Goal: Task Accomplishment & Management: Manage account settings

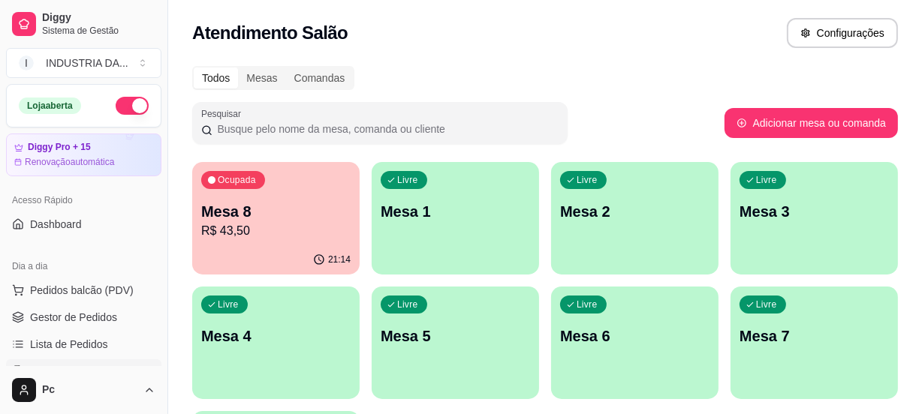
click at [269, 206] on p "Mesa 8" at bounding box center [275, 211] width 149 height 21
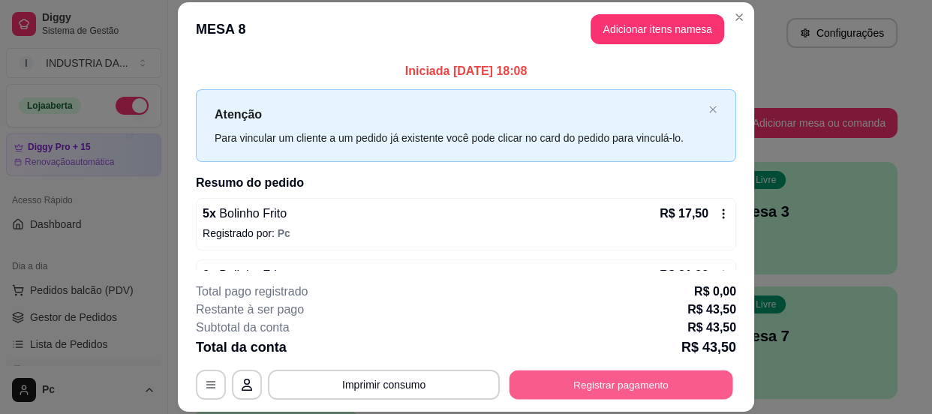
click at [593, 381] on button "Registrar pagamento" at bounding box center [622, 385] width 224 height 29
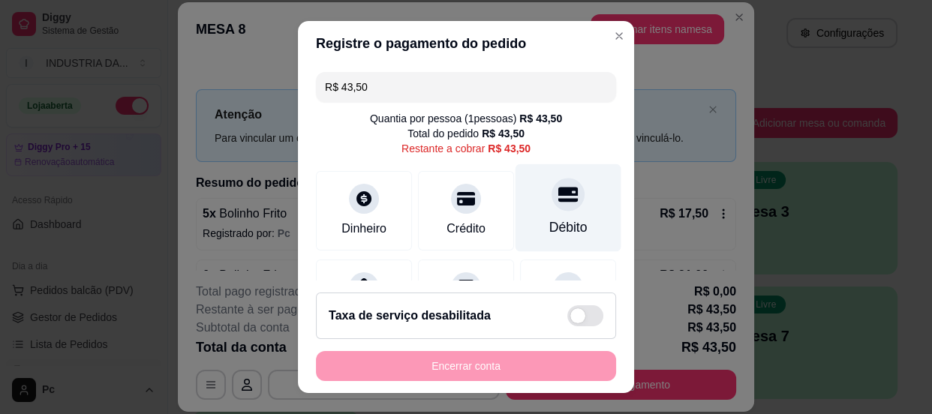
click at [552, 203] on div at bounding box center [568, 194] width 33 height 33
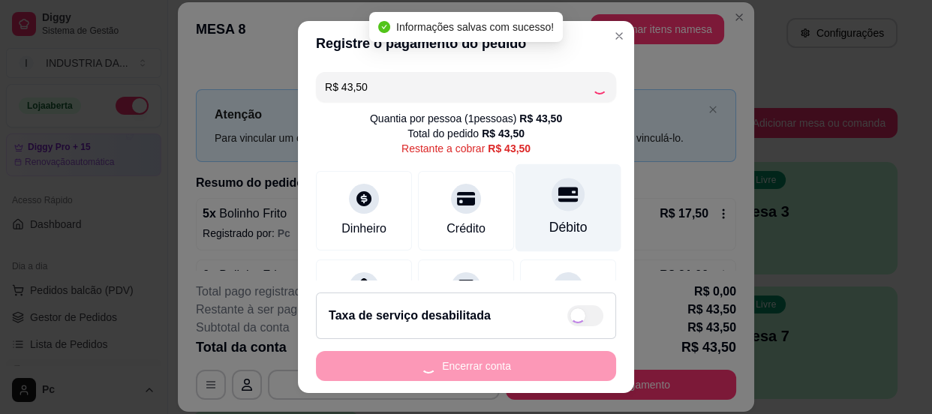
type input "R$ 0,00"
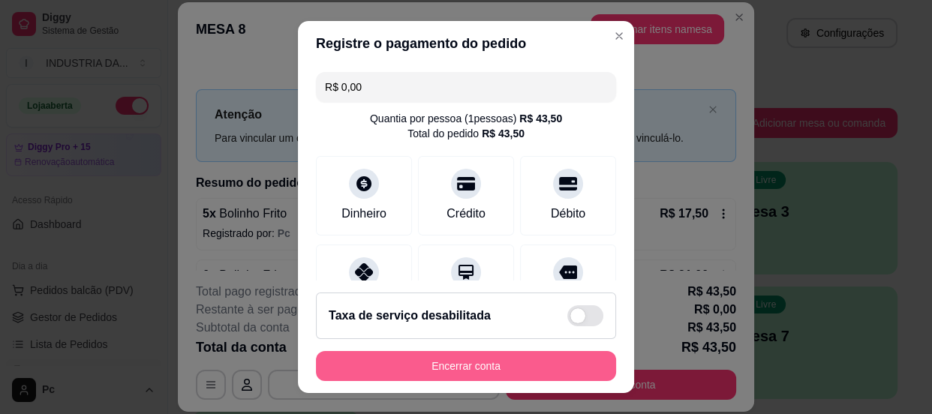
click at [474, 367] on button "Encerrar conta" at bounding box center [466, 366] width 300 height 30
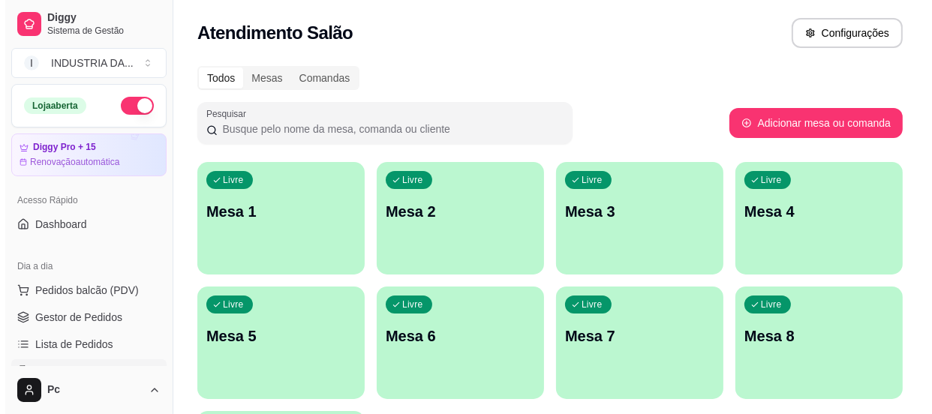
scroll to position [136, 0]
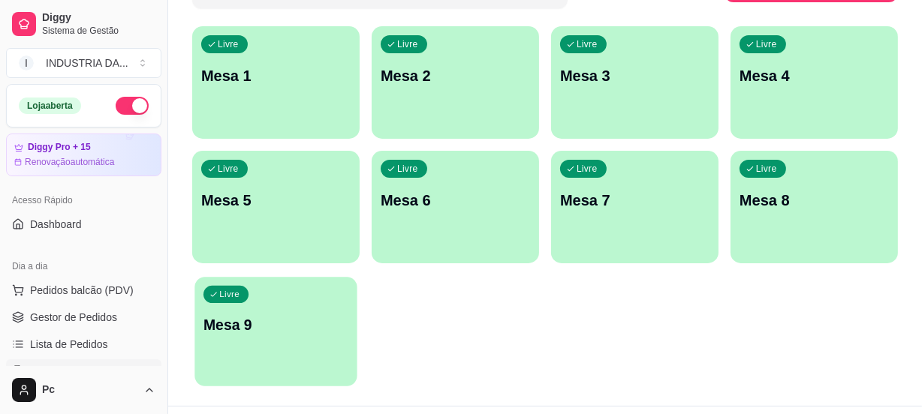
click at [225, 321] on p "Mesa 9" at bounding box center [275, 325] width 145 height 20
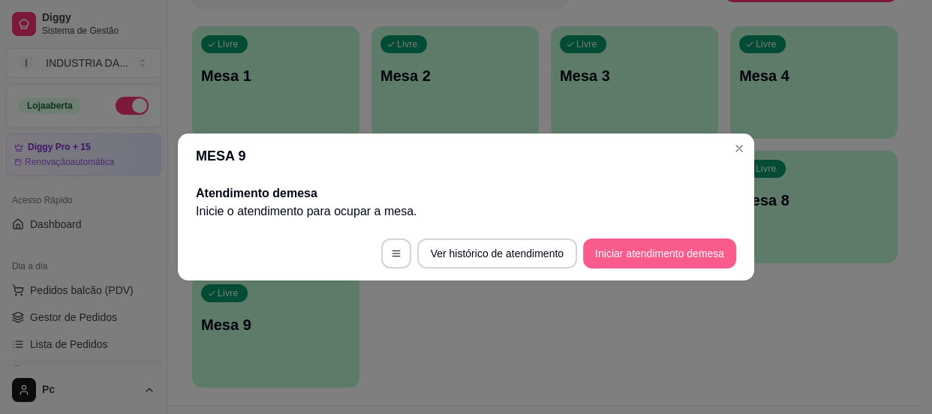
click at [678, 257] on button "Iniciar atendimento de mesa" at bounding box center [659, 254] width 153 height 30
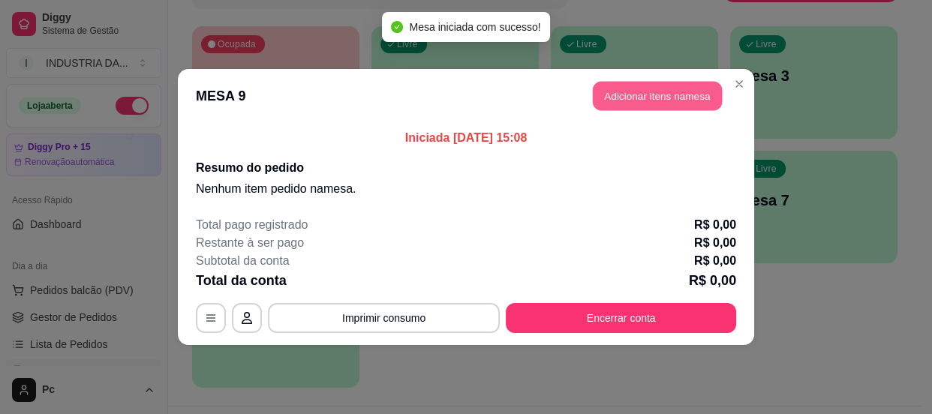
click at [668, 93] on button "Adicionar itens na mesa" at bounding box center [657, 96] width 129 height 29
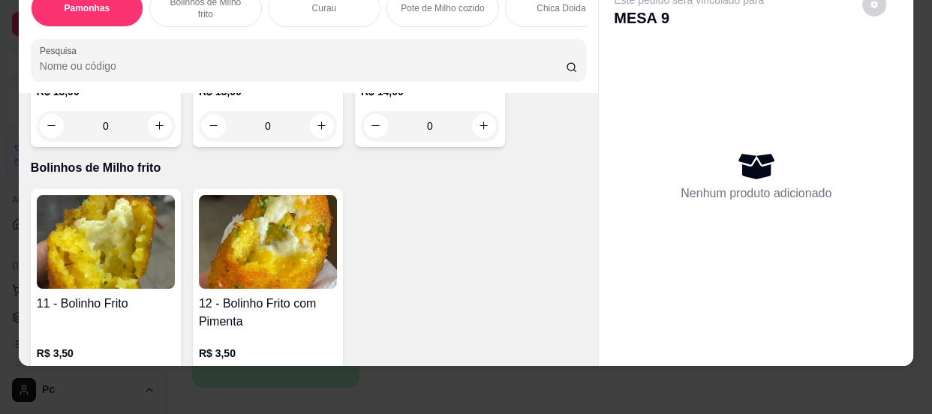
scroll to position [614, 0]
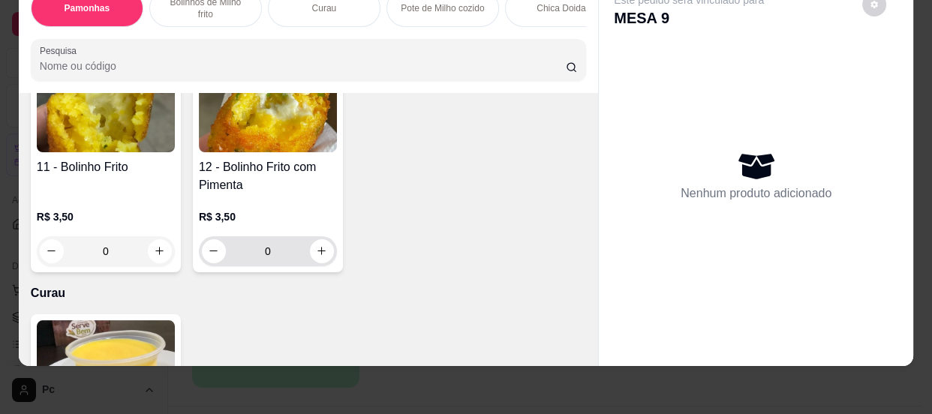
click at [290, 252] on input "0" at bounding box center [268, 251] width 84 height 30
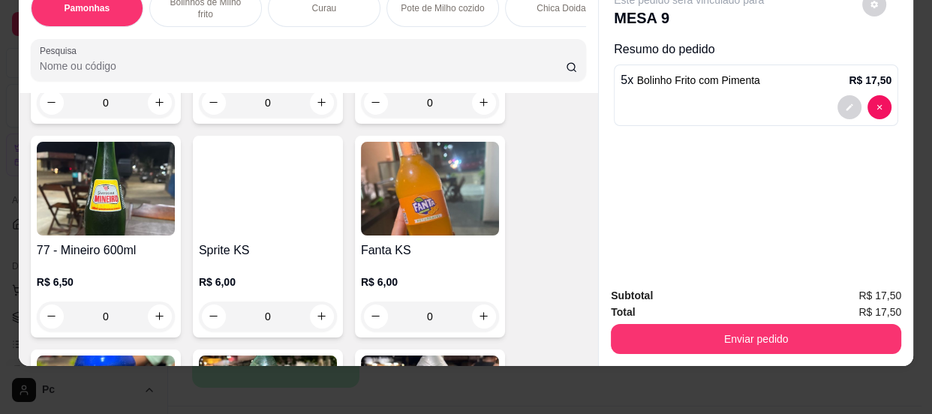
scroll to position [3342, 0]
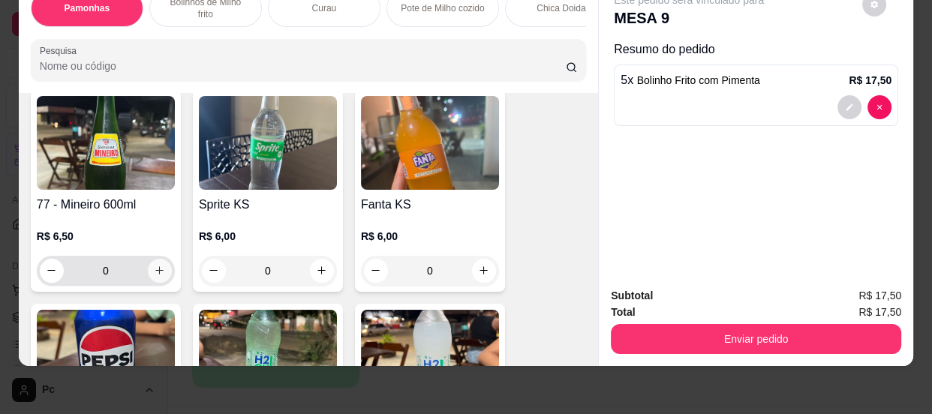
type input "5"
click at [148, 271] on button "increase-product-quantity" at bounding box center [160, 271] width 24 height 24
type input "1"
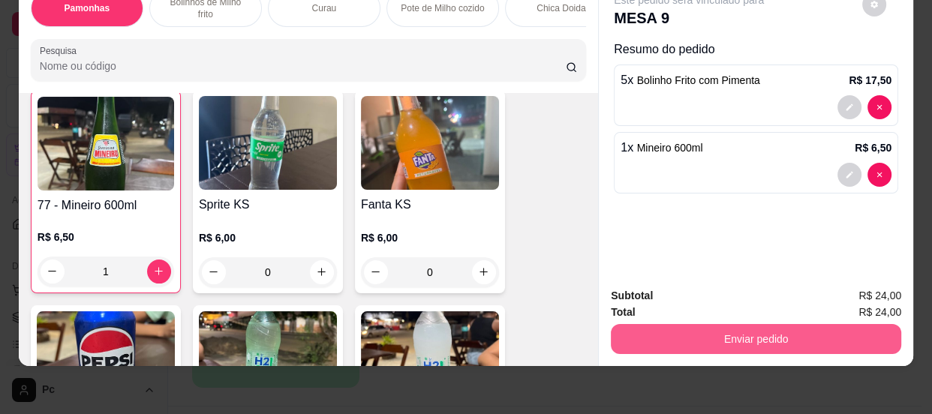
scroll to position [3343, 0]
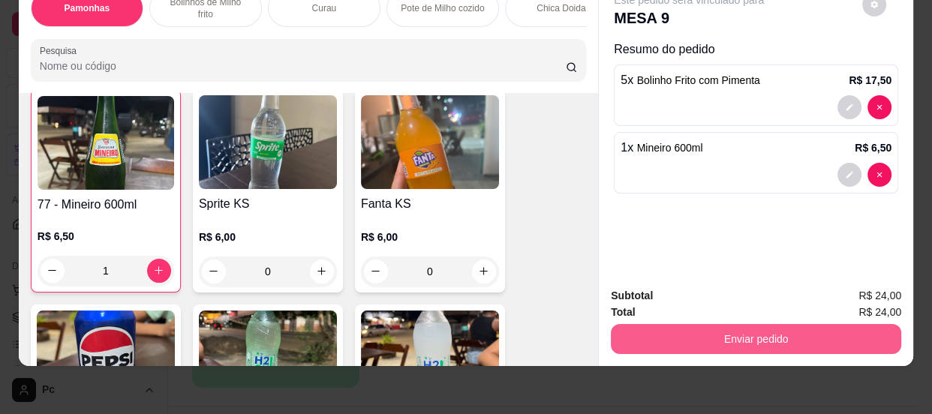
click at [734, 324] on button "Enviar pedido" at bounding box center [756, 339] width 290 height 30
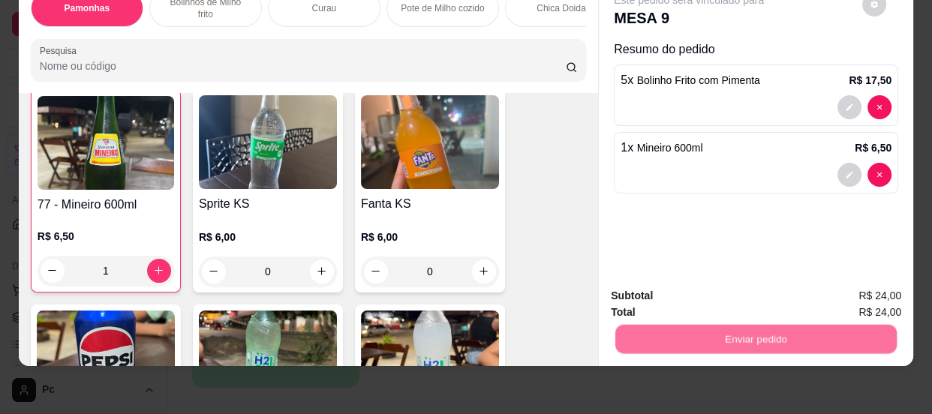
click at [681, 287] on button "Não registrar e enviar pedido" at bounding box center [707, 292] width 152 height 28
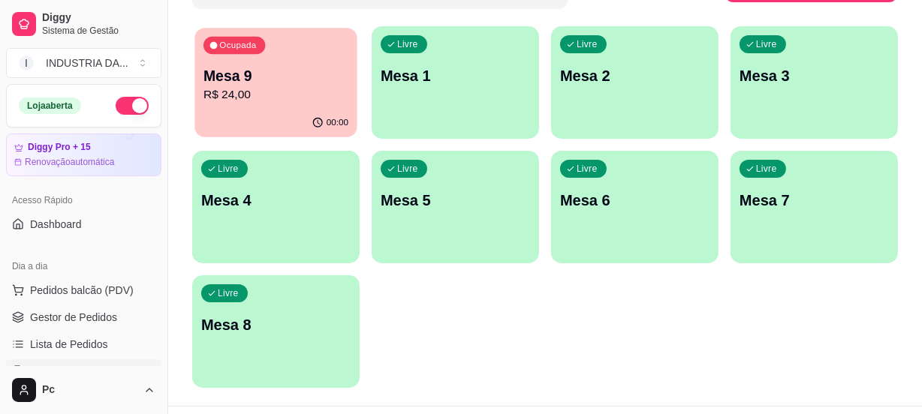
click at [301, 93] on p "R$ 24,00" at bounding box center [275, 94] width 145 height 17
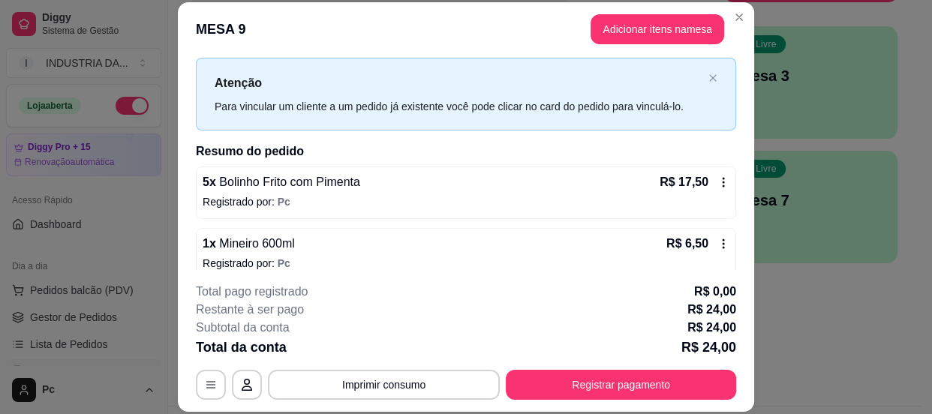
scroll to position [46, 0]
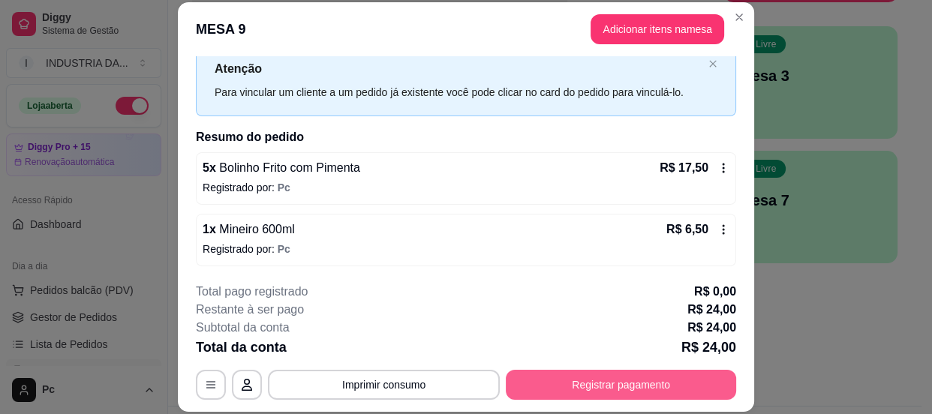
click at [646, 387] on button "Registrar pagamento" at bounding box center [621, 385] width 230 height 30
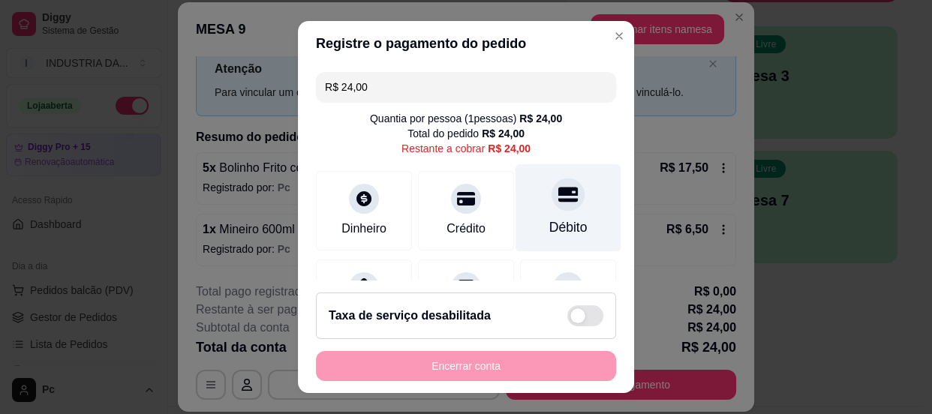
click at [555, 199] on div at bounding box center [568, 194] width 33 height 33
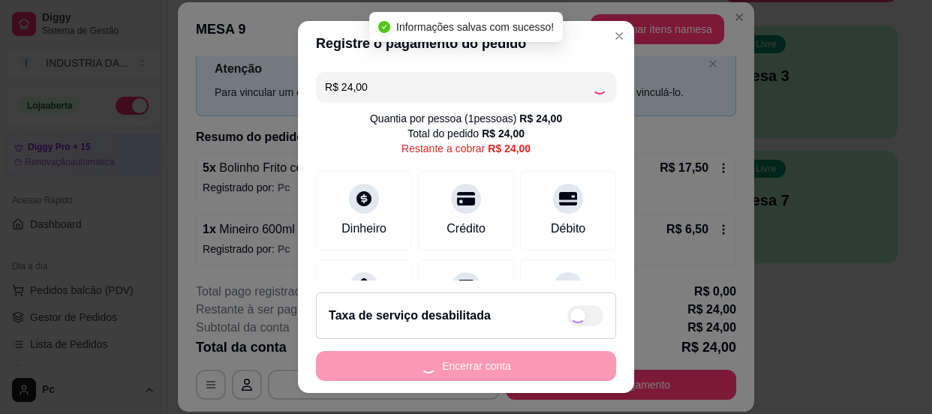
type input "R$ 0,00"
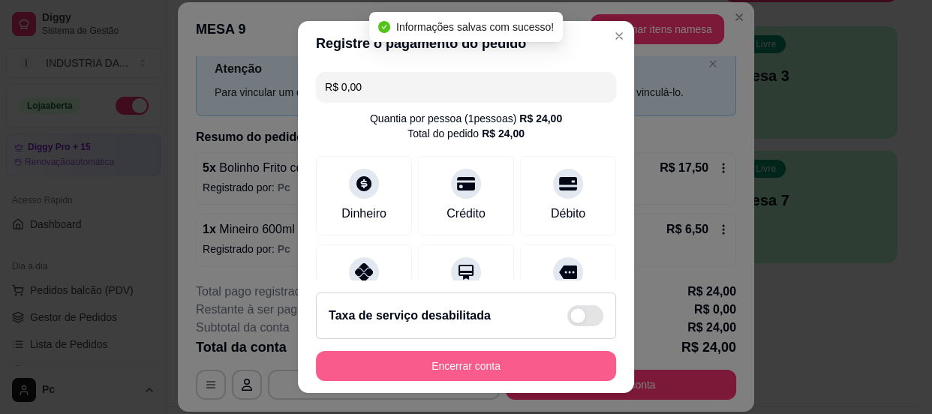
click at [507, 364] on button "Encerrar conta" at bounding box center [466, 366] width 300 height 30
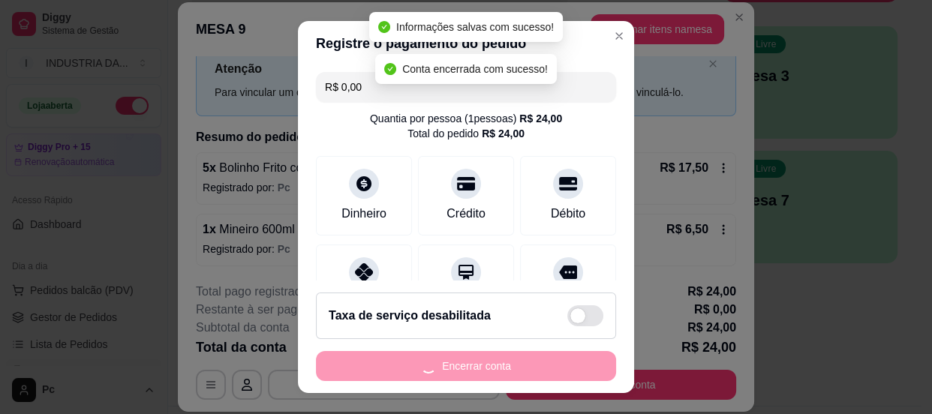
scroll to position [0, 0]
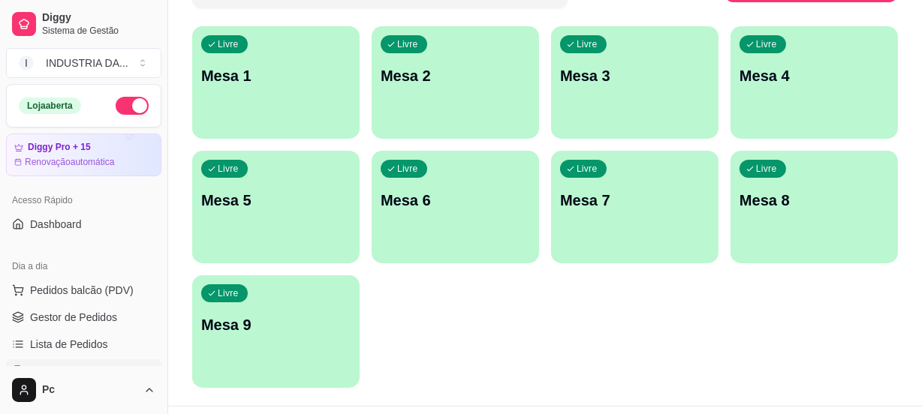
click at [816, 59] on div "Livre Mesa 4" at bounding box center [813, 73] width 167 height 95
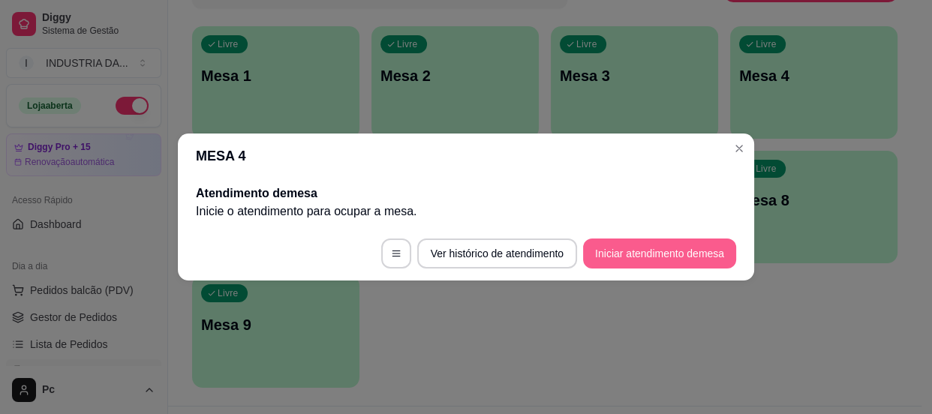
click at [679, 254] on button "Iniciar atendimento de mesa" at bounding box center [659, 254] width 153 height 30
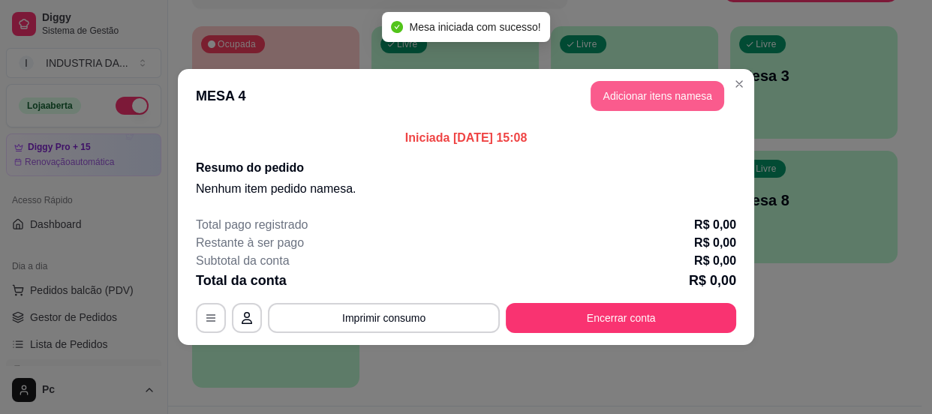
click at [622, 95] on button "Adicionar itens na mesa" at bounding box center [658, 96] width 134 height 30
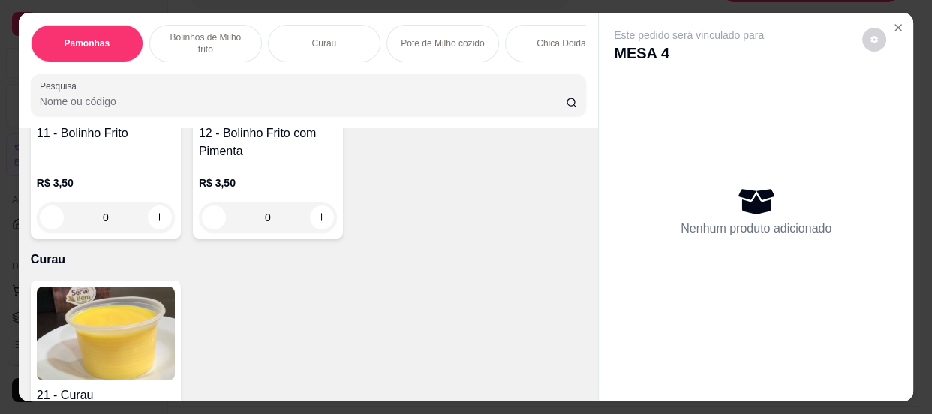
scroll to position [682, 0]
click at [281, 221] on input "0" at bounding box center [268, 218] width 84 height 30
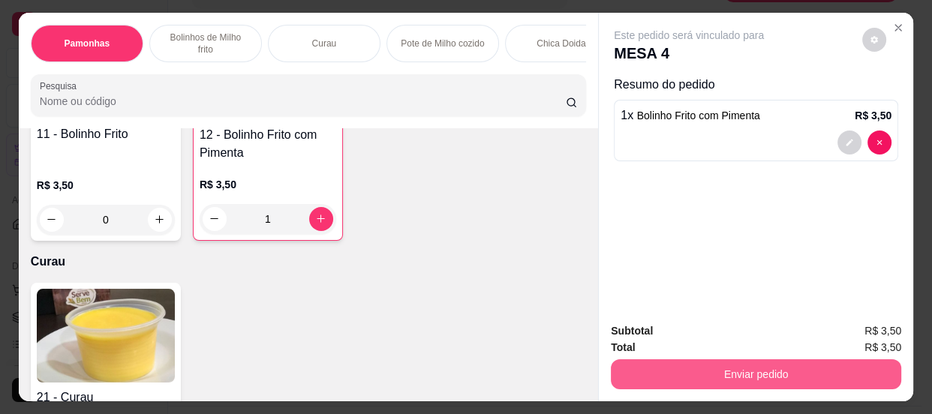
type input "1"
click at [752, 375] on button "Enviar pedido" at bounding box center [756, 374] width 290 height 30
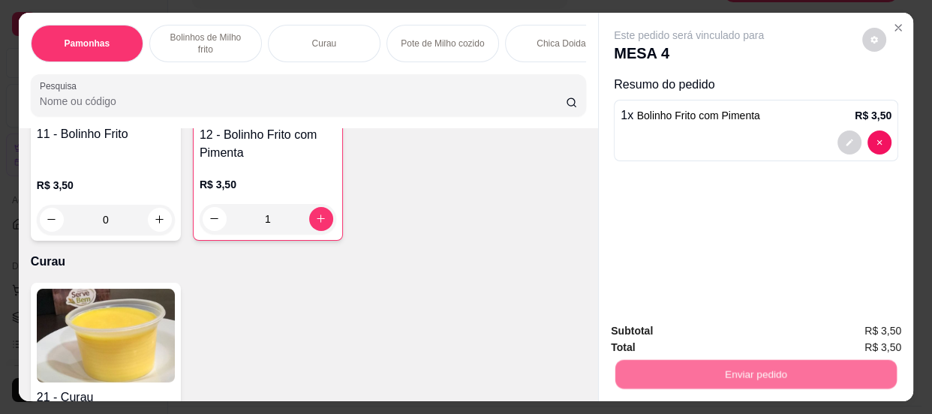
click at [651, 320] on button "Não registrar e enviar pedido" at bounding box center [707, 333] width 156 height 29
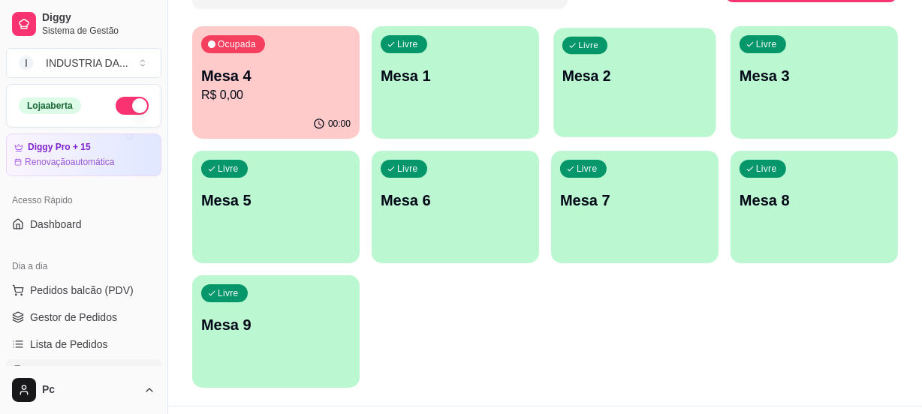
click at [698, 60] on div "Livre Mesa 2" at bounding box center [634, 74] width 162 height 92
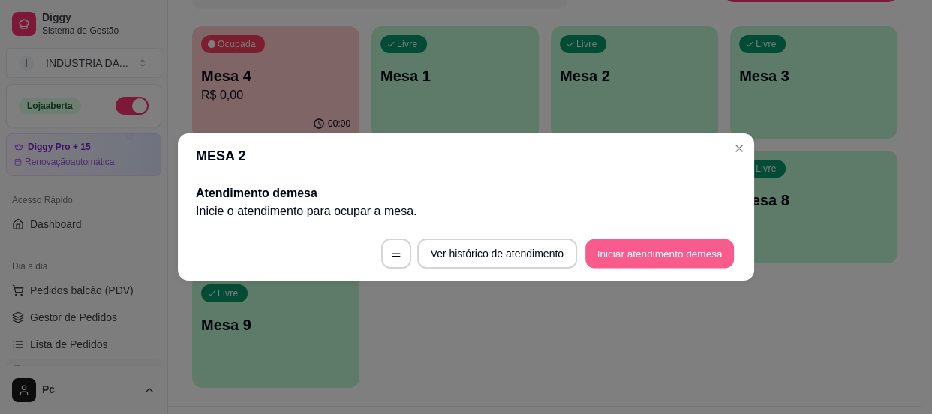
click at [690, 248] on button "Iniciar atendimento de mesa" at bounding box center [659, 253] width 149 height 29
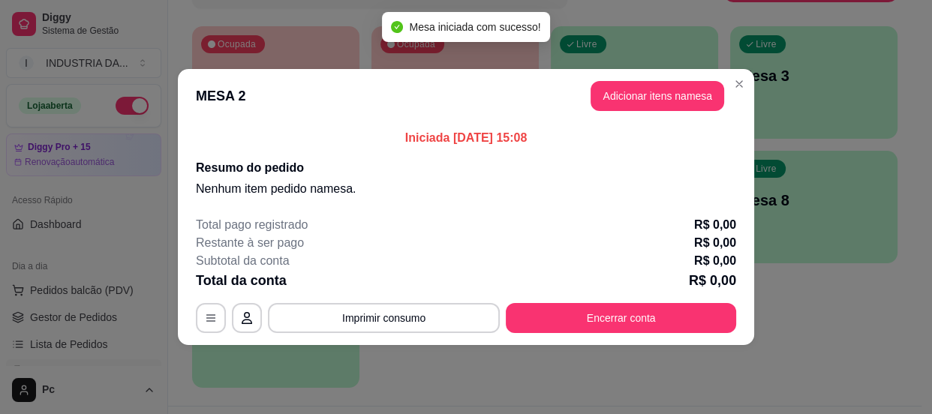
click at [613, 92] on button "Adicionar itens na mesa" at bounding box center [658, 96] width 134 height 30
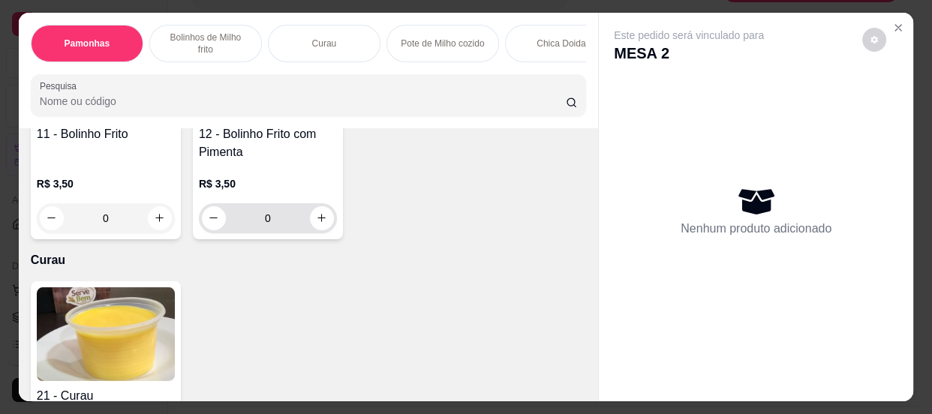
click at [269, 221] on input "0" at bounding box center [268, 218] width 84 height 30
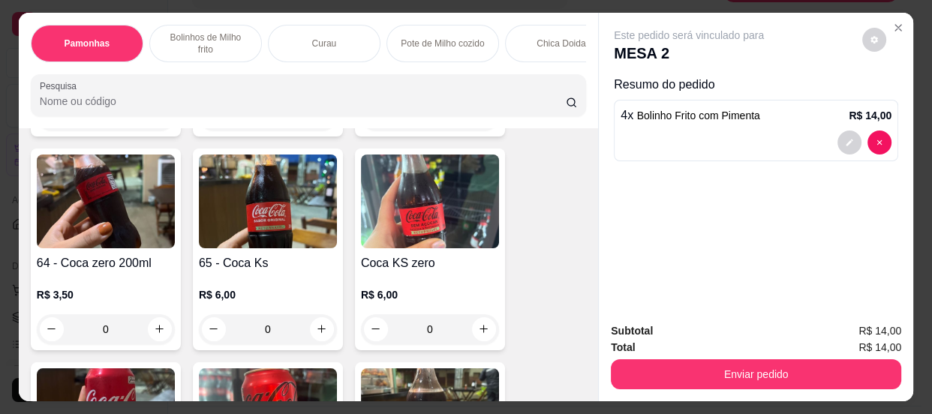
scroll to position [2251, 0]
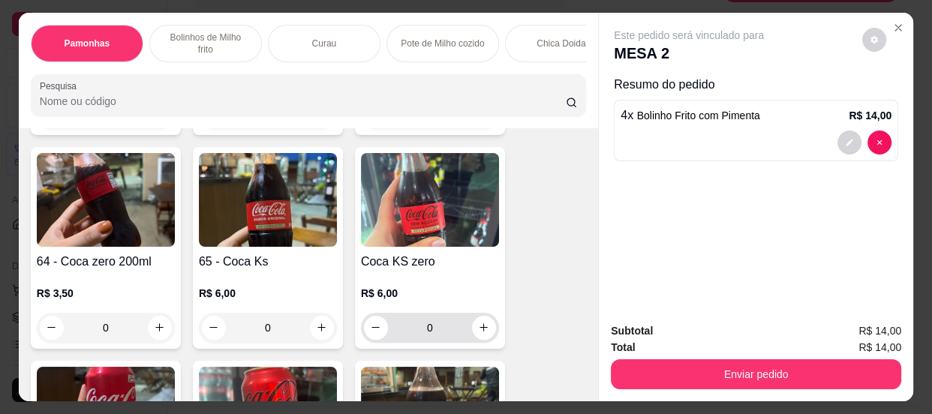
type input "4"
click at [435, 328] on input "0" at bounding box center [430, 328] width 84 height 30
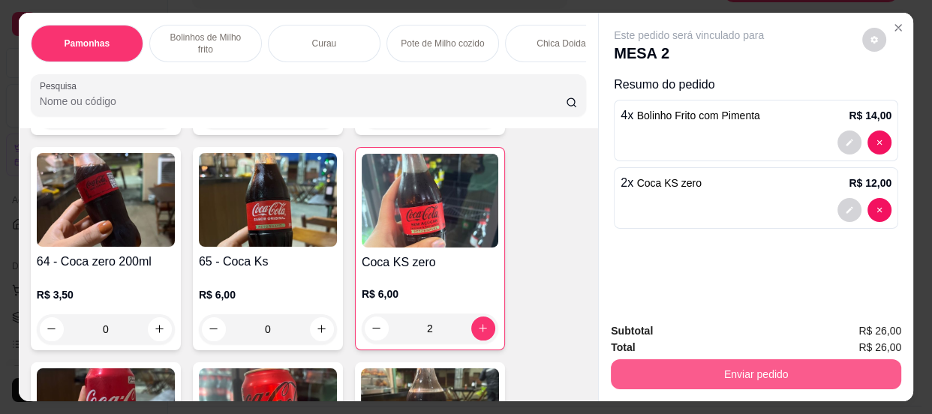
type input "2"
click at [702, 364] on button "Enviar pedido" at bounding box center [755, 374] width 281 height 29
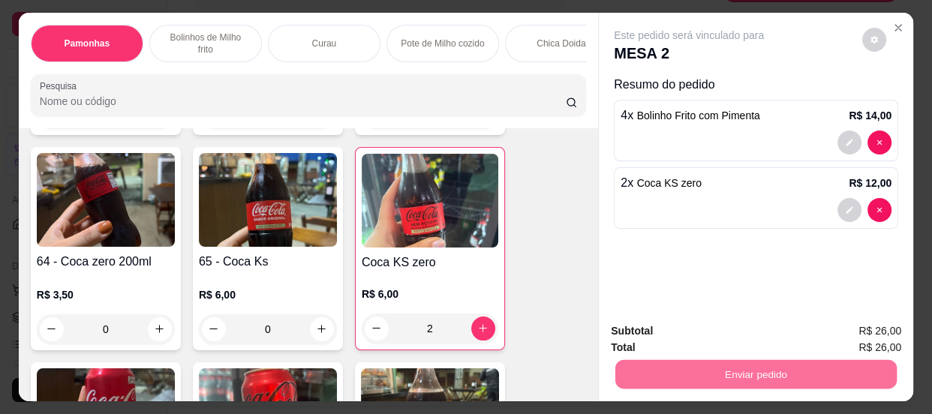
click at [706, 333] on button "Não registrar e enviar pedido" at bounding box center [707, 333] width 152 height 28
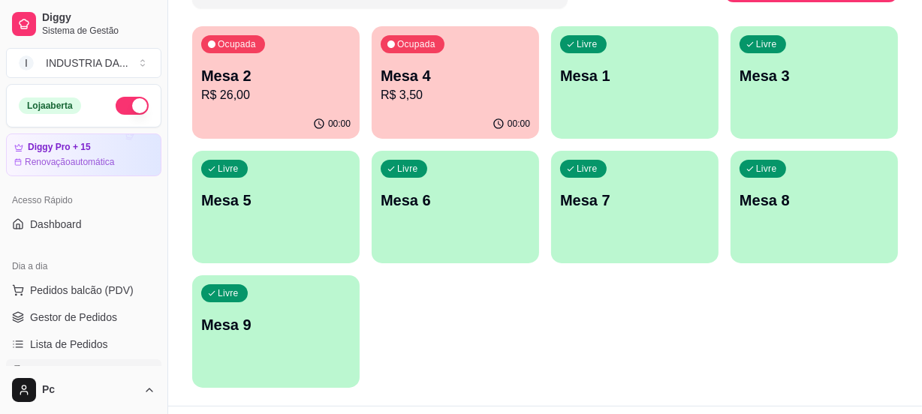
click at [480, 78] on p "Mesa 4" at bounding box center [454, 75] width 149 height 21
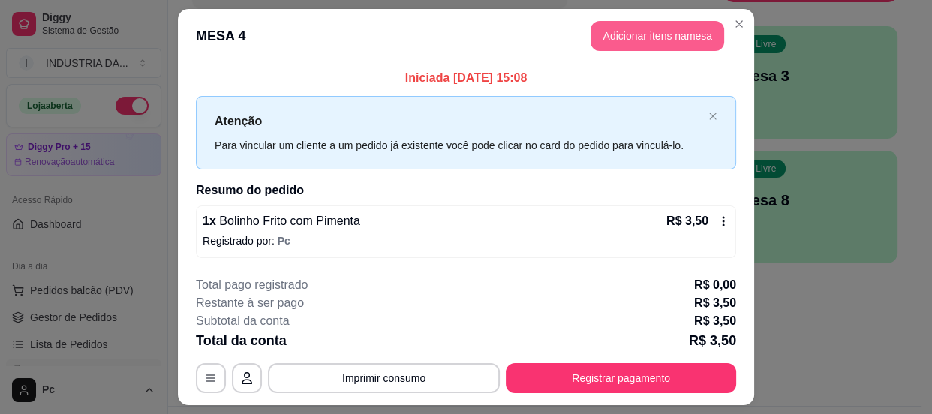
click at [662, 41] on button "Adicionar itens na mesa" at bounding box center [658, 36] width 134 height 30
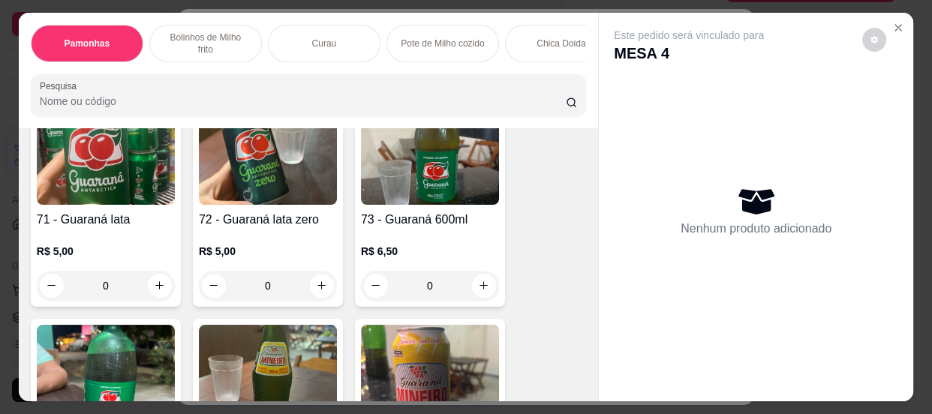
scroll to position [3206, 0]
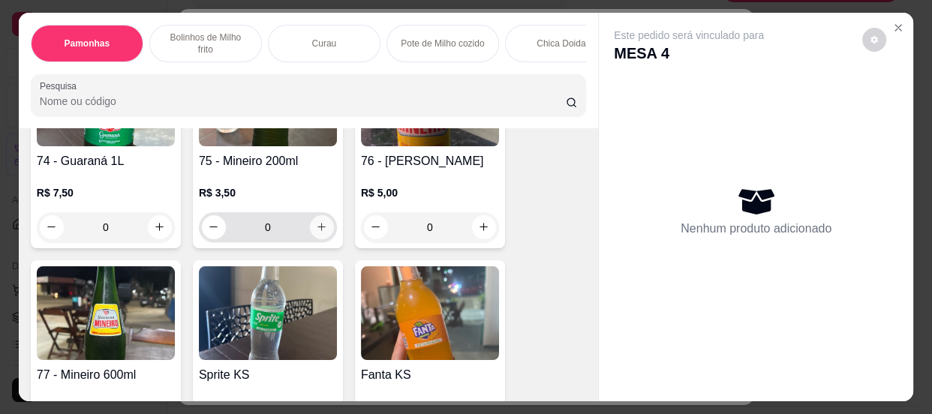
click at [323, 225] on button "increase-product-quantity" at bounding box center [322, 227] width 24 height 24
type input "1"
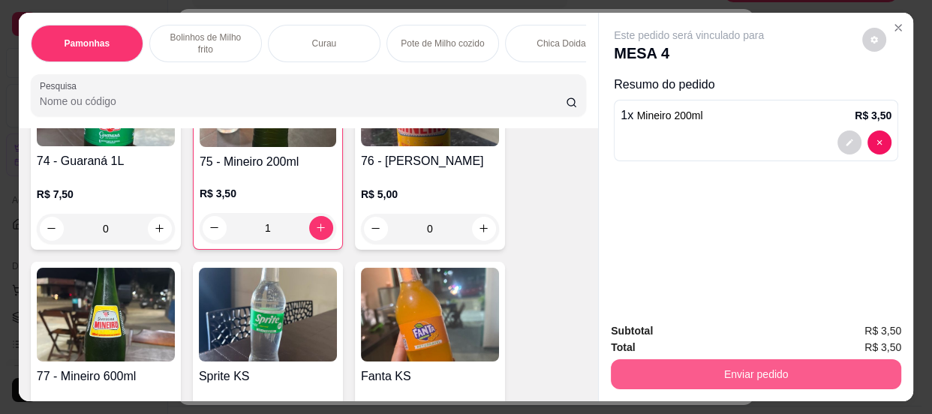
click at [755, 374] on button "Enviar pedido" at bounding box center [756, 374] width 290 height 30
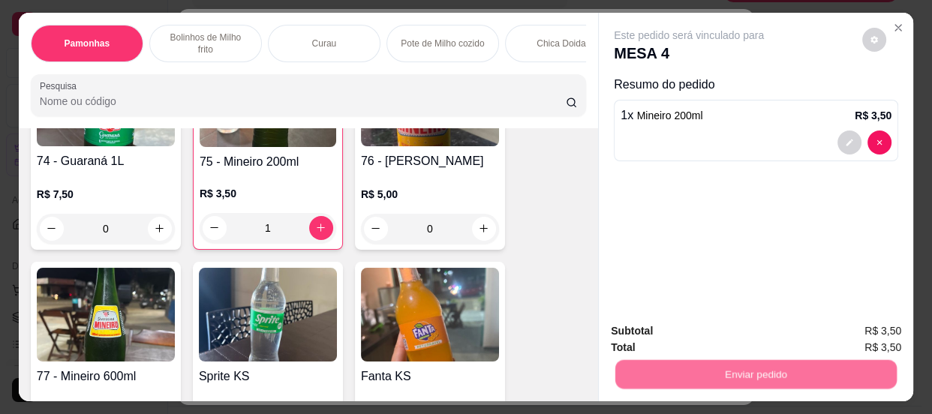
click at [682, 329] on button "Não registrar e enviar pedido" at bounding box center [707, 333] width 152 height 28
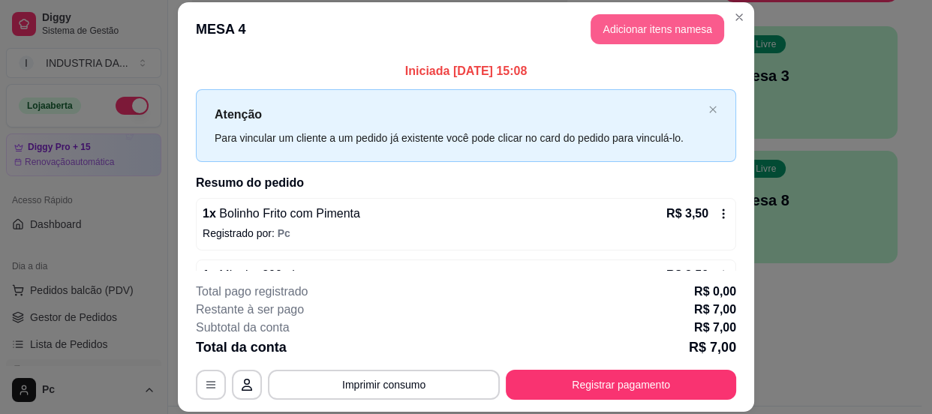
click at [627, 23] on button "Adicionar itens na mesa" at bounding box center [658, 29] width 134 height 30
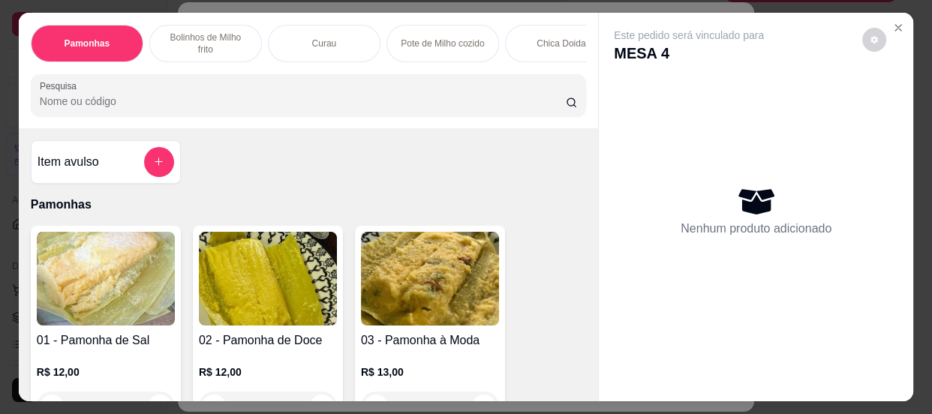
scroll to position [136, 0]
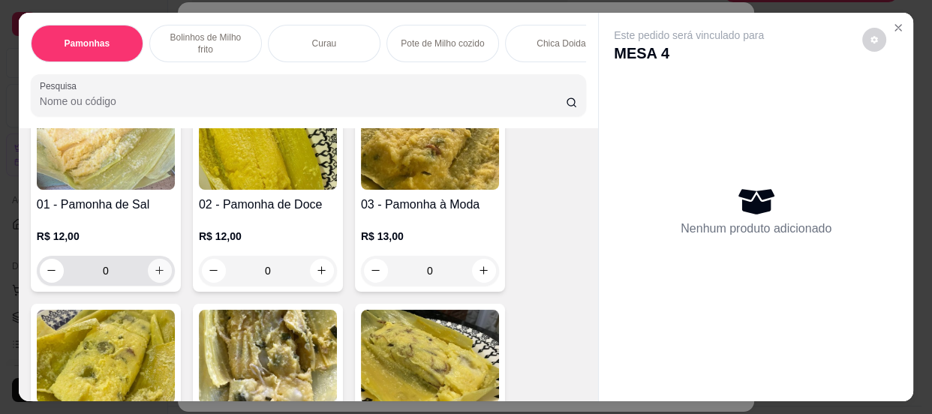
click at [159, 270] on icon "increase-product-quantity" at bounding box center [159, 270] width 11 height 11
type input "1"
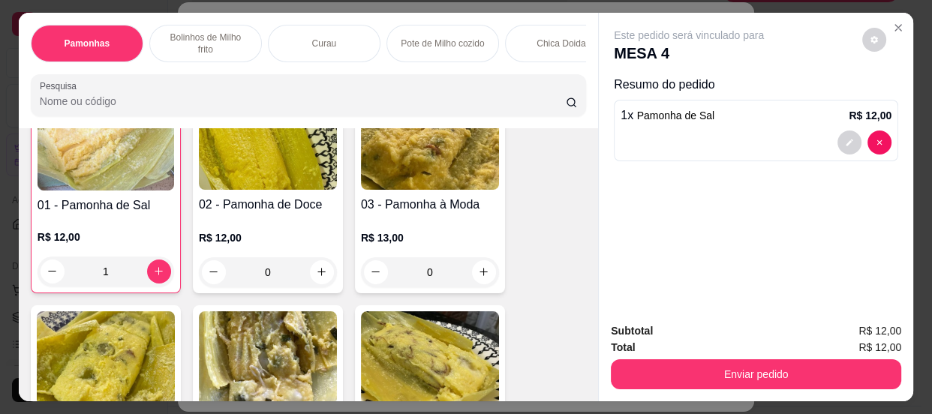
scroll to position [137, 0]
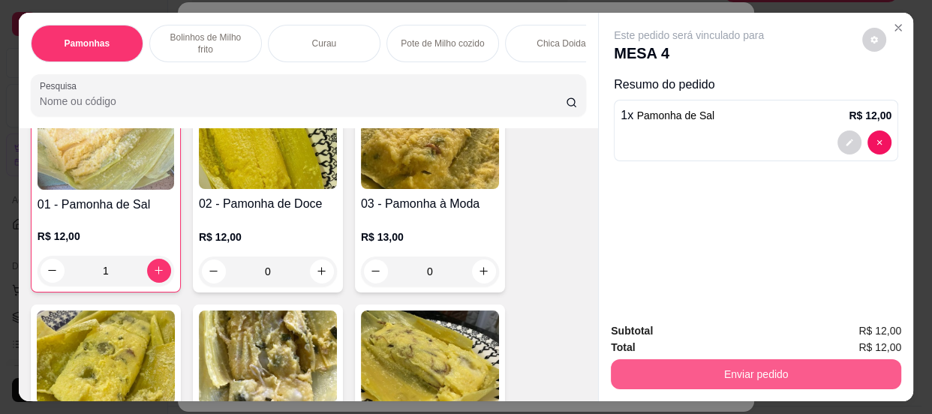
click at [765, 374] on button "Enviar pedido" at bounding box center [756, 374] width 290 height 30
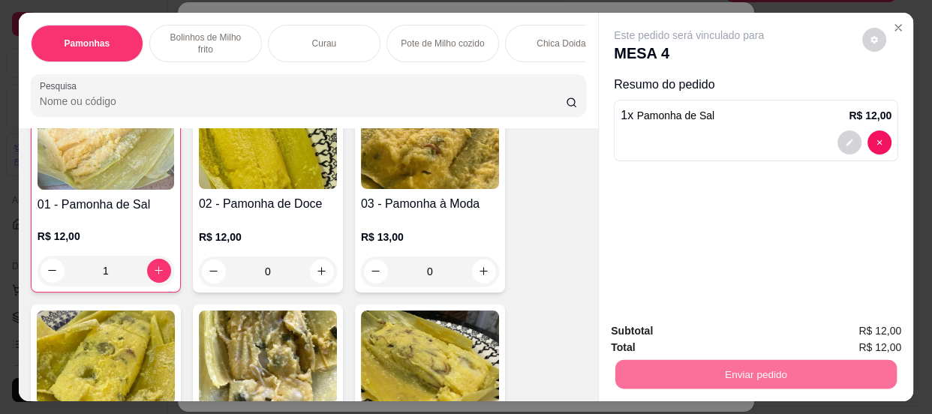
click at [696, 322] on button "Não registrar e enviar pedido" at bounding box center [707, 333] width 152 height 28
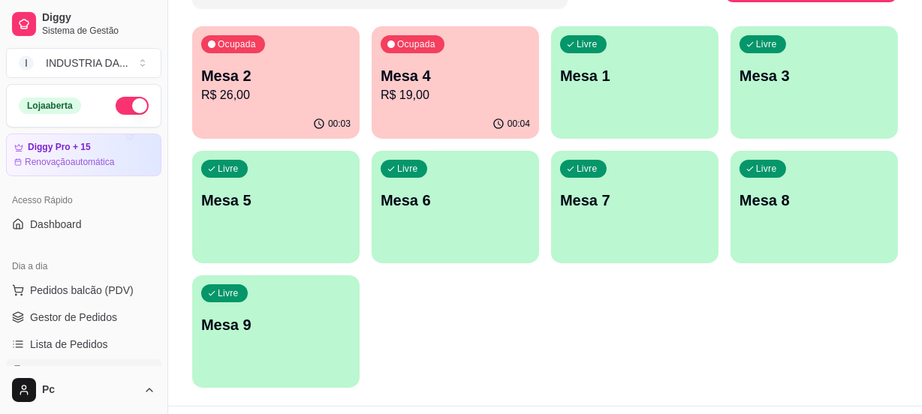
click at [281, 79] on p "Mesa 2" at bounding box center [275, 75] width 149 height 21
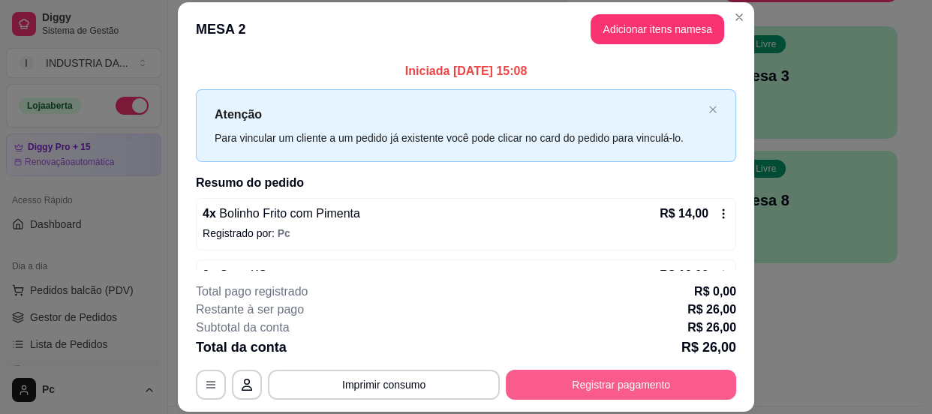
click at [606, 385] on button "Registrar pagamento" at bounding box center [621, 385] width 230 height 30
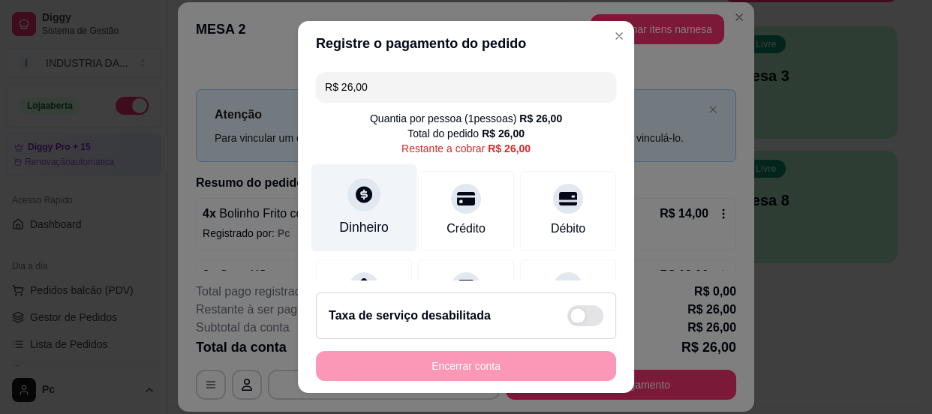
click at [368, 212] on div "Dinheiro" at bounding box center [364, 208] width 106 height 88
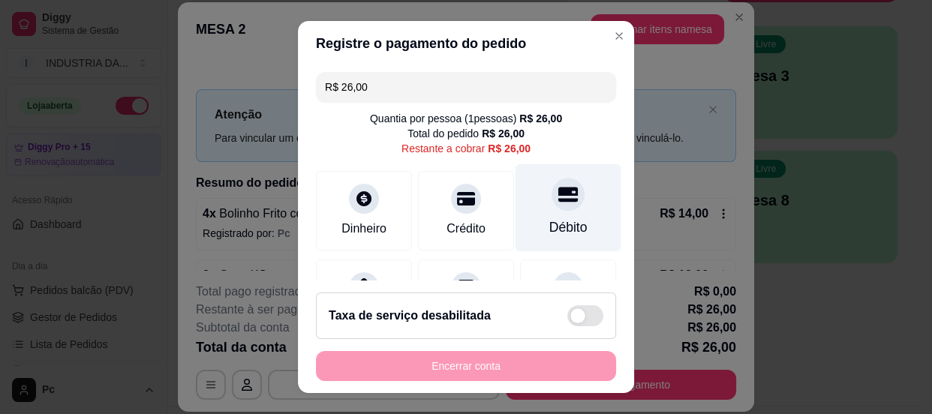
click at [558, 202] on icon at bounding box center [568, 195] width 20 height 20
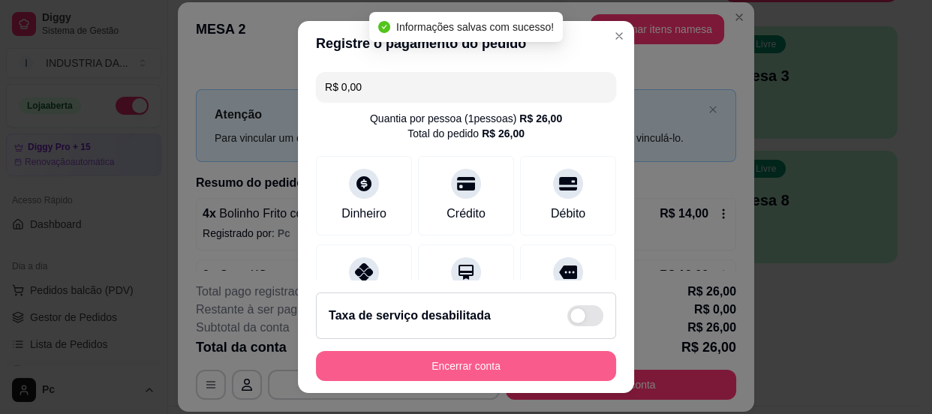
type input "R$ 0,00"
click at [510, 363] on button "Encerrar conta" at bounding box center [466, 366] width 300 height 30
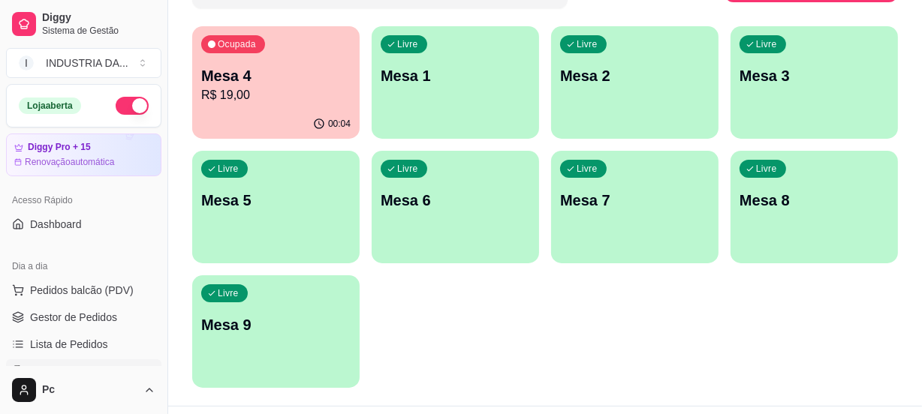
click at [653, 98] on div "Livre Mesa 2" at bounding box center [634, 73] width 167 height 95
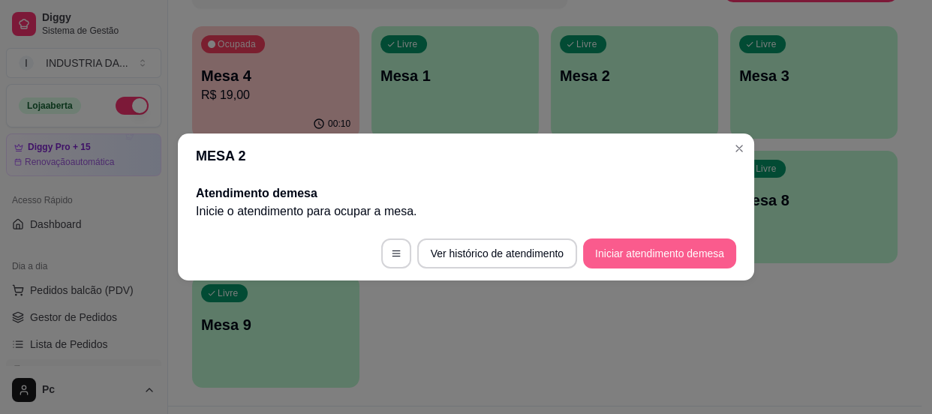
click at [652, 248] on button "Iniciar atendimento de mesa" at bounding box center [659, 254] width 153 height 30
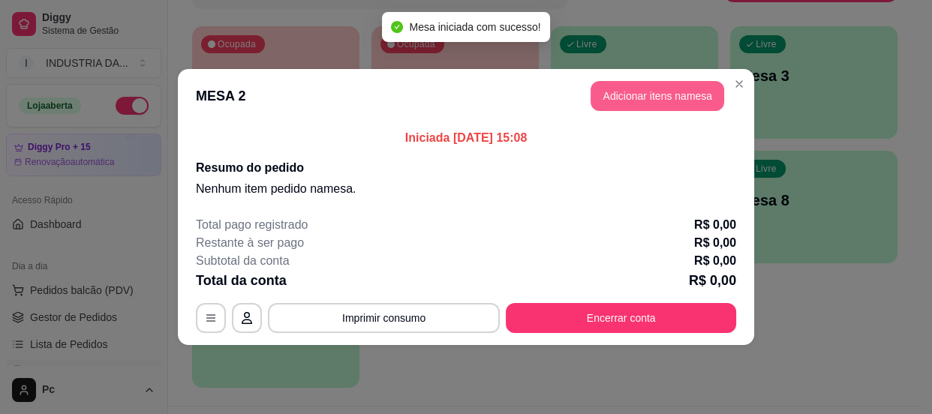
click at [617, 89] on button "Adicionar itens na mesa" at bounding box center [658, 96] width 134 height 30
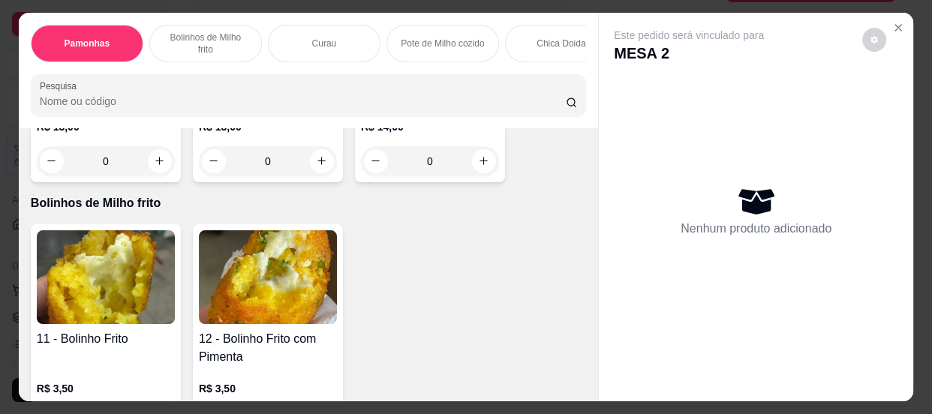
scroll to position [682, 0]
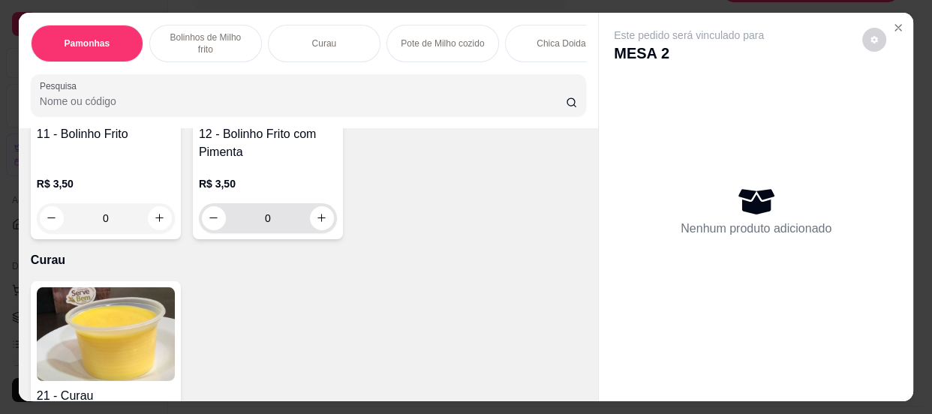
click at [287, 226] on input "0" at bounding box center [268, 218] width 84 height 30
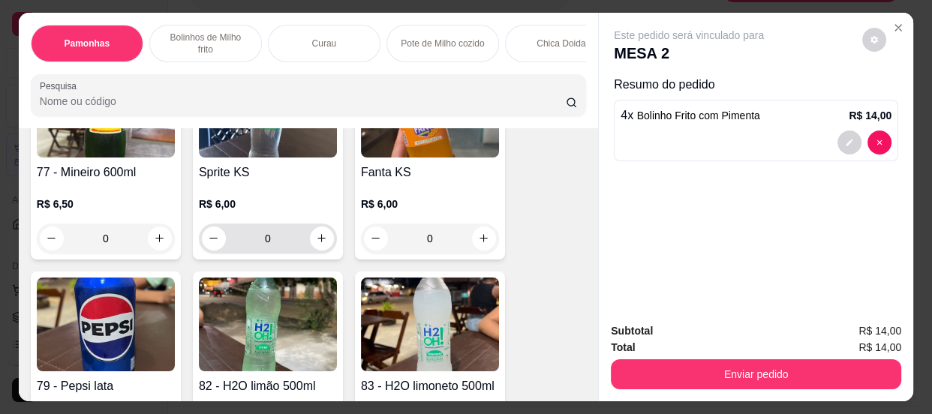
scroll to position [3411, 0]
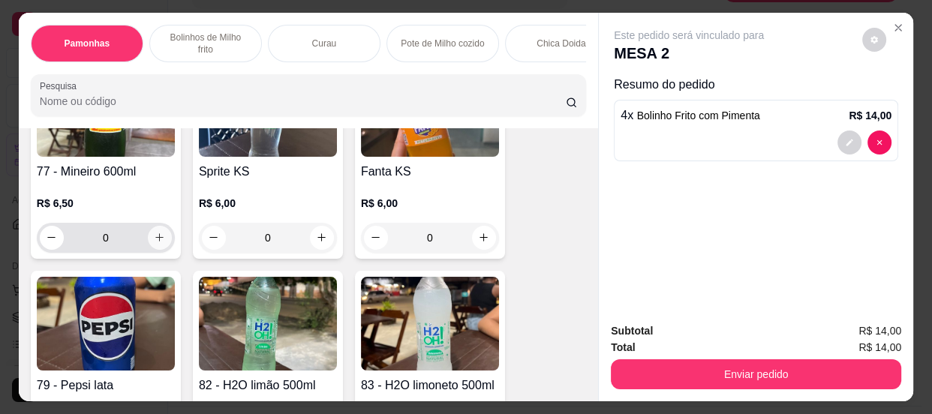
type input "4"
click at [154, 243] on icon "increase-product-quantity" at bounding box center [159, 237] width 11 height 11
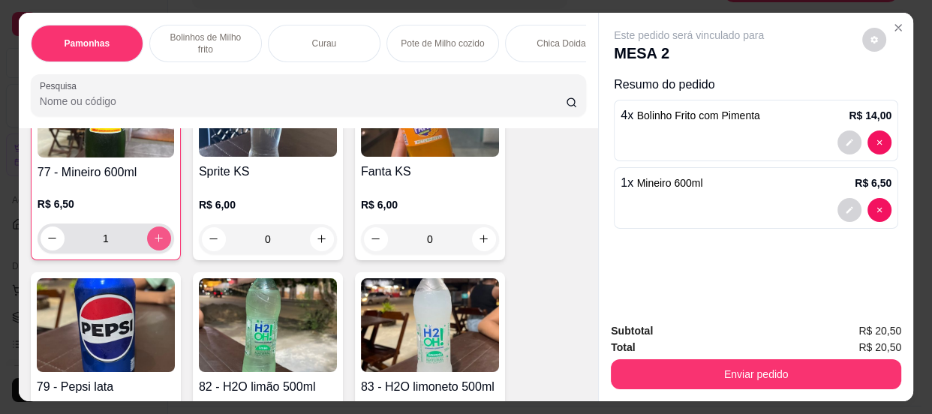
type input "1"
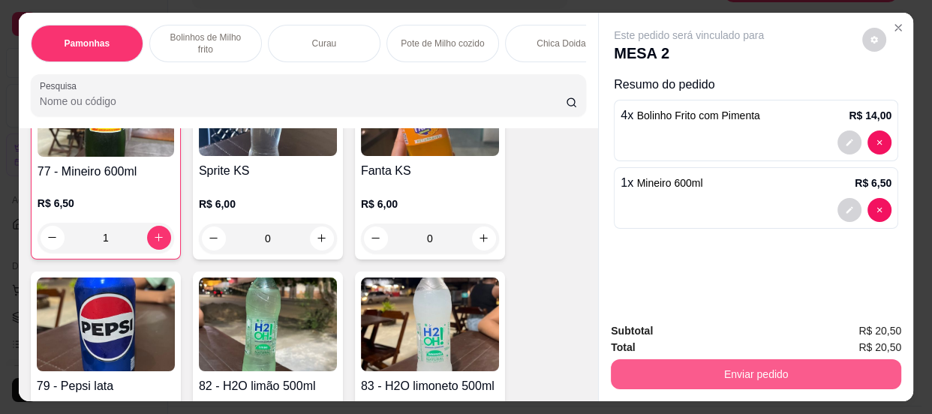
click at [664, 366] on button "Enviar pedido" at bounding box center [756, 374] width 290 height 30
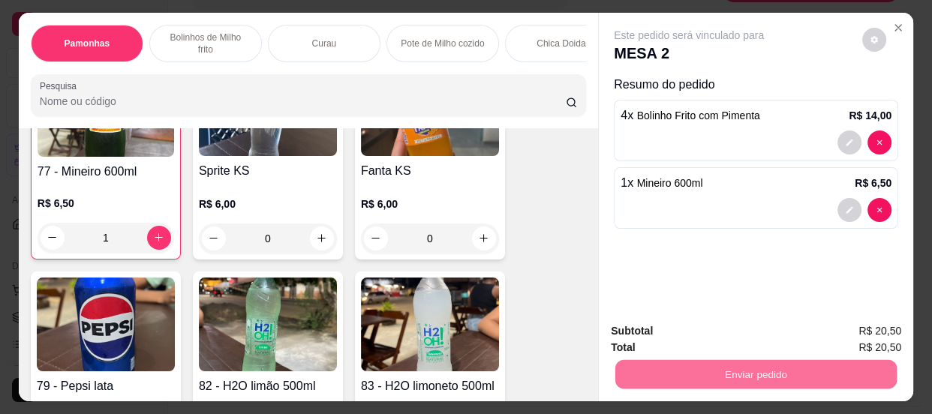
click at [652, 329] on button "Não registrar e enviar pedido" at bounding box center [707, 333] width 156 height 29
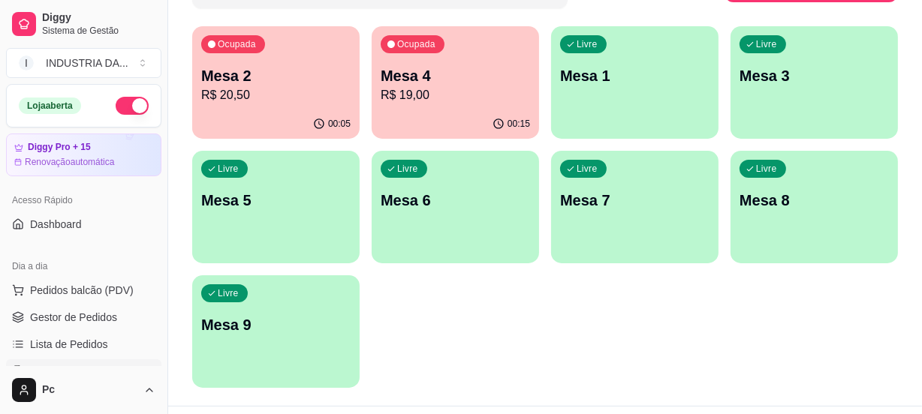
click at [224, 61] on div "Ocupada Mesa 2 R$ 20,50" at bounding box center [275, 67] width 167 height 83
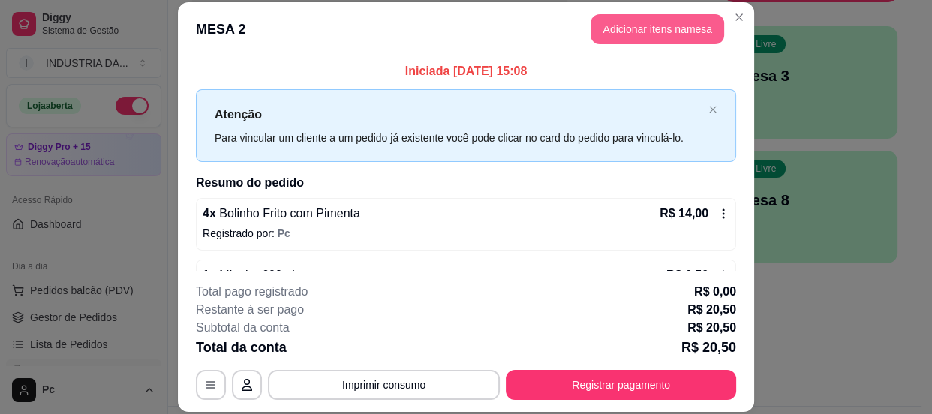
click at [700, 29] on button "Adicionar itens na mesa" at bounding box center [658, 29] width 134 height 30
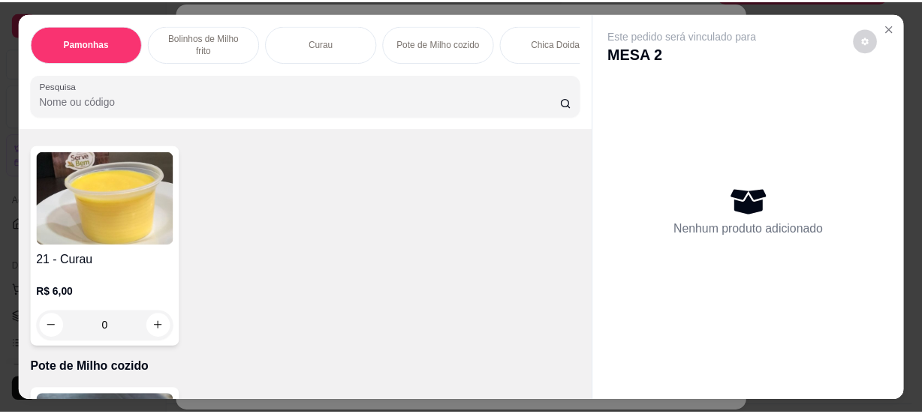
scroll to position [614, 0]
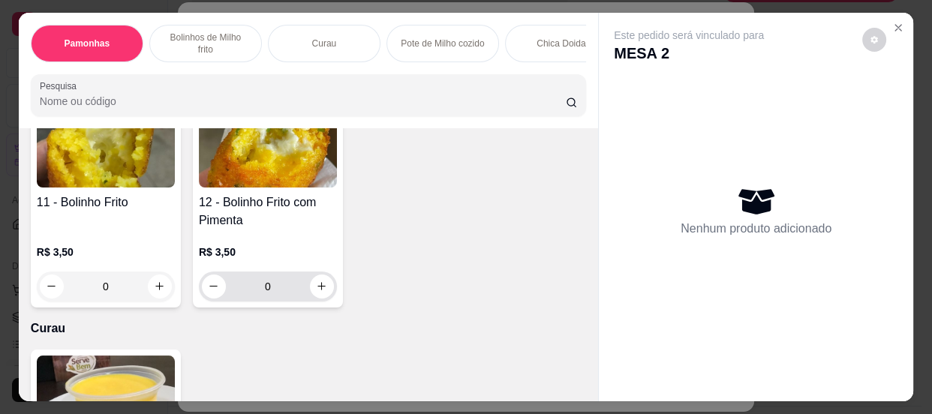
click at [288, 302] on input "0" at bounding box center [268, 287] width 84 height 30
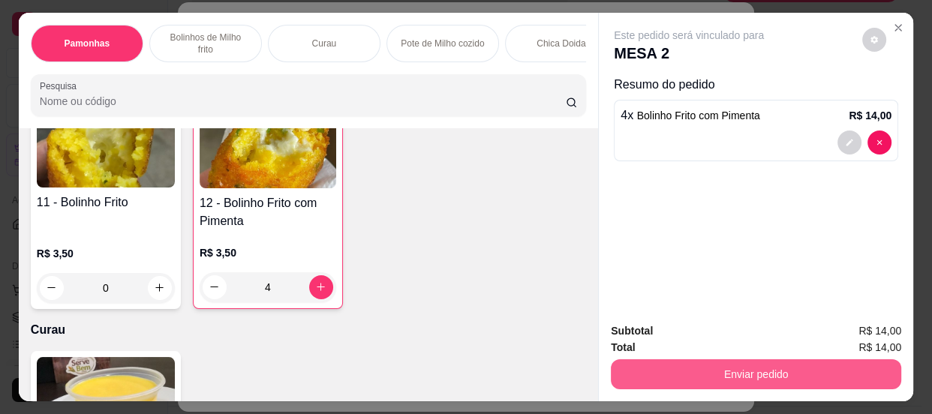
type input "4"
click at [753, 366] on button "Enviar pedido" at bounding box center [756, 374] width 290 height 30
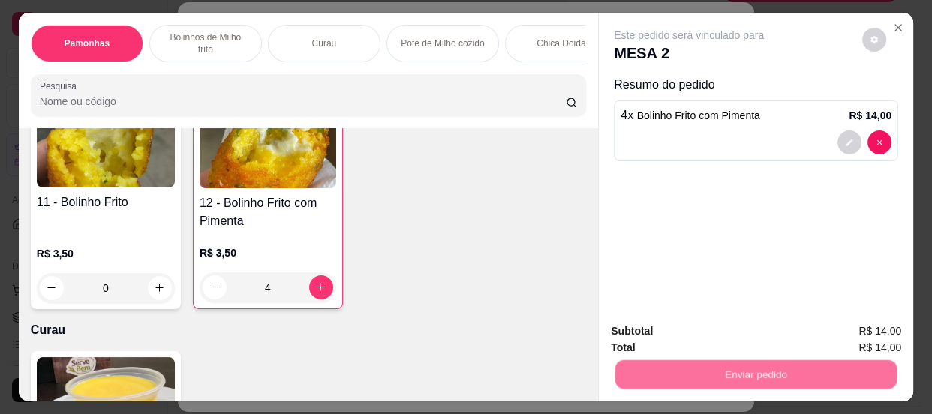
click at [726, 332] on button "Não registrar e enviar pedido" at bounding box center [707, 333] width 152 height 28
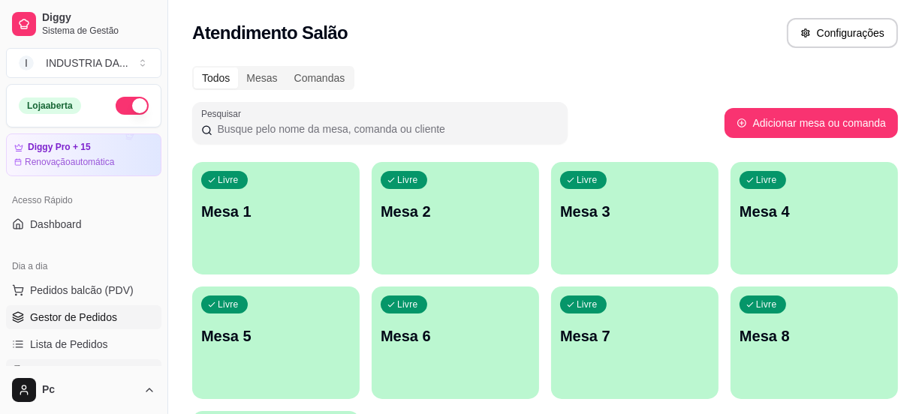
click at [104, 314] on span "Gestor de Pedidos" at bounding box center [73, 317] width 87 height 15
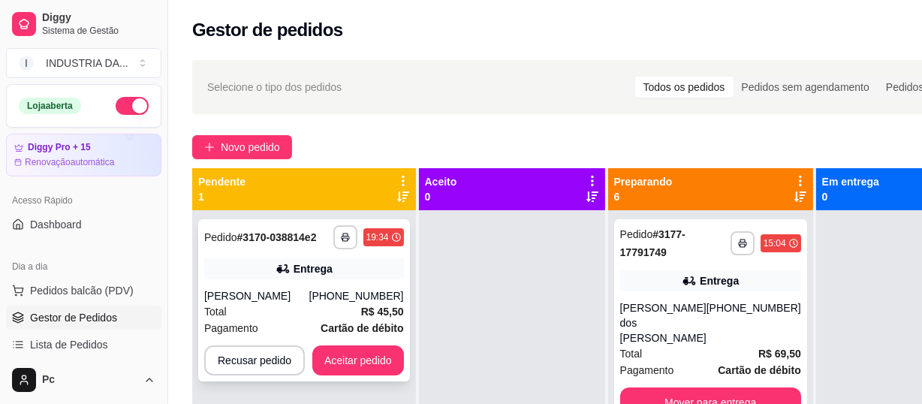
click at [263, 290] on div "Anna Rodrigues" at bounding box center [256, 295] width 105 height 15
click at [366, 361] on button "Aceitar pedido" at bounding box center [358, 360] width 92 height 30
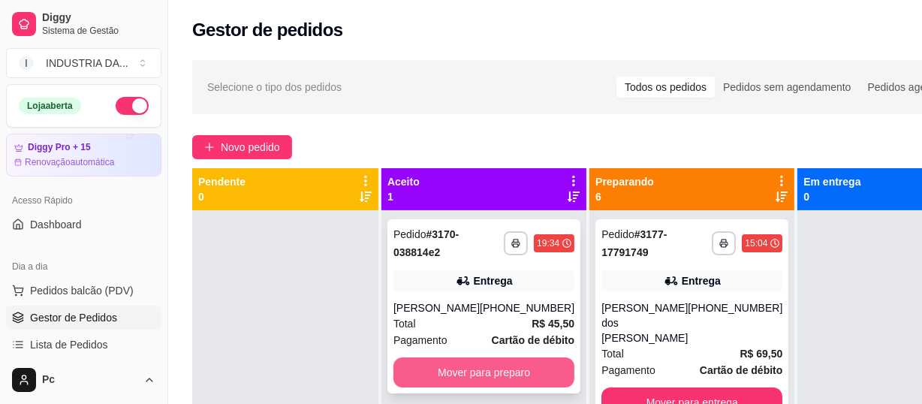
click at [454, 373] on button "Mover para preparo" at bounding box center [483, 372] width 181 height 30
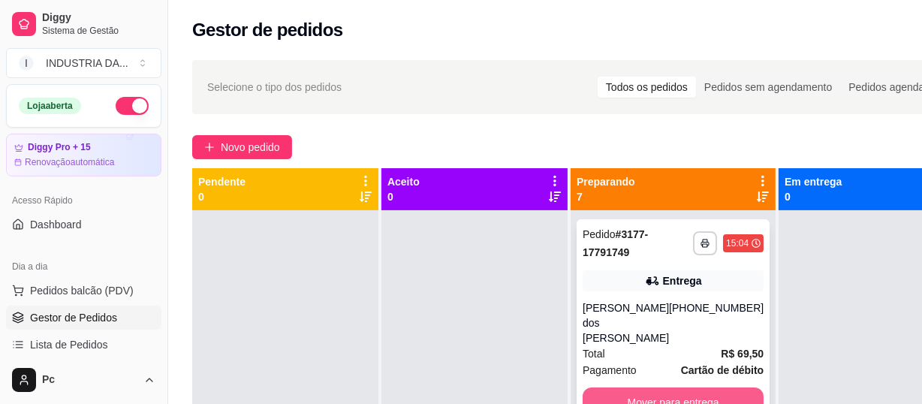
click at [688, 390] on button "Mover para entrega" at bounding box center [672, 402] width 181 height 30
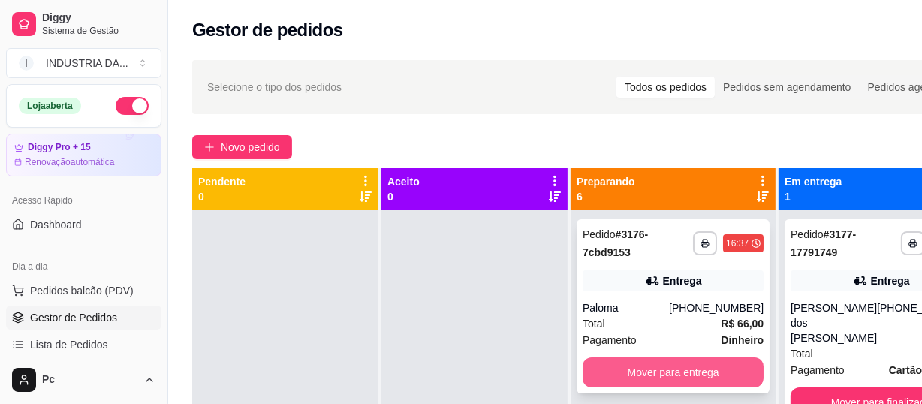
click at [670, 370] on button "Mover para entrega" at bounding box center [672, 372] width 181 height 30
click at [669, 374] on button "Mover para entrega" at bounding box center [672, 372] width 181 height 30
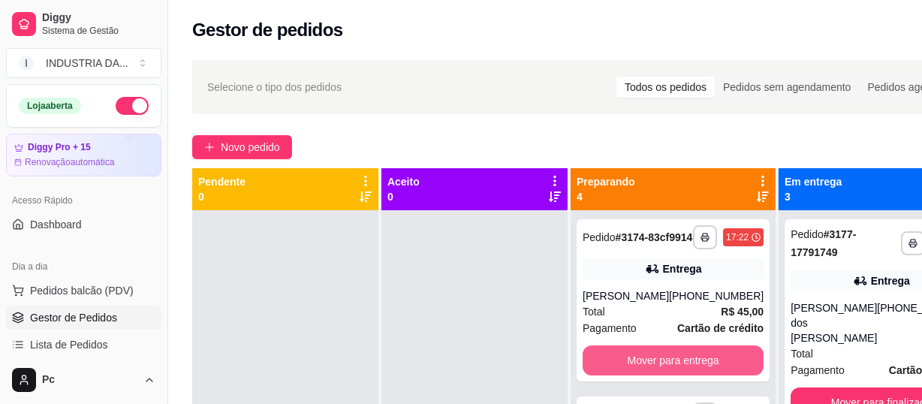
click at [669, 374] on button "Mover para entrega" at bounding box center [672, 360] width 181 height 30
click at [669, 374] on button "Mover para entrega" at bounding box center [673, 360] width 176 height 29
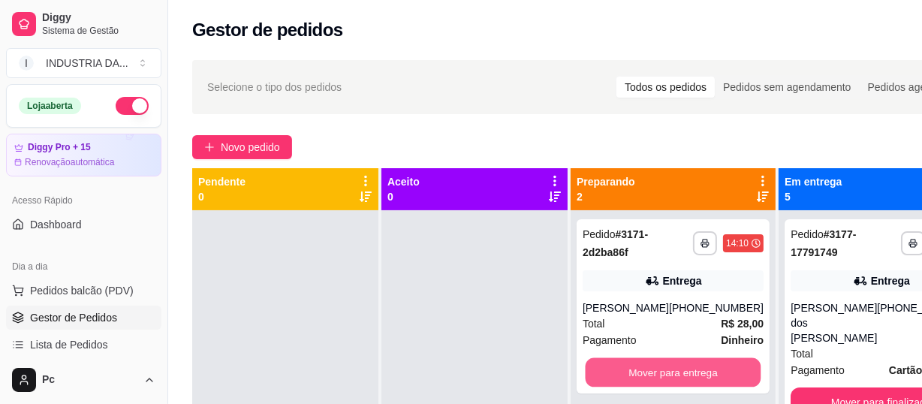
click at [669, 374] on button "Mover para entrega" at bounding box center [673, 372] width 176 height 29
click at [669, 374] on button "Mover para entrega" at bounding box center [672, 372] width 181 height 30
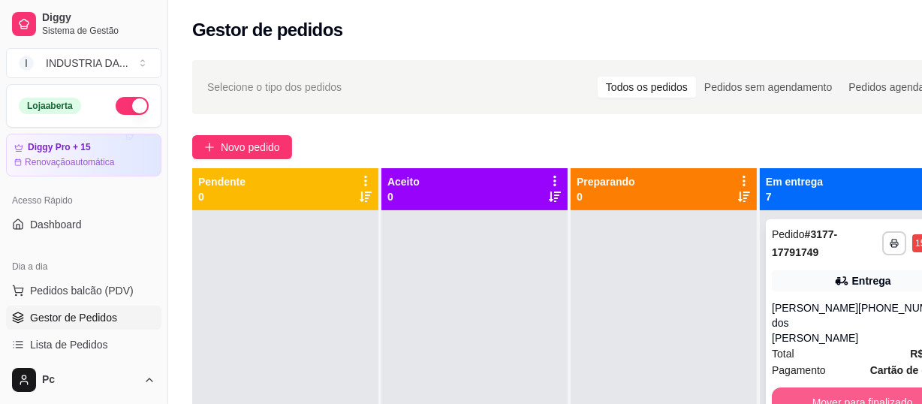
click at [804, 387] on button "Mover para finalizado" at bounding box center [861, 402] width 181 height 30
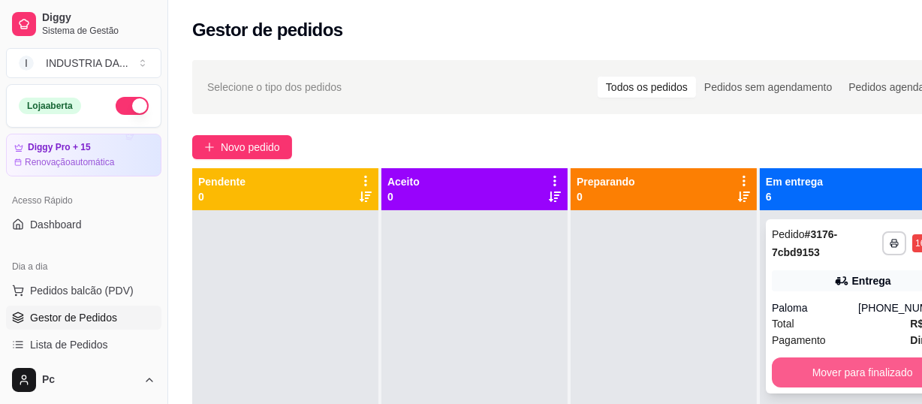
click at [797, 371] on button "Mover para finalizado" at bounding box center [861, 372] width 181 height 30
click at [797, 371] on button "Mover para finalizado" at bounding box center [862, 372] width 176 height 29
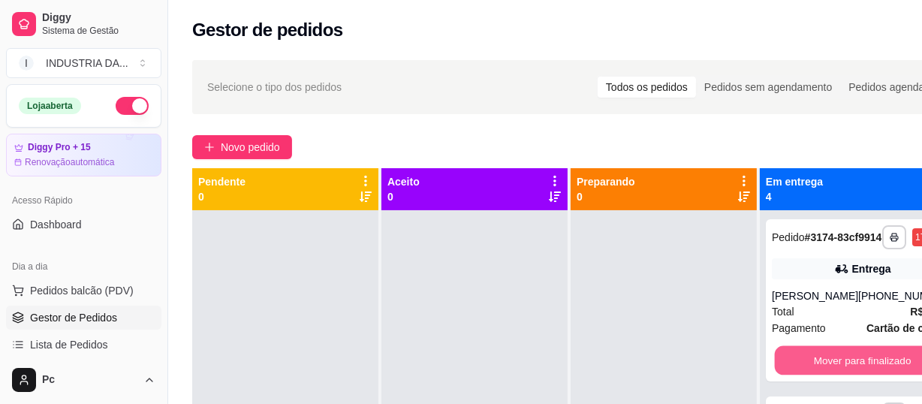
click at [797, 371] on button "Mover para finalizado" at bounding box center [862, 360] width 176 height 29
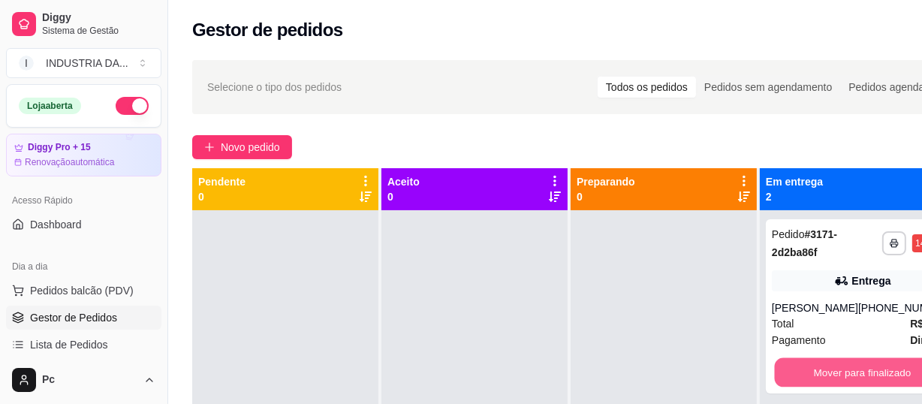
click at [797, 371] on button "Mover para finalizado" at bounding box center [862, 372] width 176 height 29
click at [797, 371] on button "Mover para finalizado" at bounding box center [861, 372] width 181 height 30
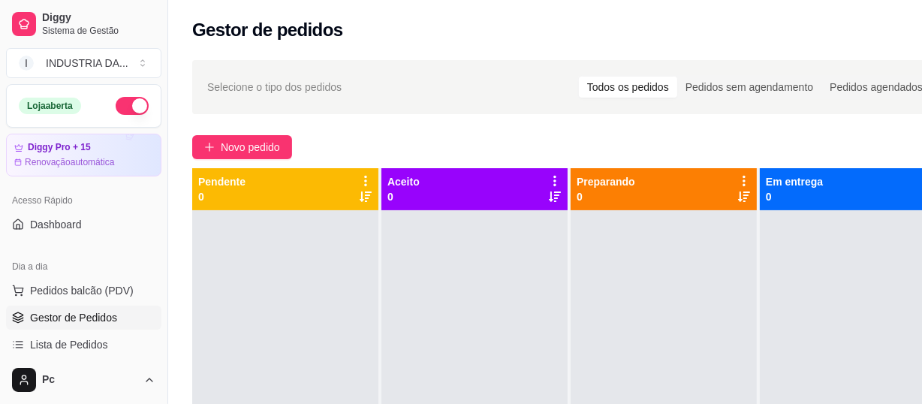
drag, startPoint x: 220, startPoint y: 317, endPoint x: 450, endPoint y: 72, distance: 336.0
click at [363, 152] on div "Selecione o tipo dos pedidos Todos os pedidos Pedidos sem agendamento Pedidos a…" at bounding box center [569, 320] width 803 height 539
drag, startPoint x: 450, startPoint y: 72, endPoint x: 389, endPoint y: 15, distance: 83.4
click at [450, 69] on div "Selecione o tipo dos pedidos Todos os pedidos Pedidos sem agendamento Pedidos a…" at bounding box center [569, 87] width 755 height 54
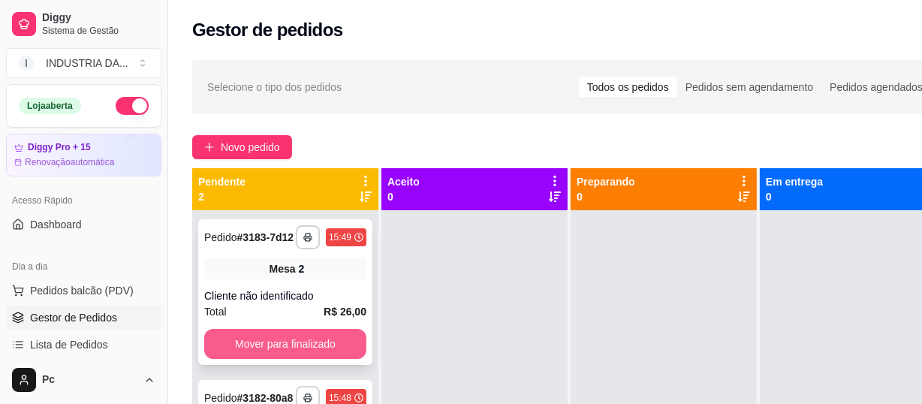
click at [307, 339] on button "Mover para finalizado" at bounding box center [285, 344] width 162 height 30
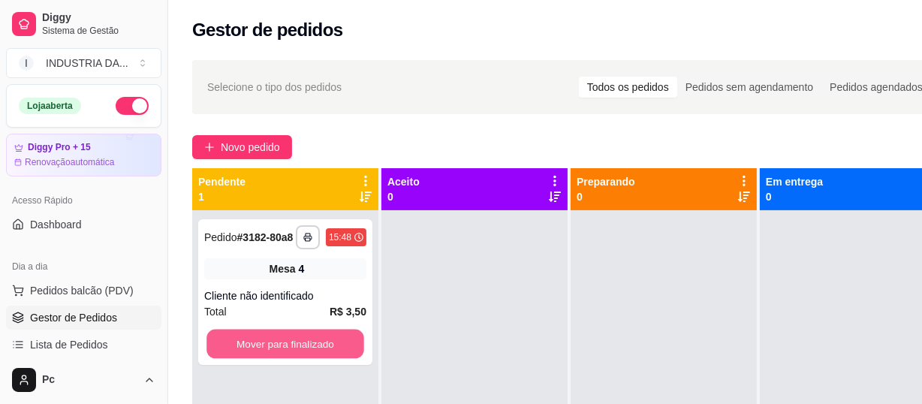
click at [329, 341] on button "Mover para finalizado" at bounding box center [285, 343] width 158 height 29
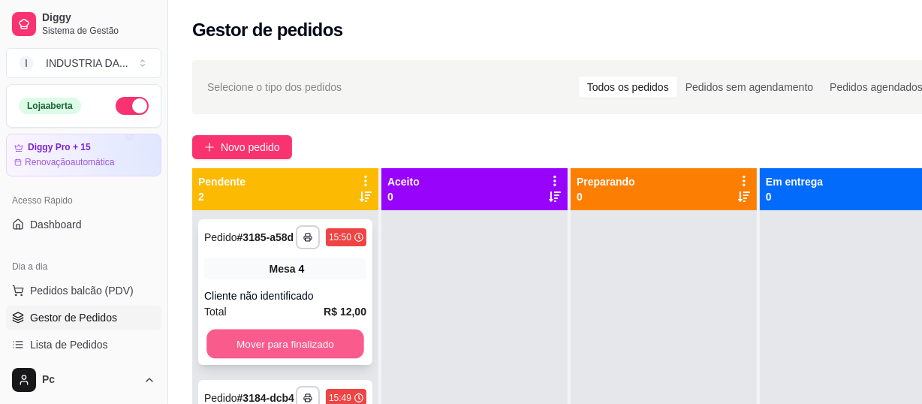
click at [278, 347] on button "Mover para finalizado" at bounding box center [285, 343] width 158 height 29
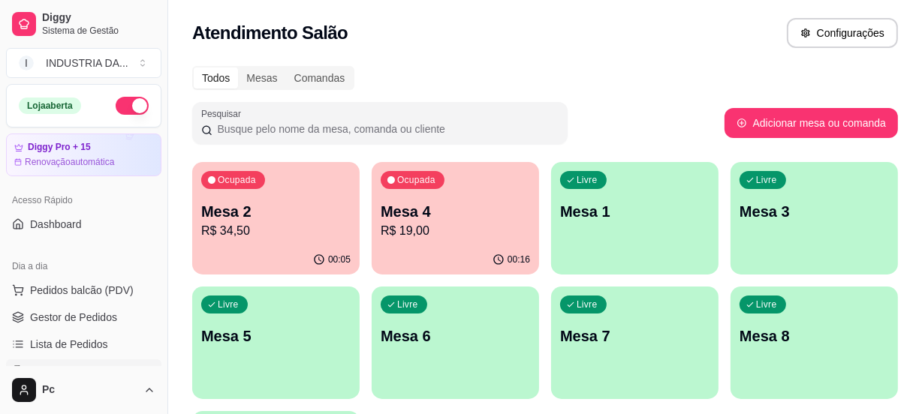
click at [417, 209] on p "Mesa 4" at bounding box center [454, 211] width 149 height 21
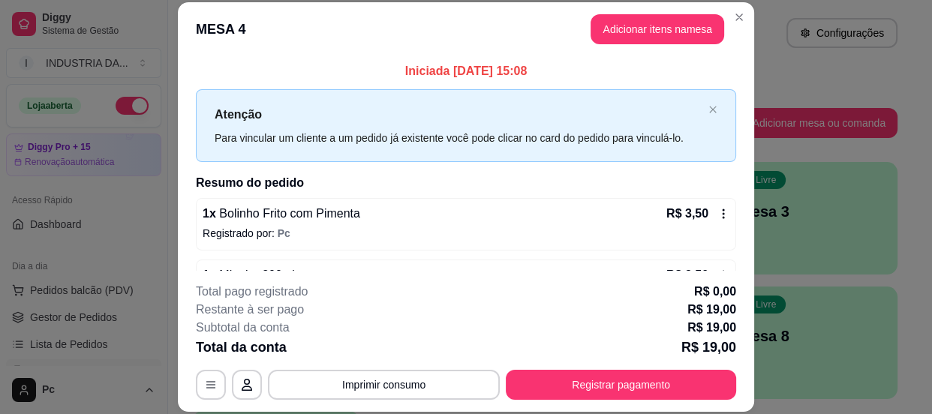
scroll to position [107, 0]
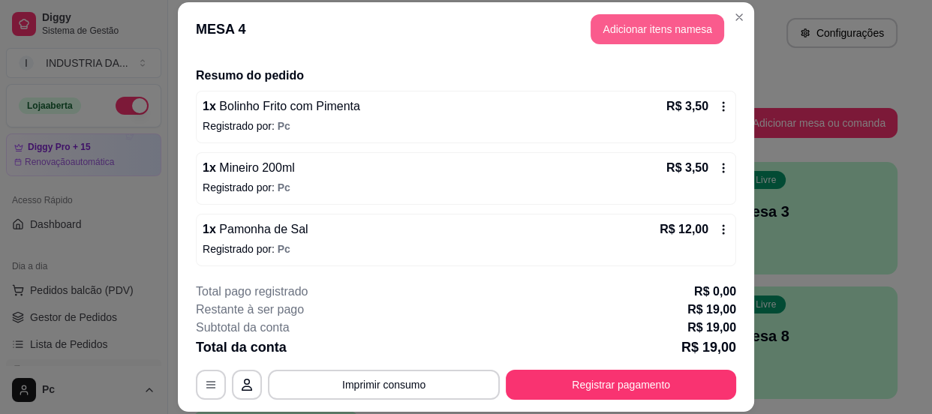
click at [615, 18] on button "Adicionar itens na mesa" at bounding box center [658, 29] width 134 height 30
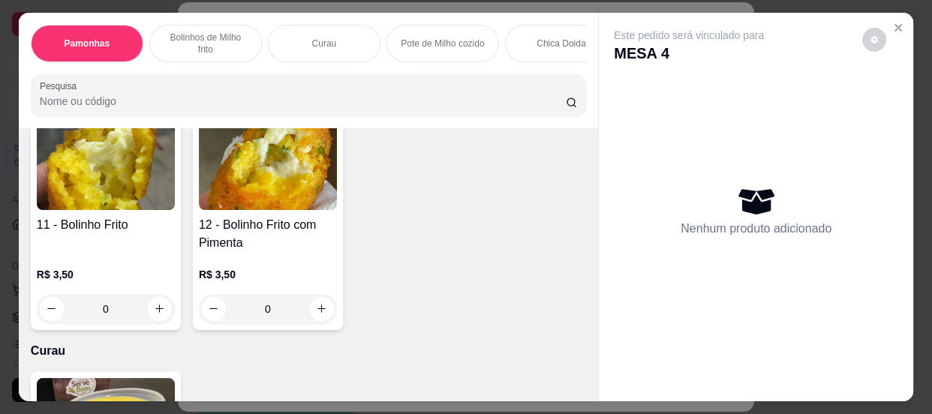
scroll to position [546, 0]
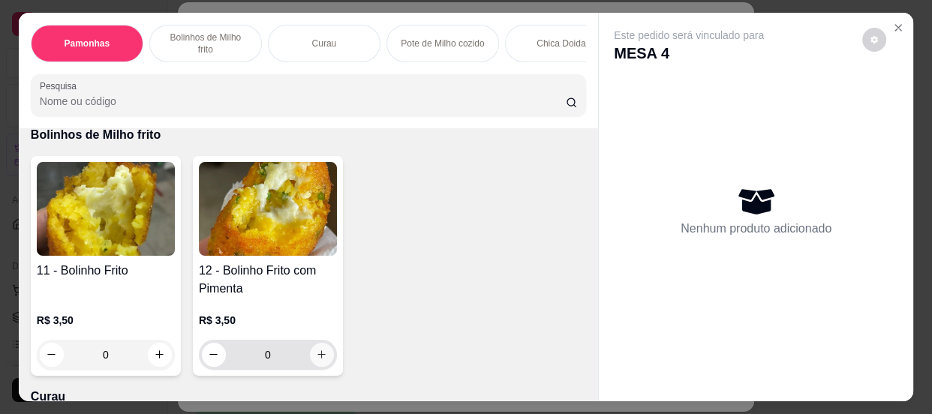
click at [320, 360] on icon "increase-product-quantity" at bounding box center [321, 354] width 11 height 11
type input "1"
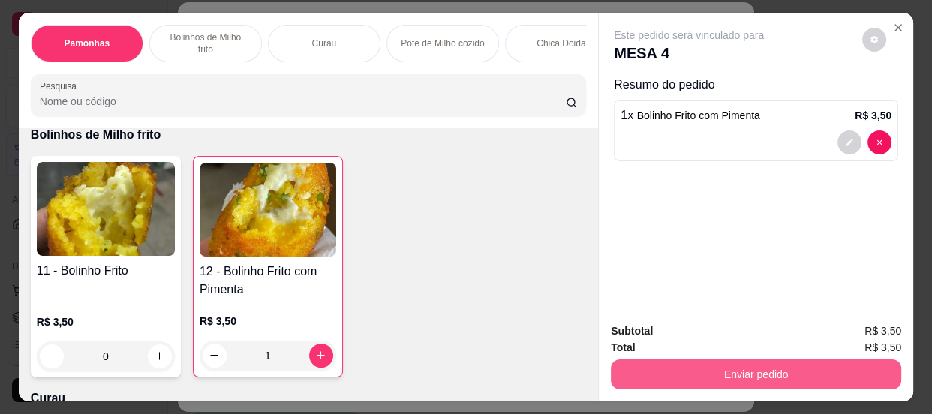
click at [759, 363] on button "Enviar pedido" at bounding box center [756, 374] width 290 height 30
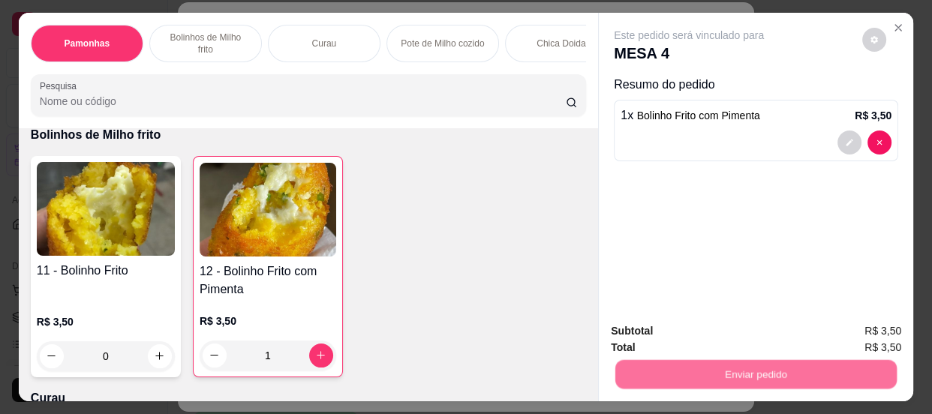
click at [684, 329] on button "Não registrar e enviar pedido" at bounding box center [707, 332] width 156 height 29
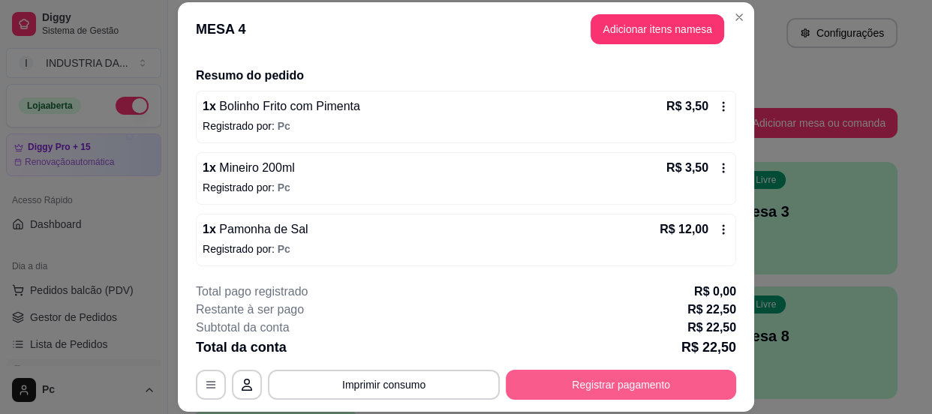
click at [608, 390] on button "Registrar pagamento" at bounding box center [621, 385] width 230 height 30
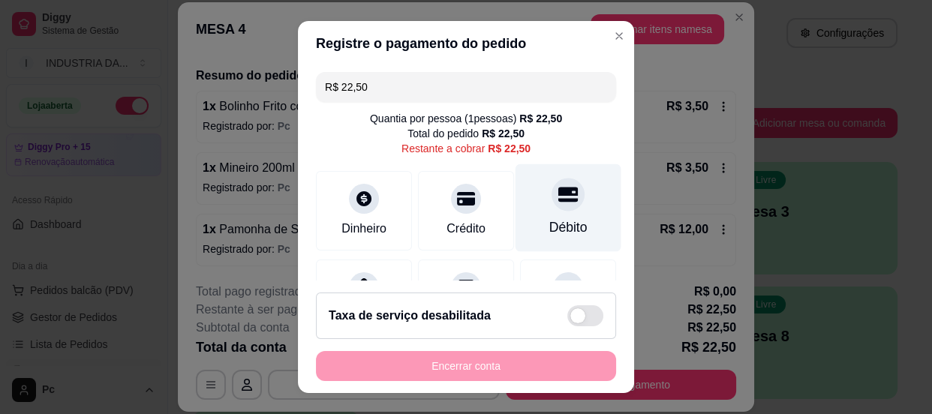
click at [552, 181] on div at bounding box center [568, 194] width 33 height 33
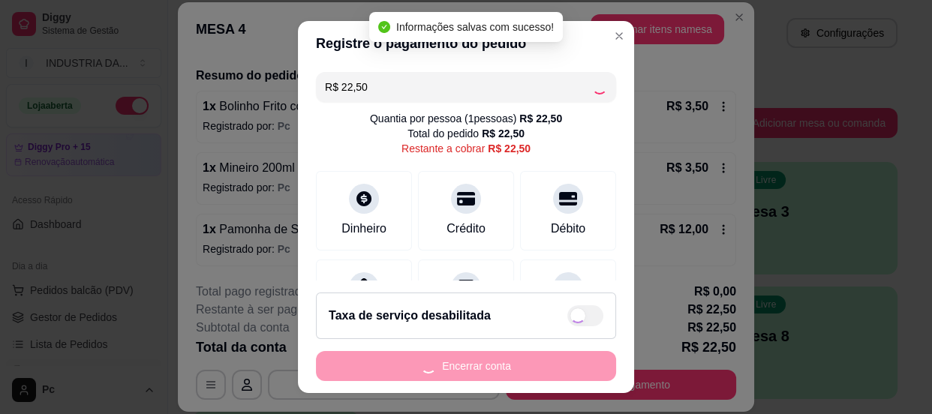
type input "R$ 0,00"
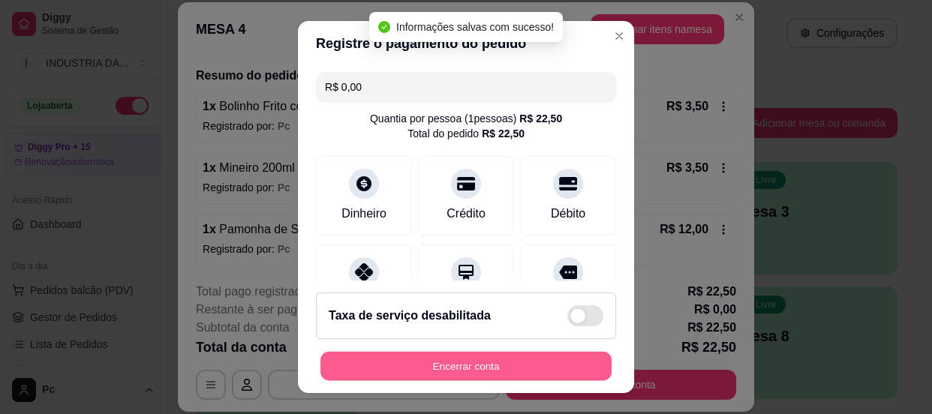
click at [476, 369] on button "Encerrar conta" at bounding box center [465, 366] width 291 height 29
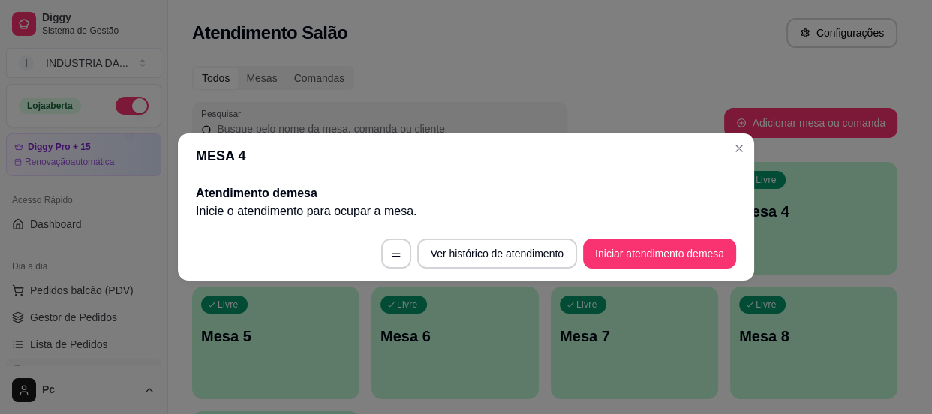
scroll to position [0, 0]
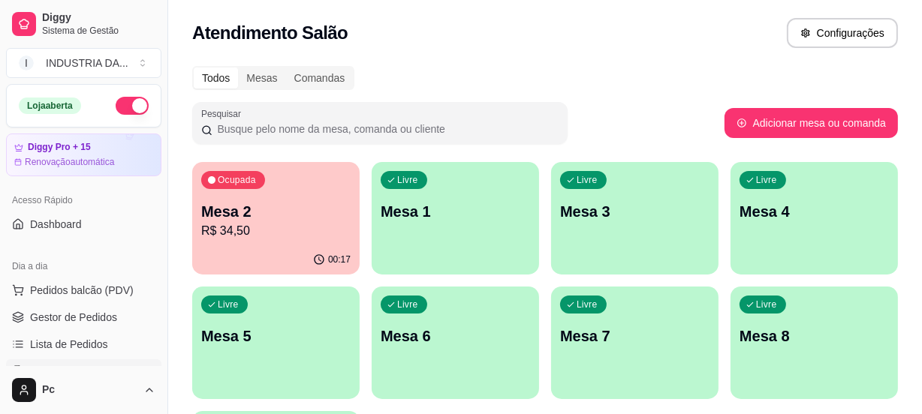
click at [203, 203] on p "Mesa 2" at bounding box center [275, 211] width 149 height 21
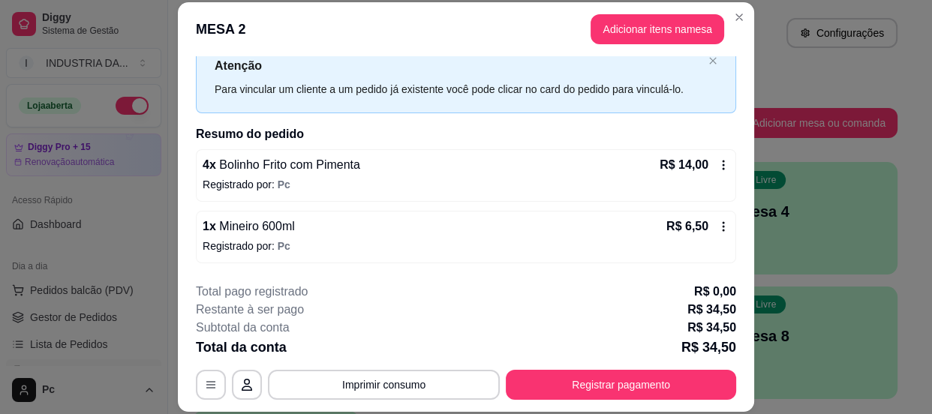
scroll to position [107, 0]
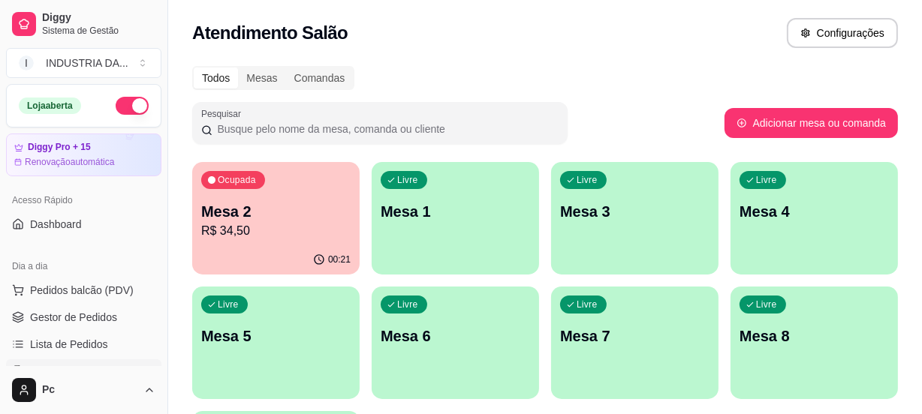
click at [464, 212] on p "Mesa 1" at bounding box center [454, 211] width 149 height 21
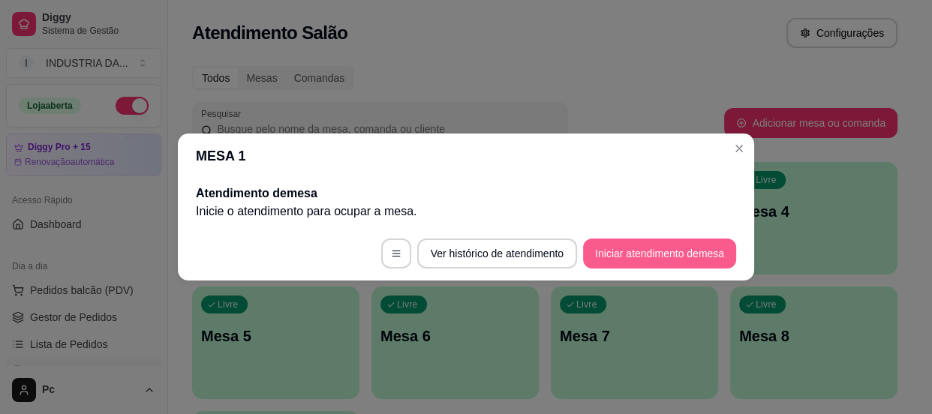
click at [654, 256] on button "Iniciar atendimento de mesa" at bounding box center [659, 254] width 153 height 30
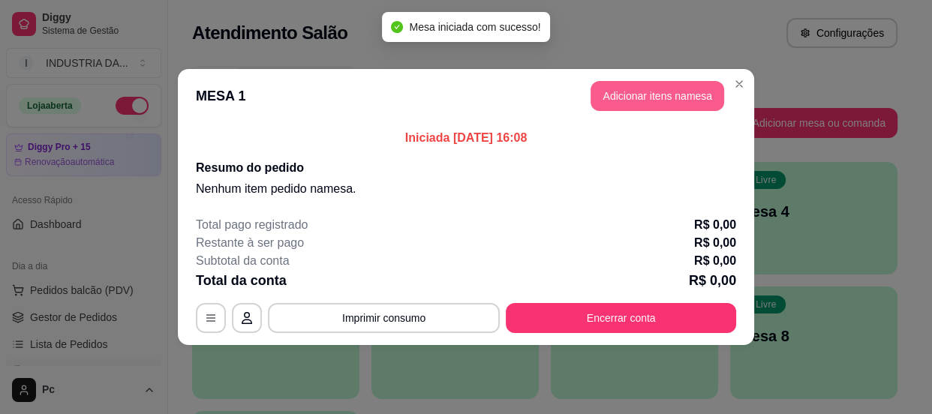
click at [636, 99] on button "Adicionar itens na mesa" at bounding box center [658, 96] width 134 height 30
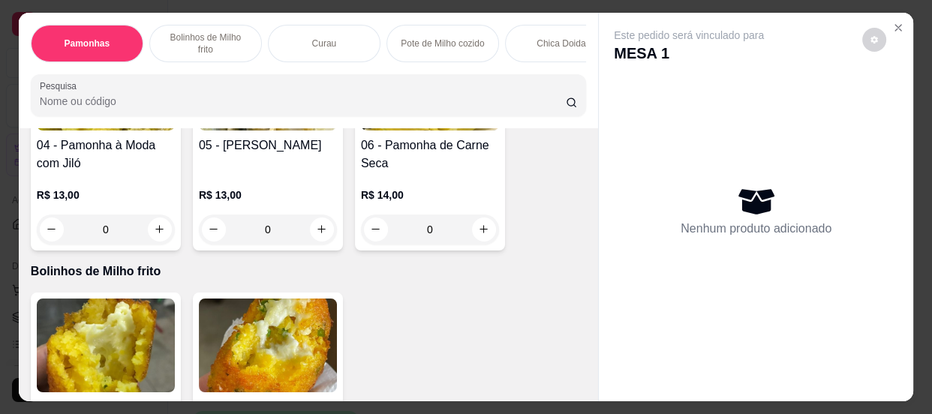
scroll to position [614, 0]
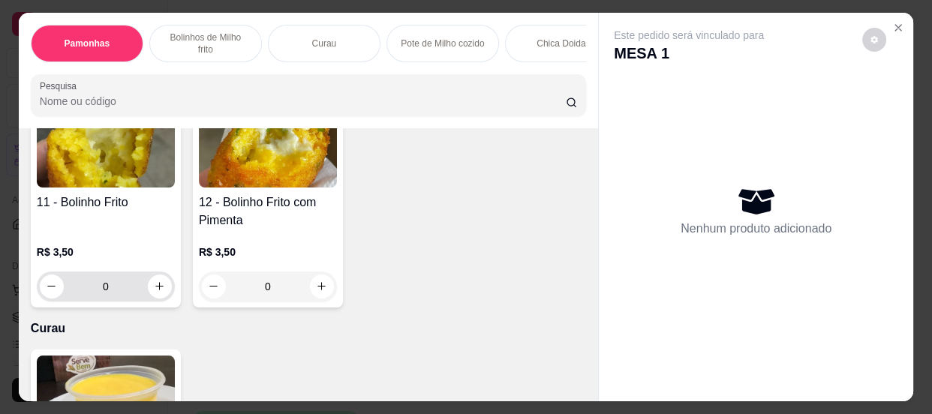
click at [130, 276] on input "0" at bounding box center [106, 287] width 84 height 30
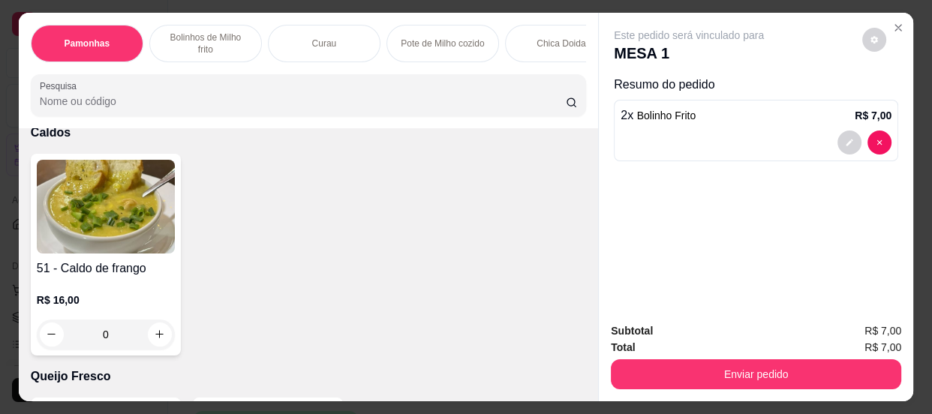
scroll to position [1637, 0]
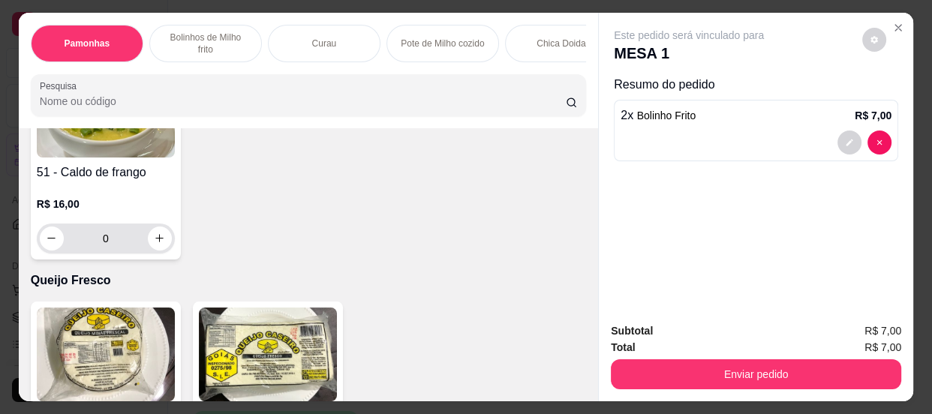
type input "2"
click at [149, 248] on button "increase-product-quantity" at bounding box center [160, 239] width 24 height 24
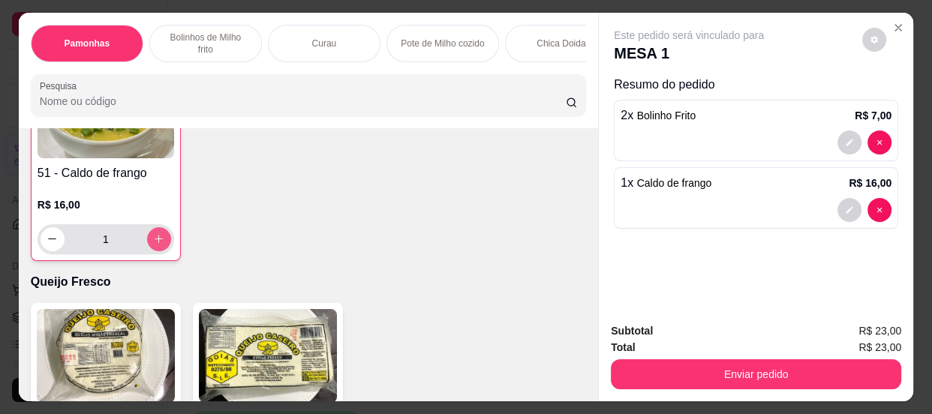
type input "1"
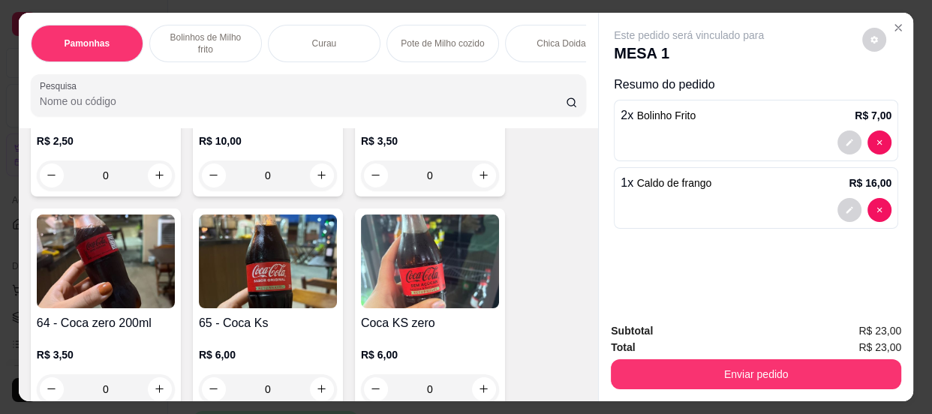
scroll to position [2116, 0]
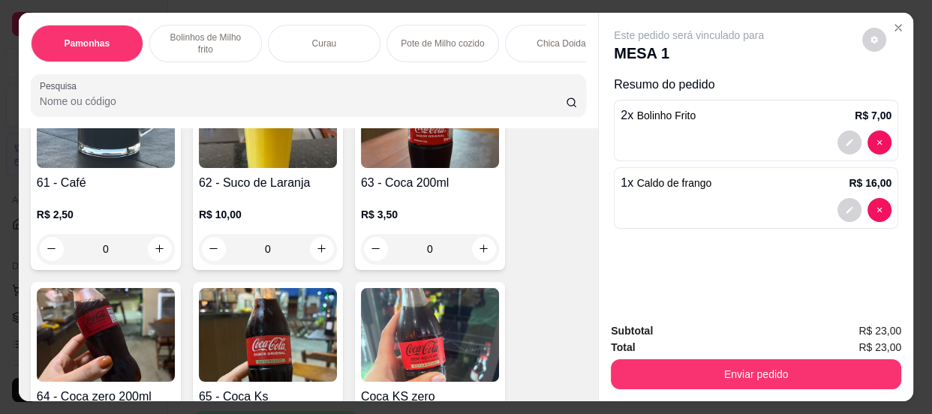
click at [293, 256] on input "0" at bounding box center [268, 249] width 84 height 30
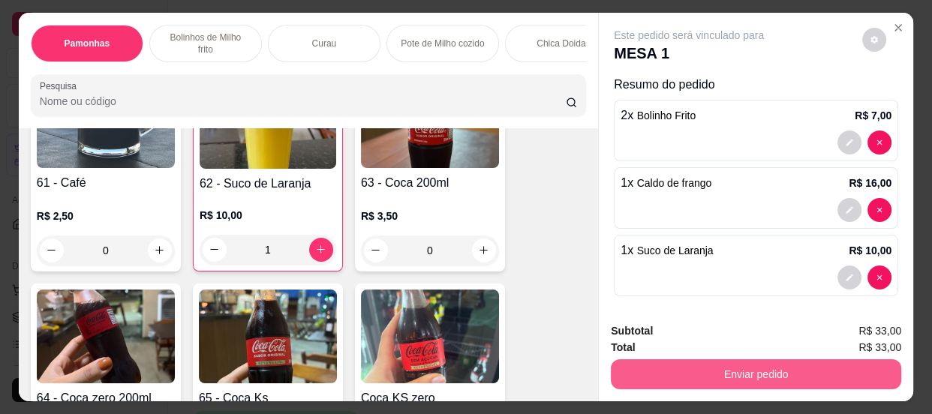
type input "1"
click at [756, 365] on button "Enviar pedido" at bounding box center [756, 374] width 290 height 30
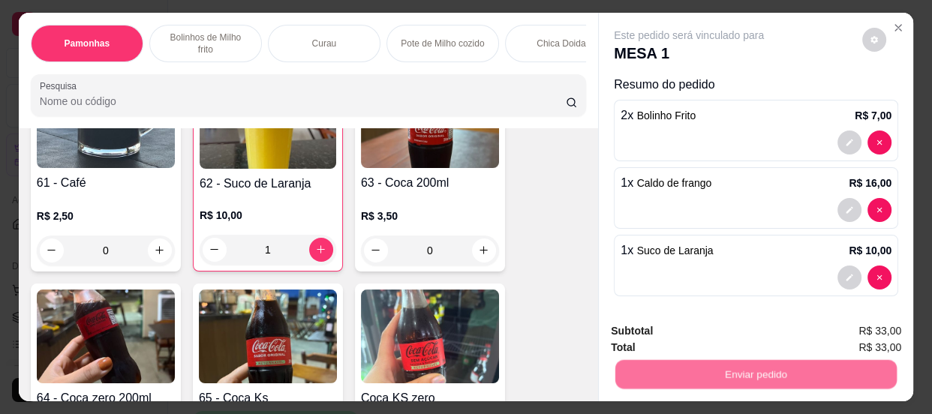
click at [683, 338] on button "Não registrar e enviar pedido" at bounding box center [707, 332] width 156 height 29
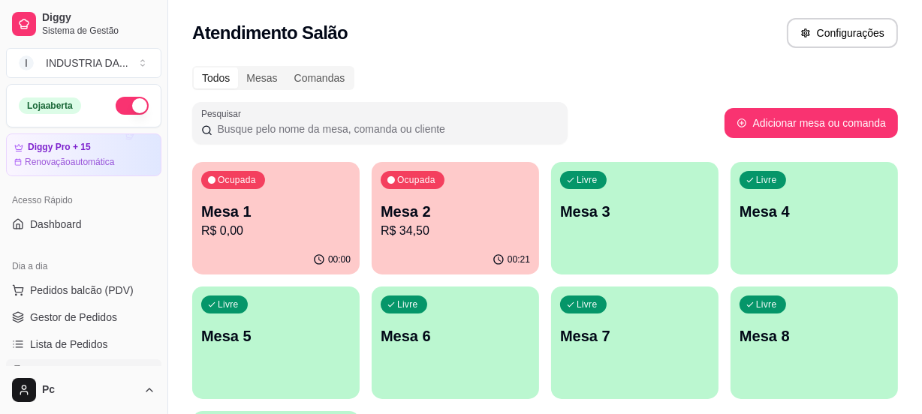
click at [278, 224] on p "R$ 0,00" at bounding box center [275, 231] width 149 height 18
click at [438, 242] on div "Ocupada Mesa 2 R$ 34,50" at bounding box center [454, 203] width 167 height 83
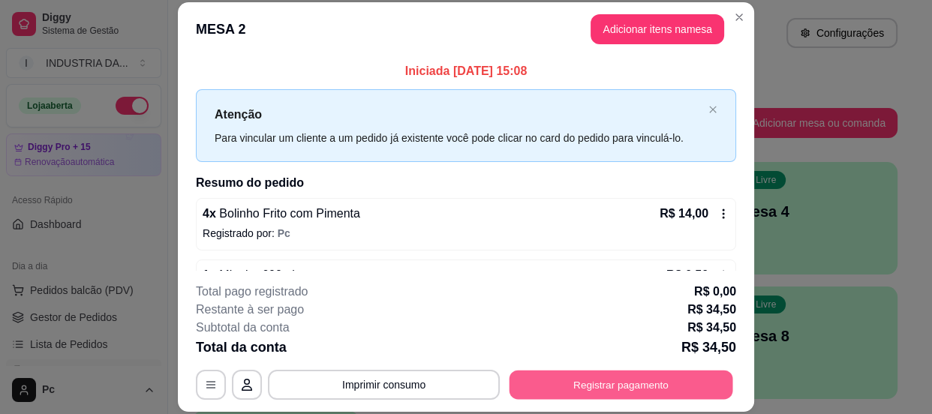
click at [648, 392] on button "Registrar pagamento" at bounding box center [622, 385] width 224 height 29
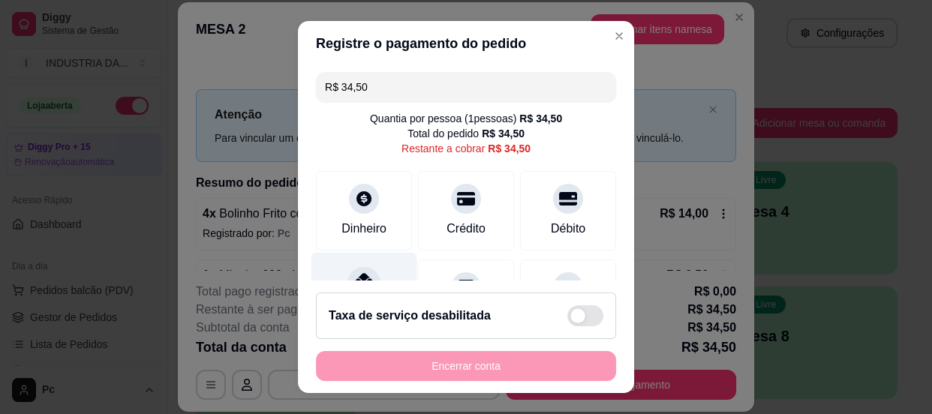
scroll to position [68, 0]
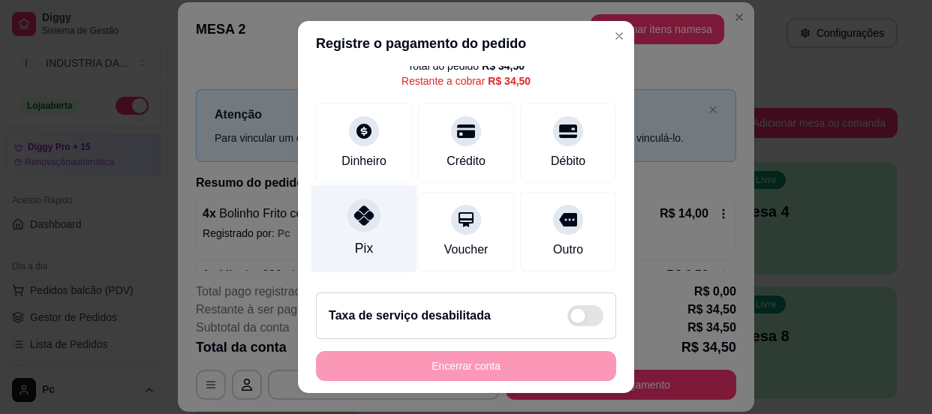
click at [365, 224] on div at bounding box center [363, 215] width 33 height 33
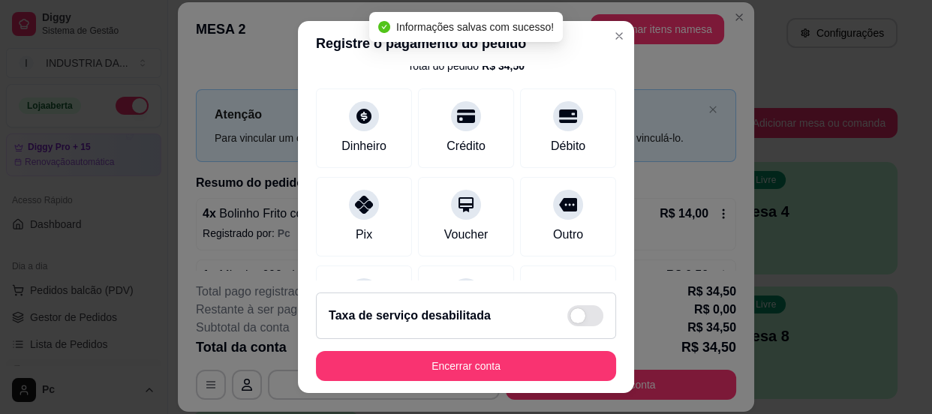
type input "R$ 0,00"
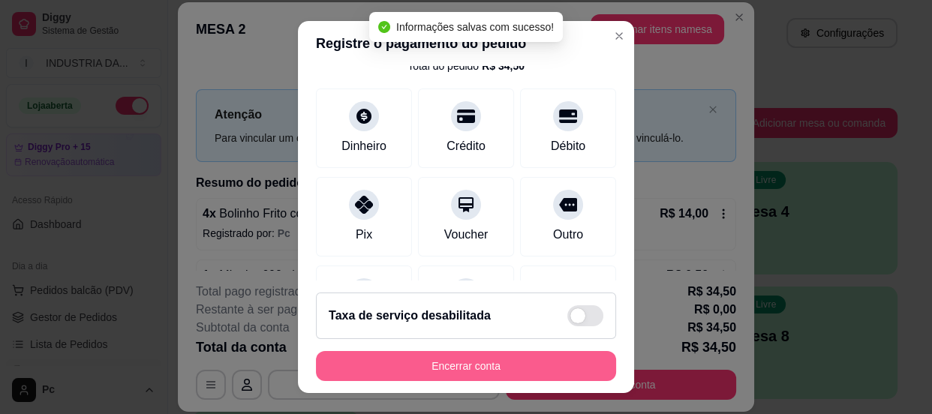
click at [521, 373] on button "Encerrar conta" at bounding box center [466, 366] width 300 height 30
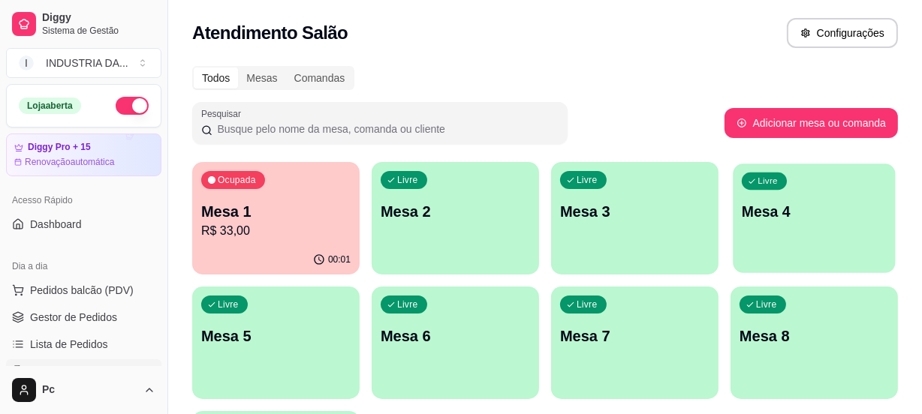
click at [811, 216] on p "Mesa 4" at bounding box center [813, 212] width 145 height 20
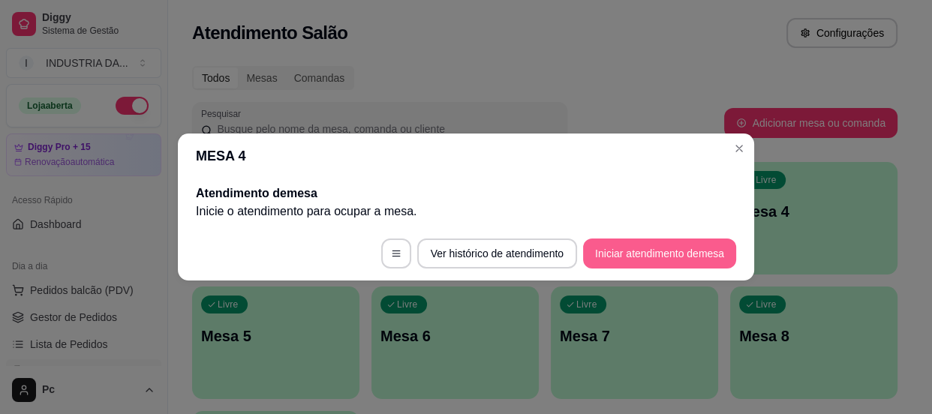
click at [647, 249] on button "Iniciar atendimento de mesa" at bounding box center [659, 254] width 153 height 30
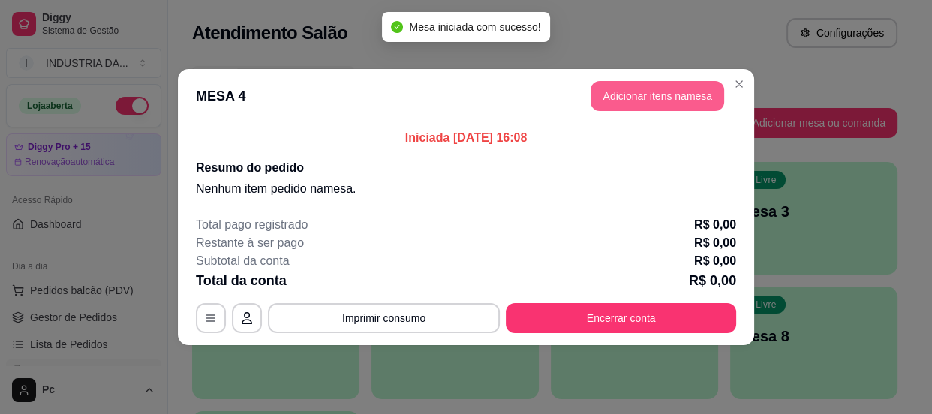
click at [600, 88] on button "Adicionar itens na mesa" at bounding box center [658, 96] width 134 height 30
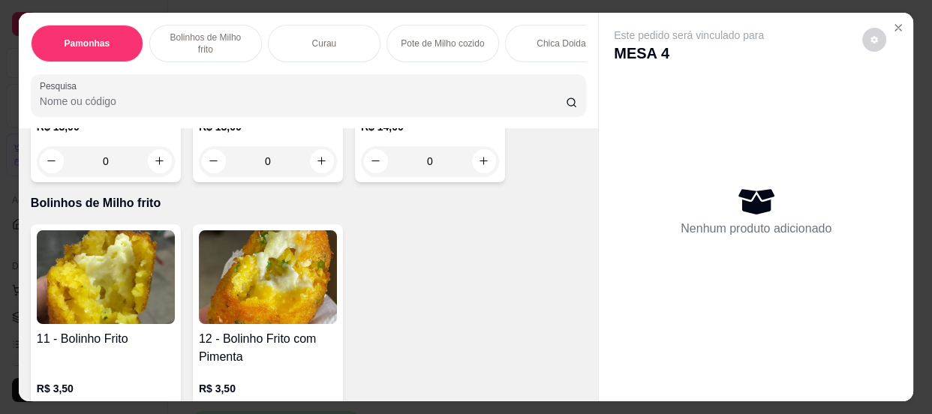
scroll to position [614, 0]
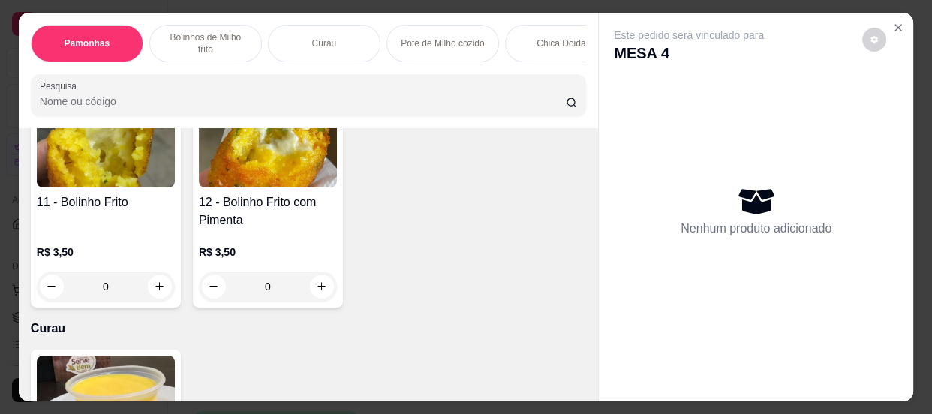
click at [281, 287] on input "0" at bounding box center [268, 287] width 84 height 30
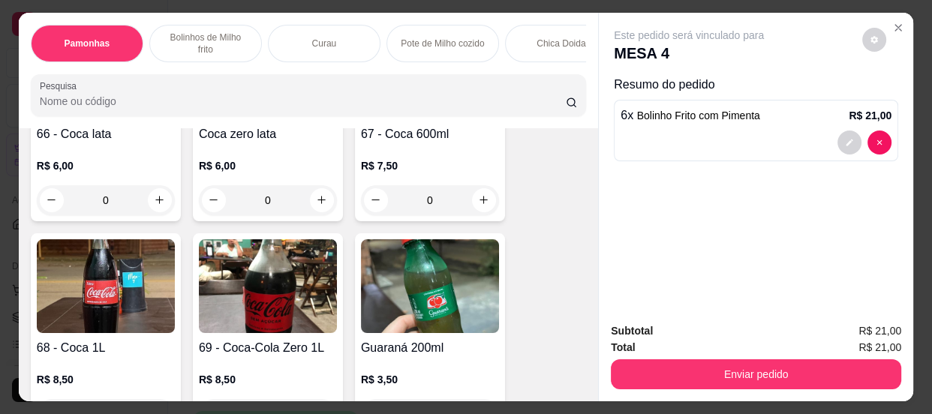
scroll to position [2729, 0]
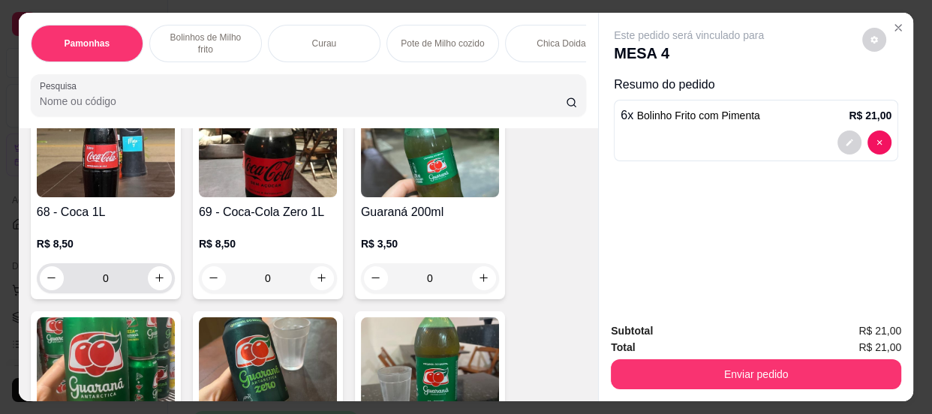
type input "6"
click at [135, 284] on input "0" at bounding box center [106, 278] width 84 height 30
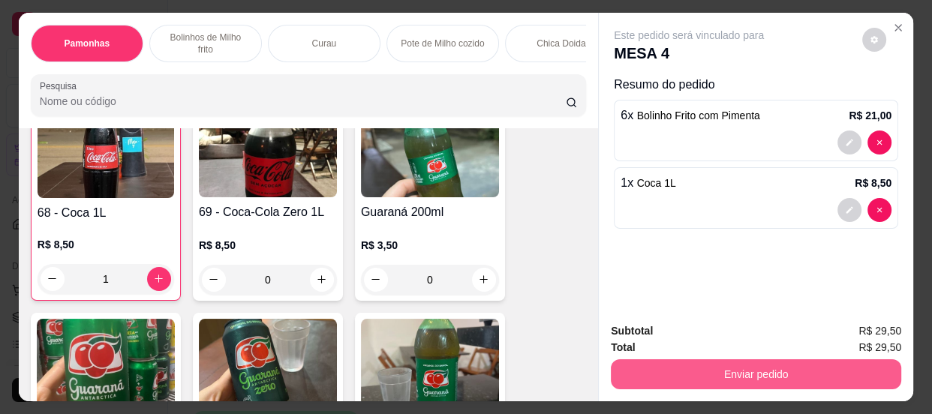
scroll to position [2729, 0]
type input "1"
click at [723, 365] on button "Enviar pedido" at bounding box center [756, 374] width 290 height 30
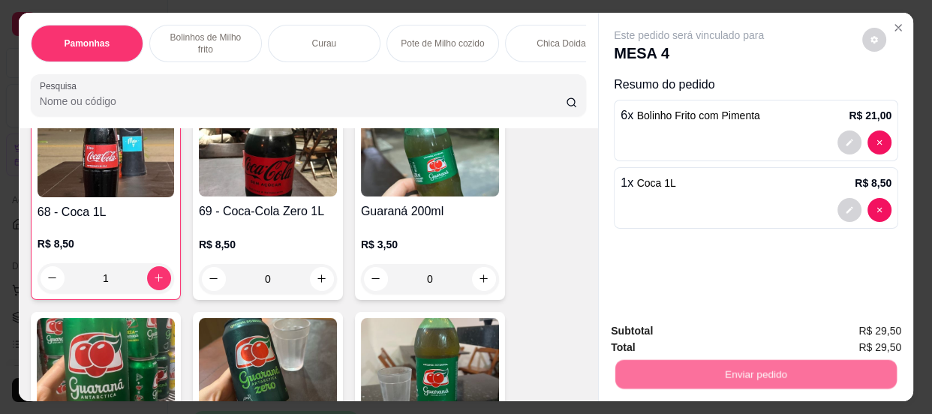
click at [663, 327] on button "Não registrar e enviar pedido" at bounding box center [707, 332] width 152 height 28
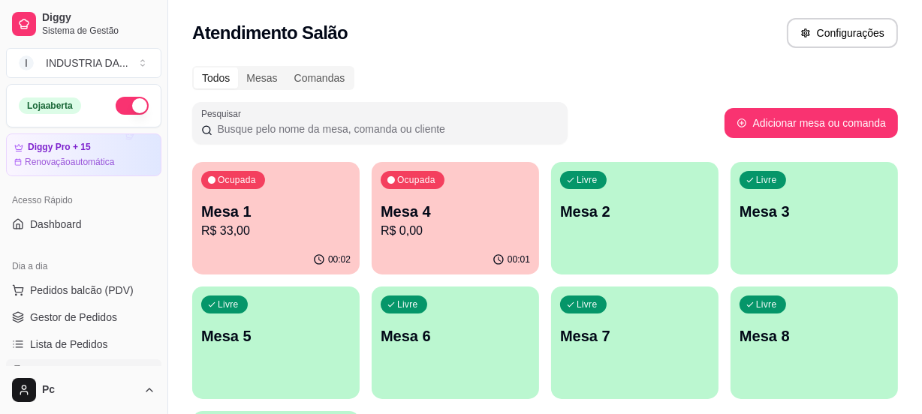
click at [803, 337] on p "Mesa 8" at bounding box center [813, 336] width 149 height 21
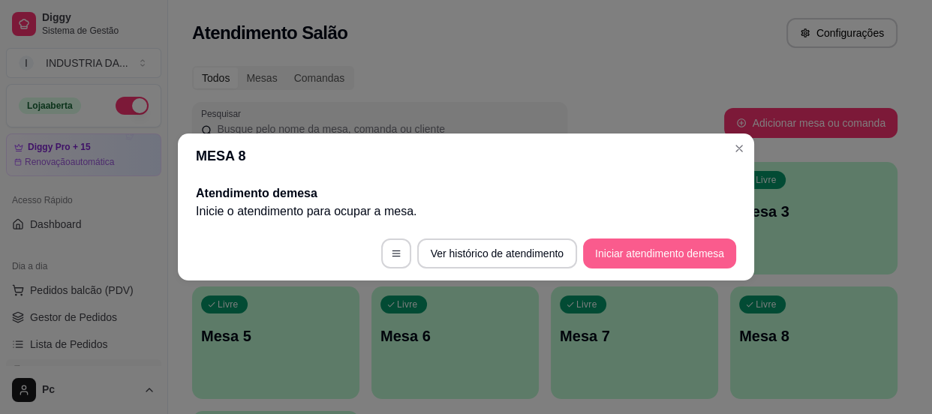
click at [635, 249] on button "Iniciar atendimento de mesa" at bounding box center [659, 254] width 153 height 30
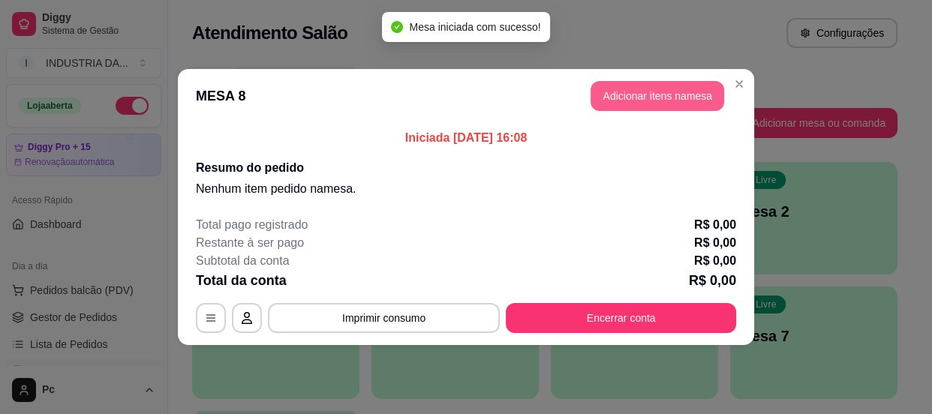
click at [620, 96] on button "Adicionar itens na mesa" at bounding box center [658, 96] width 134 height 30
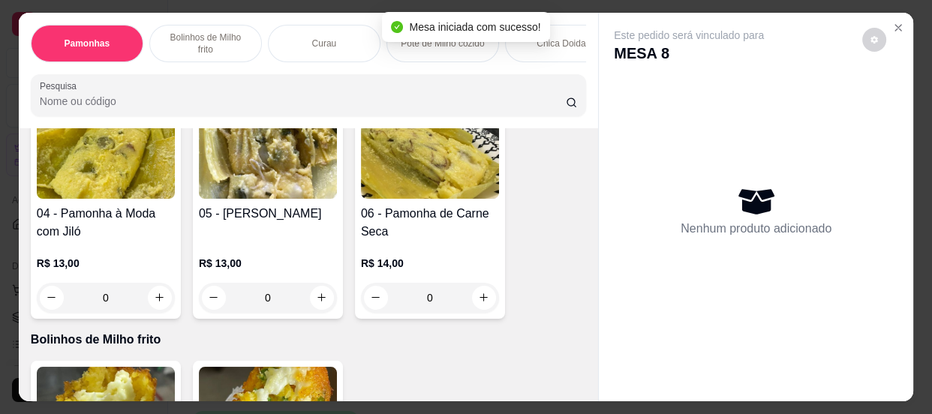
scroll to position [614, 0]
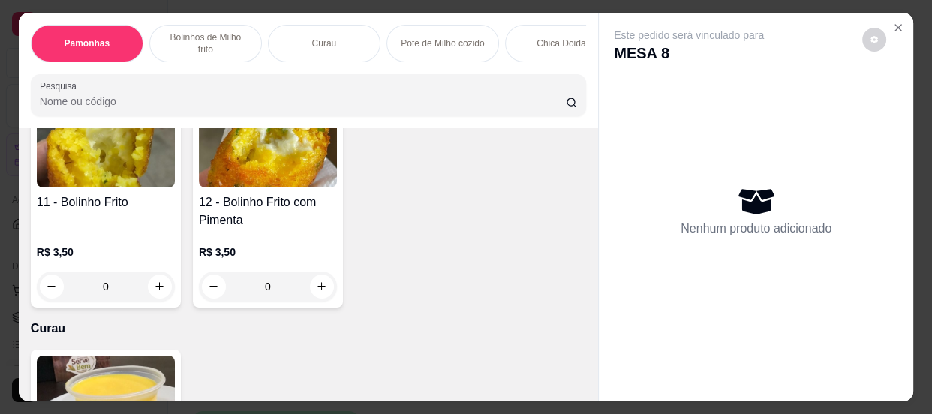
click at [281, 285] on input "0" at bounding box center [268, 287] width 84 height 30
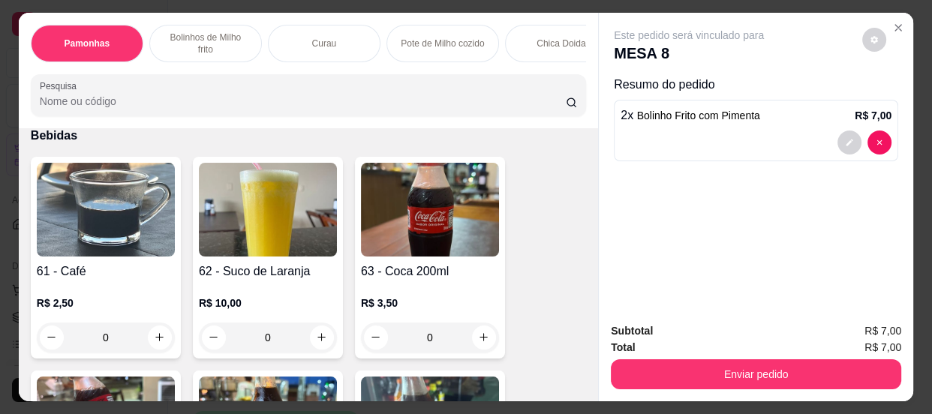
scroll to position [2115, 0]
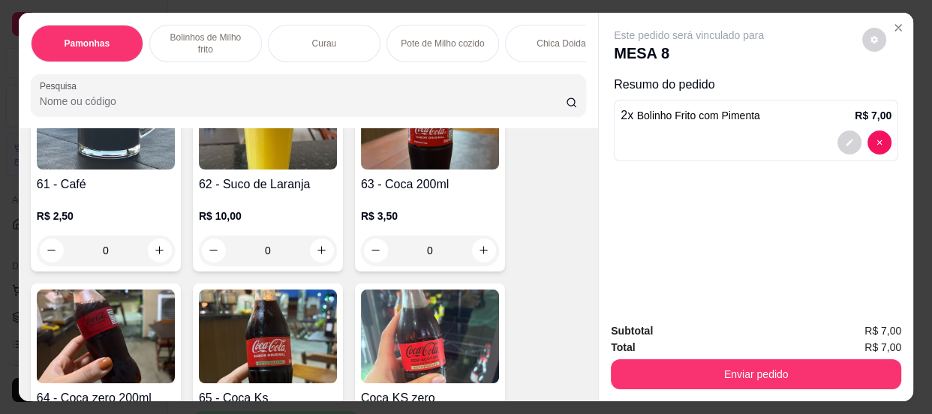
type input "2"
click at [119, 255] on input "0" at bounding box center [106, 251] width 84 height 30
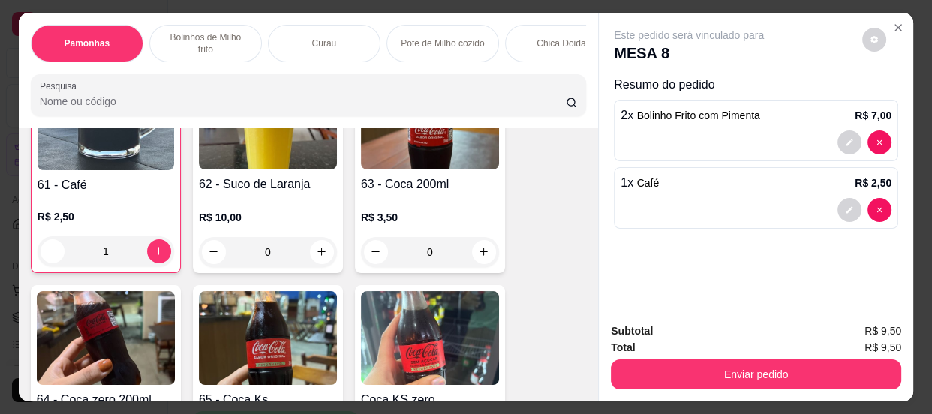
scroll to position [2115, 0]
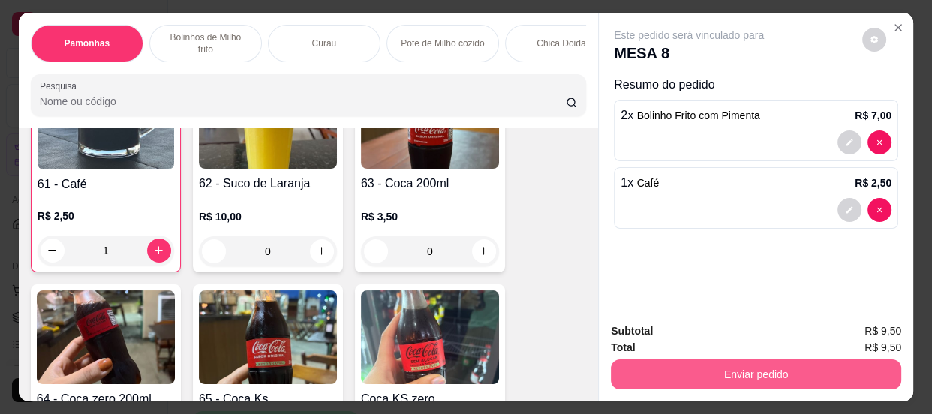
type input "1"
click at [694, 370] on button "Enviar pedido" at bounding box center [756, 374] width 290 height 30
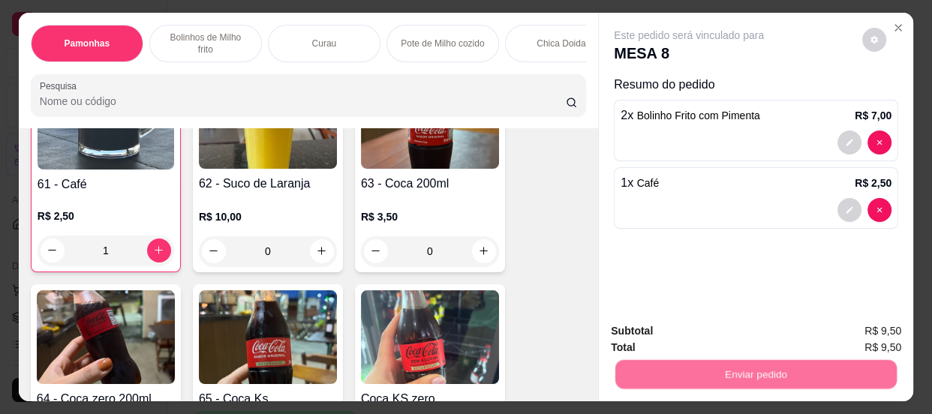
click at [666, 334] on button "Não registrar e enviar pedido" at bounding box center [707, 332] width 156 height 29
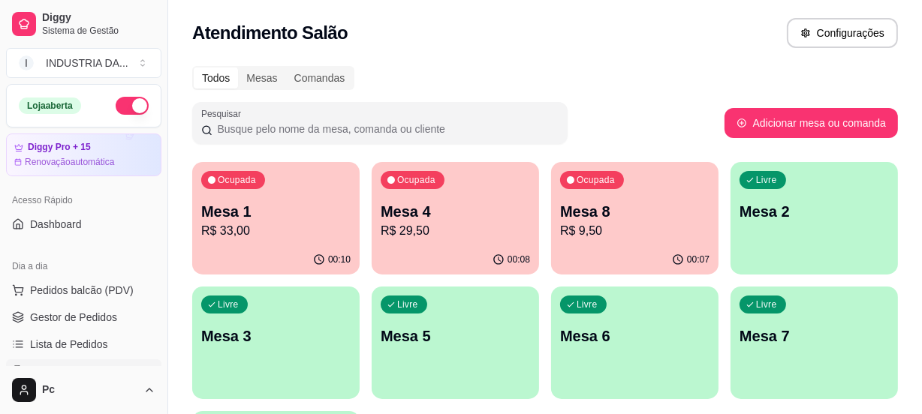
click at [269, 356] on div "Livre Mesa 3" at bounding box center [275, 334] width 167 height 95
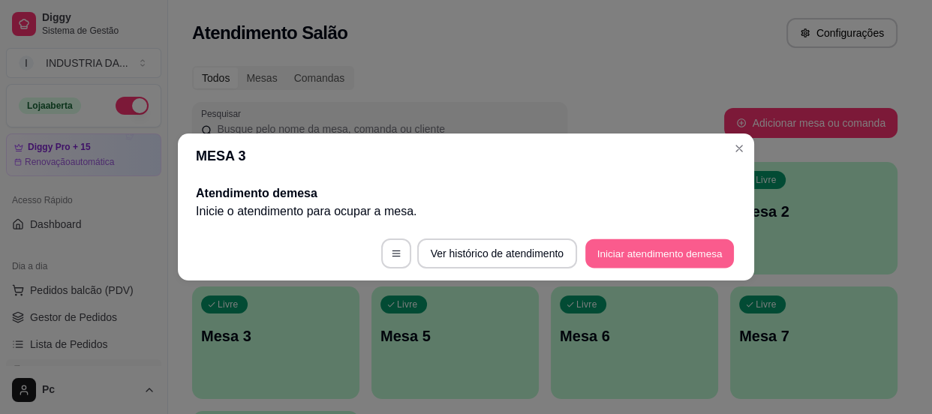
click at [684, 251] on button "Iniciar atendimento de mesa" at bounding box center [659, 253] width 149 height 29
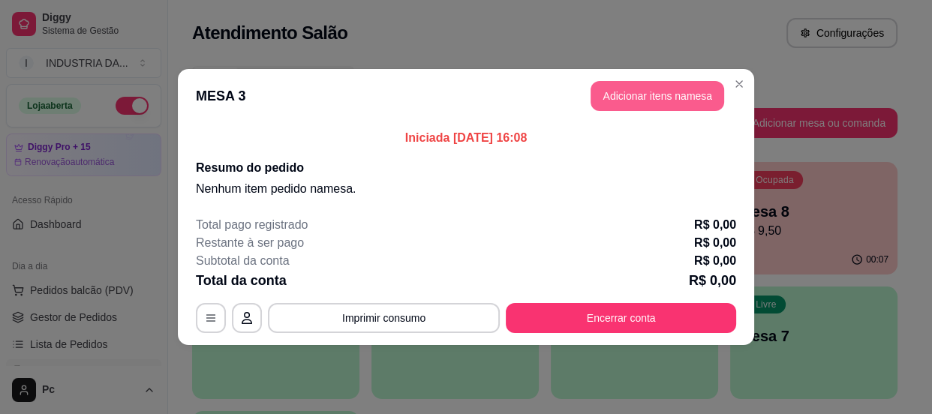
click at [634, 94] on button "Adicionar itens na mesa" at bounding box center [658, 96] width 134 height 30
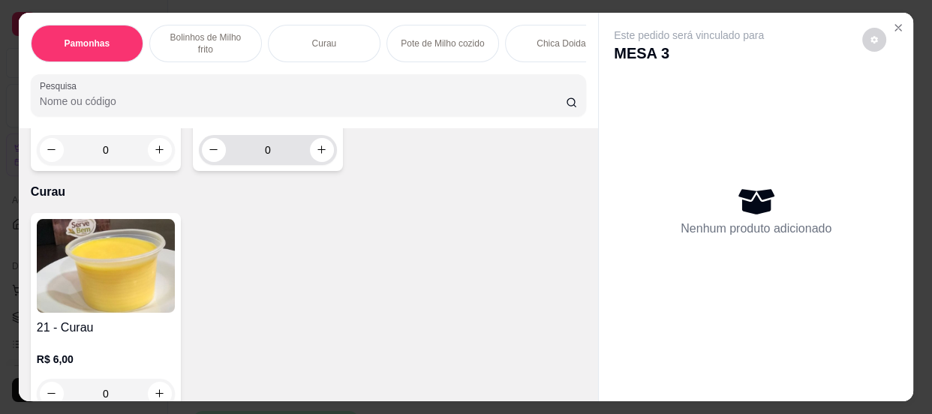
scroll to position [682, 0]
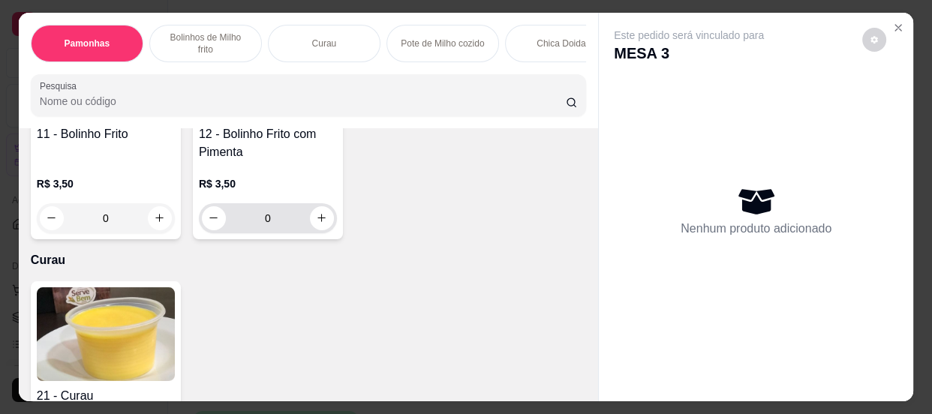
click at [280, 229] on input "0" at bounding box center [268, 218] width 84 height 30
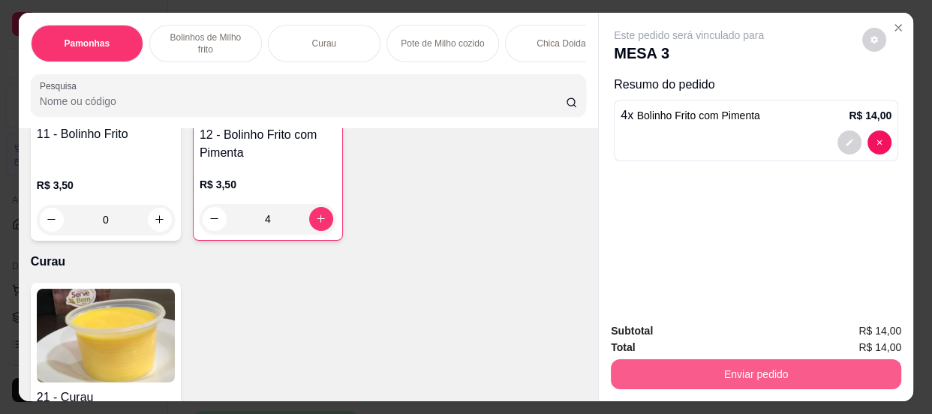
type input "4"
click at [799, 367] on button "Enviar pedido" at bounding box center [756, 374] width 290 height 30
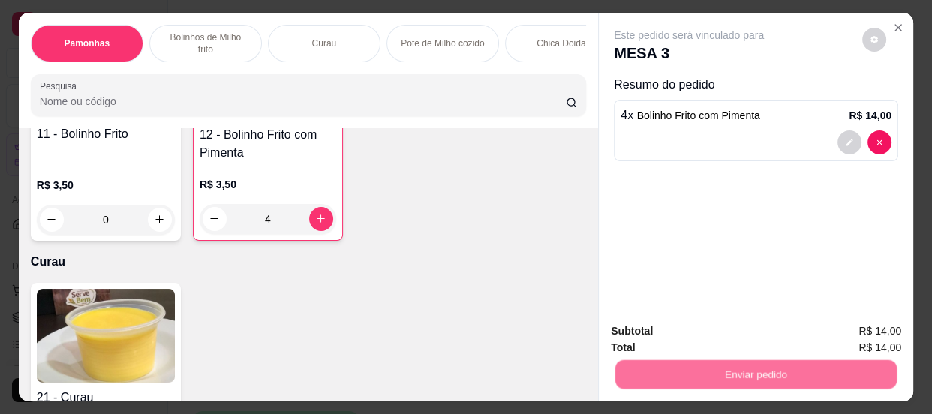
click at [752, 327] on button "Não registrar e enviar pedido" at bounding box center [707, 332] width 156 height 29
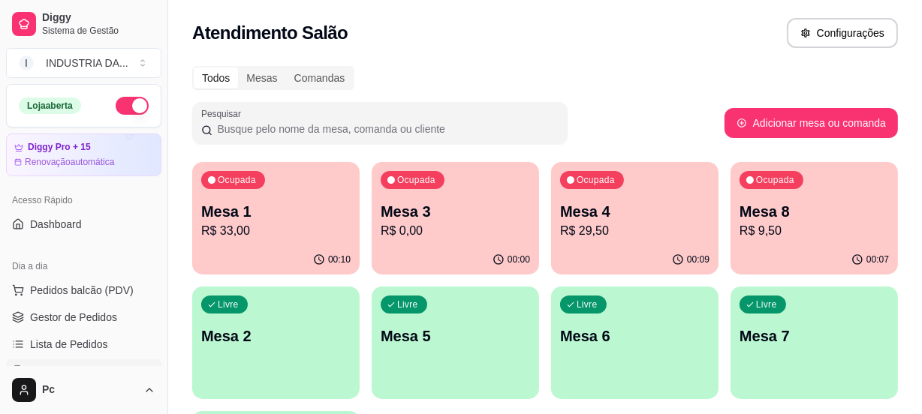
click at [795, 334] on p "Mesa 7" at bounding box center [813, 336] width 149 height 21
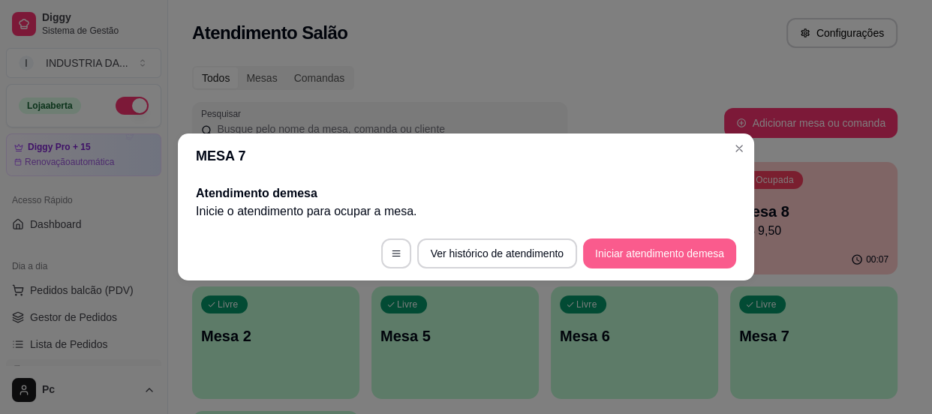
click at [678, 256] on button "Iniciar atendimento de mesa" at bounding box center [659, 254] width 153 height 30
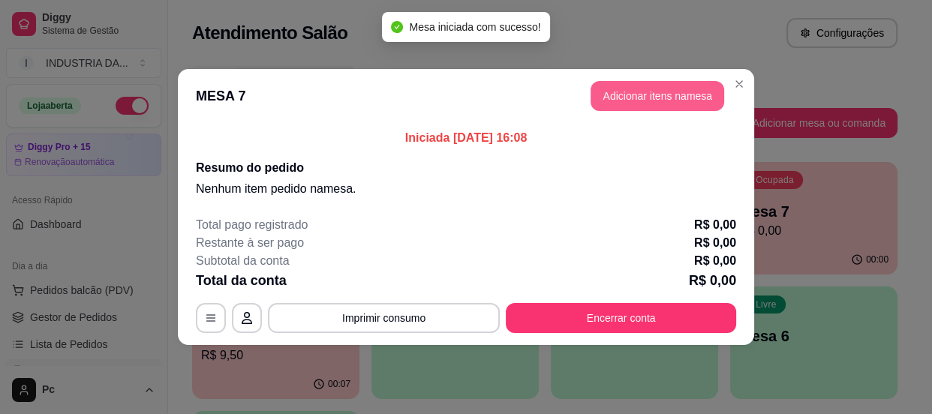
click at [622, 89] on button "Adicionar itens na mesa" at bounding box center [658, 96] width 134 height 30
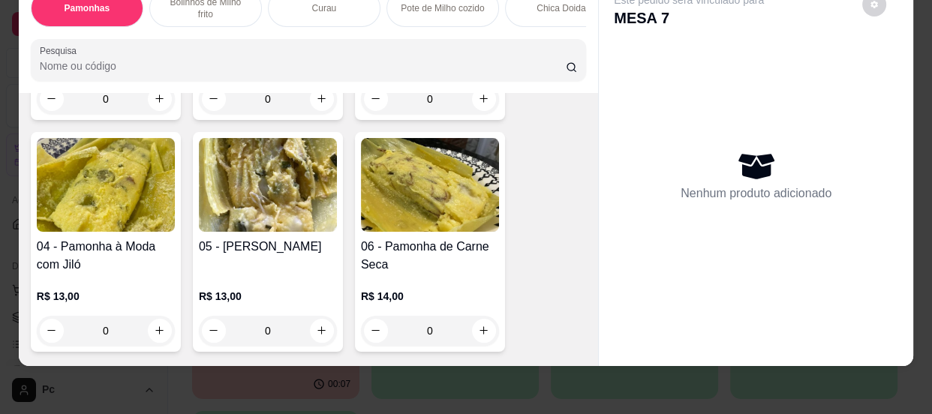
scroll to position [546, 0]
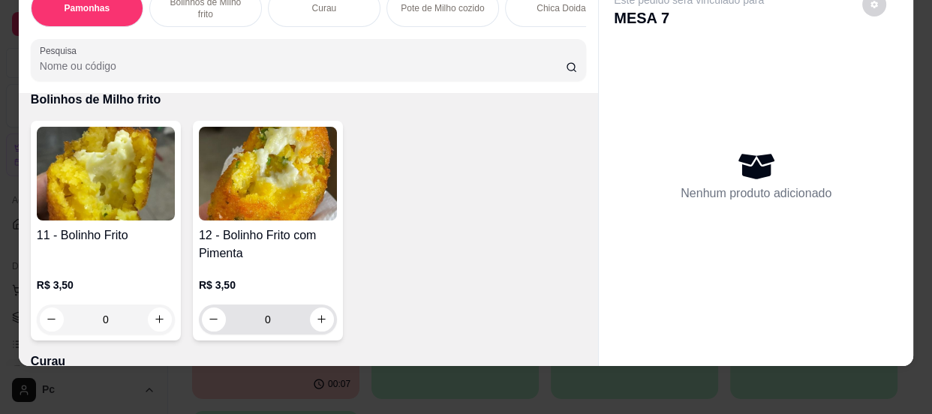
click at [279, 316] on input "0" at bounding box center [268, 320] width 84 height 30
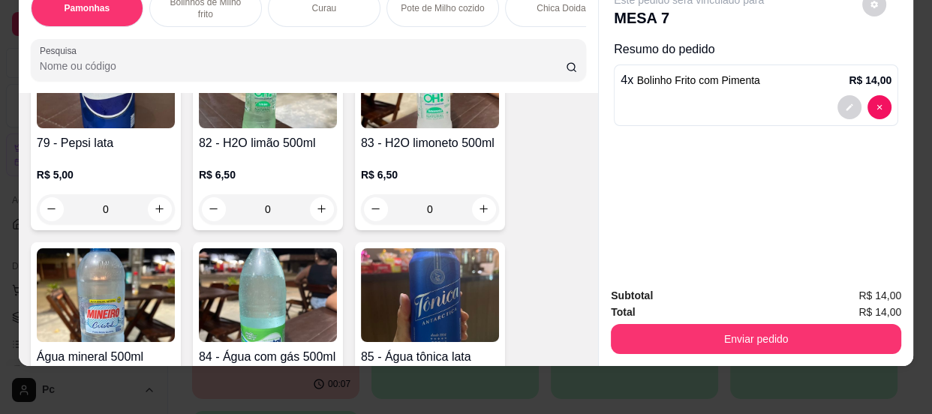
scroll to position [3616, 0]
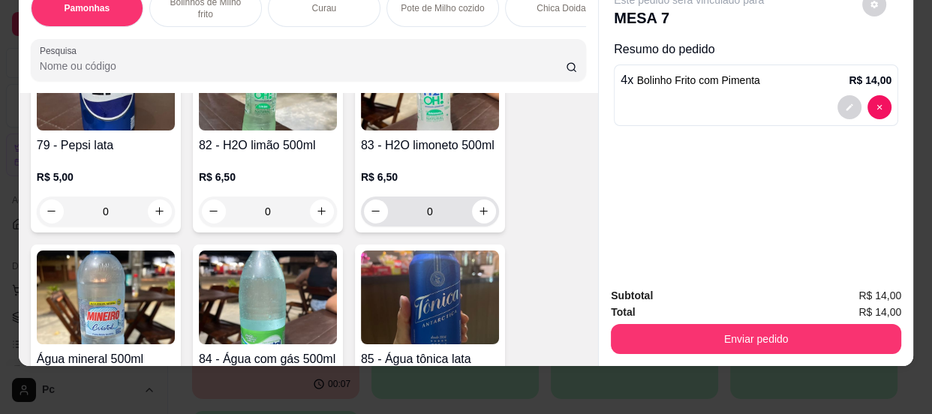
type input "4"
click at [480, 207] on icon "increase-product-quantity" at bounding box center [484, 211] width 8 height 8
type input "1"
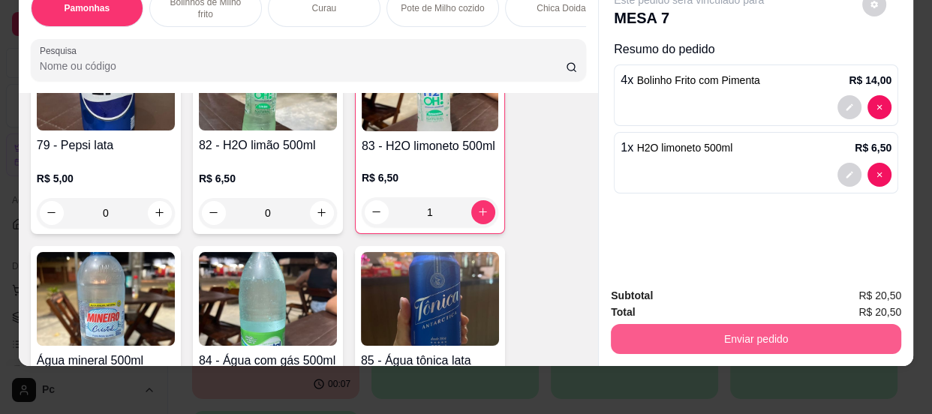
click at [684, 332] on button "Enviar pedido" at bounding box center [756, 339] width 290 height 30
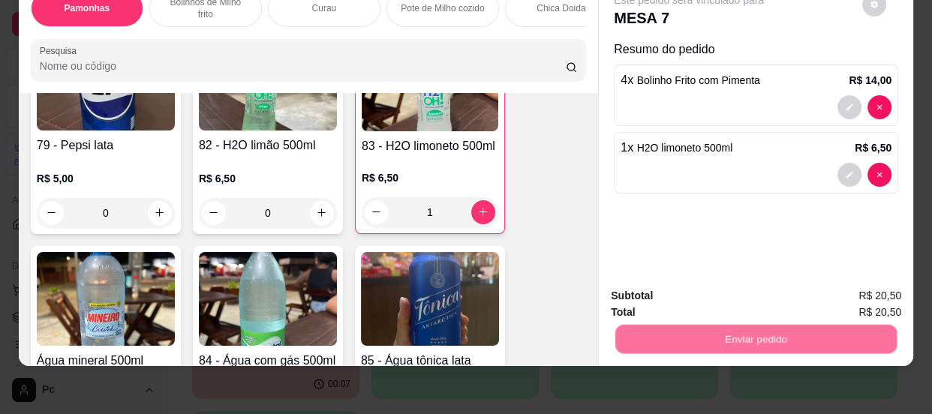
click at [657, 281] on button "Não registrar e enviar pedido" at bounding box center [707, 292] width 156 height 29
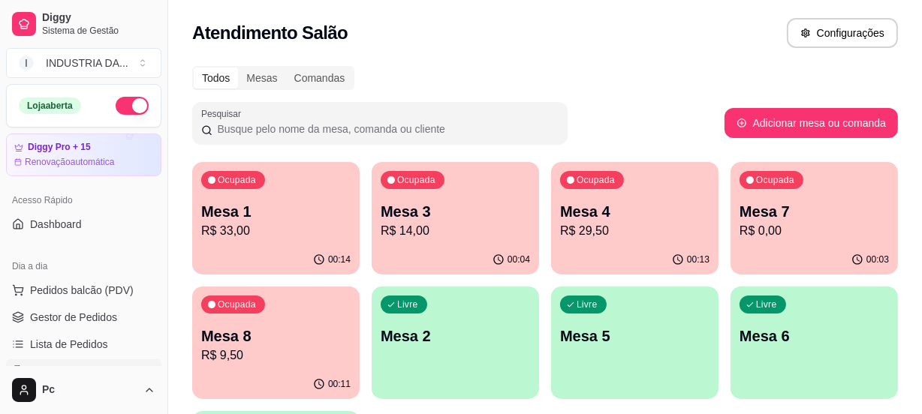
click at [780, 310] on div "Livre" at bounding box center [762, 305] width 47 height 18
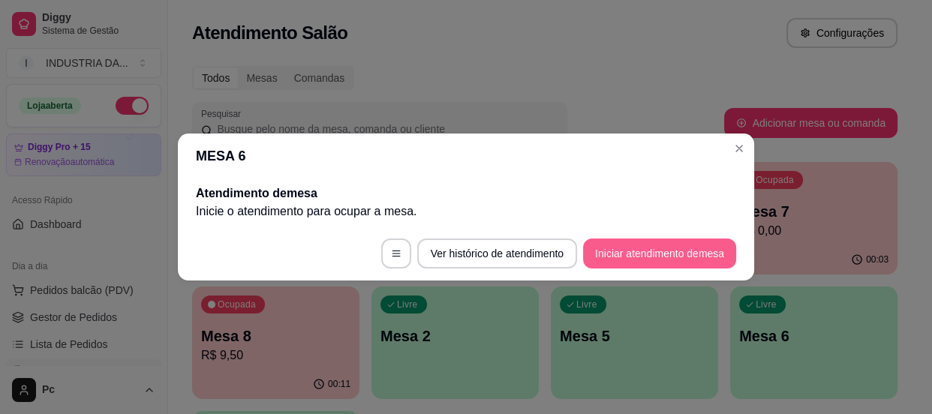
click at [681, 249] on button "Iniciar atendimento de mesa" at bounding box center [659, 254] width 153 height 30
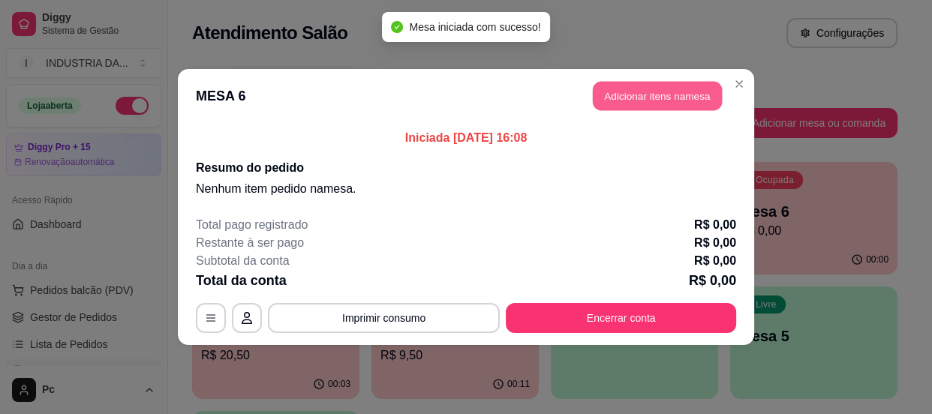
click at [660, 91] on button "Adicionar itens na mesa" at bounding box center [657, 96] width 129 height 29
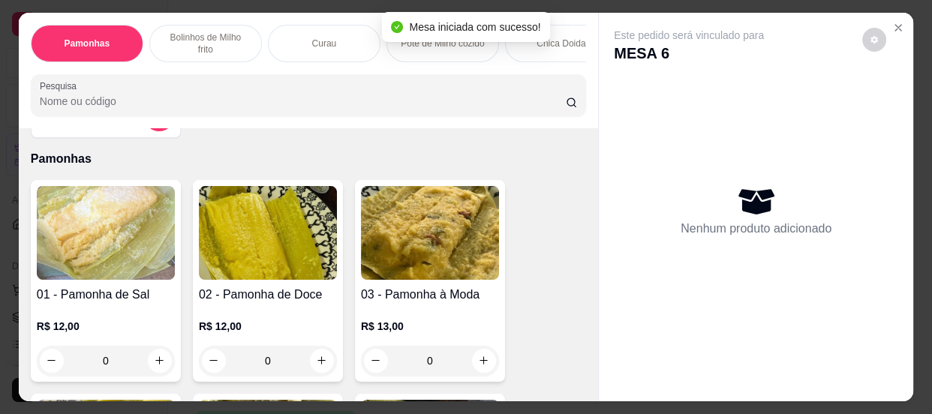
scroll to position [136, 0]
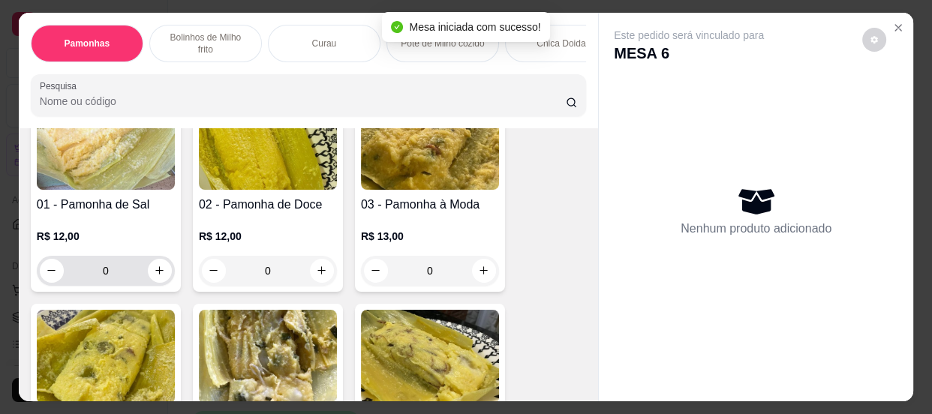
click at [109, 270] on input "0" at bounding box center [106, 271] width 84 height 30
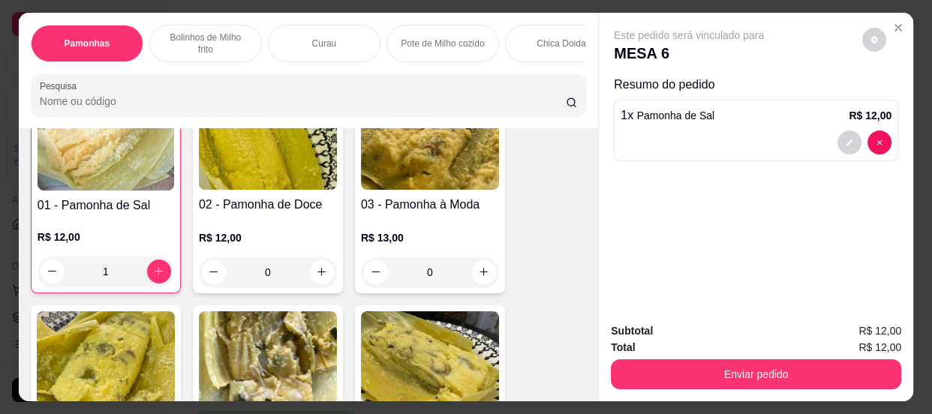
scroll to position [137, 0]
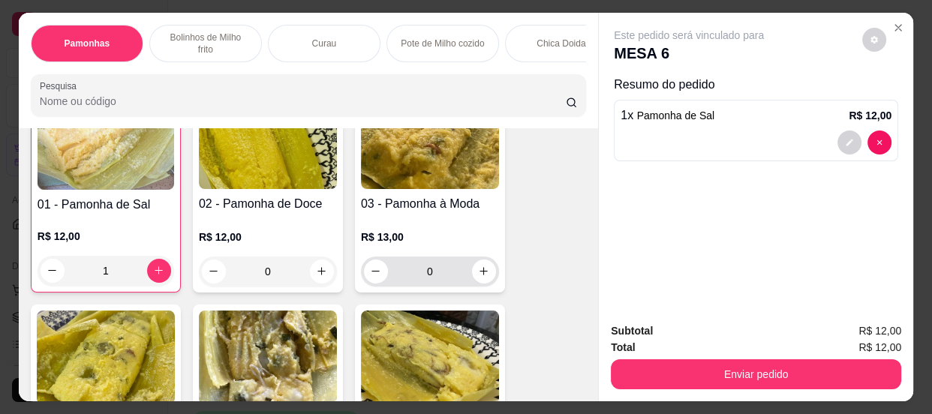
type input "1"
click at [450, 275] on input "0" at bounding box center [430, 272] width 84 height 30
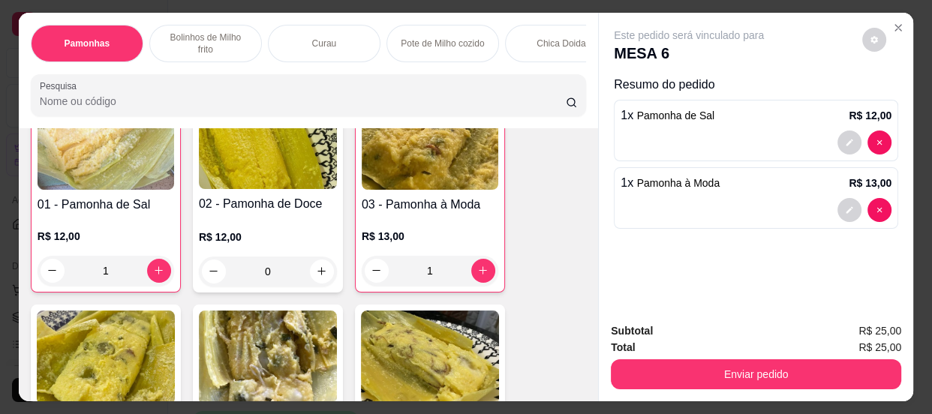
type input "1"
click at [704, 359] on button "Enviar pedido" at bounding box center [756, 374] width 290 height 30
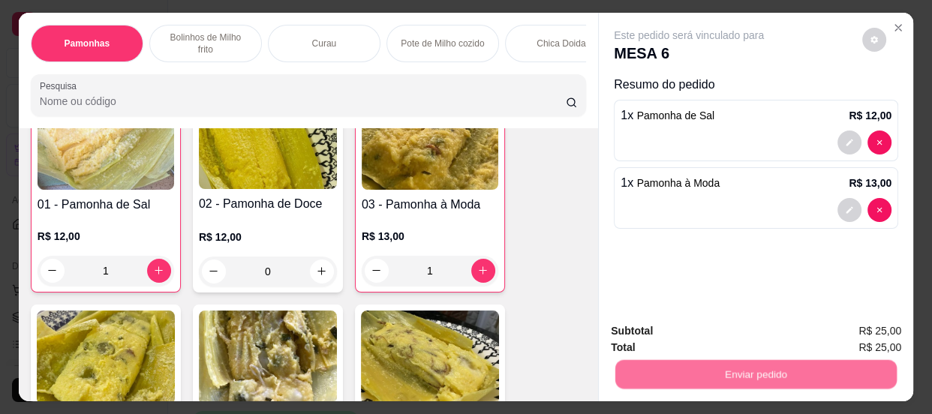
click at [687, 320] on button "Não registrar e enviar pedido" at bounding box center [707, 332] width 152 height 28
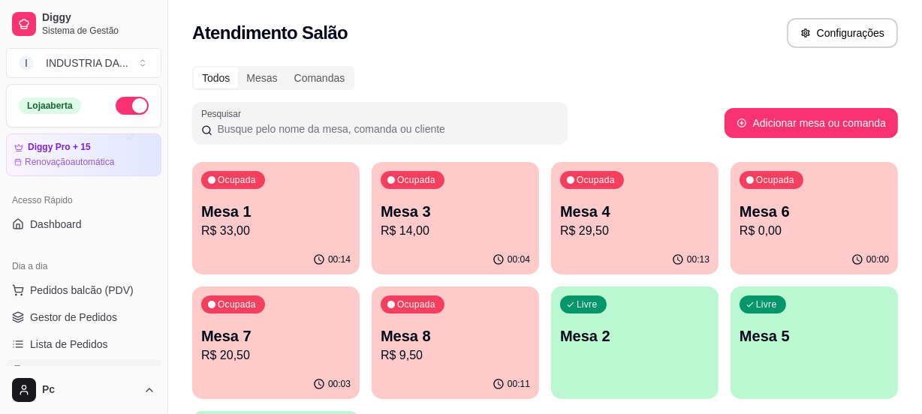
click at [253, 233] on p "R$ 33,00" at bounding box center [275, 231] width 149 height 18
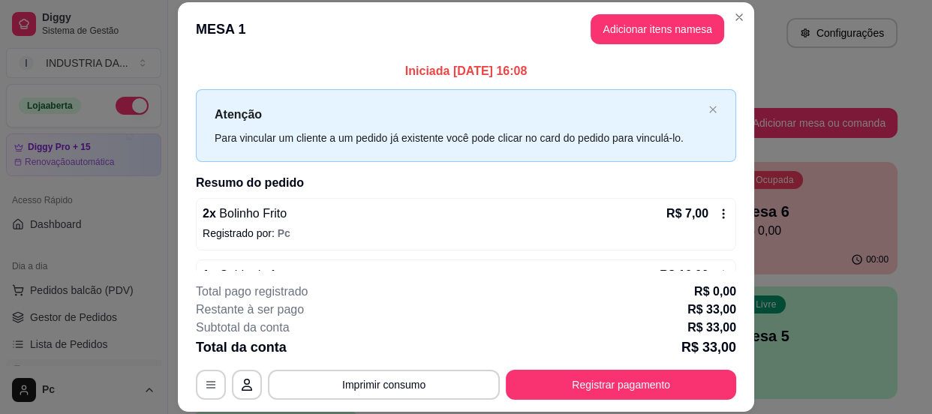
scroll to position [107, 0]
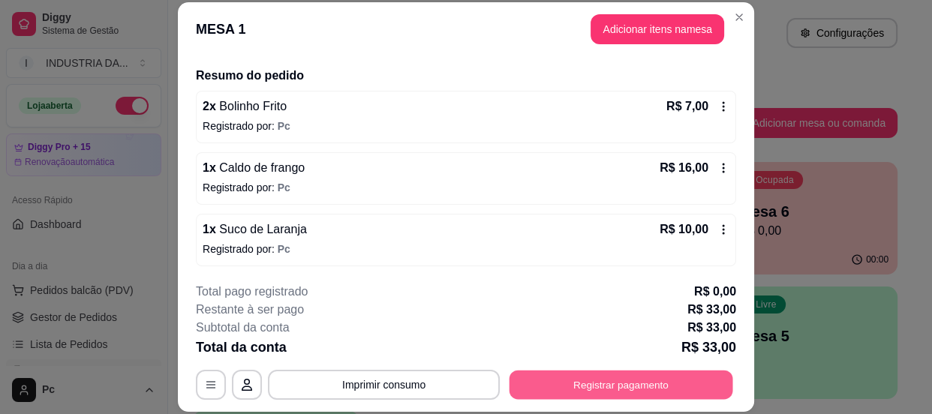
click at [619, 374] on button "Registrar pagamento" at bounding box center [622, 385] width 224 height 29
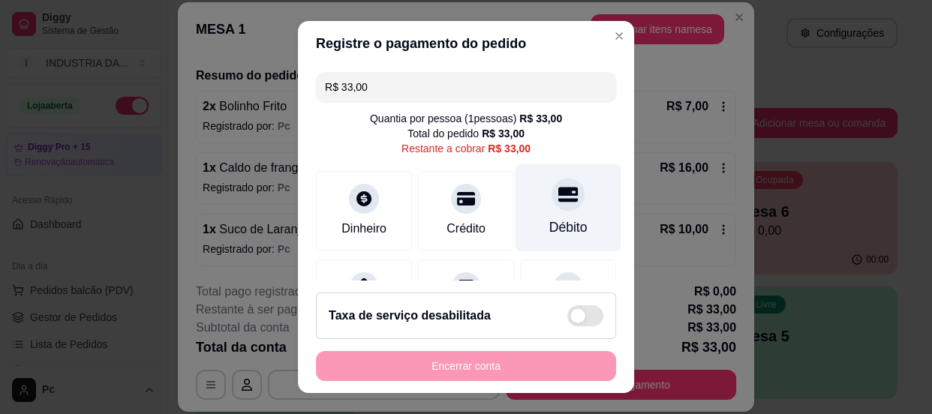
click at [558, 198] on icon at bounding box center [568, 194] width 20 height 15
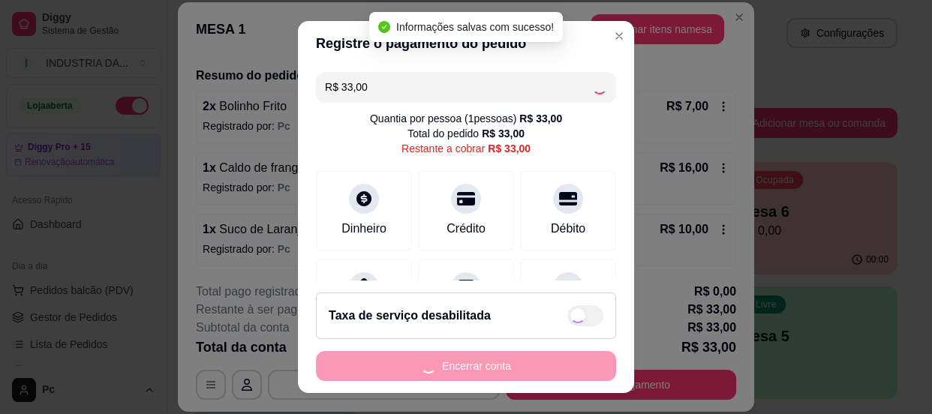
type input "R$ 0,00"
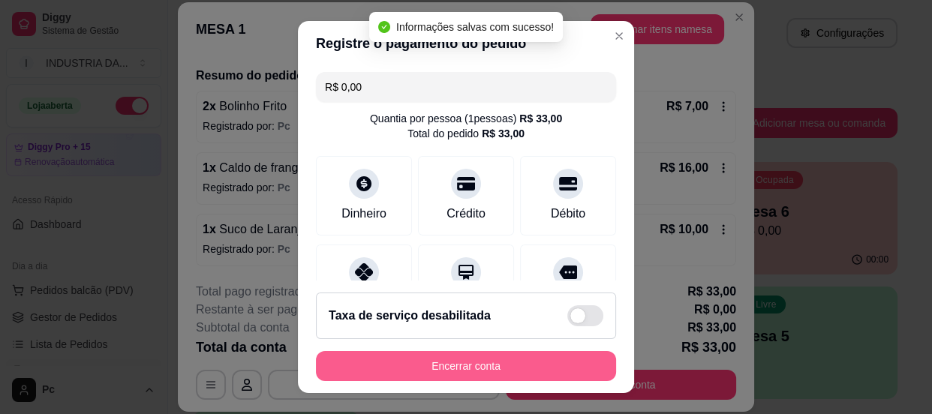
click at [486, 365] on button "Encerrar conta" at bounding box center [466, 366] width 300 height 30
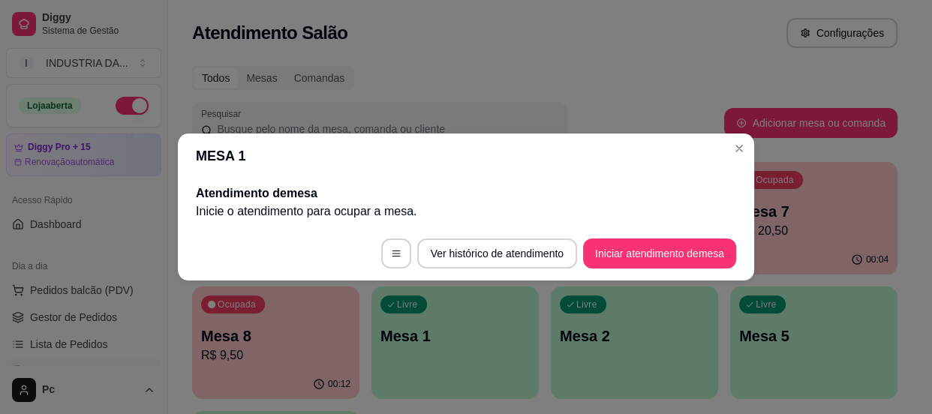
scroll to position [0, 0]
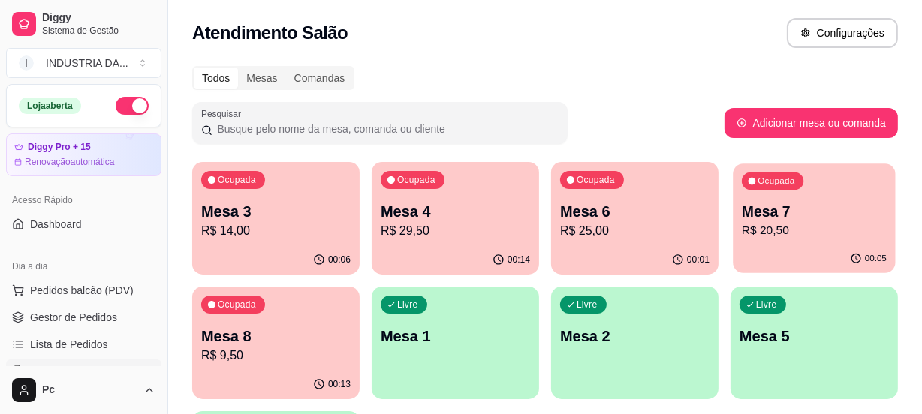
click at [798, 227] on p "R$ 20,50" at bounding box center [813, 230] width 145 height 17
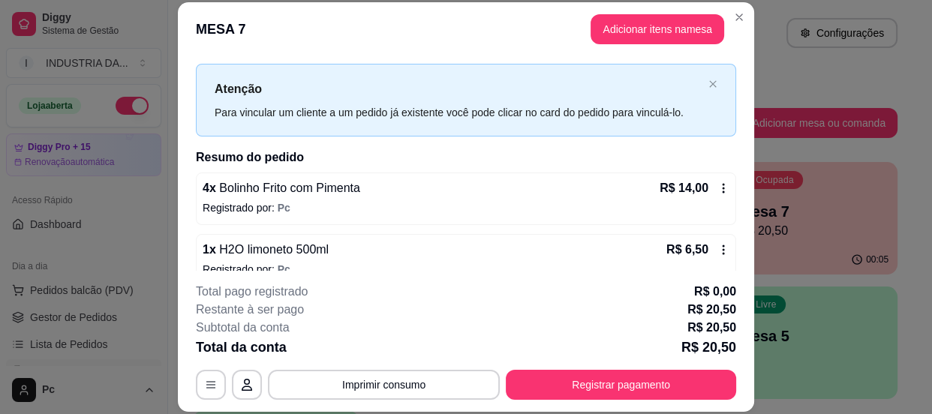
scroll to position [46, 0]
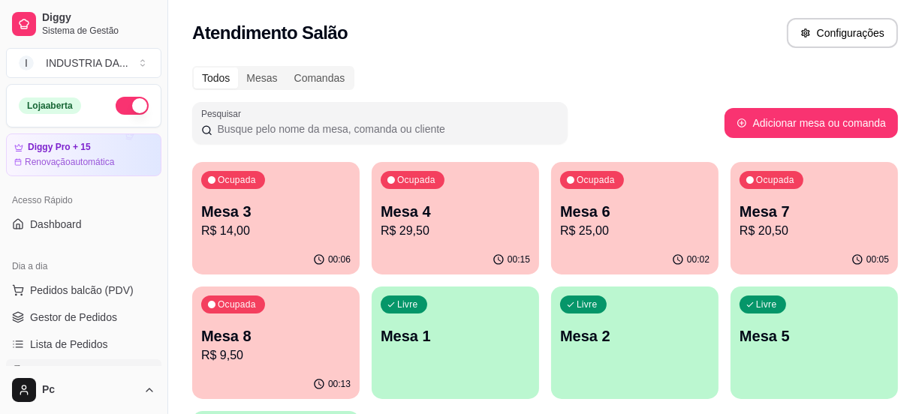
click at [281, 323] on div "Ocupada Mesa 8 R$ 9,50" at bounding box center [275, 328] width 167 height 83
click at [644, 209] on p "Mesa 6" at bounding box center [634, 211] width 149 height 21
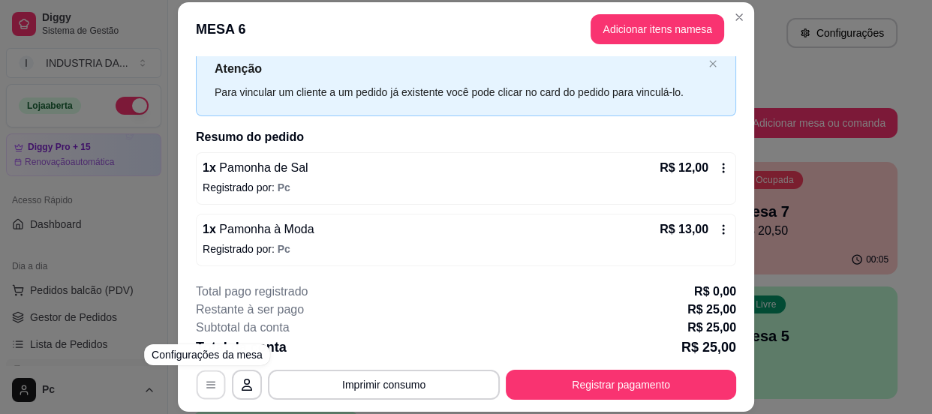
click at [212, 377] on button "button" at bounding box center [211, 385] width 29 height 29
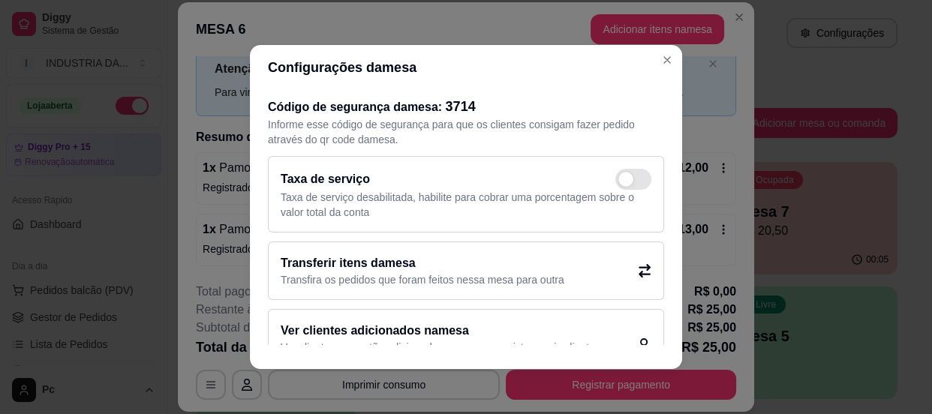
click at [619, 266] on div "Transferir itens da mesa Transfira os pedidos que foram feitos nessa mesa para …" at bounding box center [466, 271] width 396 height 59
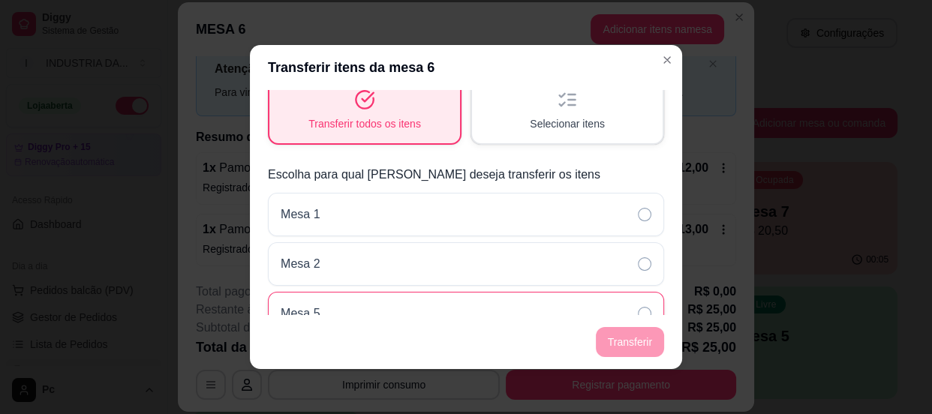
scroll to position [179, 0]
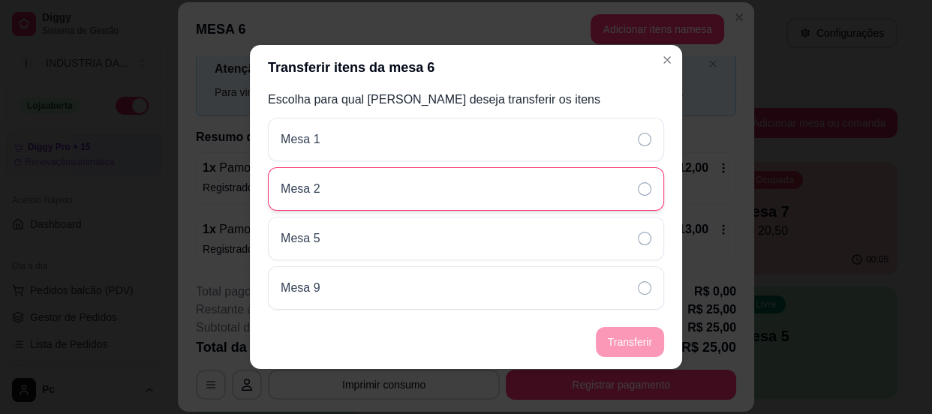
click at [401, 181] on div "Mesa 2" at bounding box center [466, 189] width 396 height 44
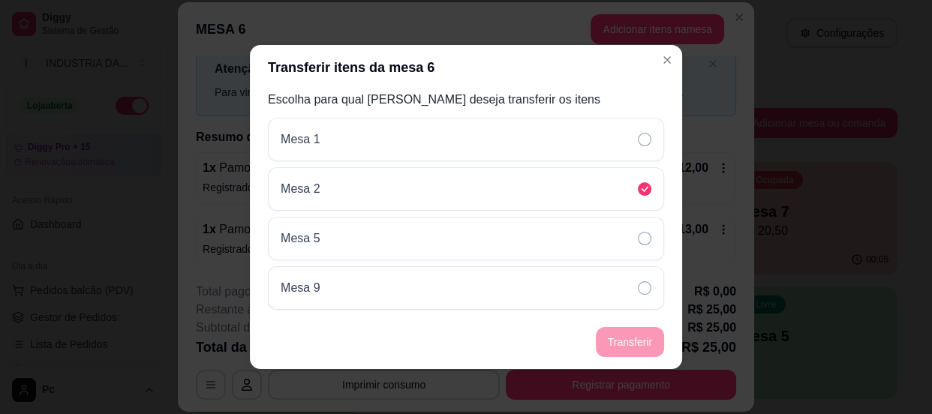
click at [625, 342] on footer "Transferir" at bounding box center [466, 342] width 432 height 54
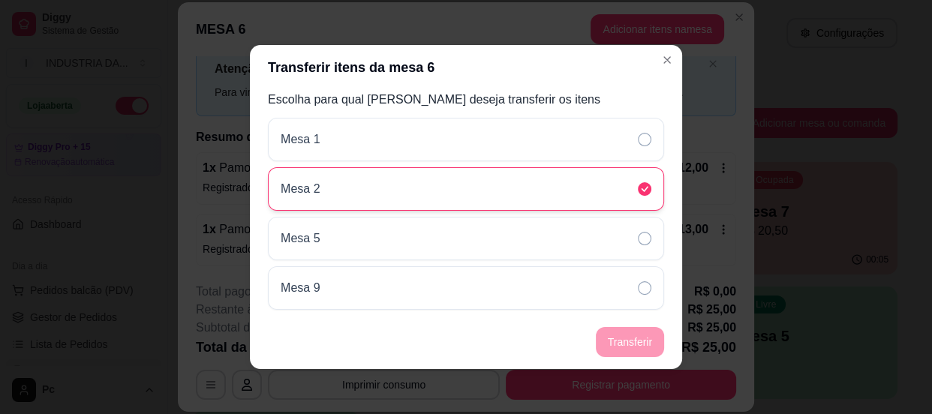
click at [564, 194] on div "Mesa 2" at bounding box center [466, 189] width 396 height 44
click at [579, 181] on div "Mesa 2" at bounding box center [466, 189] width 396 height 44
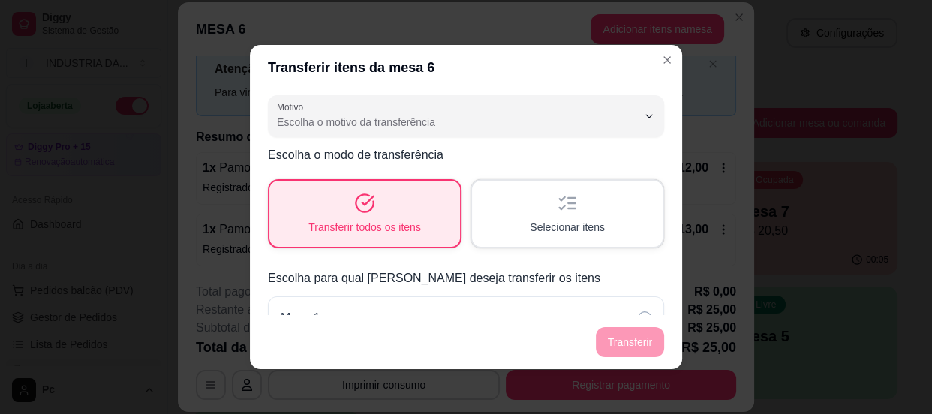
scroll to position [0, 0]
click at [573, 206] on div "Selecionar itens" at bounding box center [567, 215] width 191 height 66
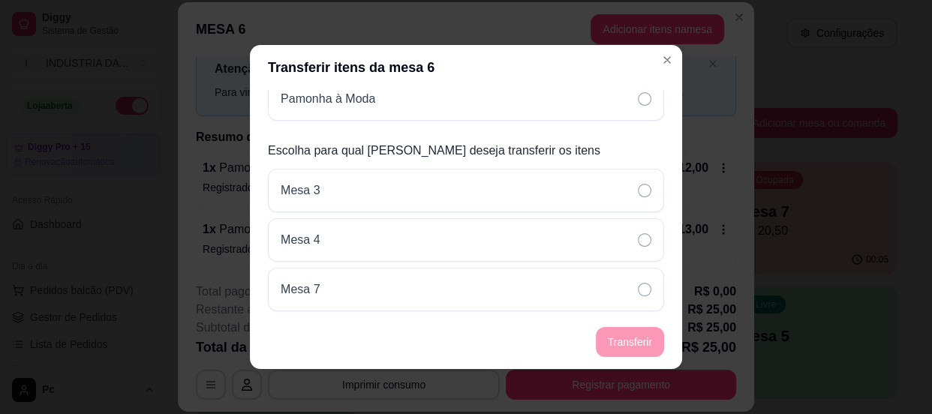
scroll to position [204, 0]
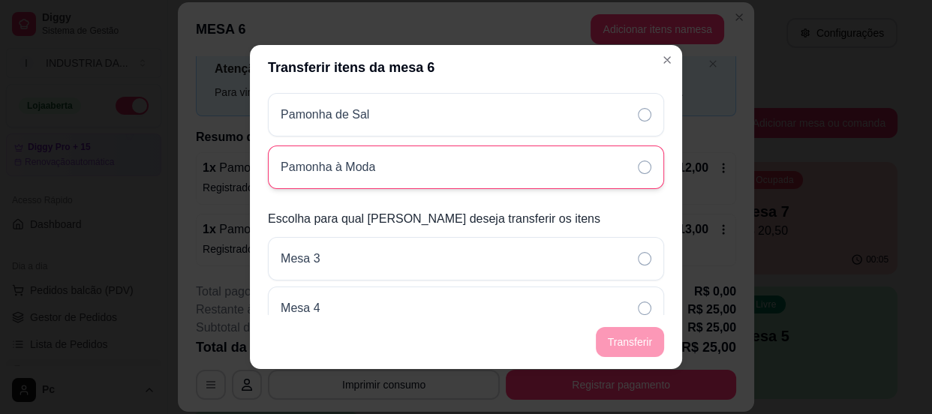
click at [638, 152] on div "Pamonha à Moda" at bounding box center [466, 168] width 396 height 44
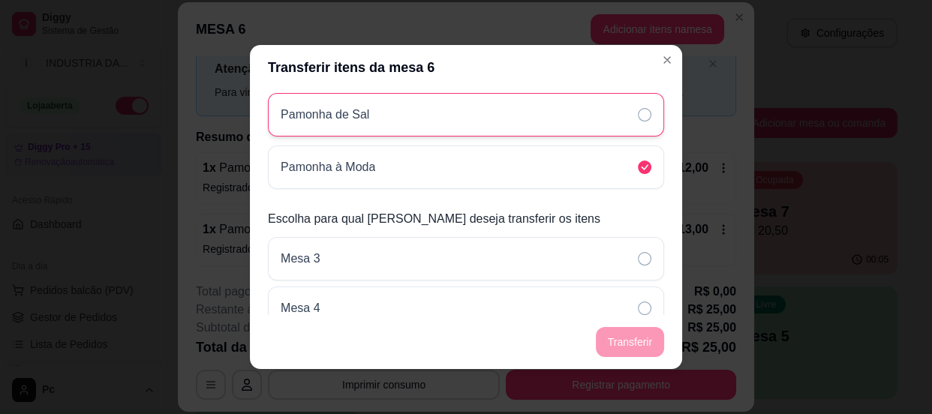
click at [638, 111] on icon at bounding box center [645, 115] width 14 height 14
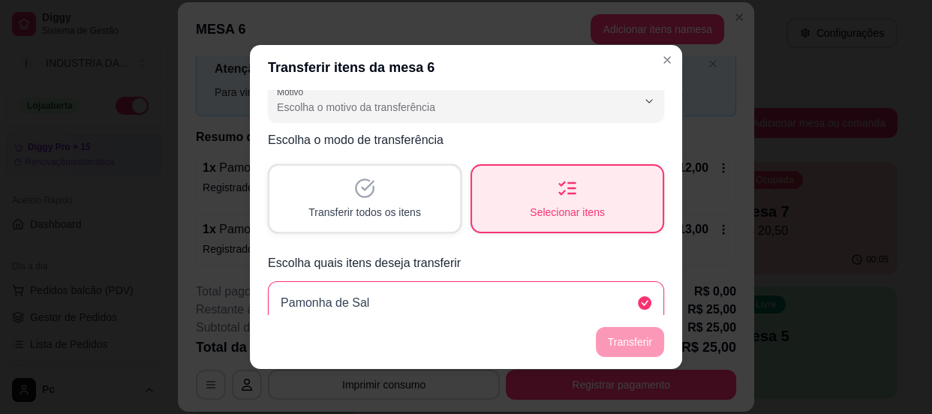
scroll to position [0, 0]
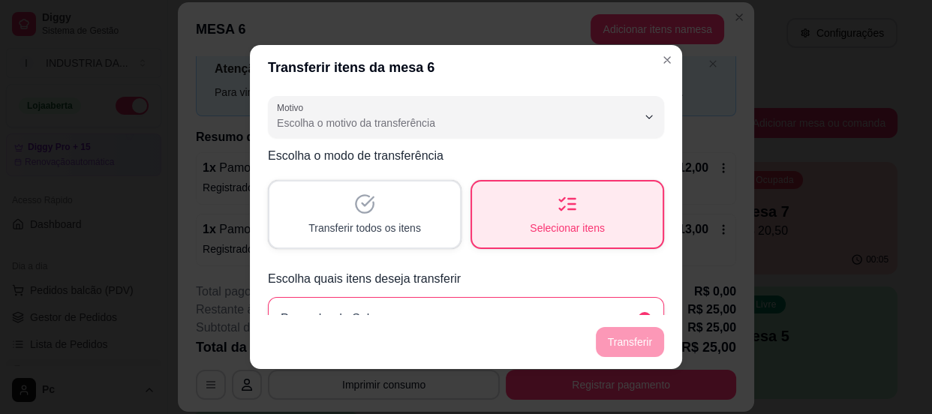
click at [424, 196] on div "Transferir todos os itens" at bounding box center [364, 215] width 191 height 66
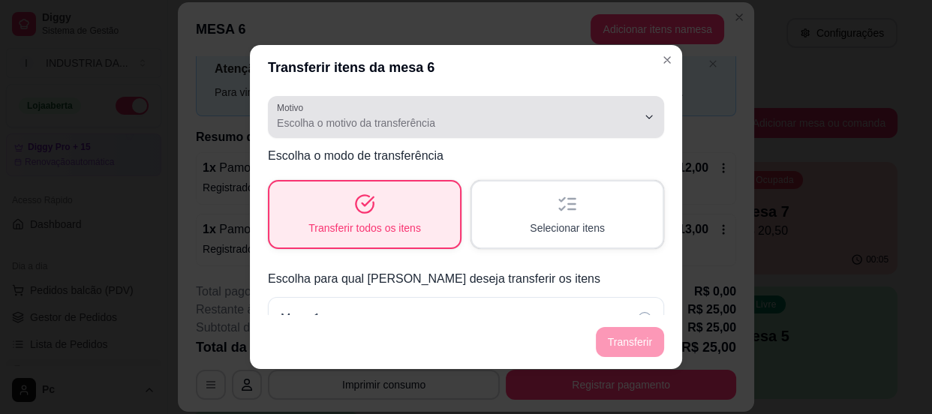
click at [634, 128] on button "Motivo Escolha o motivo da transferência" at bounding box center [466, 117] width 396 height 42
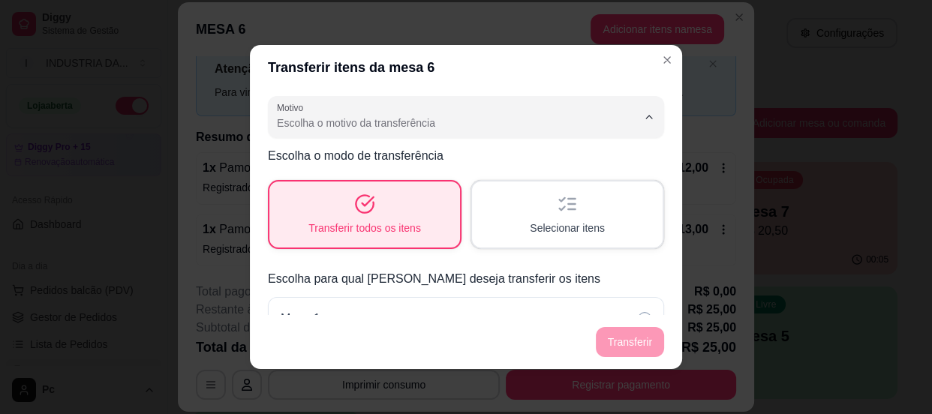
click at [390, 186] on span "Mudança de mesa" at bounding box center [448, 183] width 333 height 14
type input "TABLE_TRANSFER"
select select "TABLE_TRANSFER"
click at [622, 344] on button "Transferir" at bounding box center [630, 342] width 67 height 29
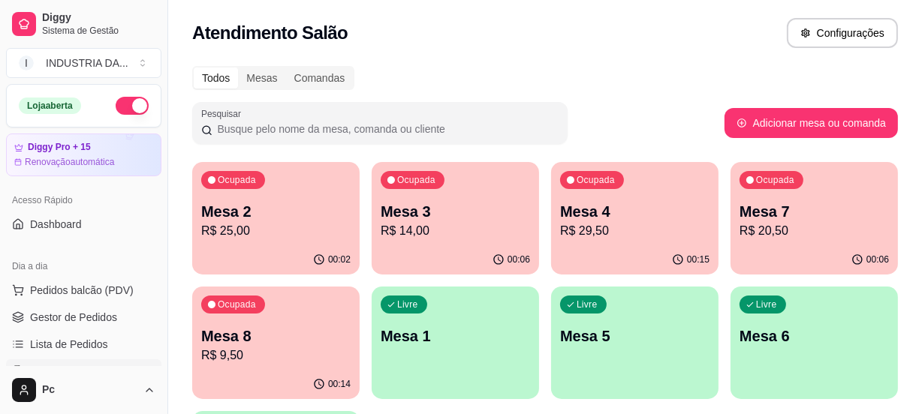
click at [284, 208] on p "Mesa 2" at bounding box center [275, 211] width 149 height 21
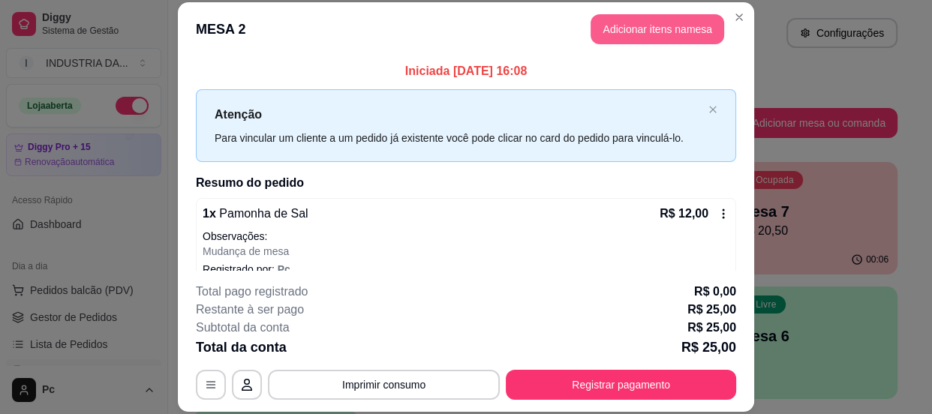
click at [684, 17] on button "Adicionar itens na mesa" at bounding box center [658, 29] width 134 height 30
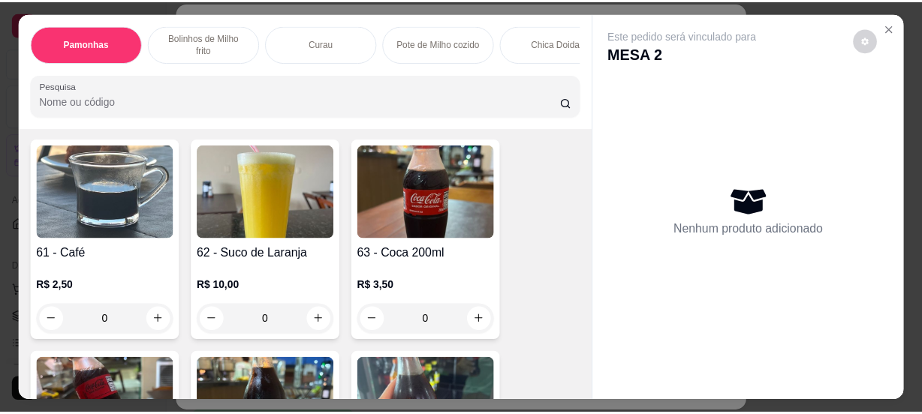
scroll to position [2112, 0]
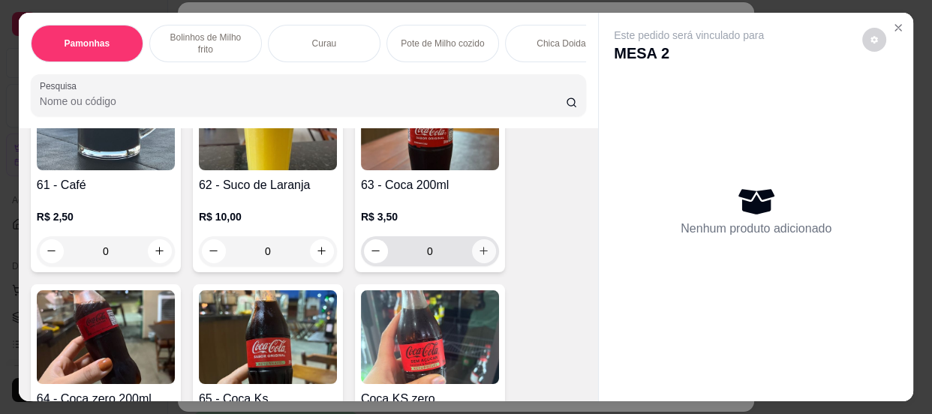
click at [478, 252] on icon "increase-product-quantity" at bounding box center [483, 250] width 11 height 11
type input "1"
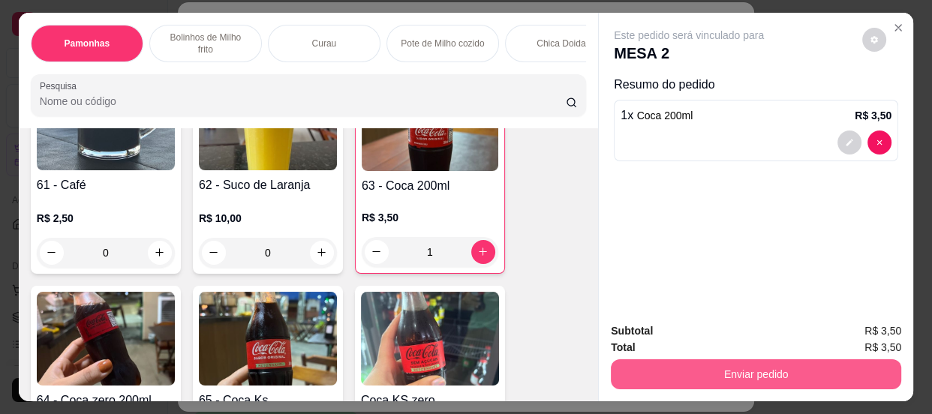
click at [645, 365] on button "Enviar pedido" at bounding box center [756, 374] width 290 height 30
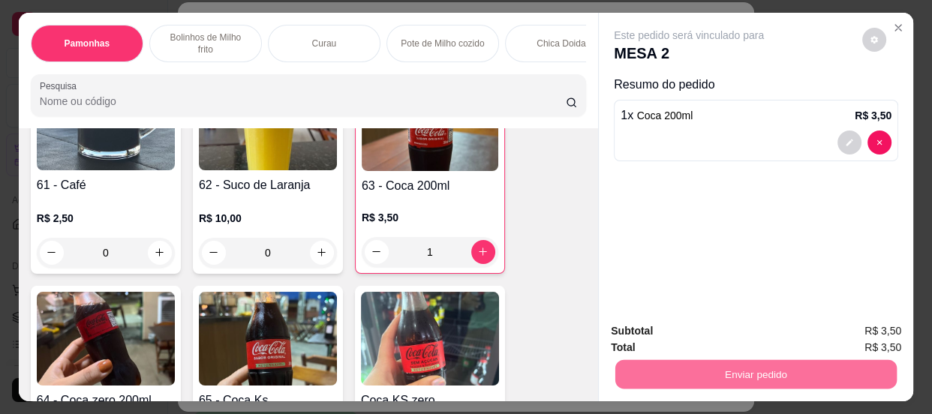
click at [645, 332] on button "Não registrar e enviar pedido" at bounding box center [707, 332] width 156 height 29
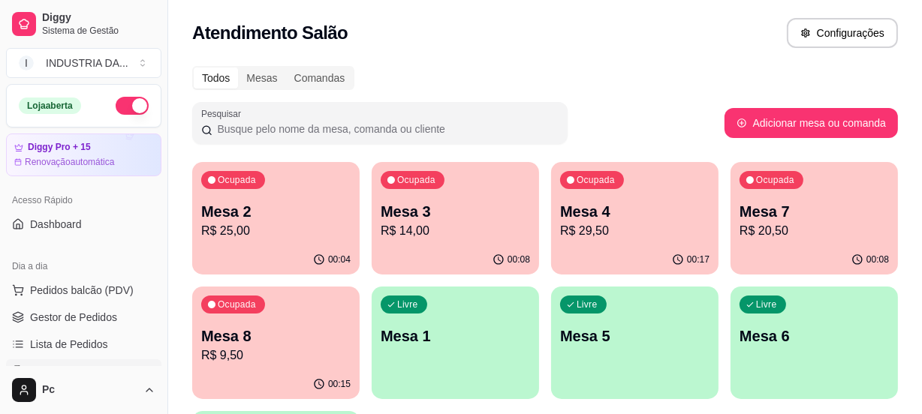
click at [420, 218] on p "Mesa 3" at bounding box center [454, 211] width 149 height 21
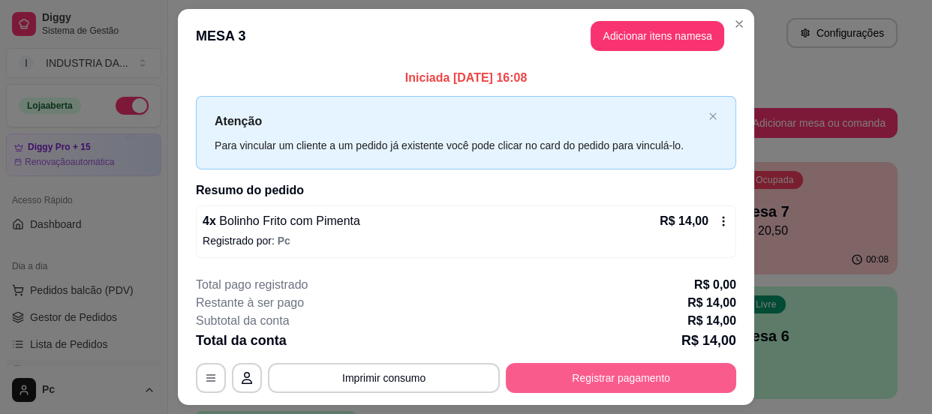
click at [609, 377] on button "Registrar pagamento" at bounding box center [621, 378] width 230 height 30
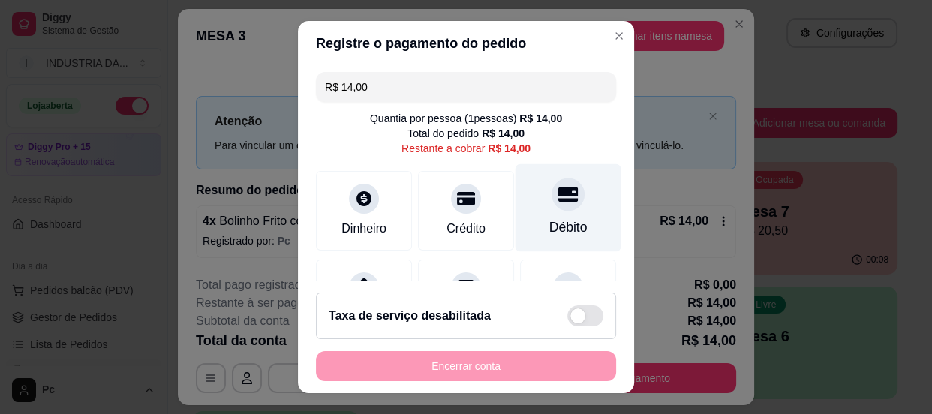
click at [558, 190] on icon at bounding box center [568, 195] width 20 height 20
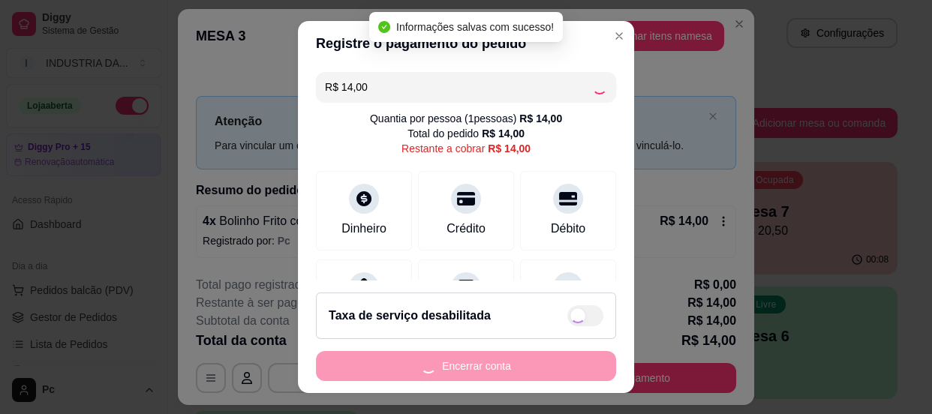
type input "R$ 0,00"
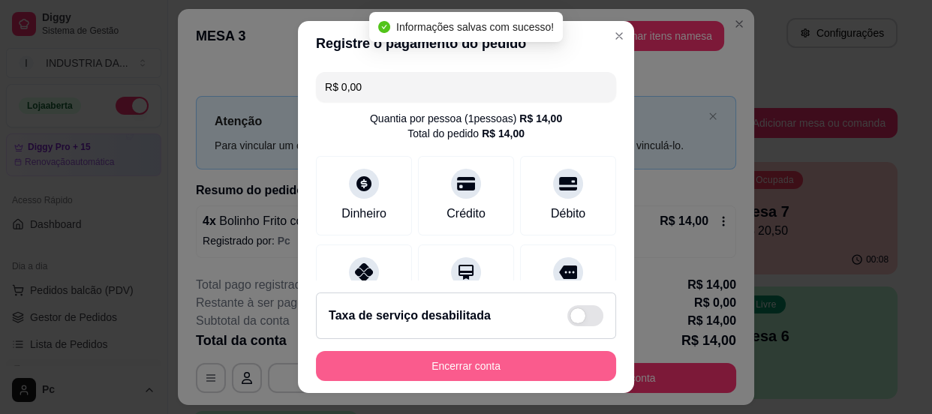
click at [480, 370] on button "Encerrar conta" at bounding box center [466, 366] width 300 height 30
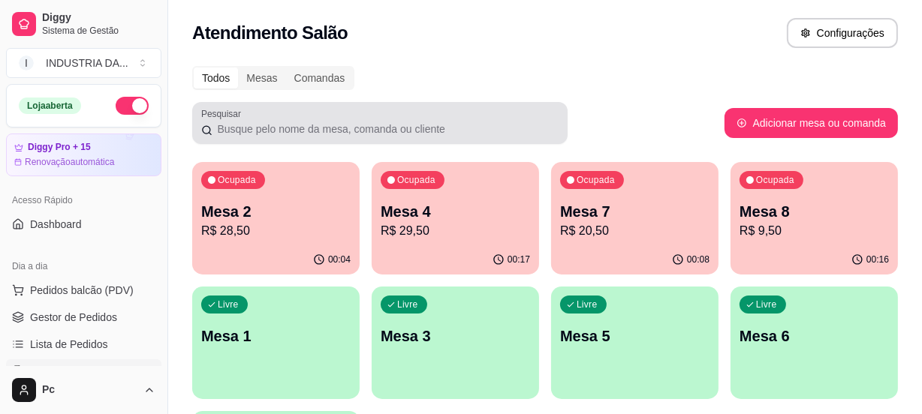
click at [545, 112] on div at bounding box center [379, 123] width 357 height 30
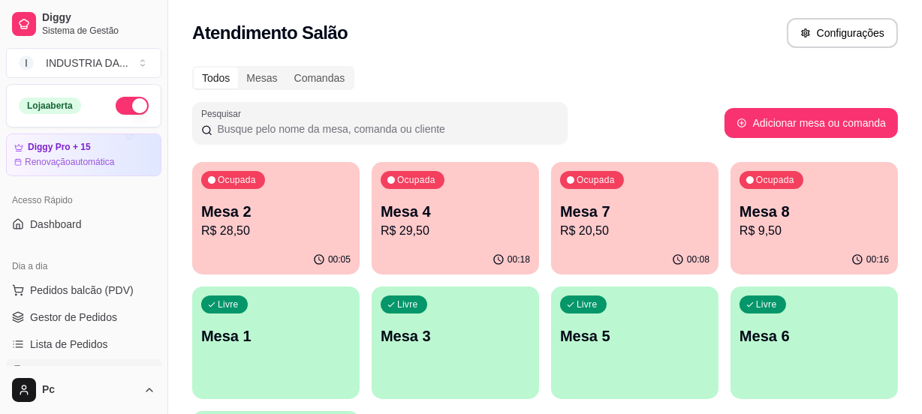
click at [480, 240] on div "Ocupada Mesa 4 R$ 29,50" at bounding box center [454, 203] width 167 height 83
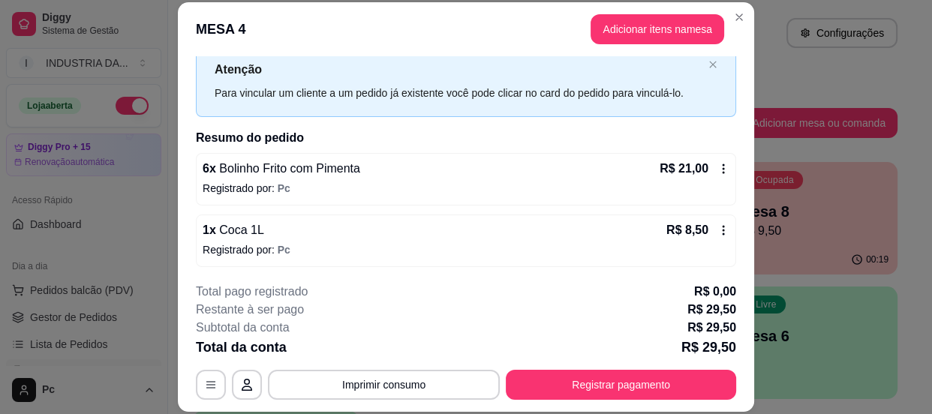
scroll to position [46, 0]
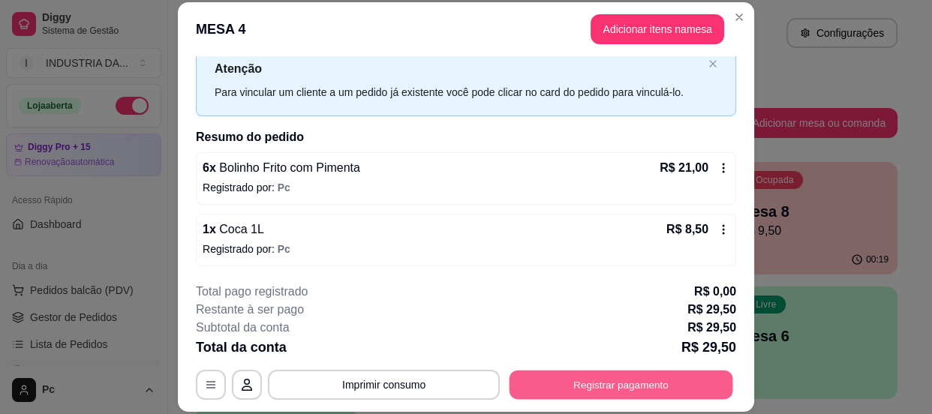
click at [658, 389] on button "Registrar pagamento" at bounding box center [622, 385] width 224 height 29
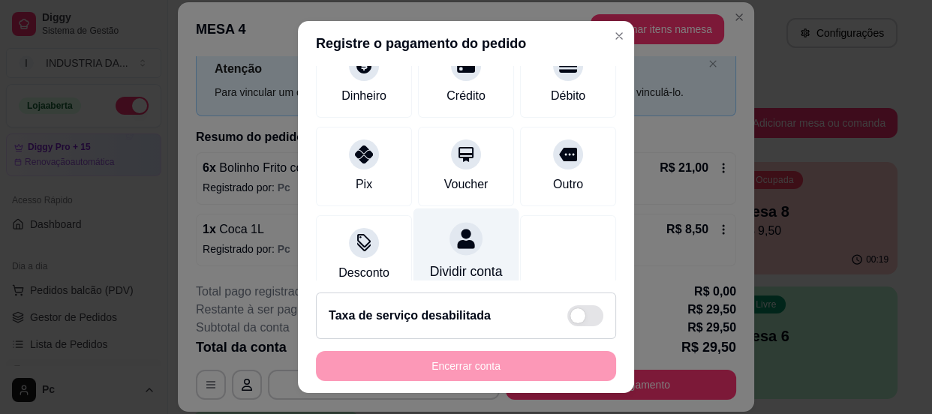
scroll to position [136, 0]
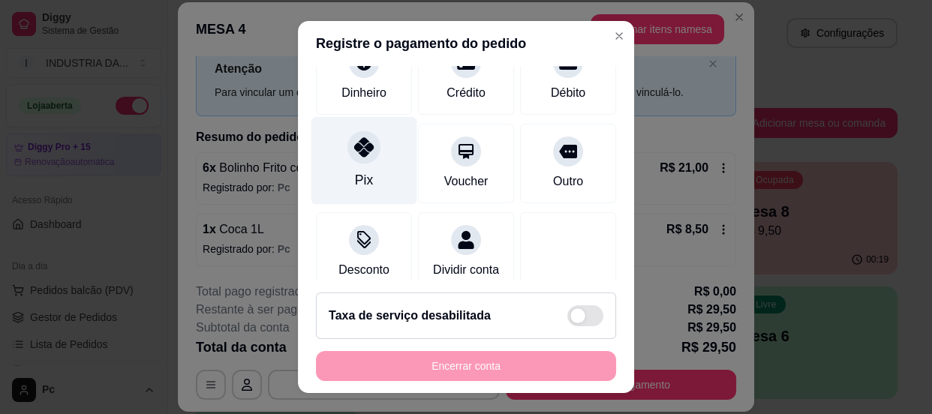
click at [358, 167] on div "Pix" at bounding box center [364, 160] width 106 height 88
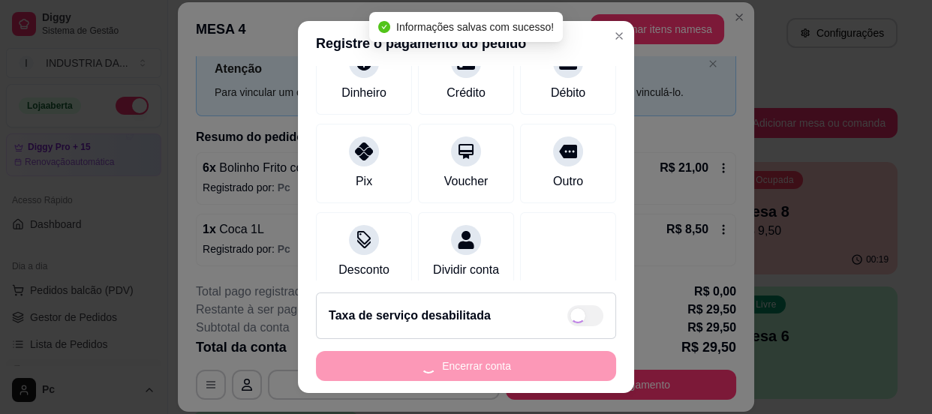
type input "R$ 0,00"
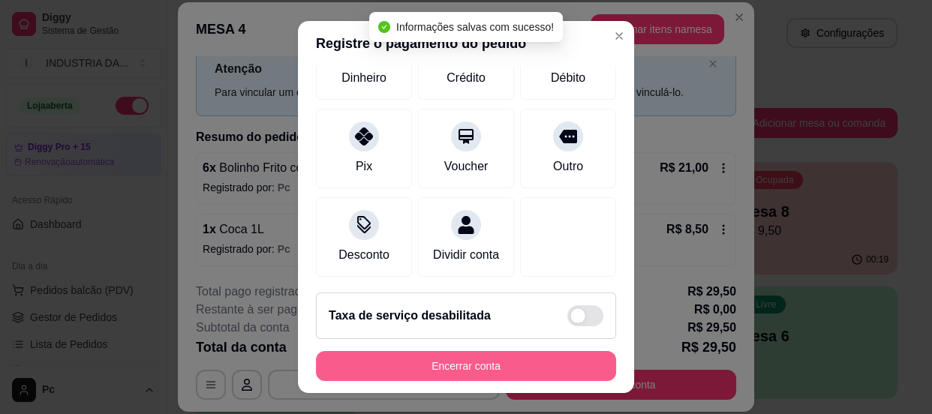
scroll to position [121, 0]
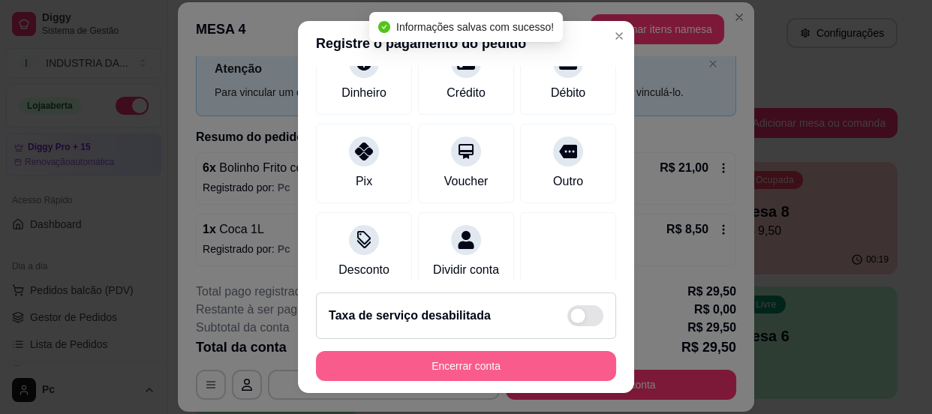
click at [472, 370] on button "Encerrar conta" at bounding box center [466, 366] width 300 height 30
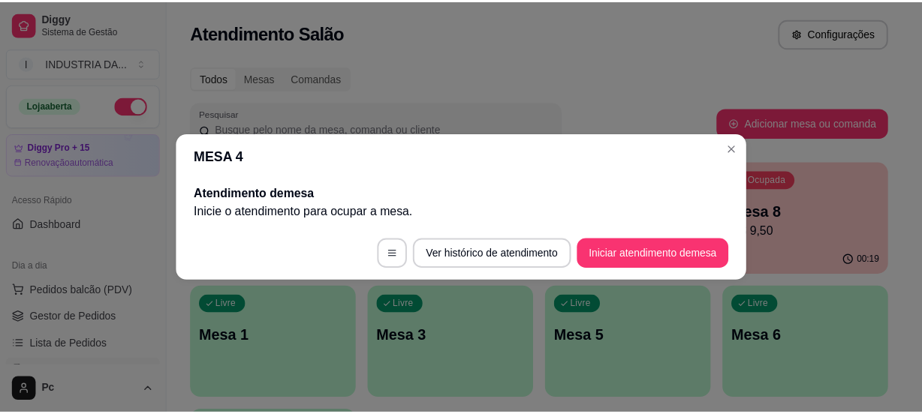
scroll to position [0, 0]
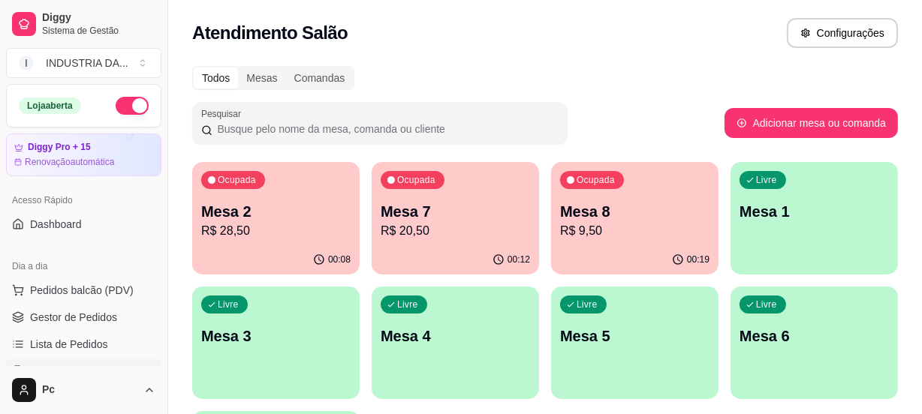
click at [669, 249] on div "00:19" at bounding box center [634, 259] width 167 height 29
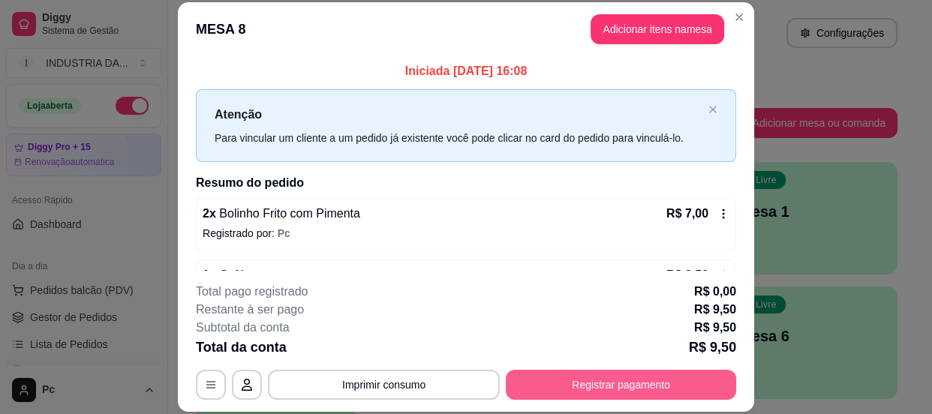
click at [651, 382] on button "Registrar pagamento" at bounding box center [621, 385] width 230 height 30
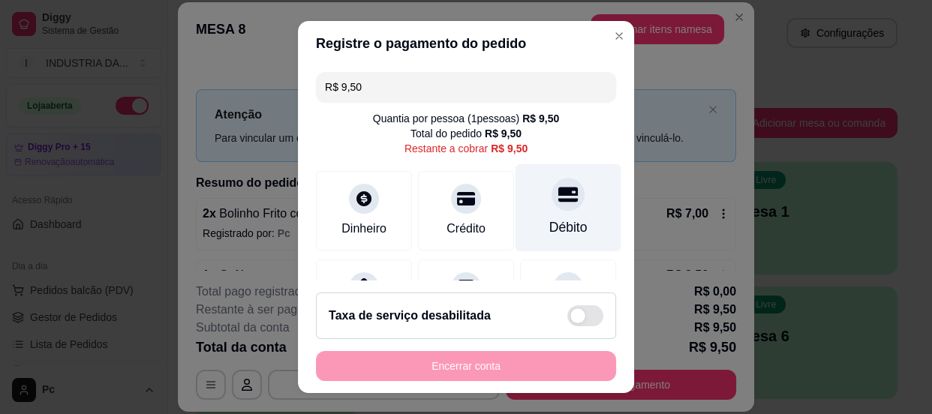
click at [552, 215] on div "Débito" at bounding box center [569, 208] width 106 height 88
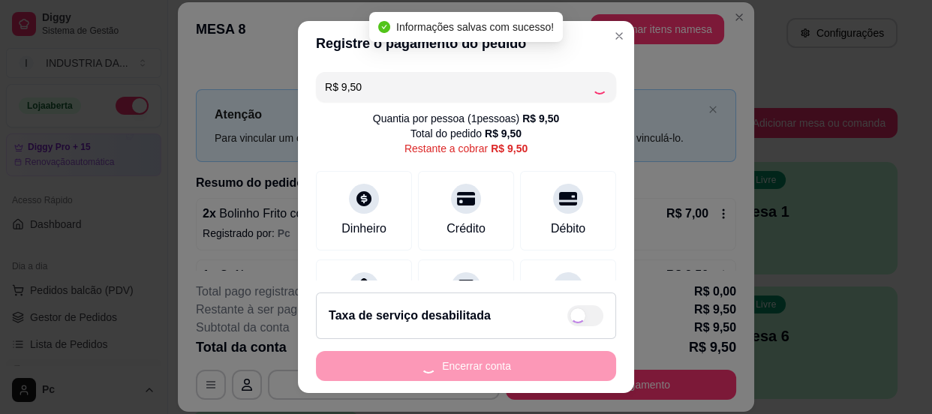
type input "R$ 0,00"
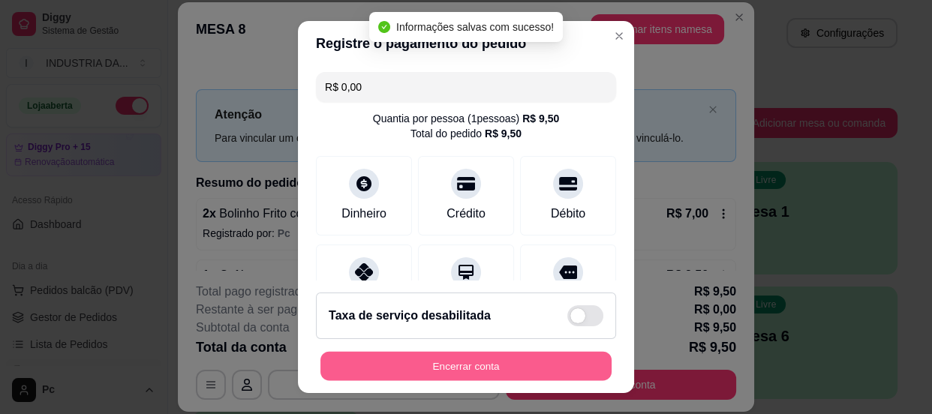
click at [533, 368] on button "Encerrar conta" at bounding box center [465, 366] width 291 height 29
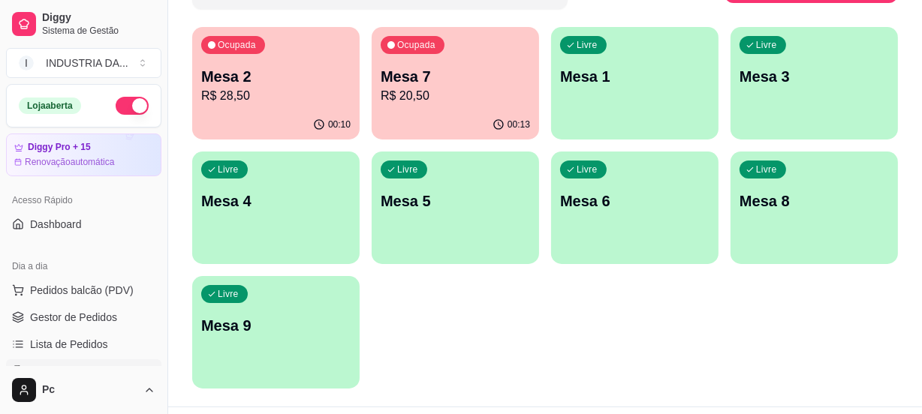
click at [686, 246] on div "button" at bounding box center [634, 255] width 167 height 18
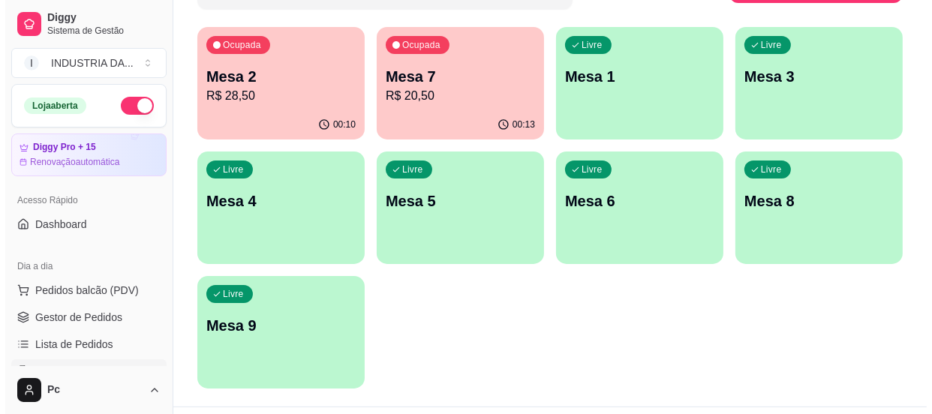
scroll to position [136, 0]
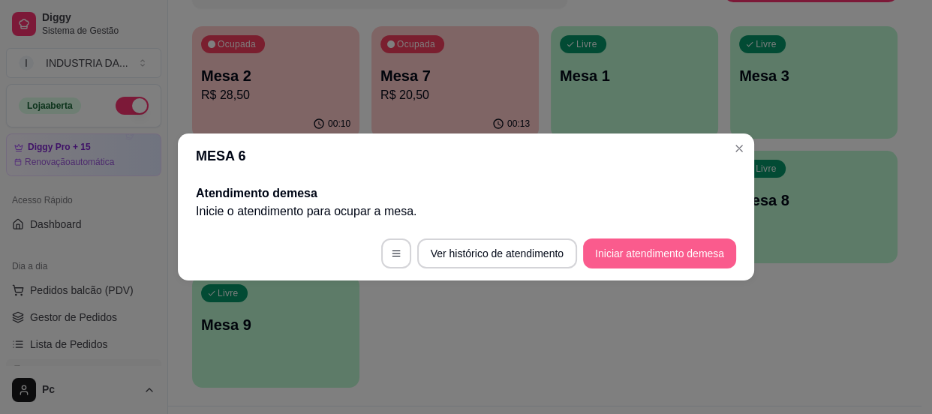
click at [673, 260] on button "Iniciar atendimento de mesa" at bounding box center [659, 254] width 153 height 30
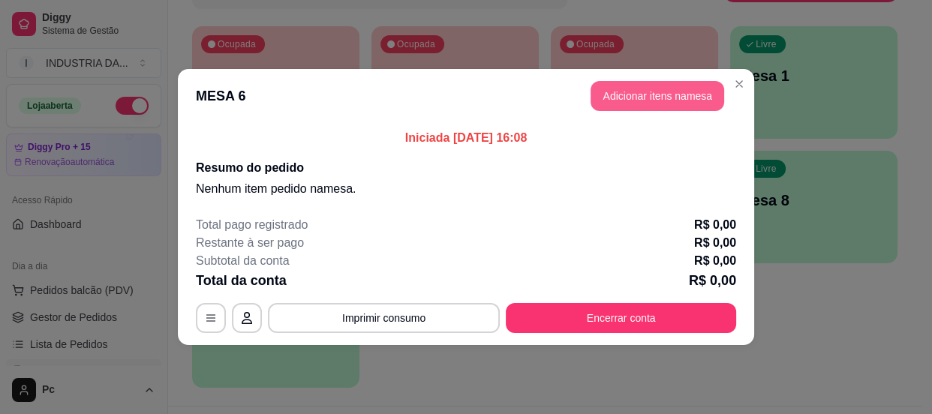
click at [667, 102] on button "Adicionar itens na mesa" at bounding box center [658, 96] width 134 height 30
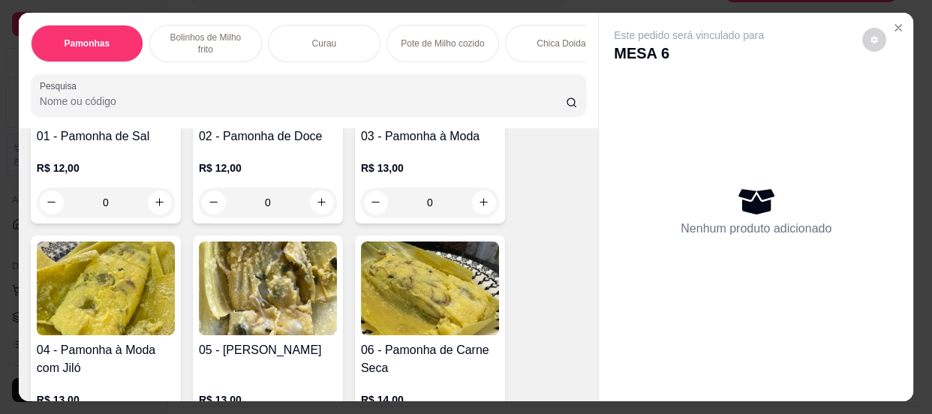
scroll to position [272, 0]
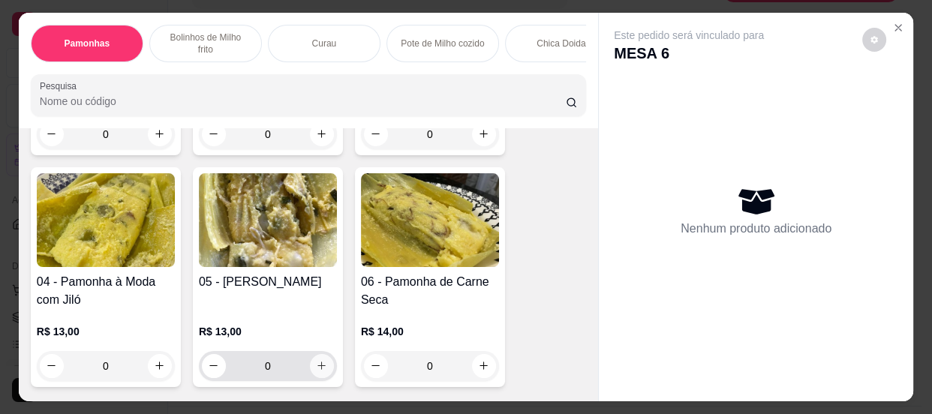
click at [316, 371] on icon "increase-product-quantity" at bounding box center [321, 365] width 11 height 11
type input "1"
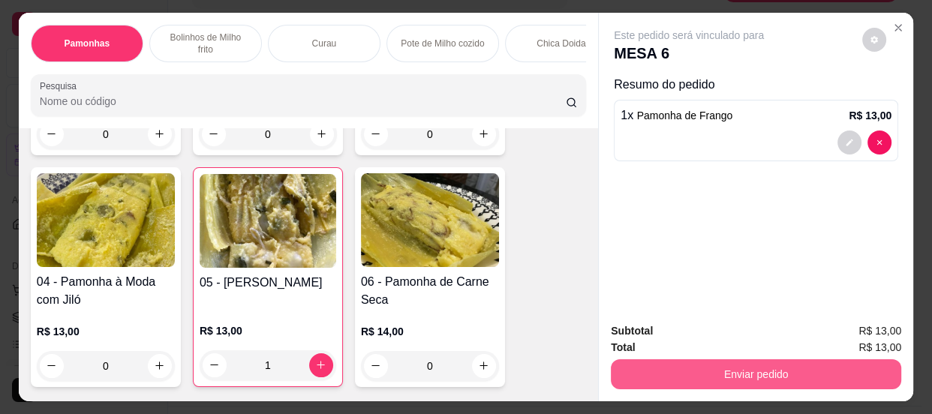
click at [676, 366] on button "Enviar pedido" at bounding box center [756, 374] width 290 height 30
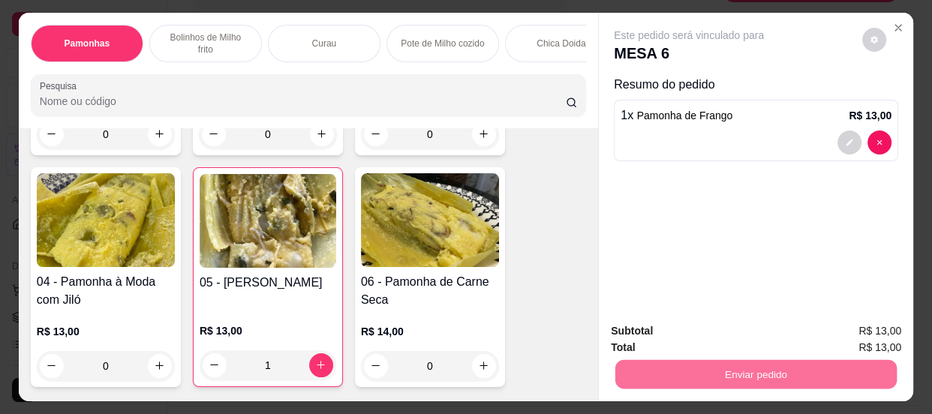
click at [671, 332] on button "Não registrar e enviar pedido" at bounding box center [707, 333] width 152 height 28
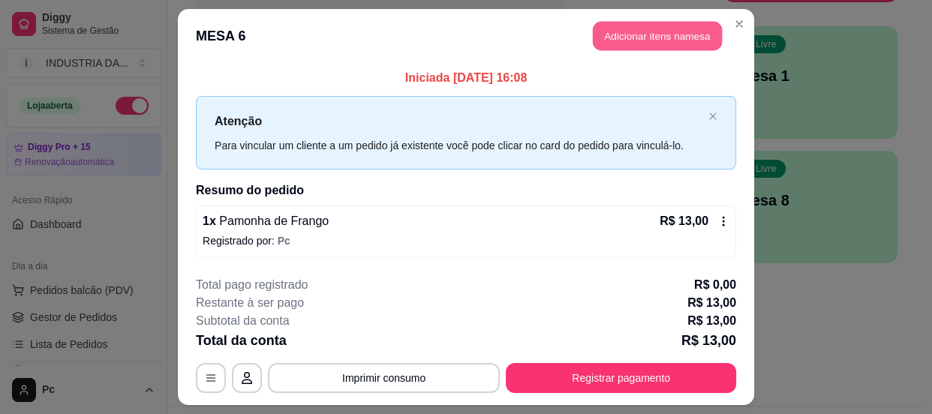
click at [627, 26] on button "Adicionar itens na mesa" at bounding box center [657, 36] width 129 height 29
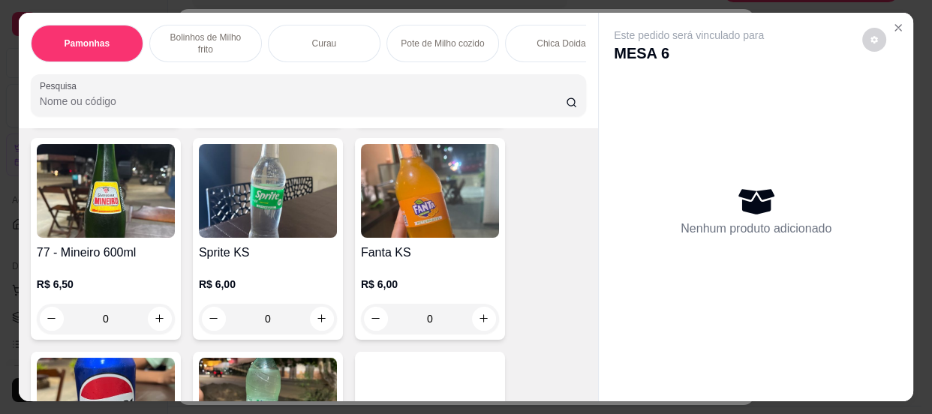
scroll to position [3342, 0]
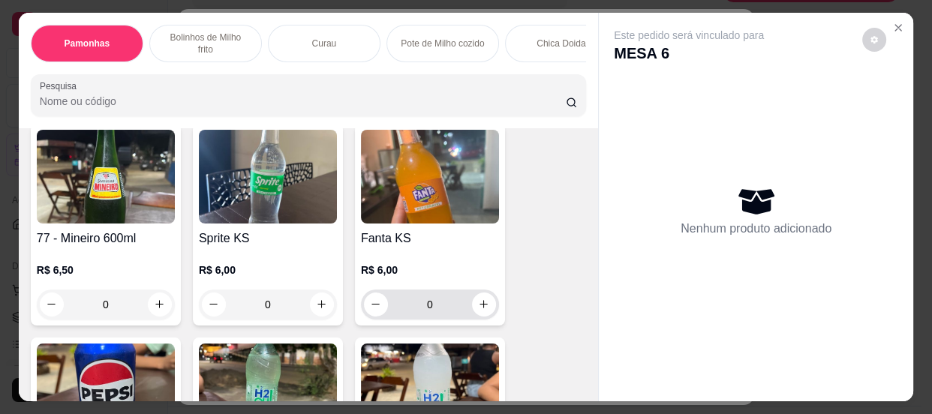
click at [456, 310] on input "0" at bounding box center [430, 305] width 84 height 30
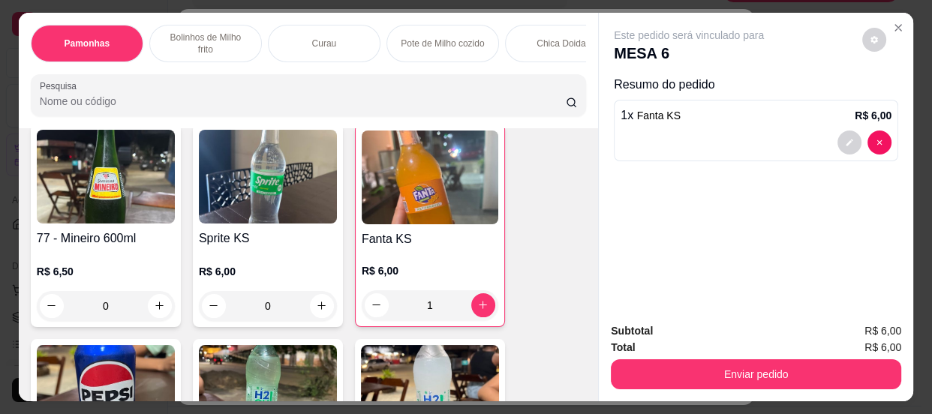
type input "1"
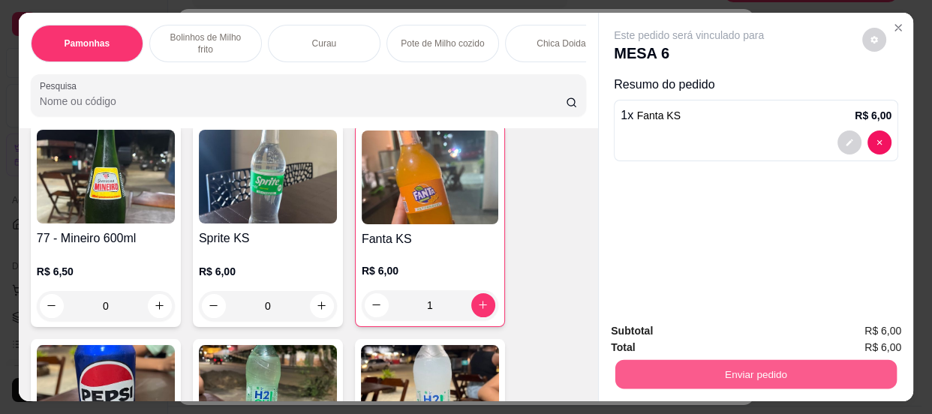
click at [729, 360] on button "Enviar pedido" at bounding box center [755, 374] width 281 height 29
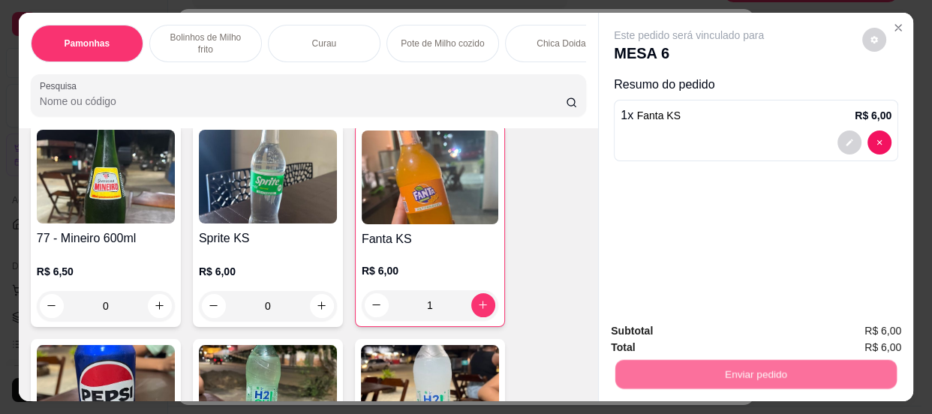
click at [704, 327] on button "Não registrar e enviar pedido" at bounding box center [707, 333] width 156 height 29
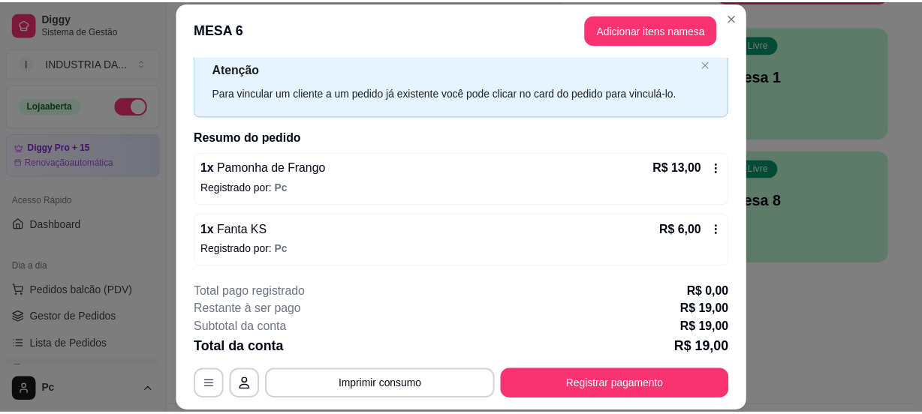
scroll to position [0, 0]
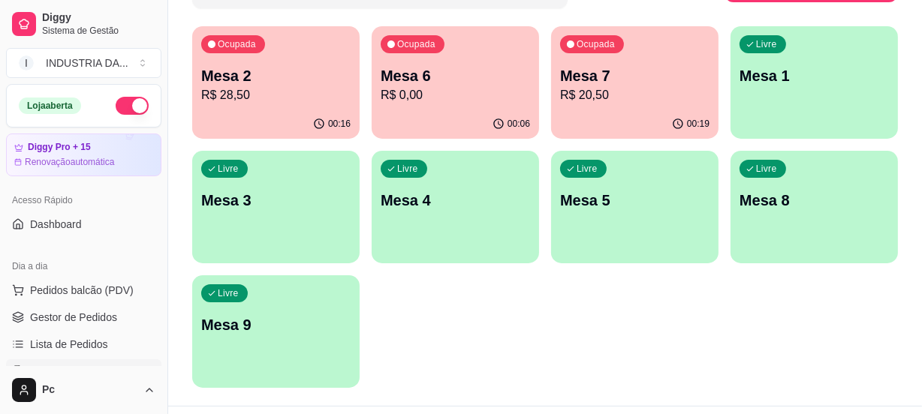
click at [287, 82] on p "Mesa 2" at bounding box center [275, 75] width 149 height 21
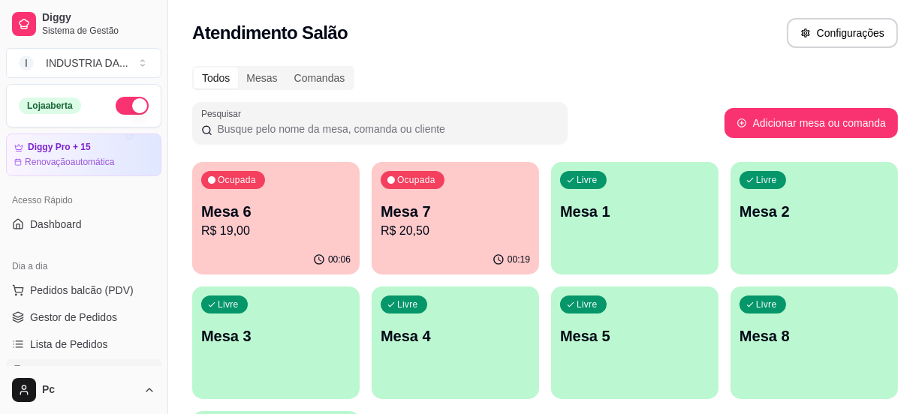
click at [444, 222] on p "R$ 20,50" at bounding box center [454, 231] width 149 height 18
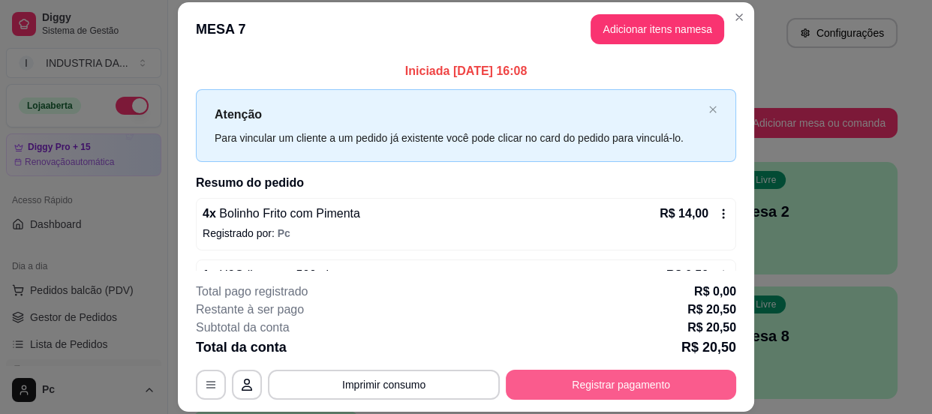
click at [594, 388] on button "Registrar pagamento" at bounding box center [621, 385] width 230 height 30
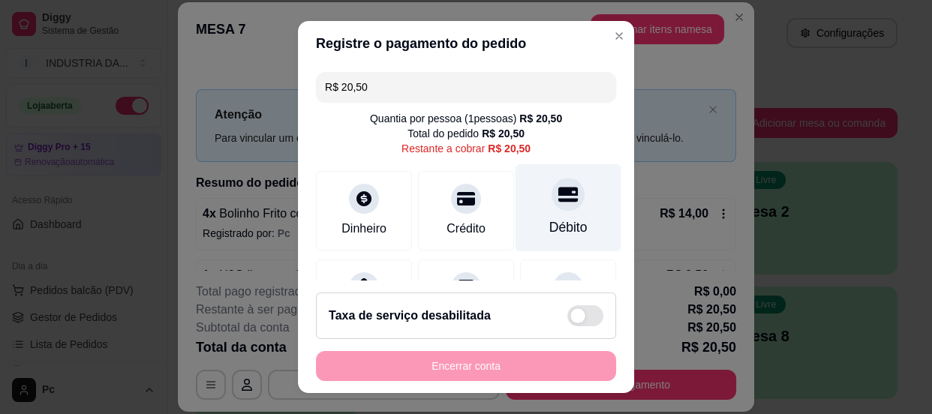
click at [562, 200] on div "Débito" at bounding box center [569, 208] width 106 height 88
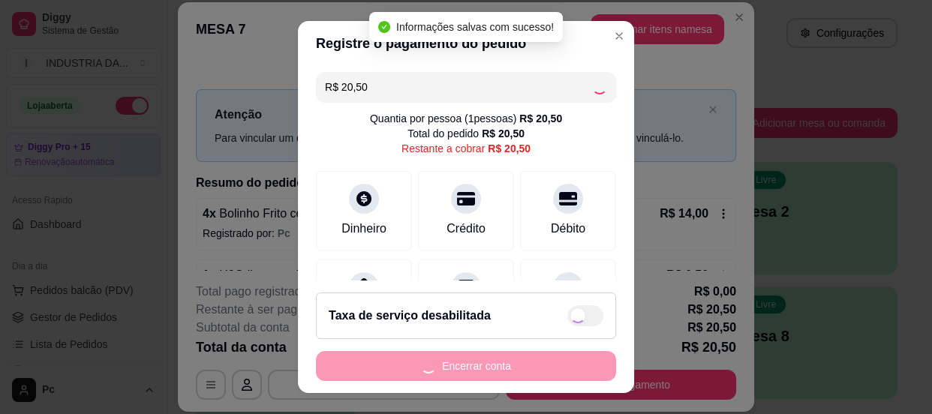
type input "R$ 0,00"
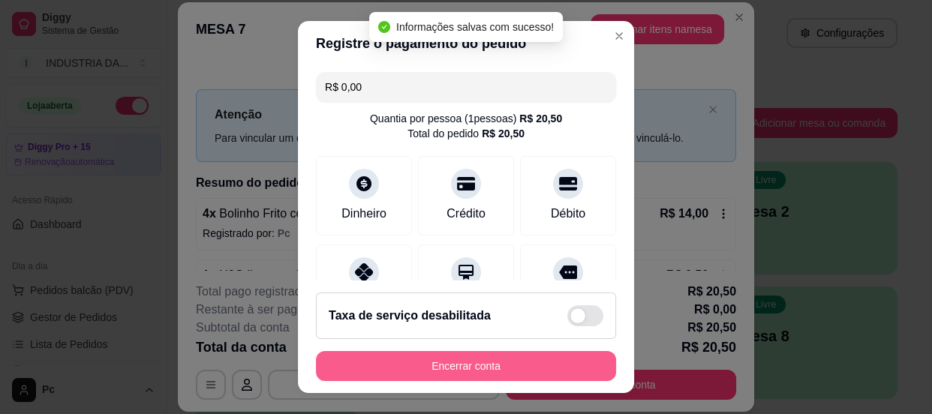
click at [495, 366] on button "Encerrar conta" at bounding box center [466, 366] width 300 height 30
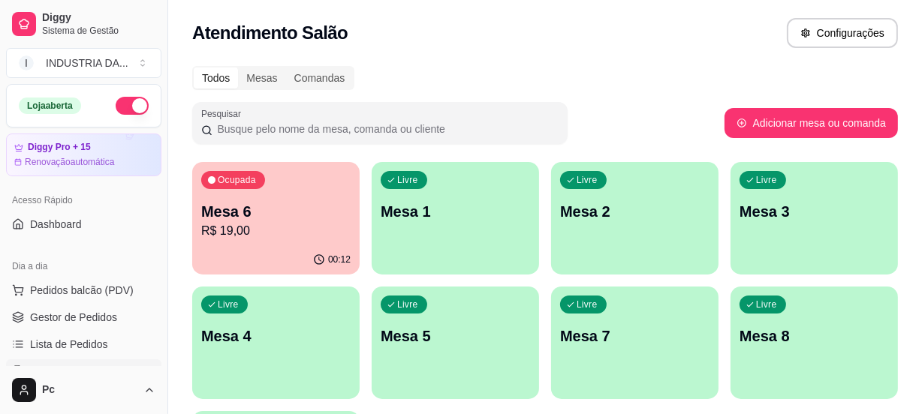
click at [314, 222] on p "R$ 19,00" at bounding box center [275, 231] width 149 height 18
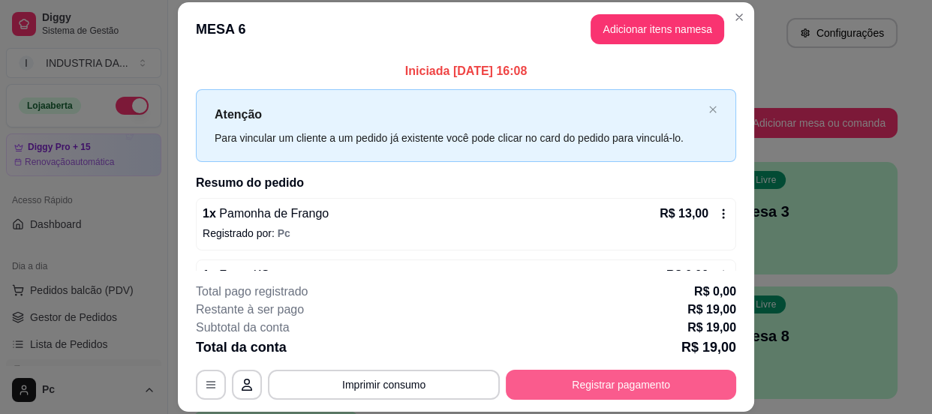
click at [619, 384] on button "Registrar pagamento" at bounding box center [621, 385] width 230 height 30
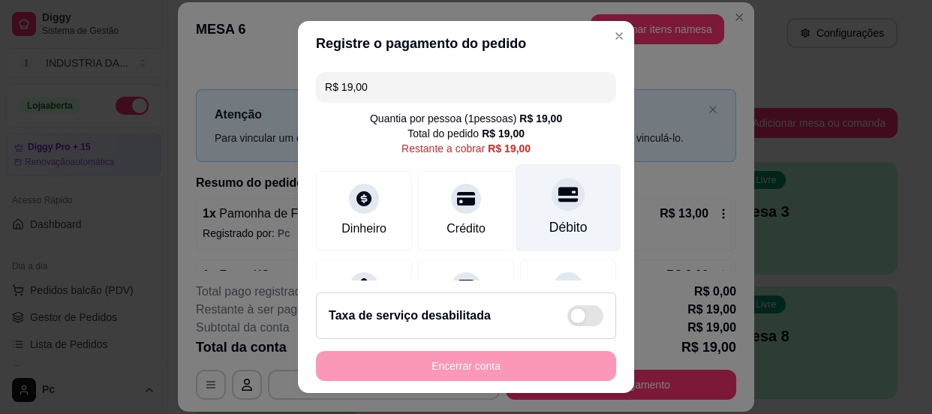
click at [549, 216] on div "Débito" at bounding box center [569, 208] width 106 height 88
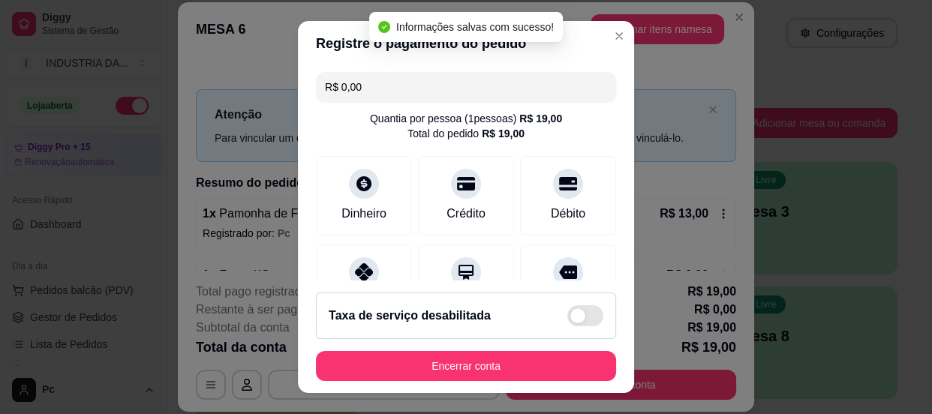
type input "R$ 0,00"
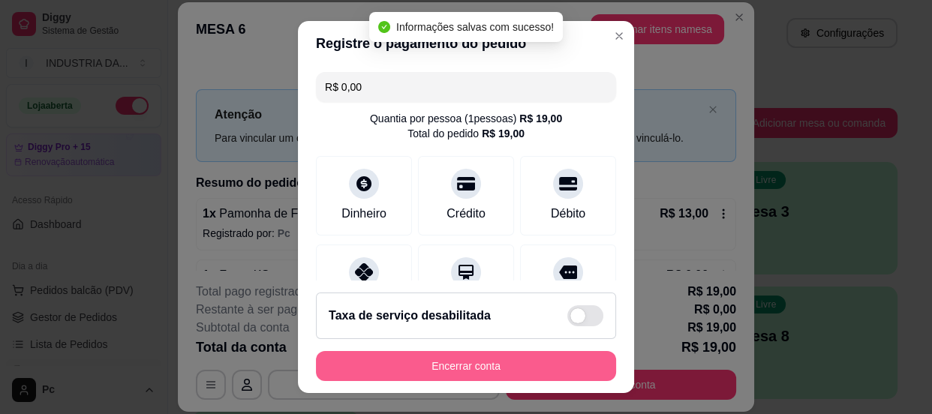
click at [516, 367] on button "Encerrar conta" at bounding box center [466, 366] width 300 height 30
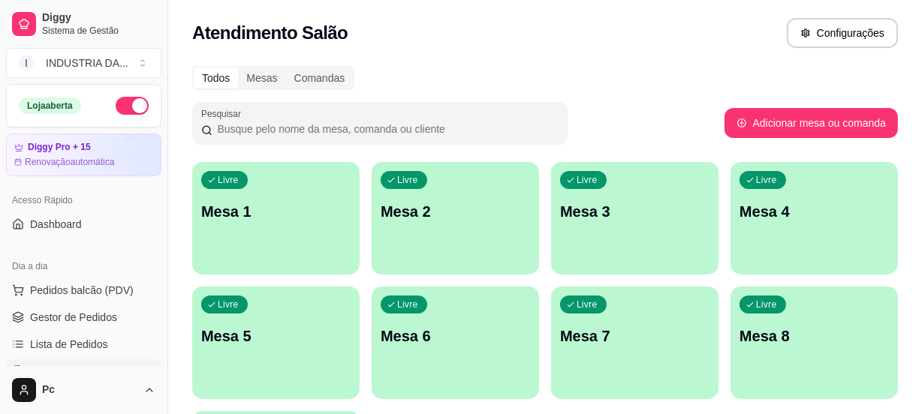
click at [833, 203] on p "Mesa 4" at bounding box center [813, 211] width 149 height 21
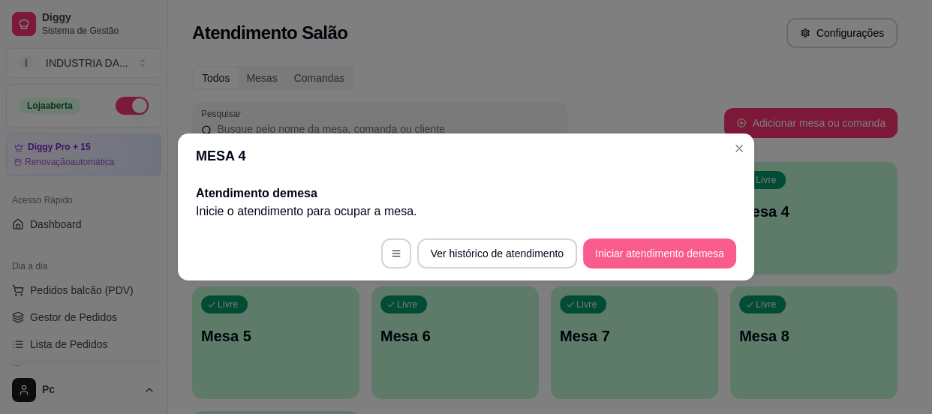
click at [653, 247] on button "Iniciar atendimento de mesa" at bounding box center [659, 254] width 153 height 30
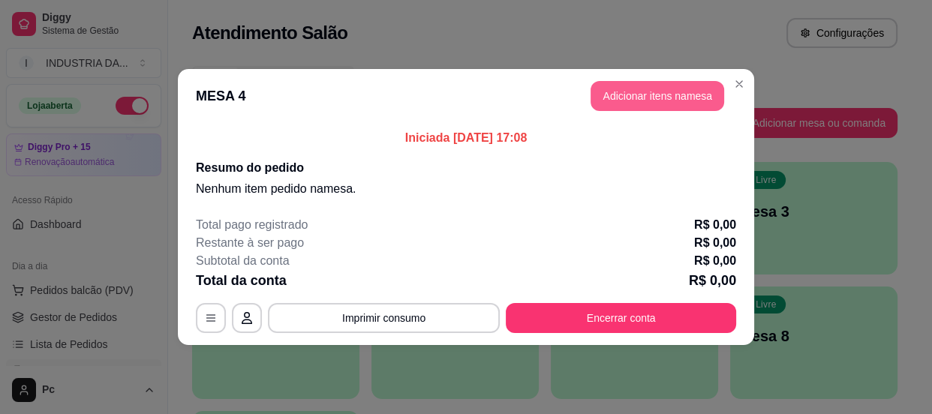
click at [662, 99] on button "Adicionar itens na mesa" at bounding box center [658, 96] width 134 height 30
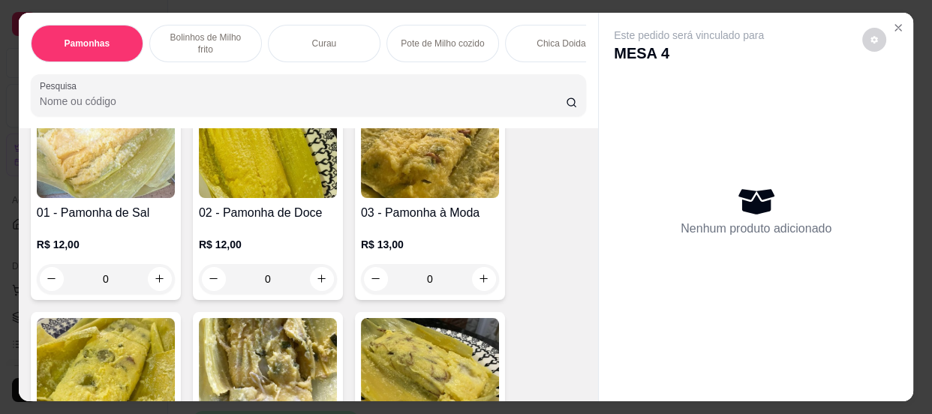
scroll to position [136, 0]
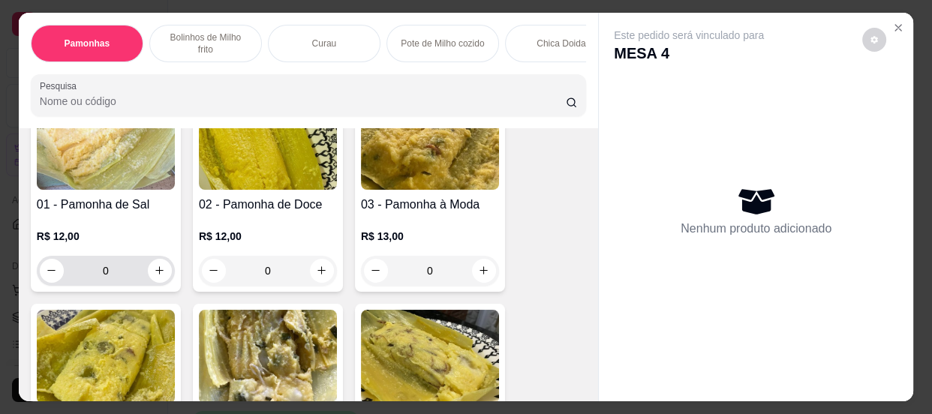
click at [125, 266] on input "0" at bounding box center [106, 271] width 84 height 30
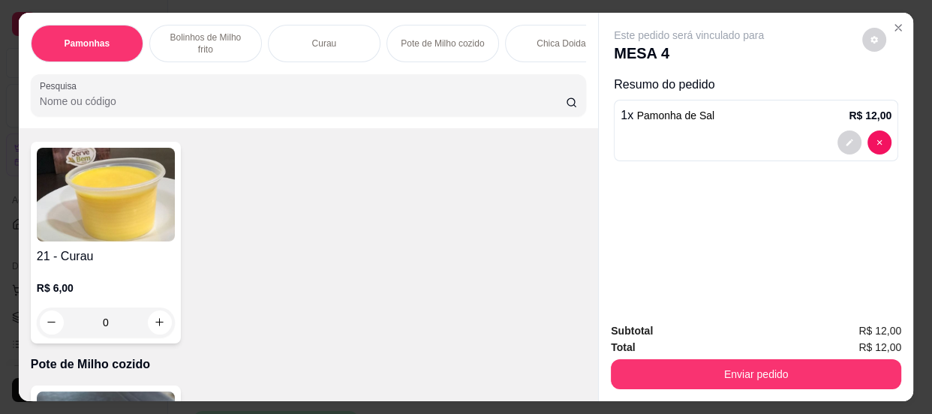
scroll to position [682, 0]
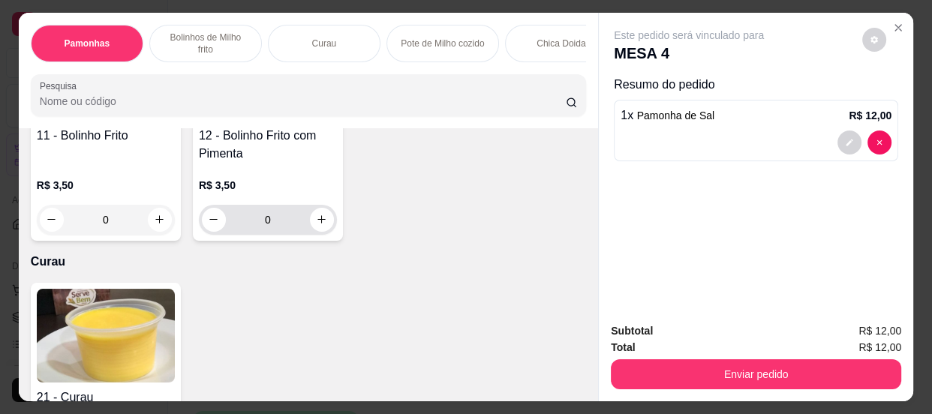
type input "1"
click at [278, 230] on input "0" at bounding box center [268, 220] width 84 height 30
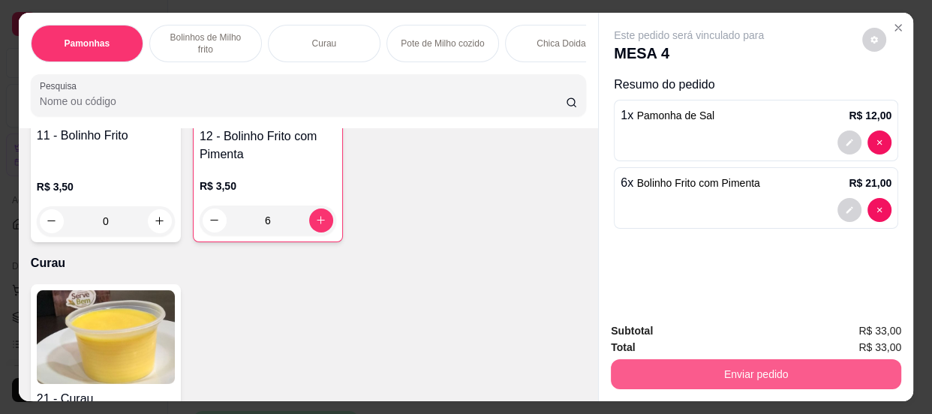
type input "6"
click at [730, 359] on button "Enviar pedido" at bounding box center [756, 374] width 290 height 30
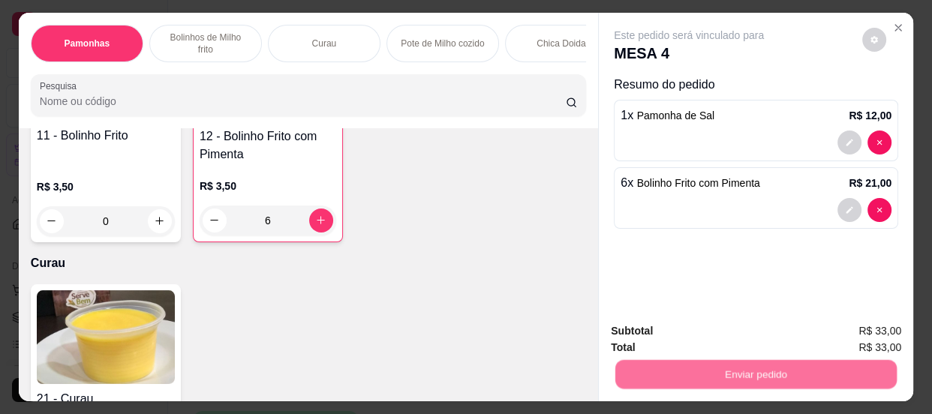
click at [681, 329] on button "Não registrar e enviar pedido" at bounding box center [707, 332] width 156 height 29
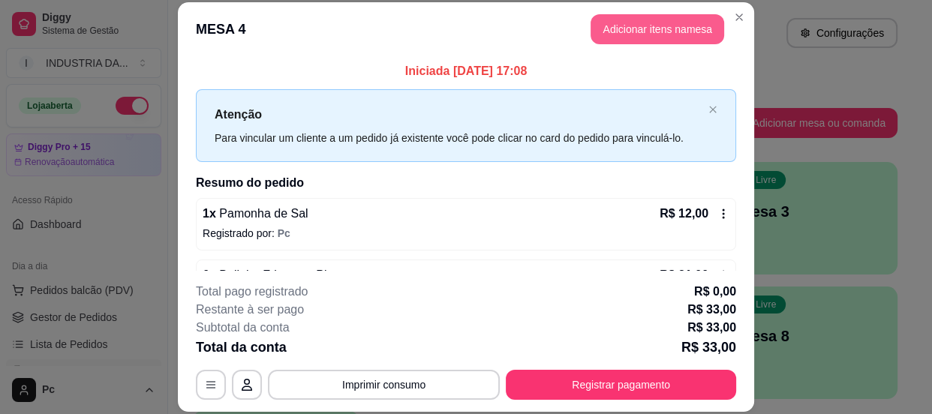
click at [621, 23] on button "Adicionar itens na mesa" at bounding box center [658, 29] width 134 height 30
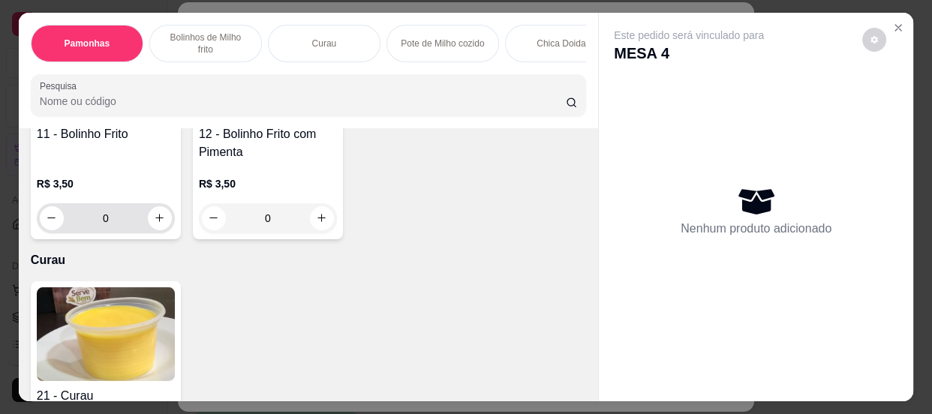
click at [91, 233] on input "0" at bounding box center [106, 218] width 84 height 30
click at [120, 222] on input "0" at bounding box center [106, 218] width 84 height 30
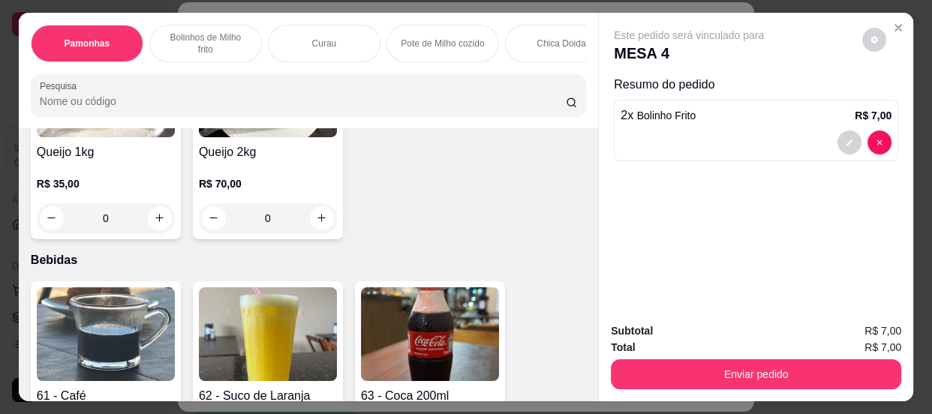
scroll to position [2047, 0]
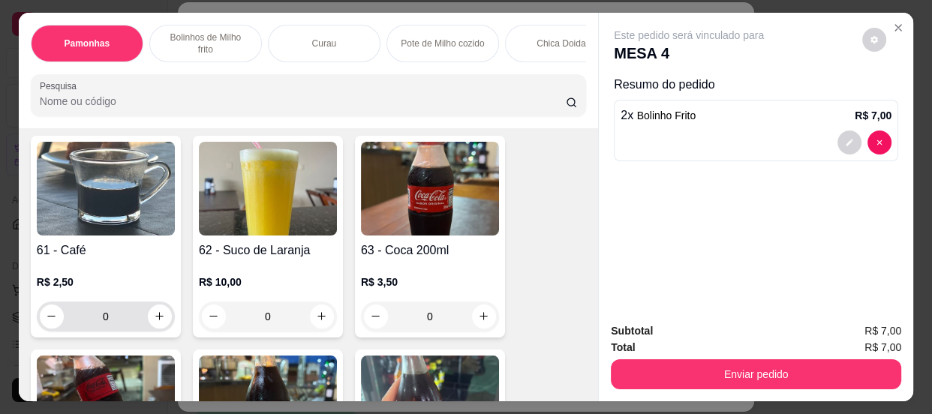
type input "2"
click at [114, 318] on input "0" at bounding box center [106, 317] width 84 height 30
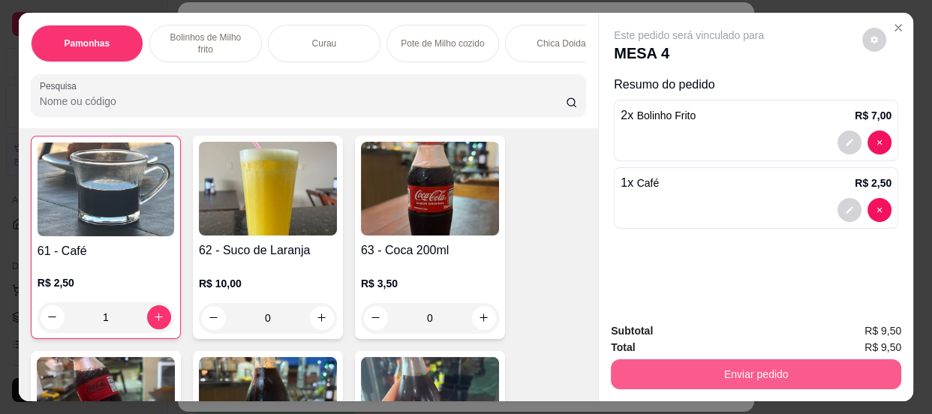
type input "1"
click at [667, 361] on button "Enviar pedido" at bounding box center [756, 374] width 290 height 30
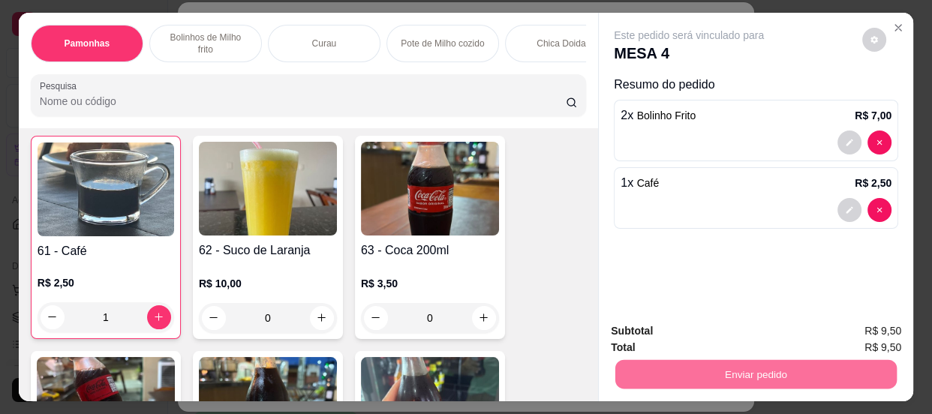
click at [653, 331] on button "Não registrar e enviar pedido" at bounding box center [707, 332] width 156 height 29
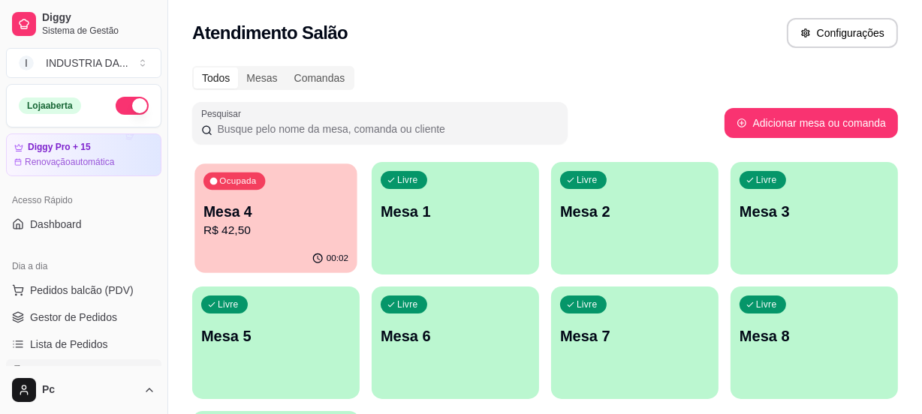
click at [297, 234] on p "R$ 42,50" at bounding box center [275, 230] width 145 height 17
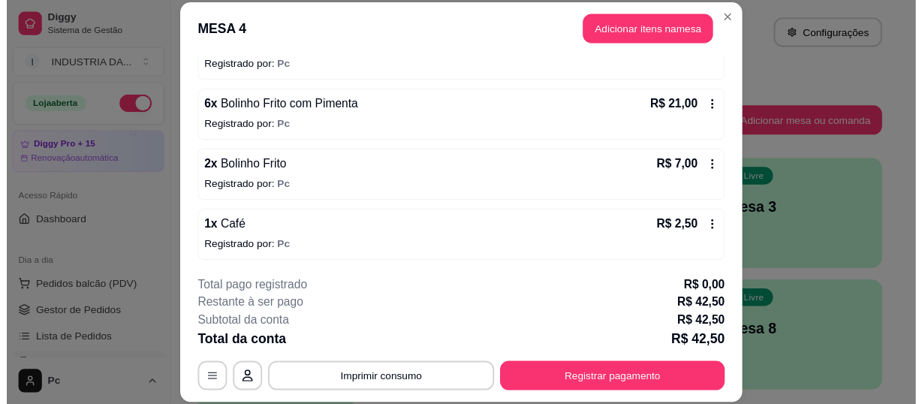
scroll to position [101, 0]
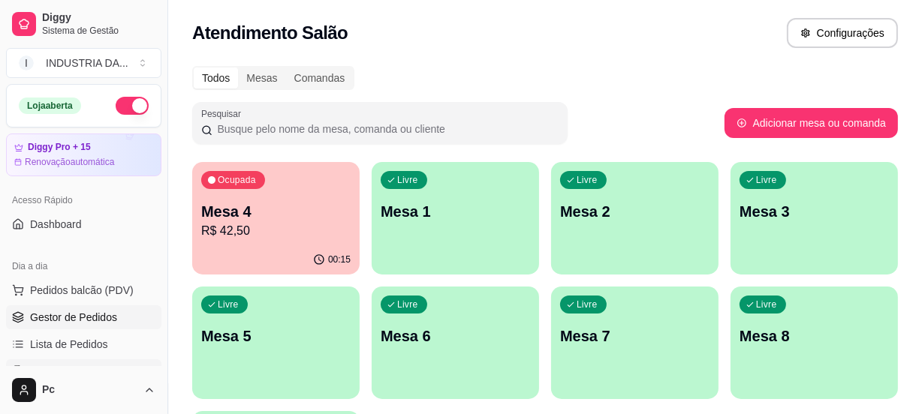
click at [100, 317] on span "Gestor de Pedidos" at bounding box center [73, 317] width 87 height 15
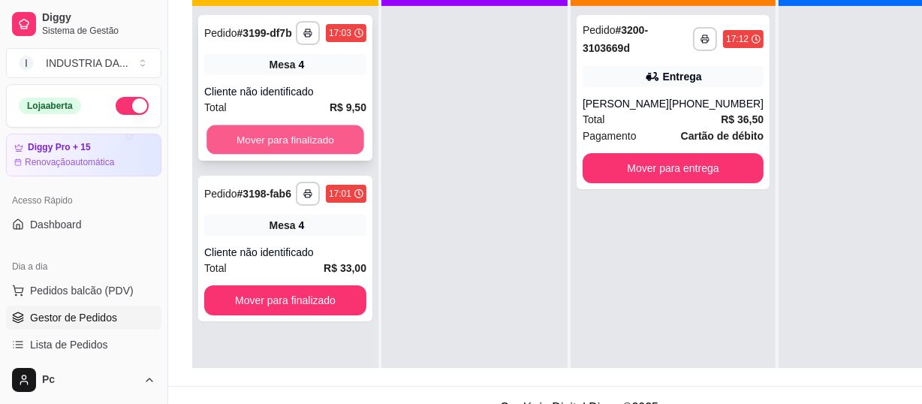
click at [264, 149] on button "Mover para finalizado" at bounding box center [285, 139] width 158 height 29
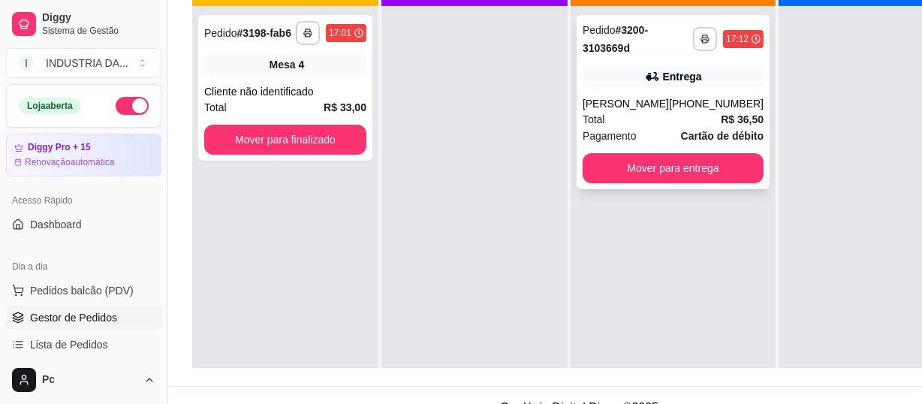
click at [647, 83] on icon at bounding box center [652, 76] width 15 height 15
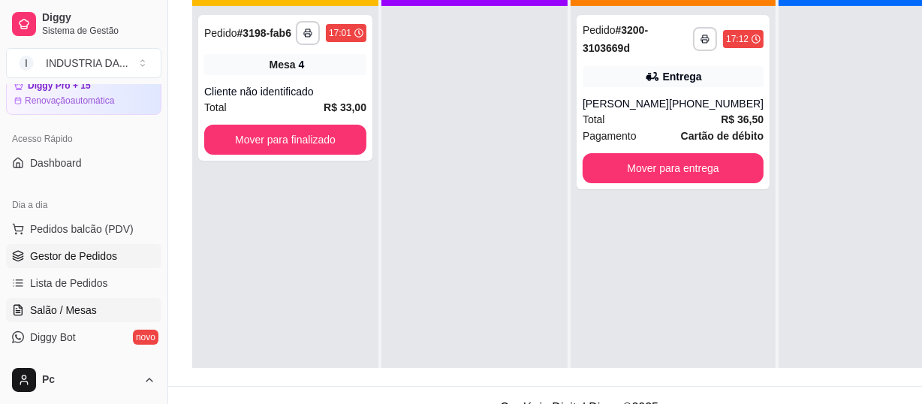
scroll to position [136, 0]
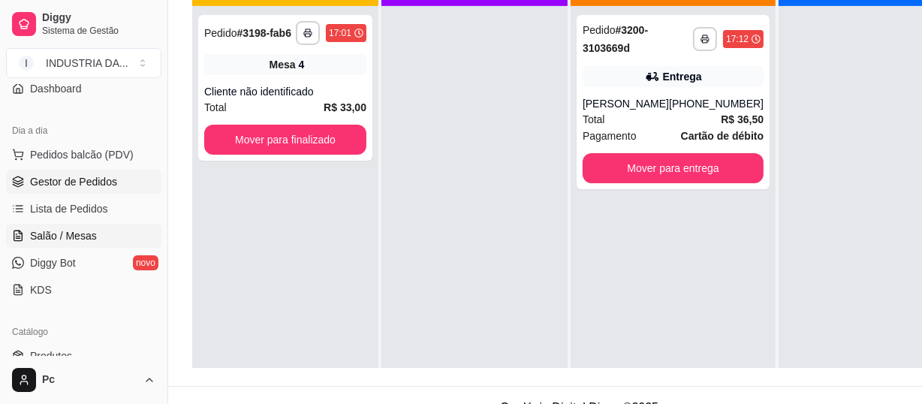
click at [51, 233] on span "Salão / Mesas" at bounding box center [63, 235] width 67 height 15
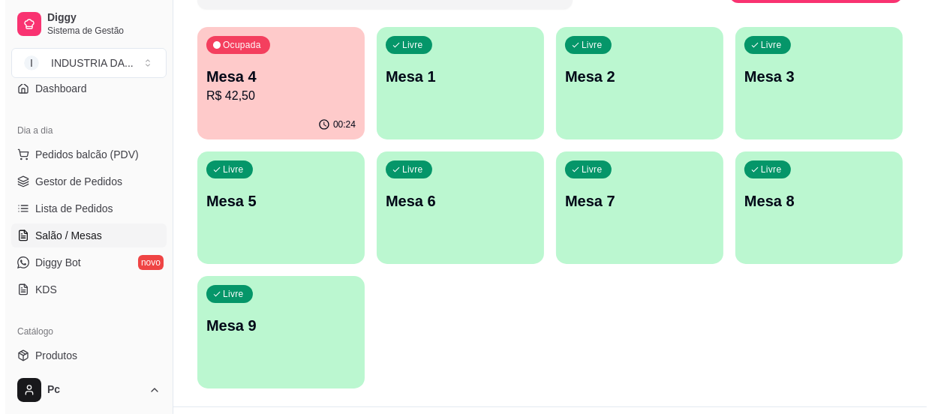
scroll to position [170, 0]
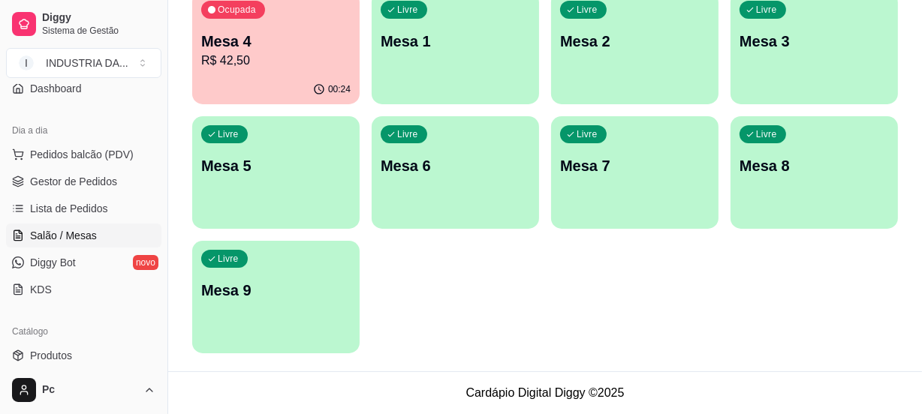
click at [302, 283] on p "Mesa 9" at bounding box center [275, 290] width 149 height 21
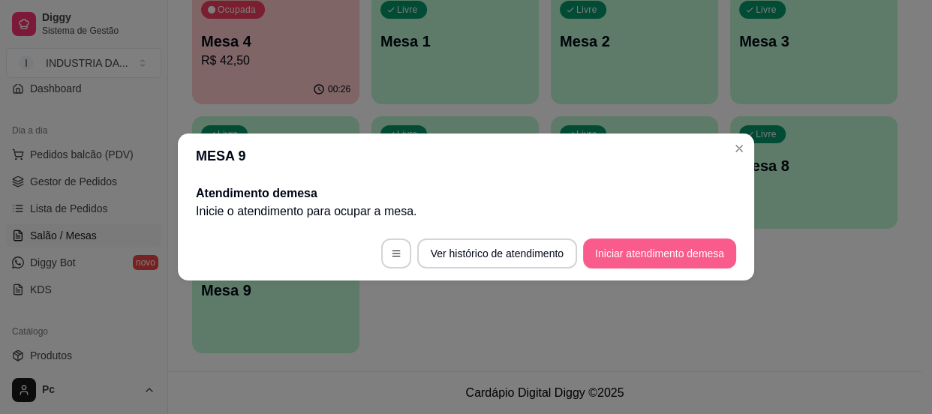
click at [628, 244] on button "Iniciar atendimento de mesa" at bounding box center [659, 254] width 153 height 30
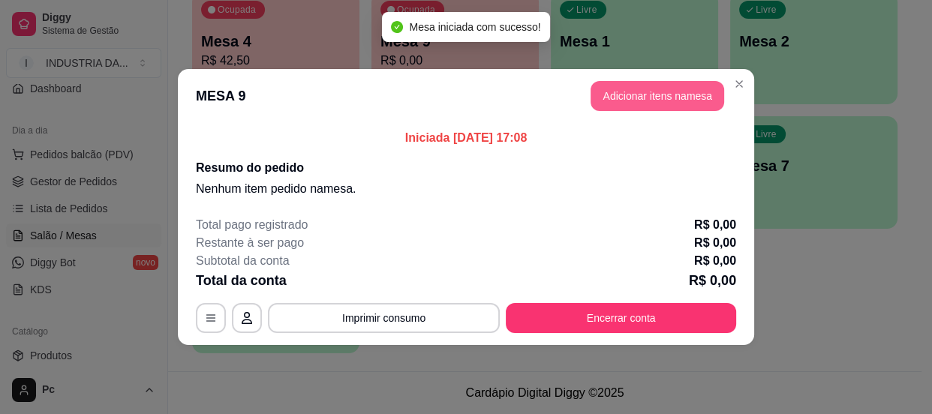
click at [634, 90] on button "Adicionar itens na mesa" at bounding box center [658, 96] width 134 height 30
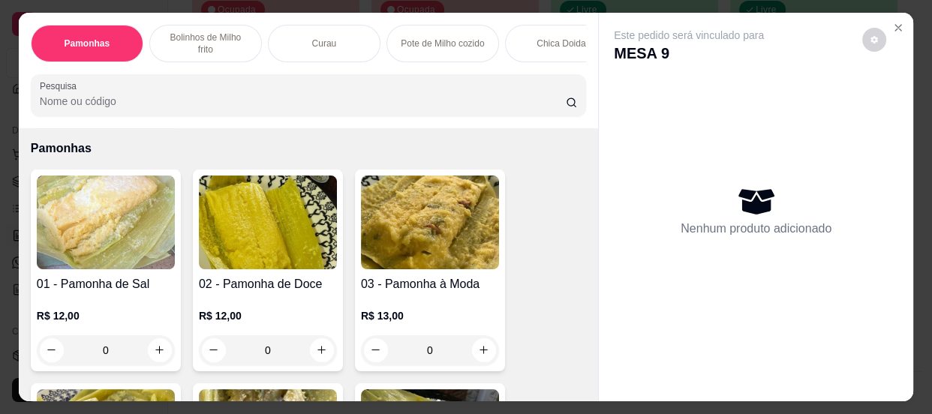
scroll to position [68, 0]
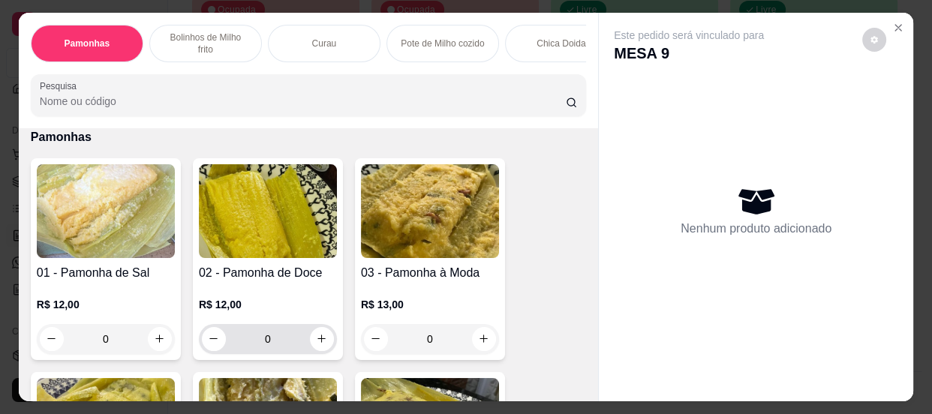
click at [287, 333] on input "0" at bounding box center [268, 339] width 84 height 30
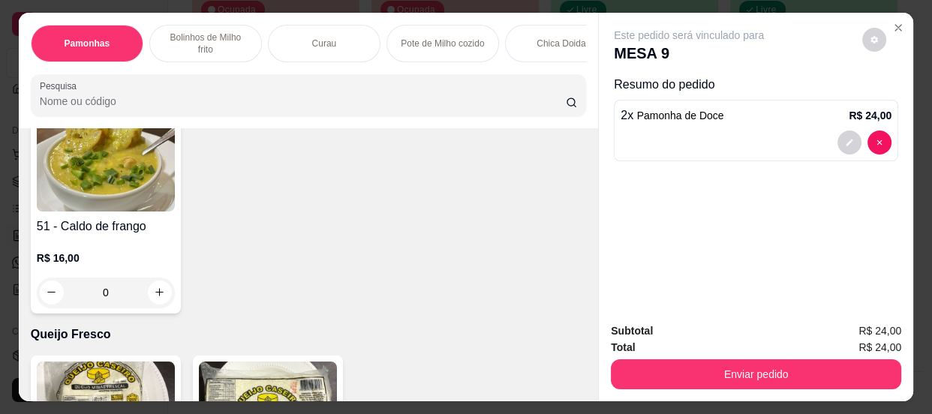
scroll to position [1637, 0]
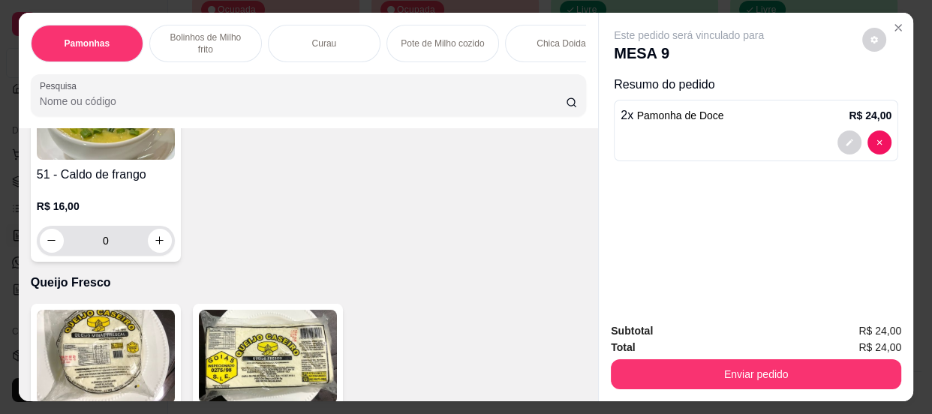
type input "2"
click at [113, 242] on input "0" at bounding box center [106, 241] width 84 height 30
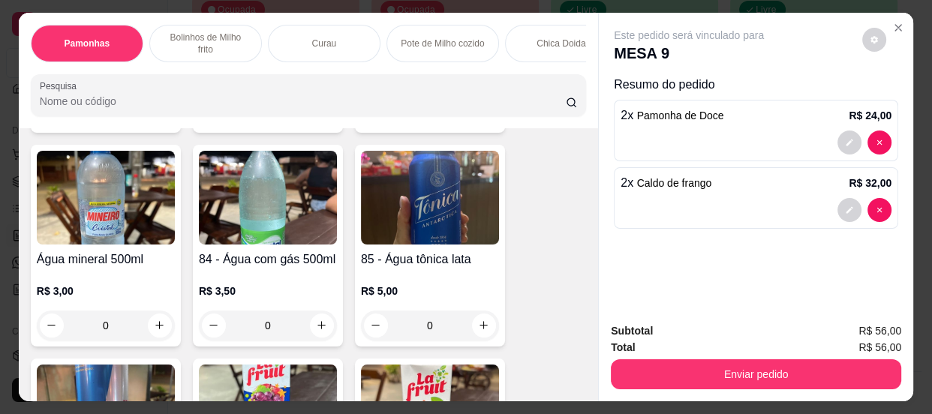
scroll to position [3889, 0]
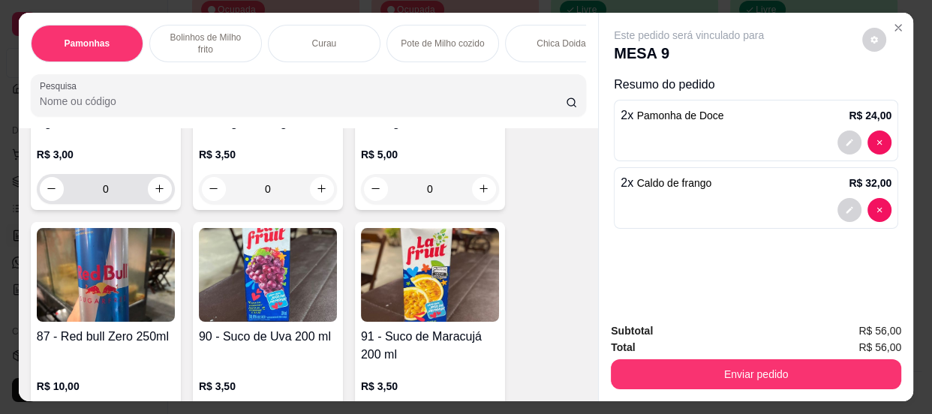
type input "2"
click at [119, 199] on input "0" at bounding box center [106, 189] width 84 height 30
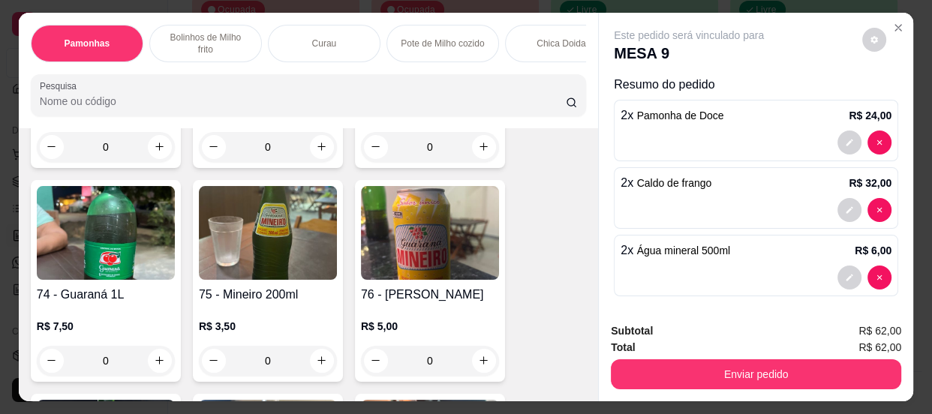
scroll to position [3071, 0]
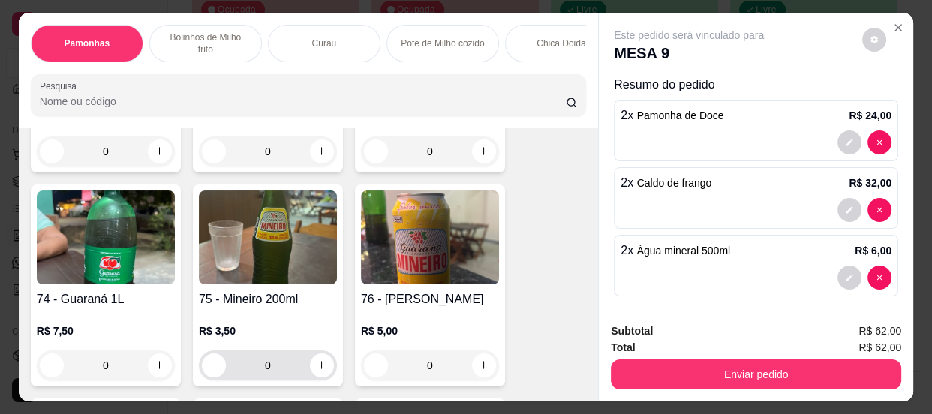
type input "2"
click at [277, 373] on input "0" at bounding box center [268, 365] width 84 height 30
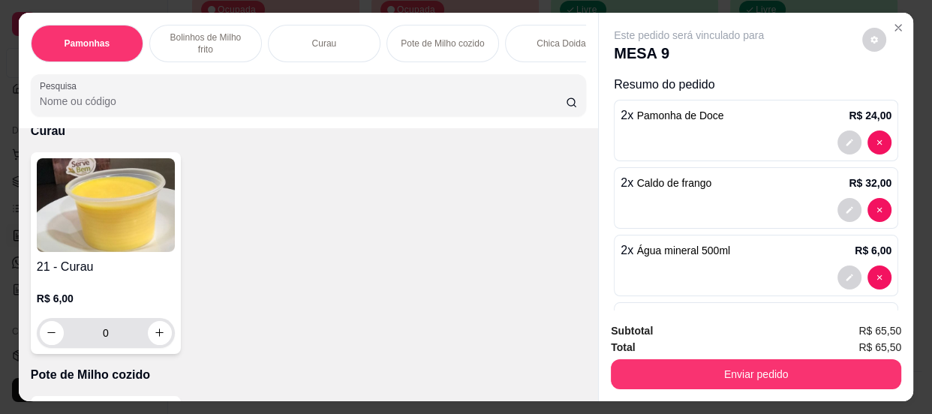
scroll to position [819, 0]
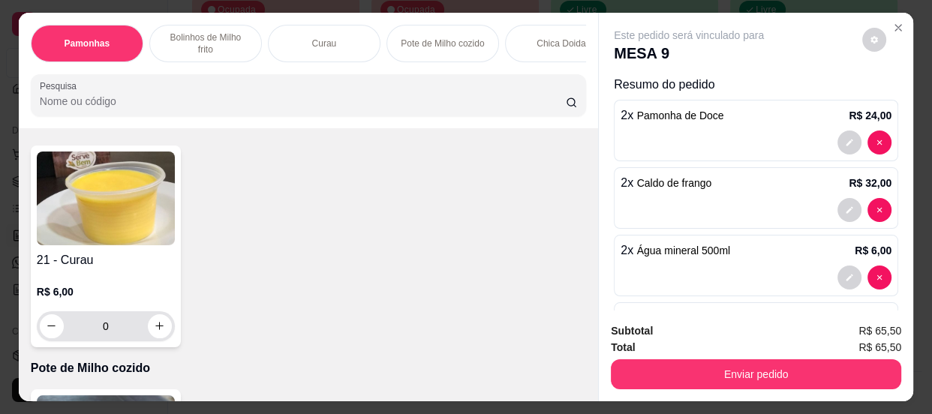
type input "1"
click at [114, 329] on input "0" at bounding box center [106, 326] width 84 height 30
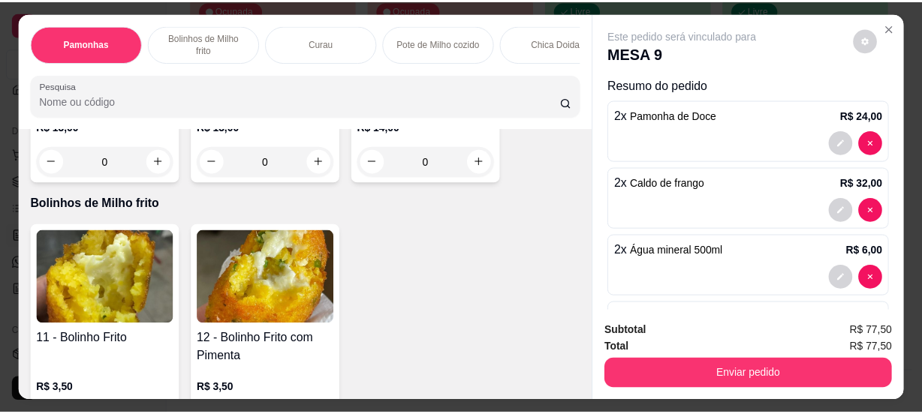
scroll to position [615, 0]
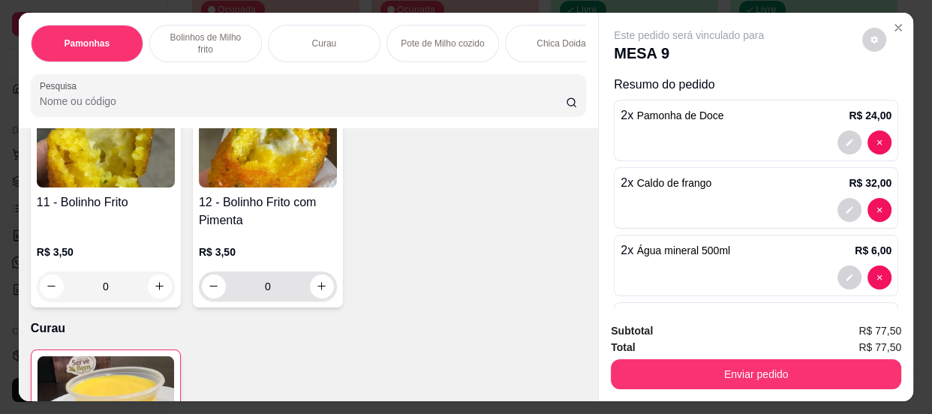
type input "2"
click at [281, 302] on input "0" at bounding box center [268, 287] width 84 height 30
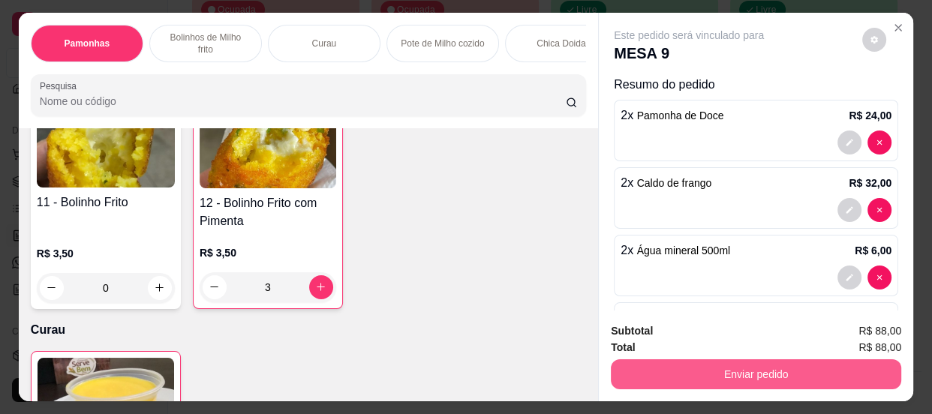
type input "3"
click at [630, 362] on button "Enviar pedido" at bounding box center [756, 374] width 290 height 30
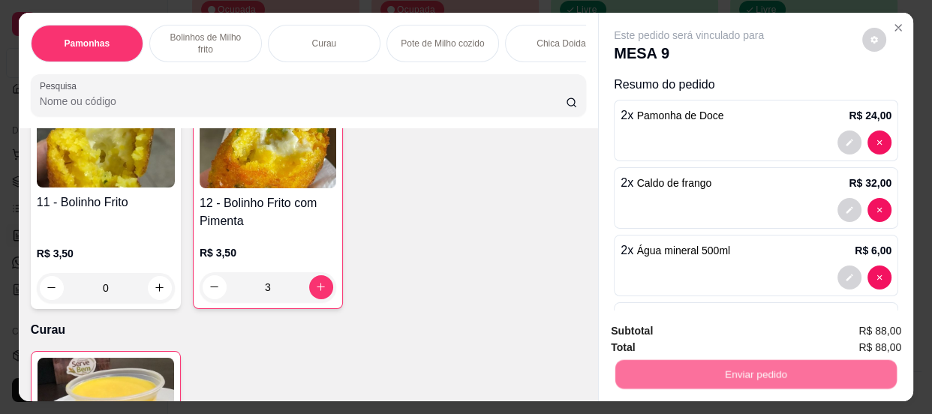
click at [644, 331] on button "Não registrar e enviar pedido" at bounding box center [707, 333] width 156 height 29
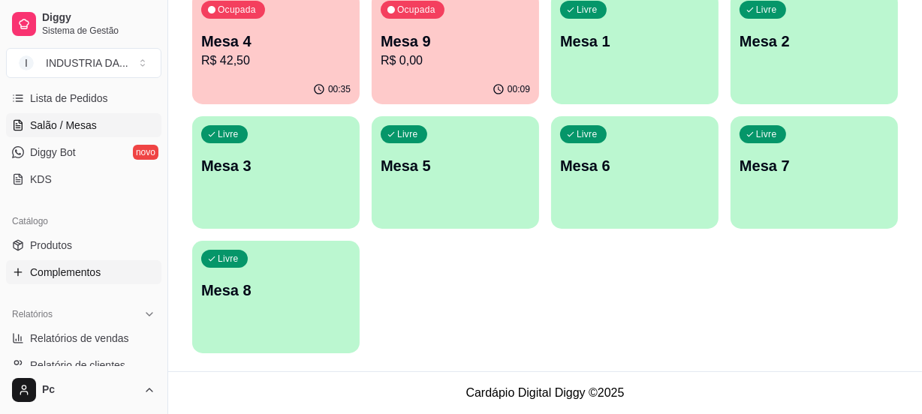
scroll to position [341, 0]
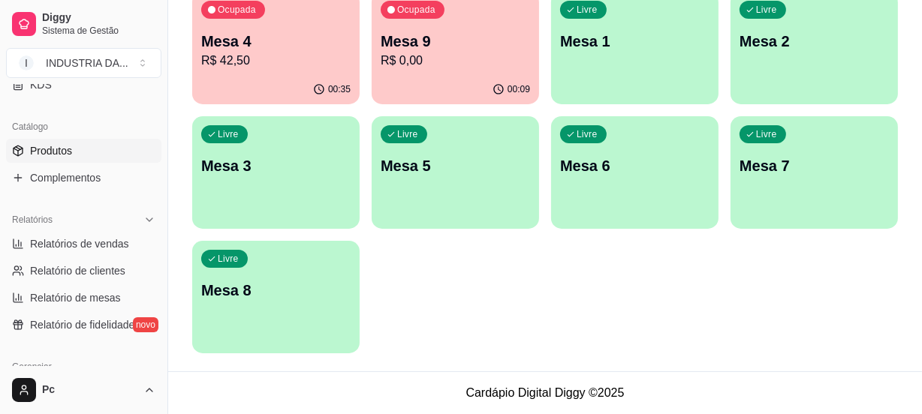
click at [71, 150] on span "Produtos" at bounding box center [51, 150] width 42 height 15
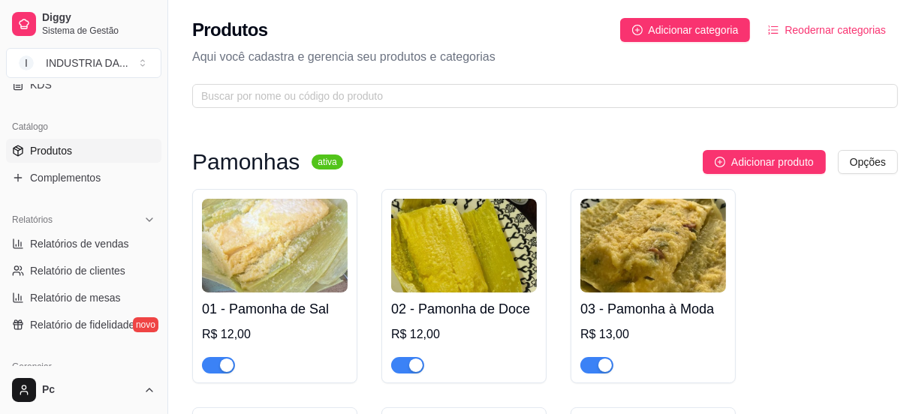
click at [221, 367] on div "button" at bounding box center [227, 366] width 14 height 14
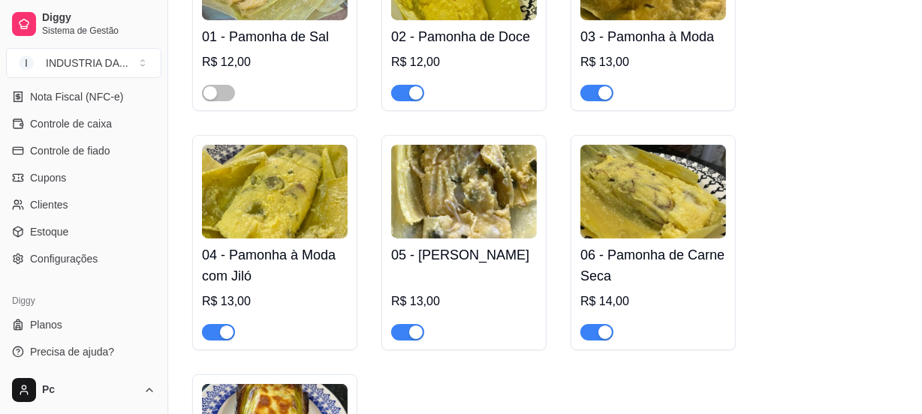
scroll to position [664, 0]
click at [53, 255] on span "Configurações" at bounding box center [64, 256] width 68 height 15
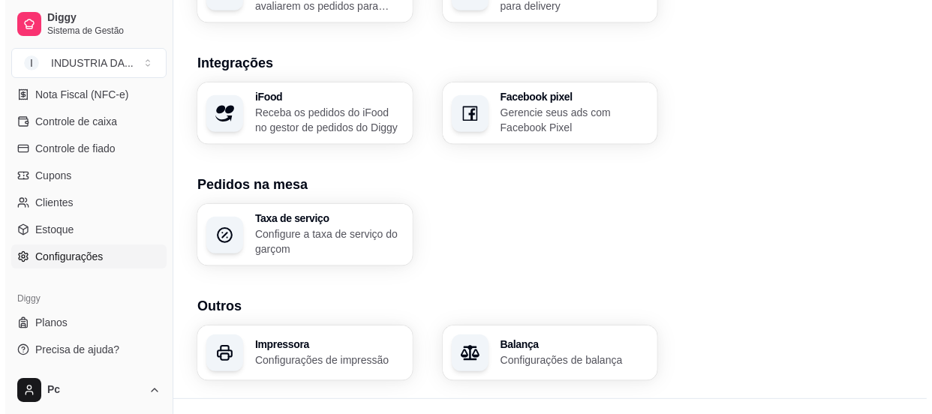
scroll to position [654, 0]
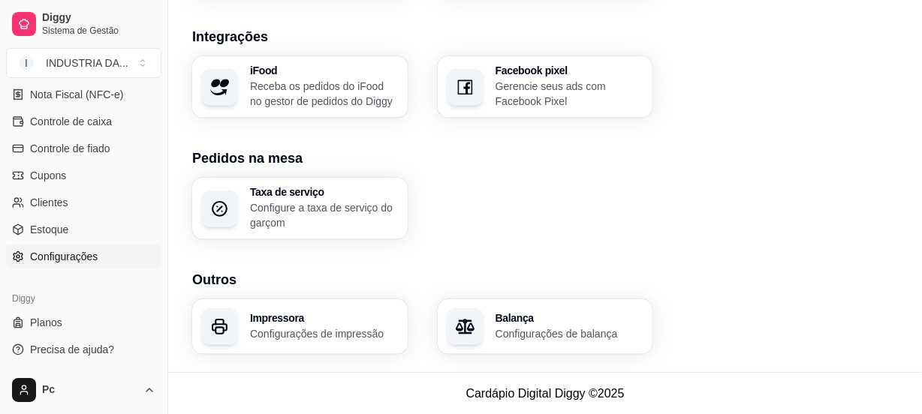
click at [264, 327] on p "Configurações de impressão" at bounding box center [324, 333] width 149 height 15
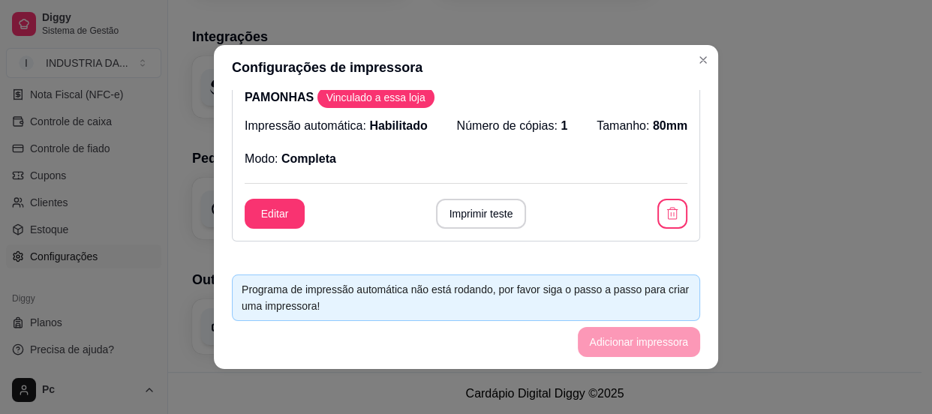
scroll to position [0, 0]
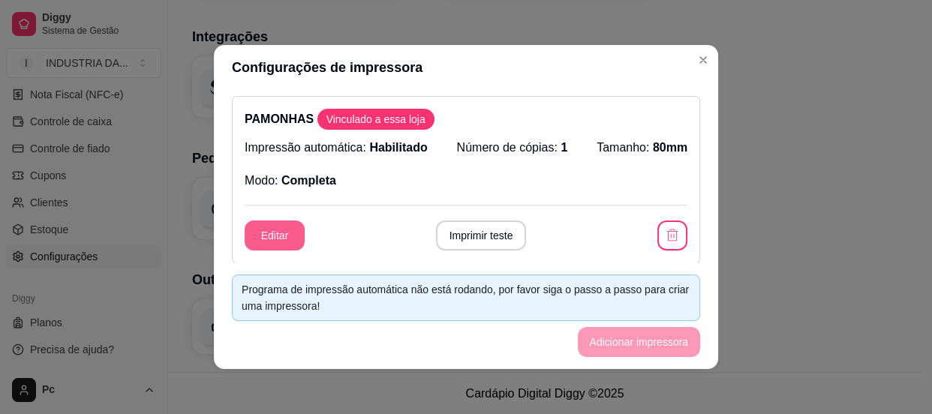
click at [264, 236] on button "Editar" at bounding box center [275, 236] width 60 height 30
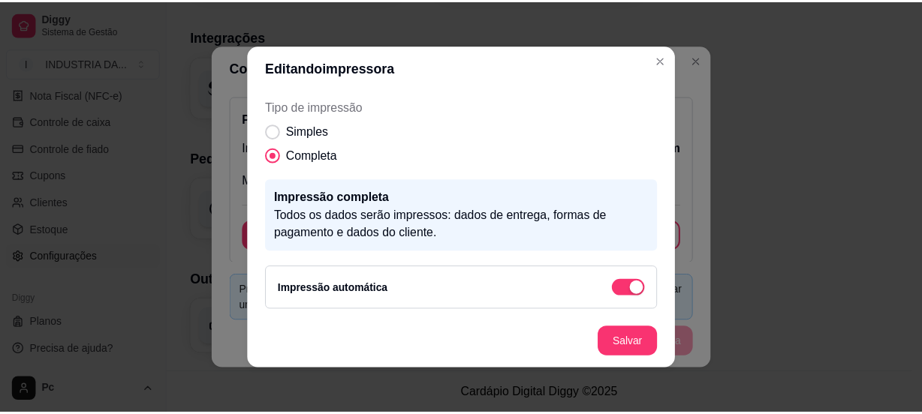
scroll to position [2, 0]
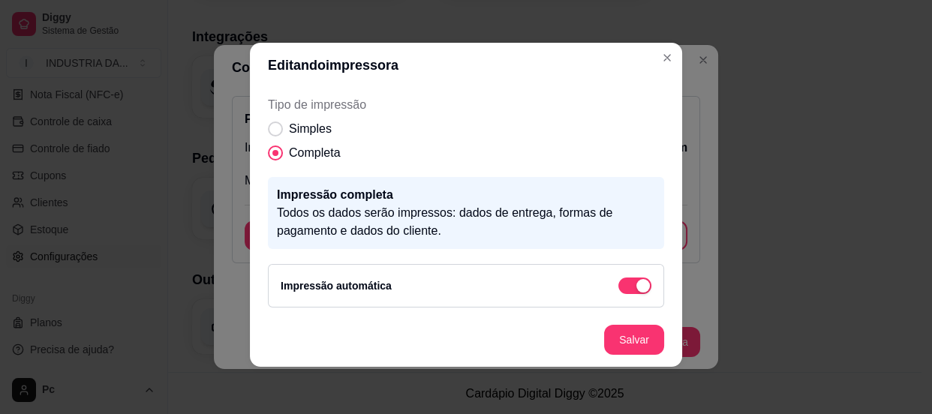
click at [609, 274] on div "Impressão automática" at bounding box center [466, 286] width 396 height 44
click at [636, 285] on div "button" at bounding box center [643, 286] width 14 height 14
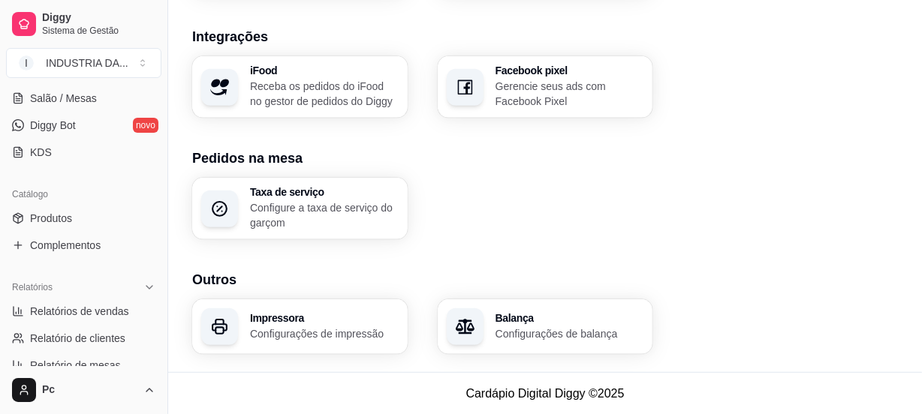
scroll to position [255, 0]
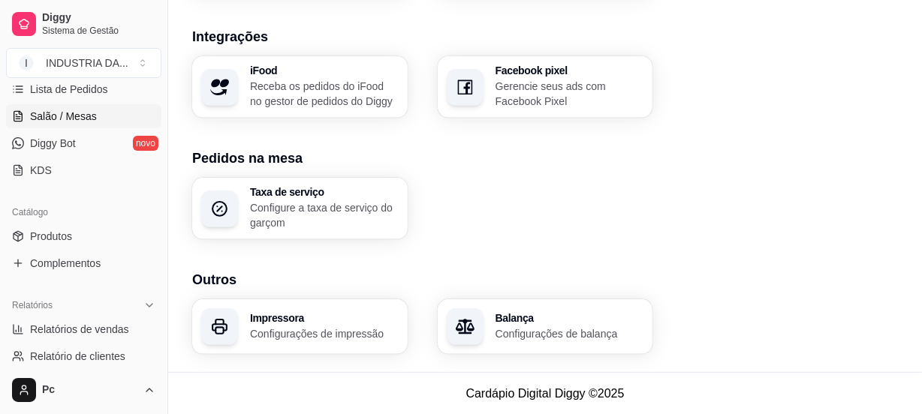
click at [82, 118] on span "Salão / Mesas" at bounding box center [63, 116] width 67 height 15
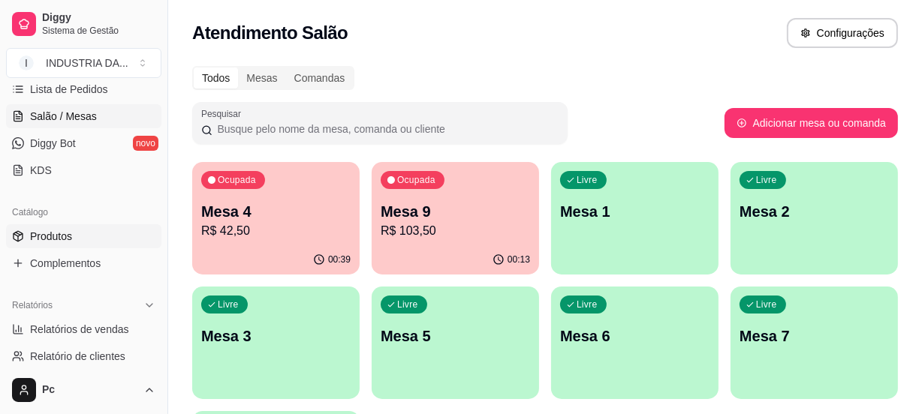
click at [68, 232] on span "Produtos" at bounding box center [51, 236] width 42 height 15
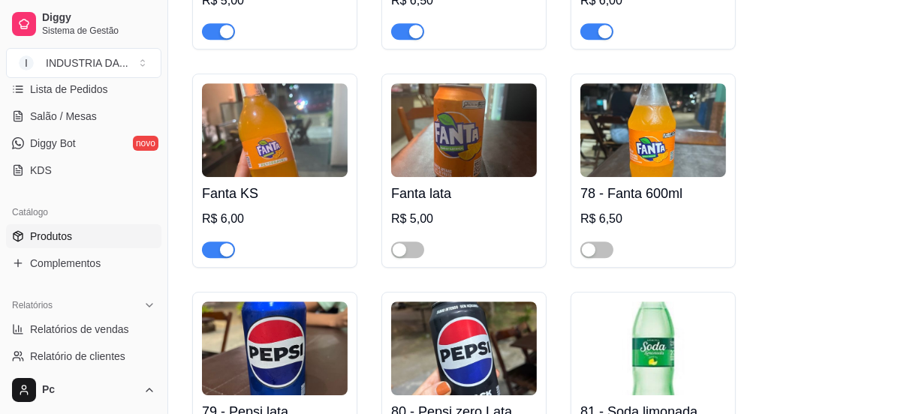
scroll to position [4366, 0]
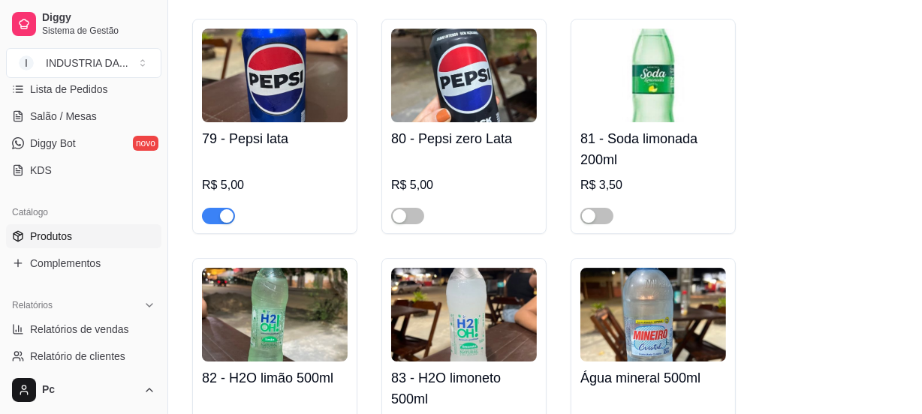
click at [220, 209] on div "button" at bounding box center [227, 216] width 14 height 14
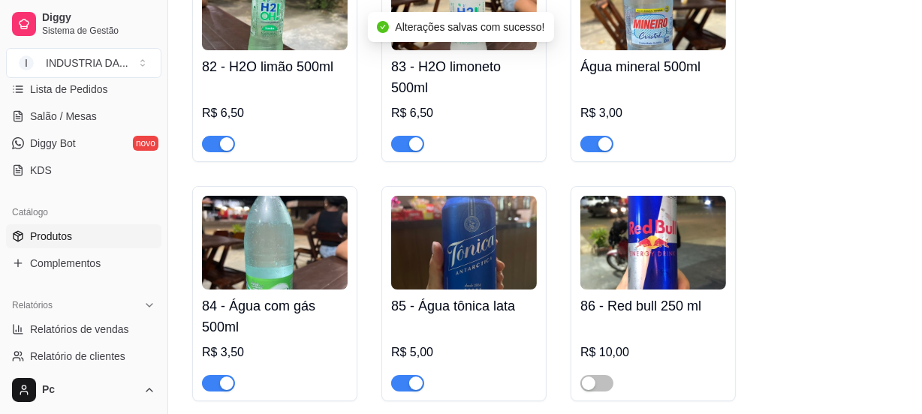
scroll to position [4707, 0]
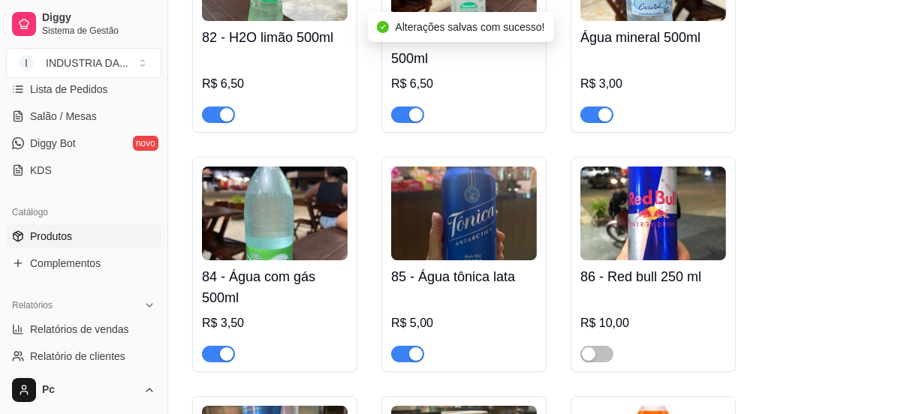
click at [411, 354] on span "button" at bounding box center [407, 354] width 33 height 17
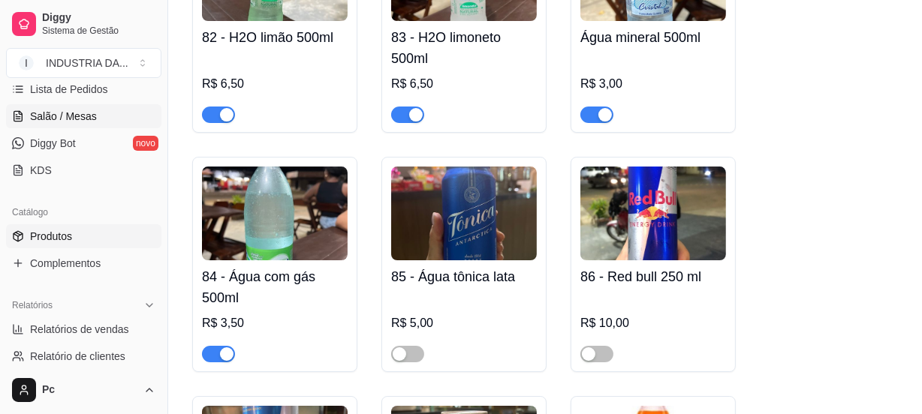
click at [69, 116] on span "Salão / Mesas" at bounding box center [63, 116] width 67 height 15
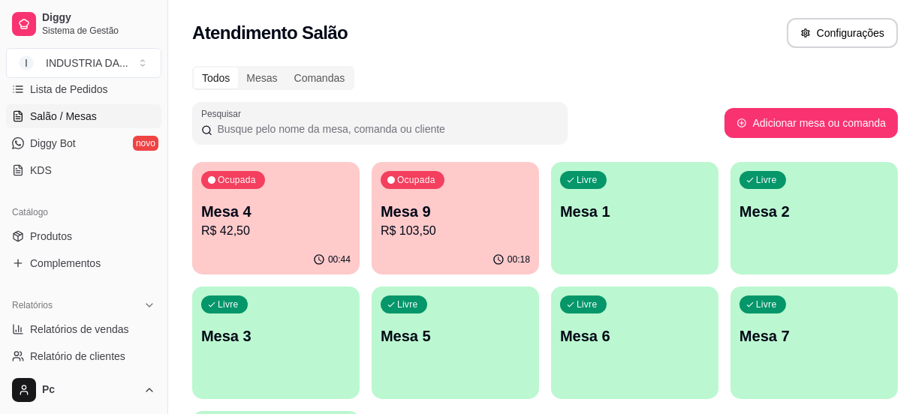
click at [450, 222] on p "R$ 103,50" at bounding box center [454, 231] width 149 height 18
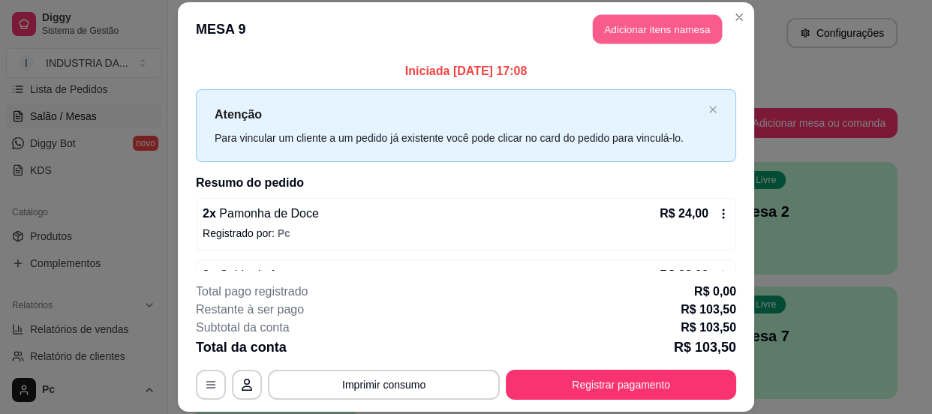
click at [690, 32] on button "Adicionar itens na mesa" at bounding box center [657, 28] width 129 height 29
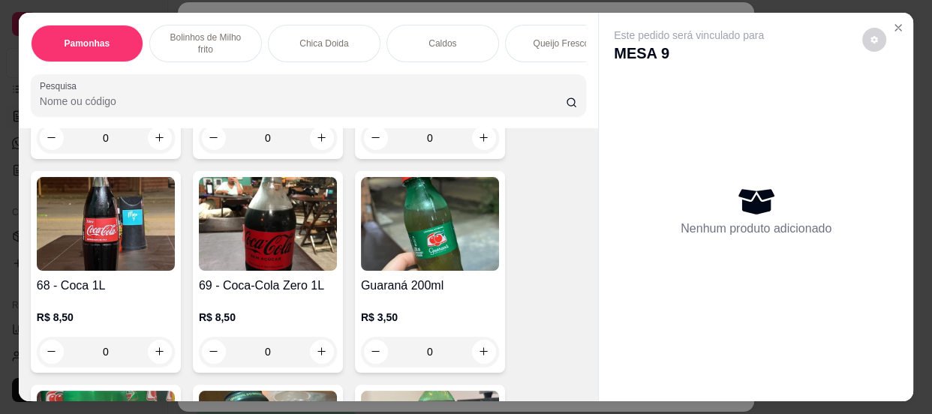
scroll to position [2183, 0]
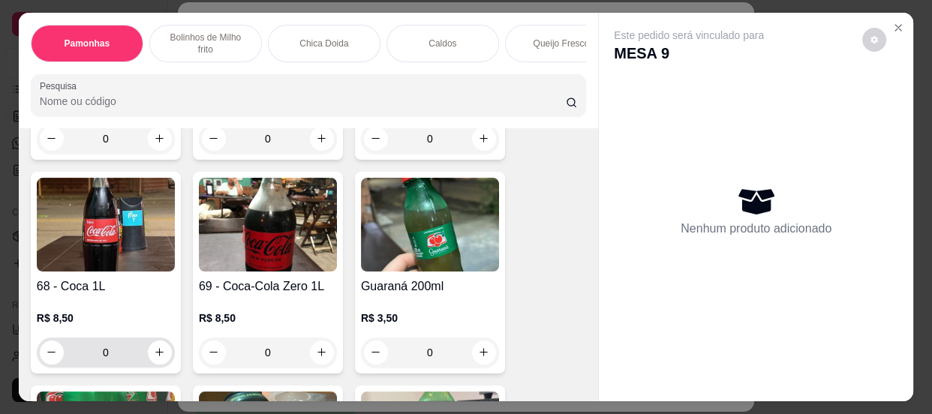
click at [108, 353] on input "0" at bounding box center [106, 353] width 84 height 30
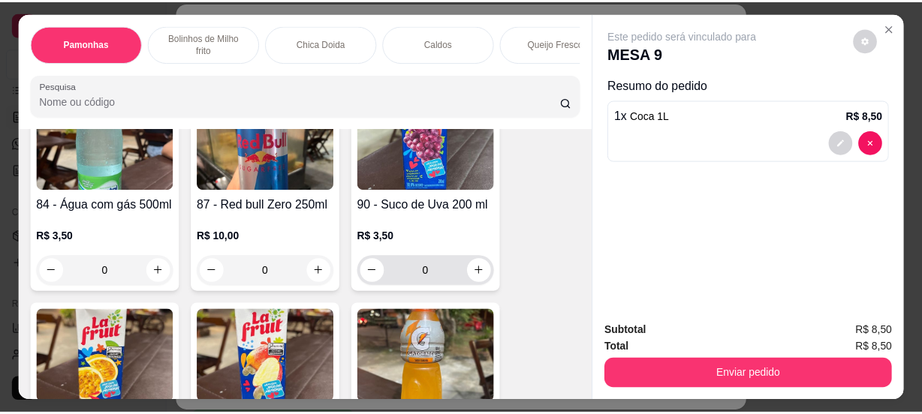
scroll to position [3411, 0]
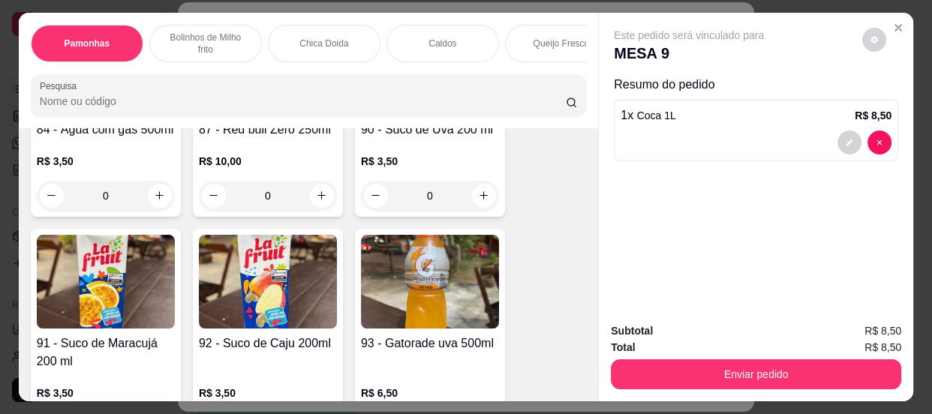
type input "1"
click at [451, 208] on input "0" at bounding box center [430, 196] width 84 height 30
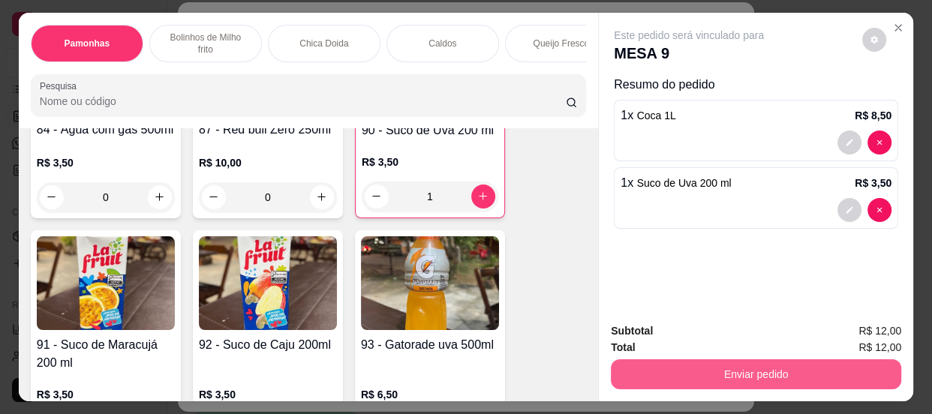
type input "1"
click at [660, 365] on button "Enviar pedido" at bounding box center [756, 374] width 290 height 30
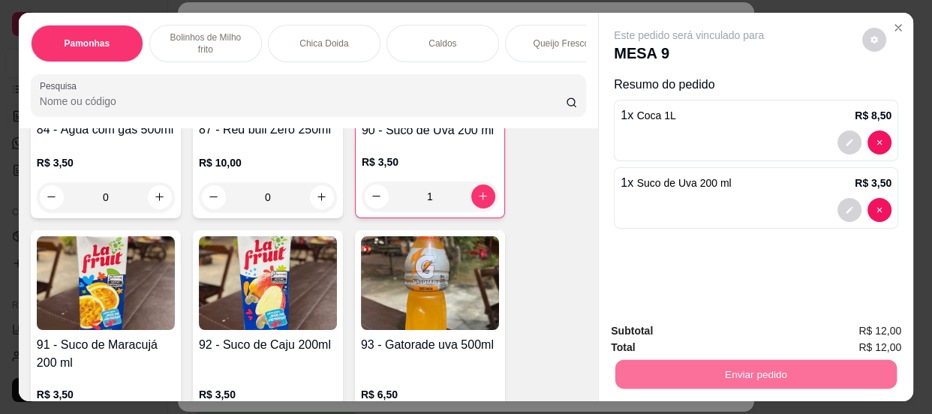
click at [693, 326] on button "Não registrar e enviar pedido" at bounding box center [707, 332] width 156 height 29
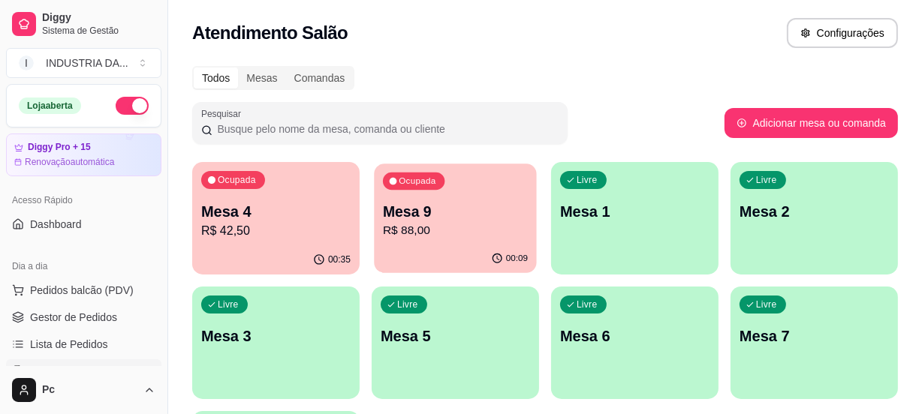
click at [453, 225] on p "R$ 88,00" at bounding box center [455, 230] width 145 height 17
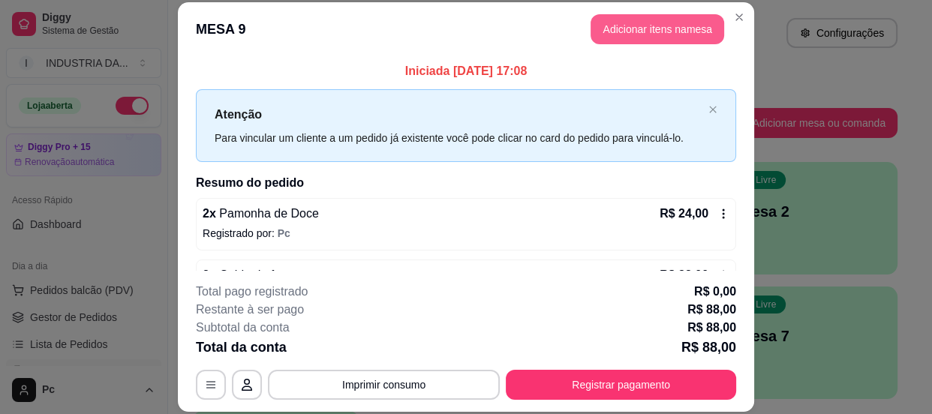
click at [627, 35] on button "Adicionar itens na mesa" at bounding box center [658, 29] width 134 height 30
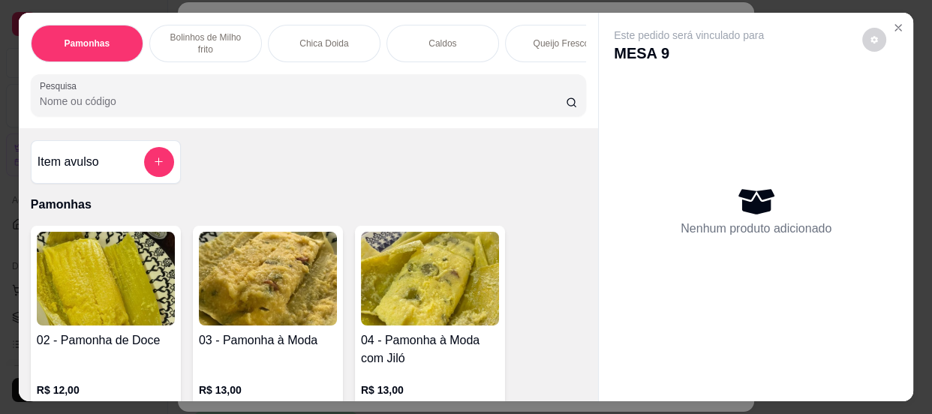
scroll to position [204, 0]
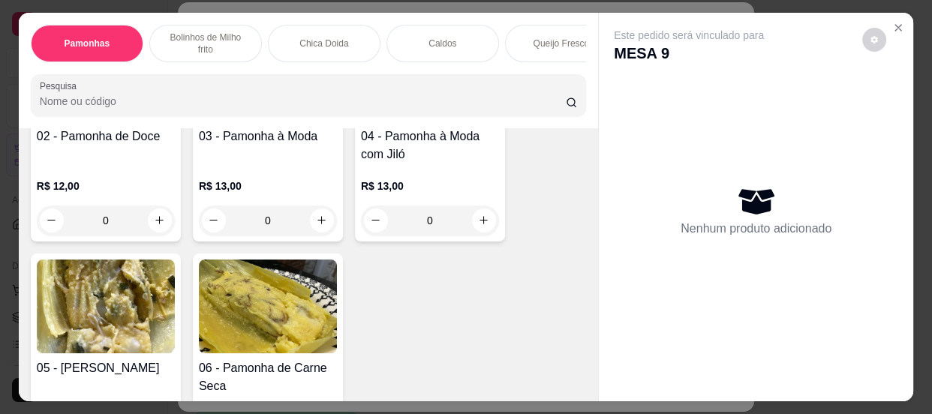
click at [114, 227] on input "0" at bounding box center [106, 221] width 84 height 30
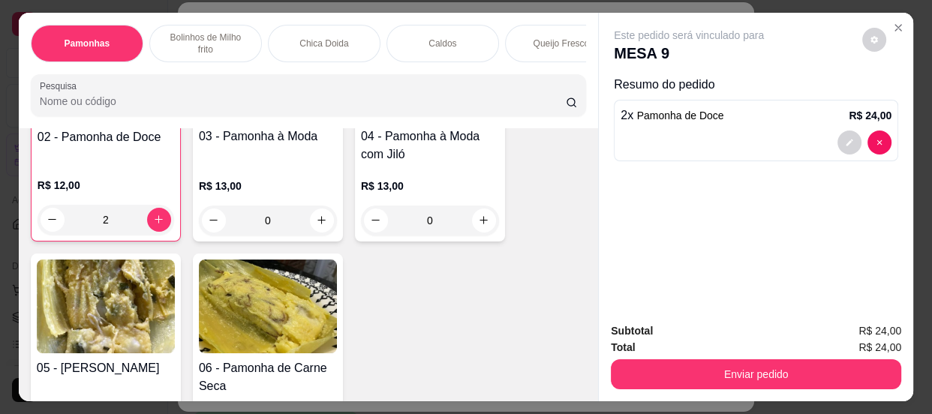
scroll to position [205, 0]
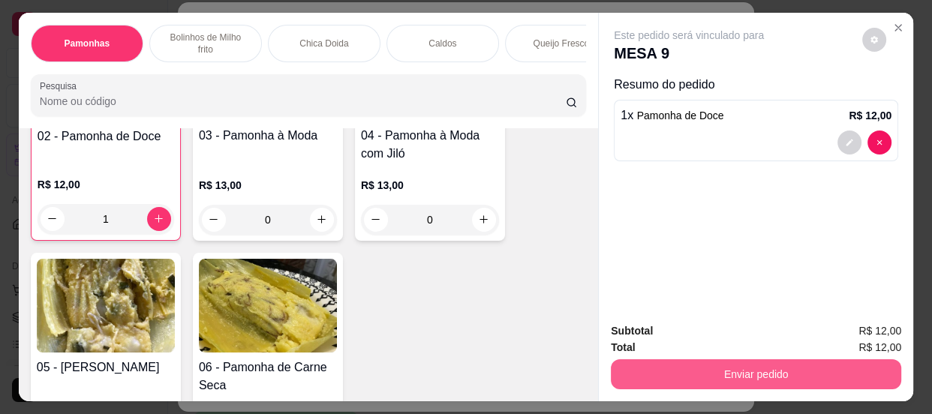
type input "1"
click at [767, 366] on button "Enviar pedido" at bounding box center [756, 374] width 290 height 30
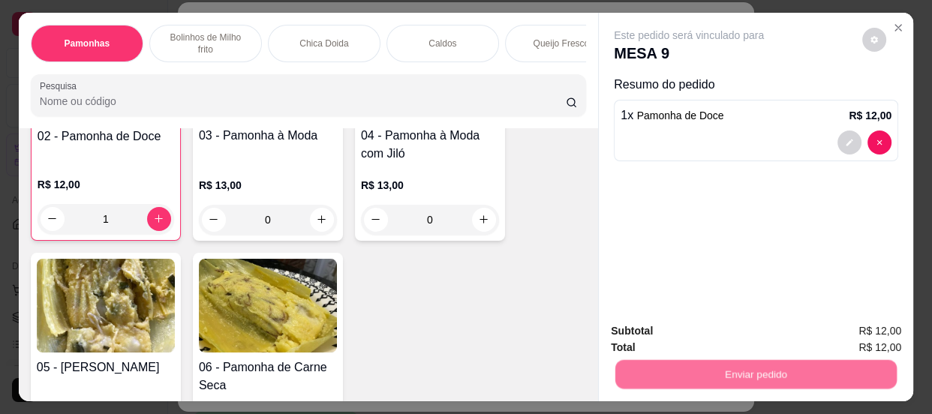
click at [699, 330] on button "Não registrar e enviar pedido" at bounding box center [707, 332] width 156 height 29
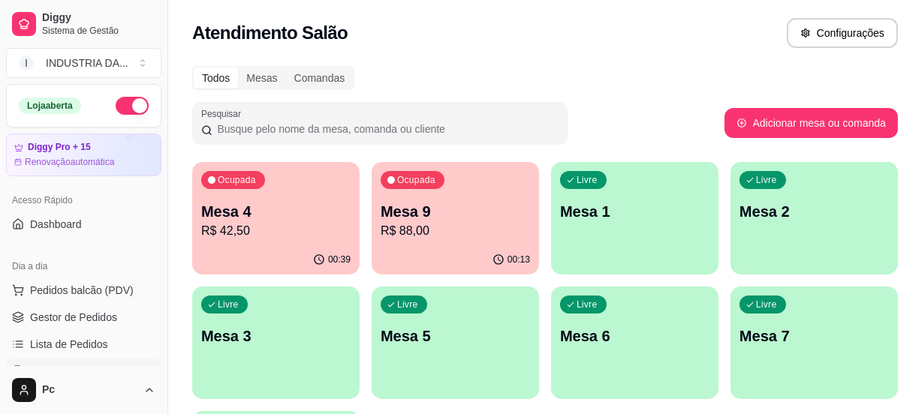
click at [467, 219] on p "Mesa 9" at bounding box center [454, 211] width 149 height 21
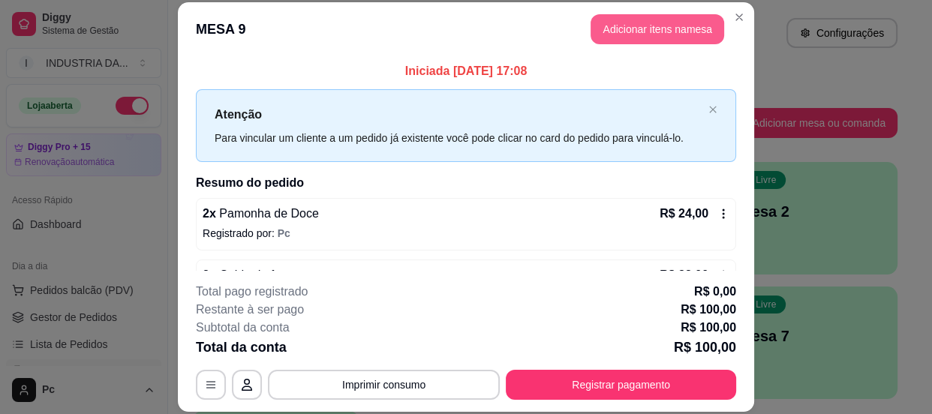
click at [675, 27] on button "Adicionar itens na mesa" at bounding box center [658, 29] width 134 height 30
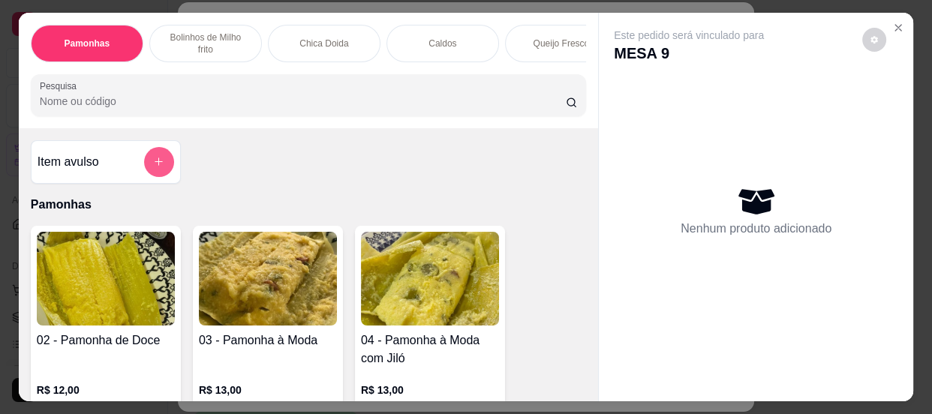
click at [153, 167] on icon "add-separate-item" at bounding box center [158, 161] width 11 height 11
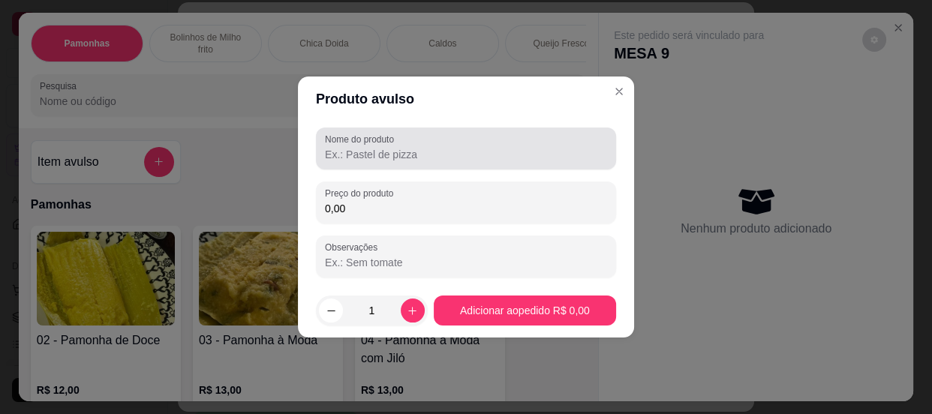
click at [397, 158] on input "Nome do produto" at bounding box center [466, 154] width 282 height 15
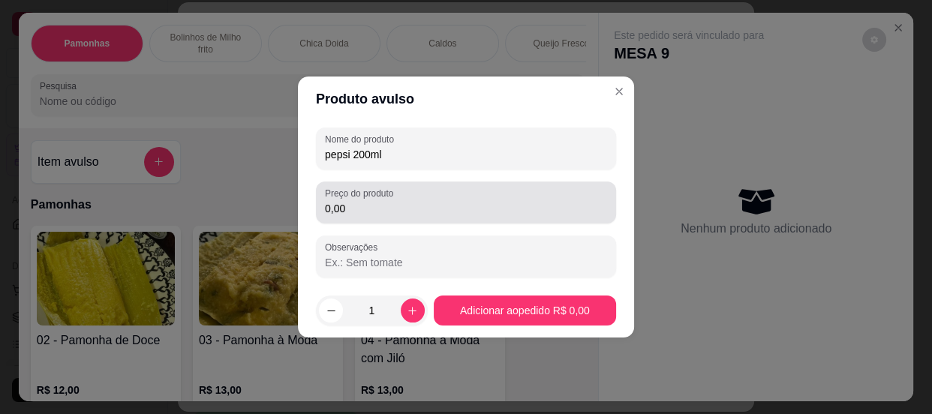
type input "pepsi 200ml"
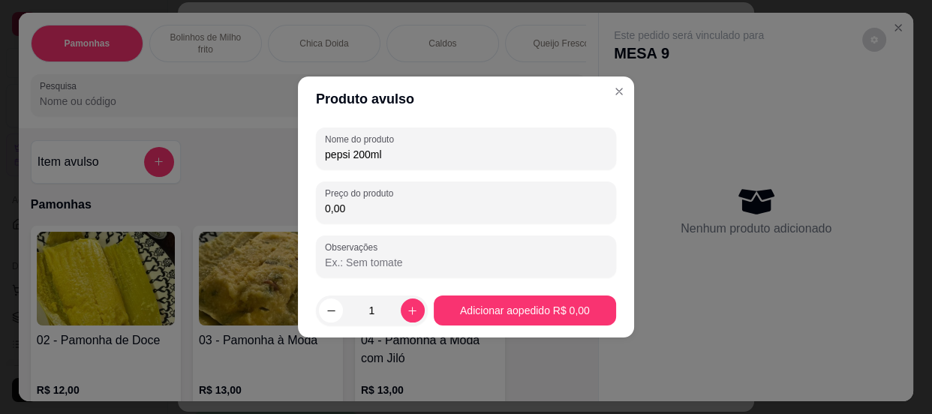
click at [392, 226] on div "Nome do produto pepsi 200ml Preço do produto 0,00 Observações" at bounding box center [466, 203] width 300 height 150
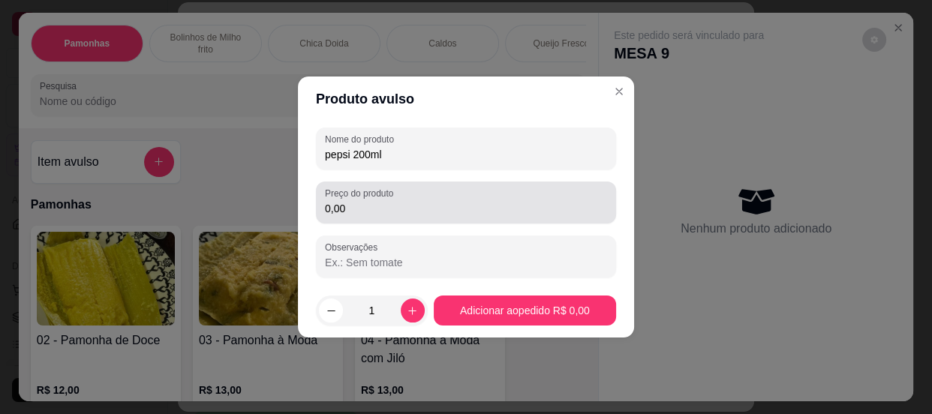
click at [385, 210] on input "0,00" at bounding box center [466, 208] width 282 height 15
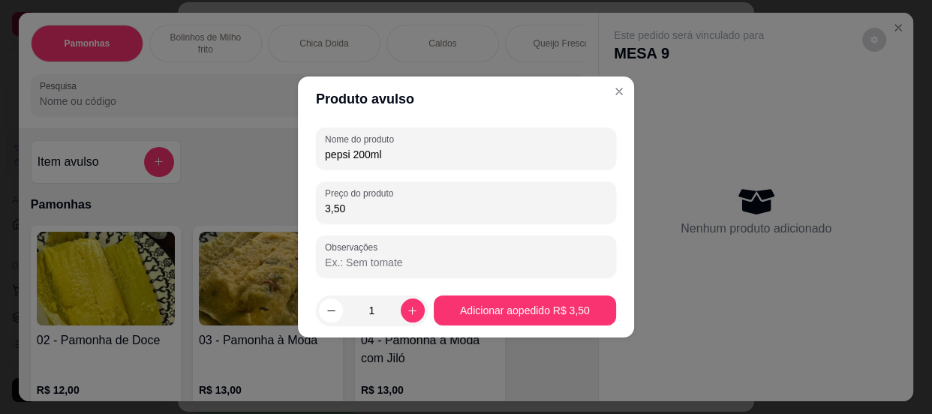
type input "3,50"
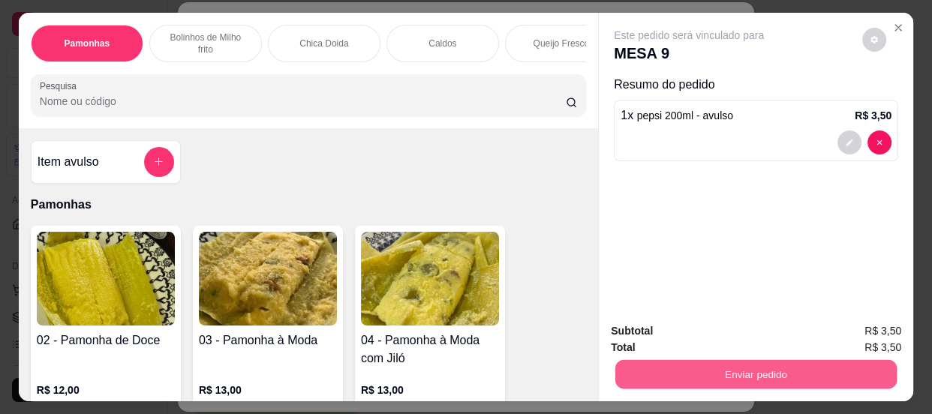
click at [723, 379] on button "Enviar pedido" at bounding box center [755, 374] width 281 height 29
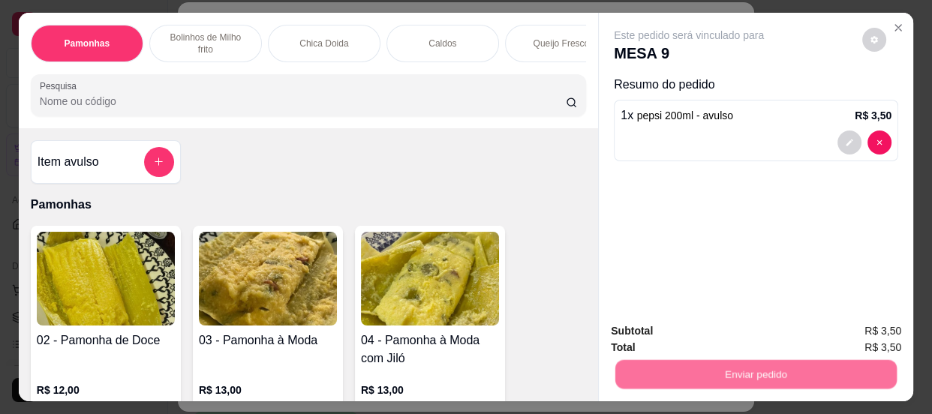
click at [703, 322] on button "Não registrar e enviar pedido" at bounding box center [707, 332] width 156 height 29
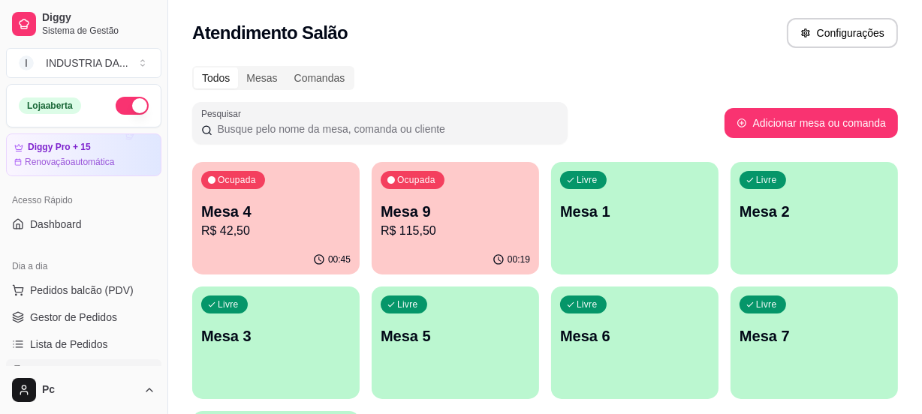
click at [455, 202] on p "Mesa 9" at bounding box center [454, 211] width 149 height 21
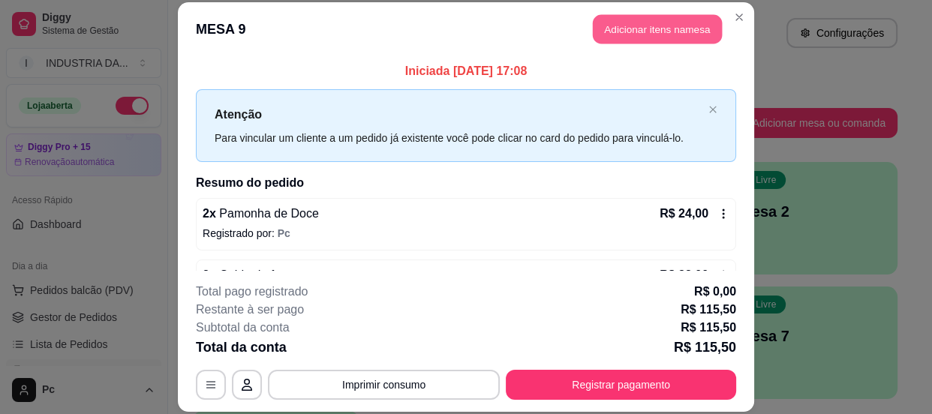
click at [666, 27] on button "Adicionar itens na mesa" at bounding box center [657, 28] width 129 height 29
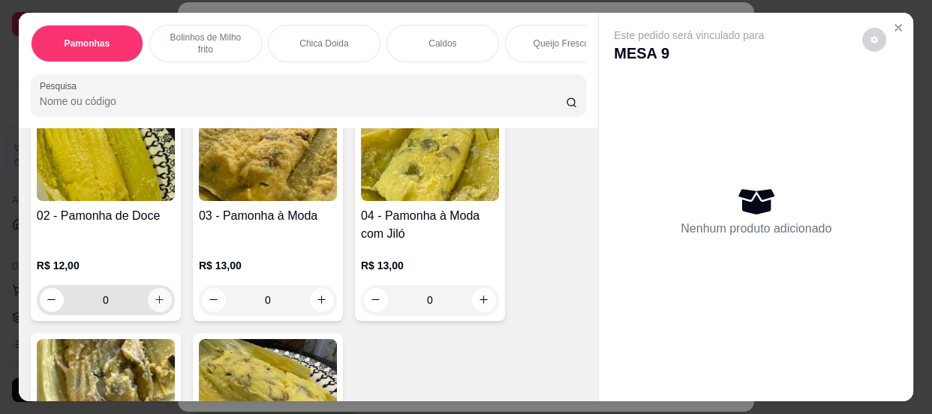
scroll to position [136, 0]
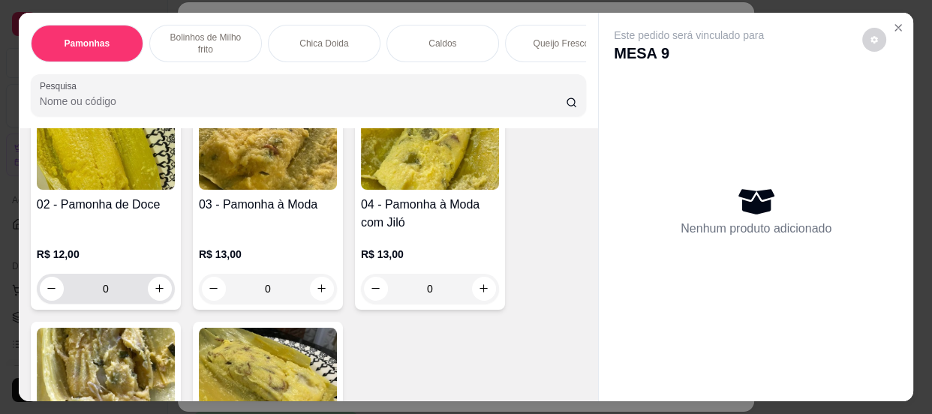
click at [117, 296] on input "0" at bounding box center [106, 289] width 84 height 30
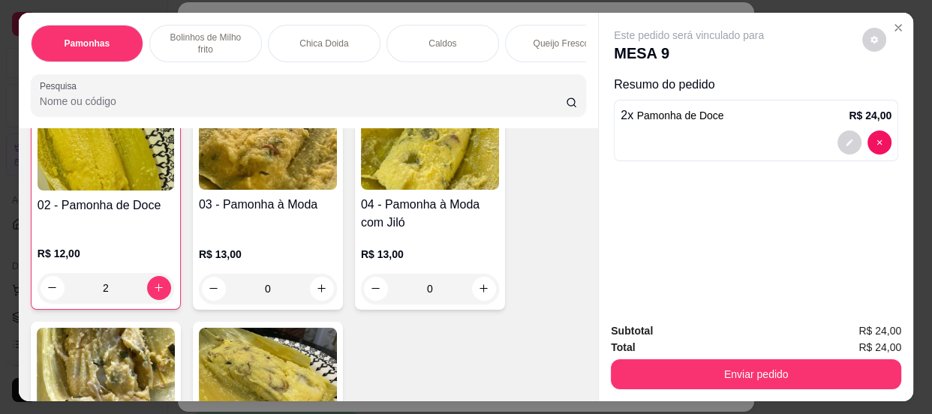
scroll to position [137, 0]
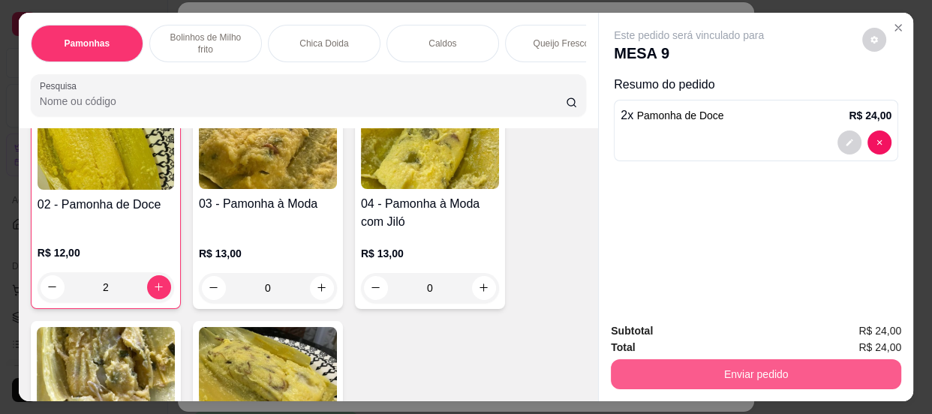
type input "2"
click at [757, 366] on button "Enviar pedido" at bounding box center [756, 374] width 290 height 30
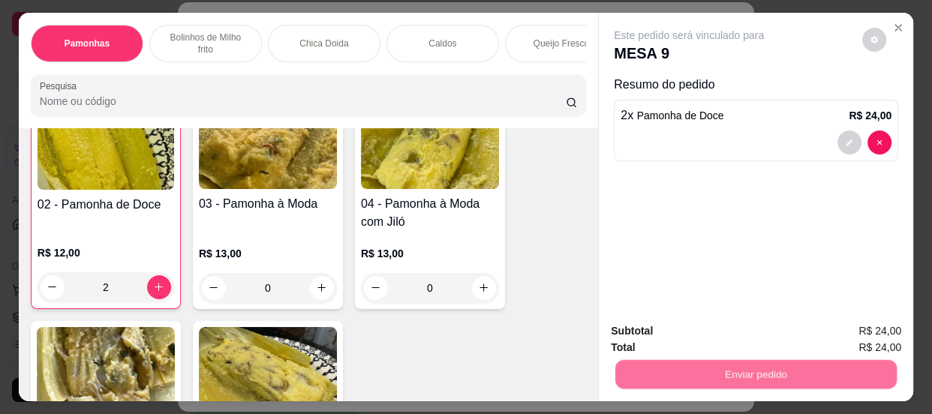
click at [679, 331] on button "Não registrar e enviar pedido" at bounding box center [707, 332] width 156 height 29
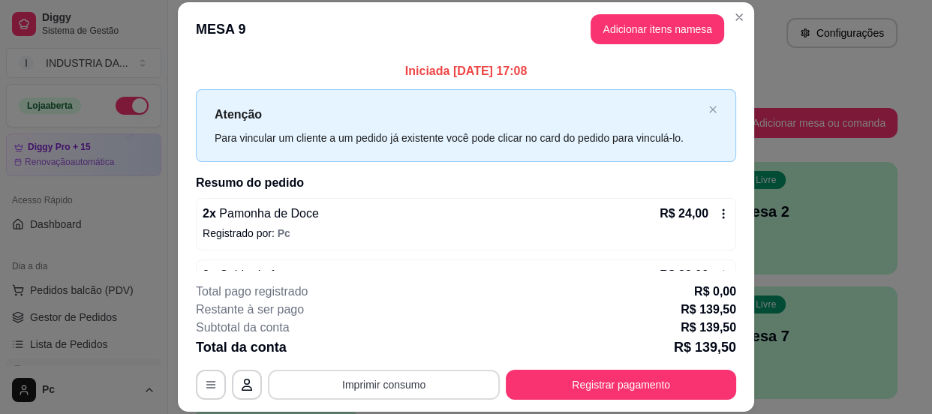
click at [398, 377] on button "Imprimir consumo" at bounding box center [384, 385] width 232 height 30
click at [370, 353] on button "PAMONHAS" at bounding box center [383, 349] width 105 height 23
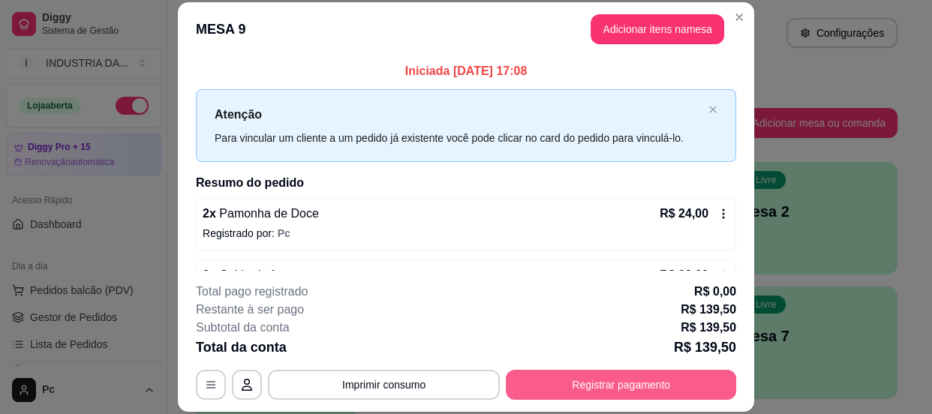
click at [684, 373] on button "Registrar pagamento" at bounding box center [621, 385] width 230 height 30
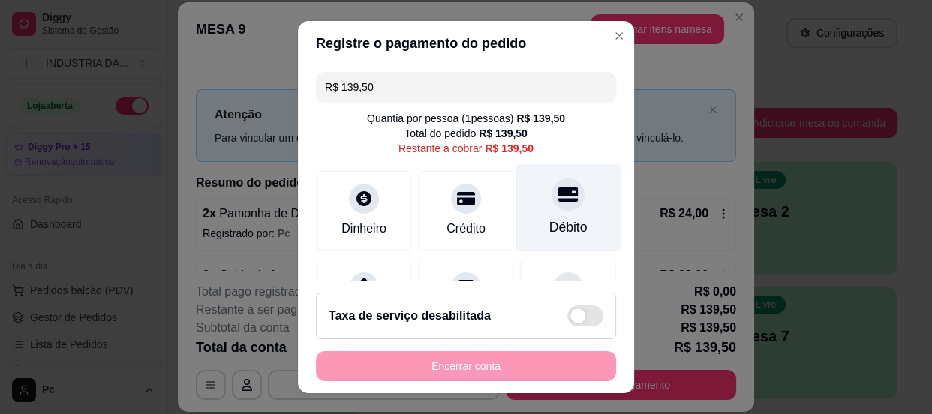
click at [561, 193] on div at bounding box center [568, 194] width 33 height 33
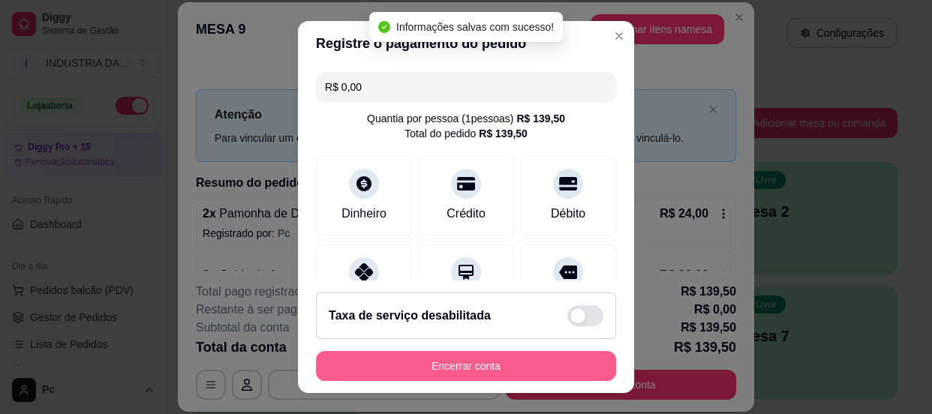
type input "R$ 0,00"
click at [433, 362] on button "Encerrar conta" at bounding box center [466, 366] width 300 height 30
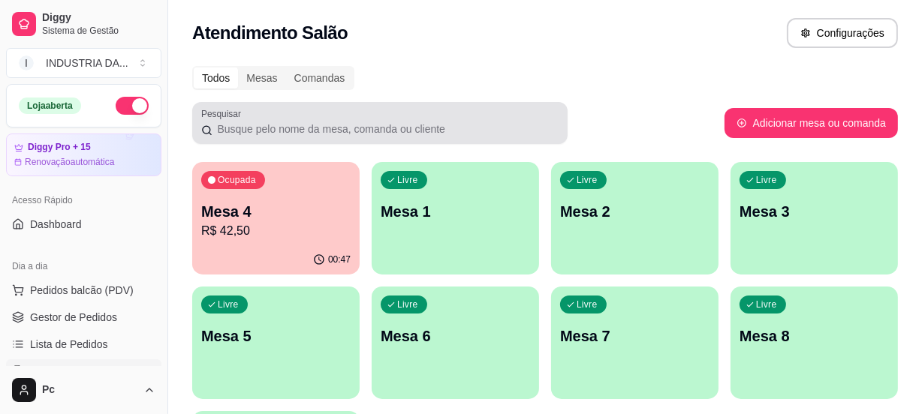
click at [504, 110] on div at bounding box center [379, 123] width 357 height 30
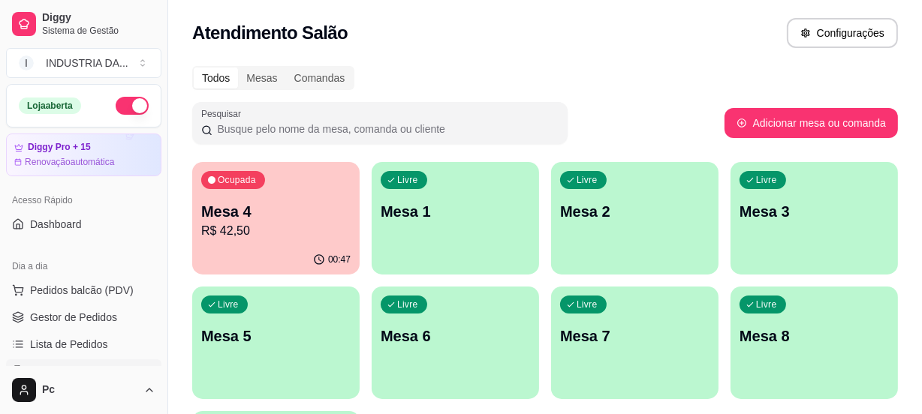
drag, startPoint x: 509, startPoint y: 42, endPoint x: 589, endPoint y: -8, distance: 94.3
click at [589, 0] on html "Diggy Sistema de Gestão I INDUSTRIA DA ... Loja aberta Diggy Pro + 15 Renovação…" at bounding box center [461, 207] width 922 height 414
click at [285, 223] on p "R$ 42,50" at bounding box center [275, 231] width 149 height 18
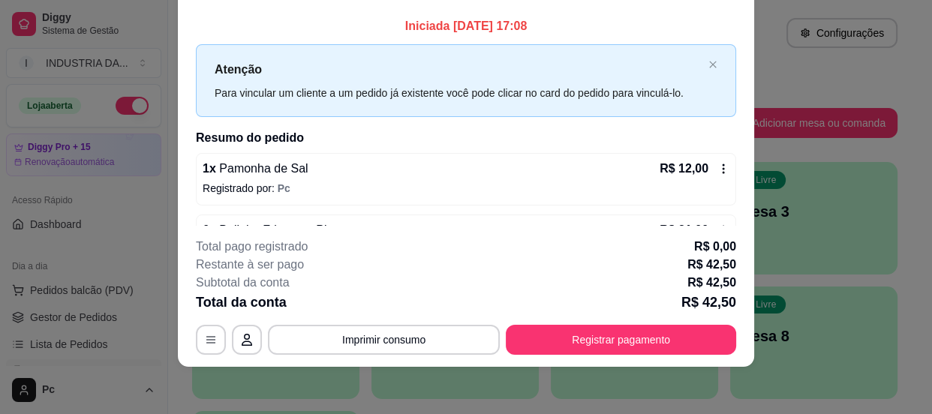
scroll to position [0, 0]
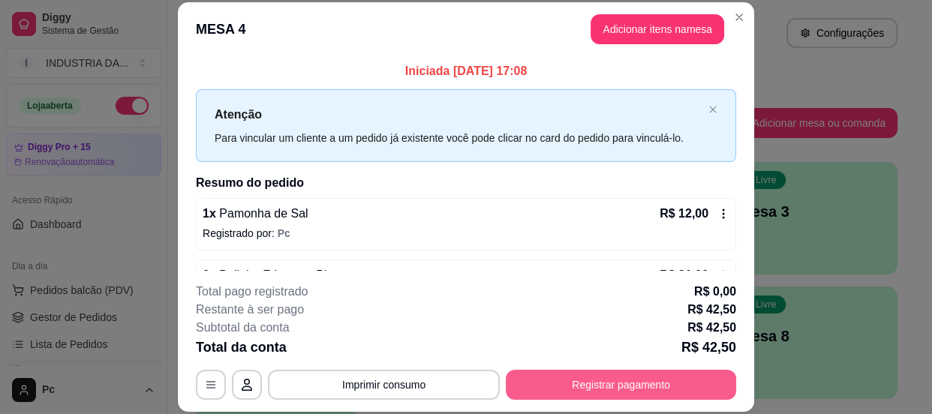
click at [598, 382] on button "Registrar pagamento" at bounding box center [621, 385] width 230 height 30
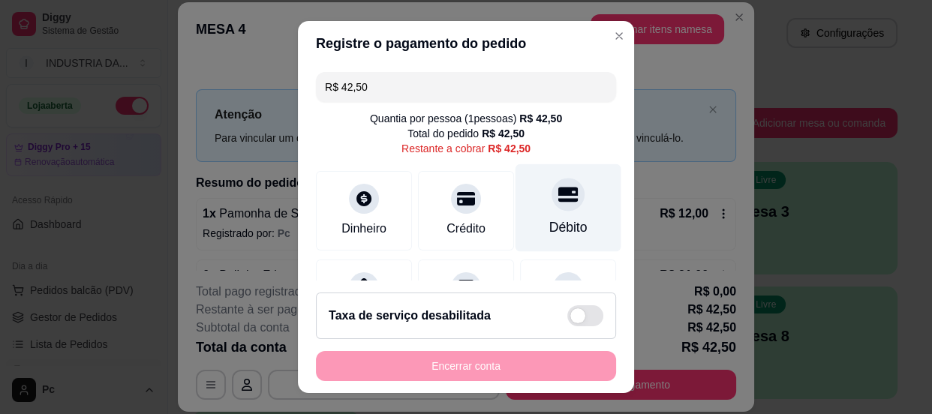
click at [567, 178] on div "Débito" at bounding box center [569, 208] width 106 height 88
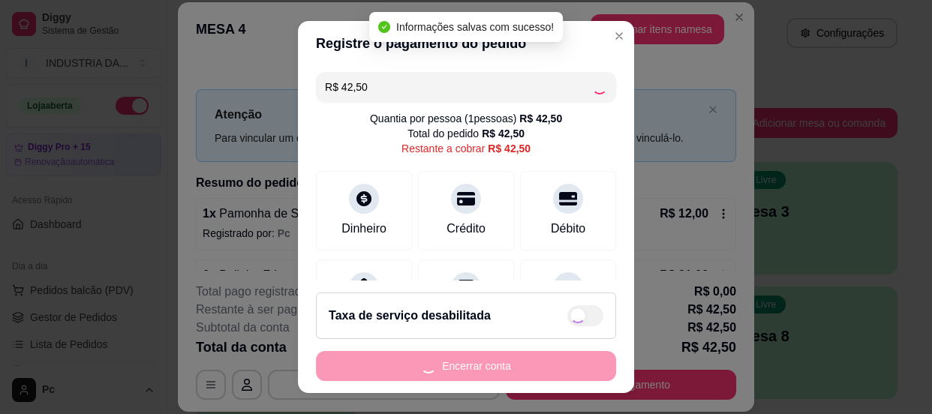
type input "R$ 0,00"
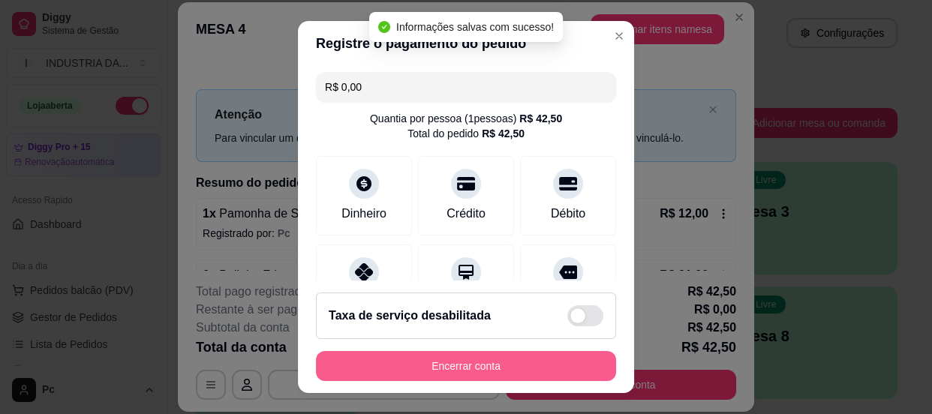
click at [526, 357] on button "Encerrar conta" at bounding box center [466, 366] width 300 height 30
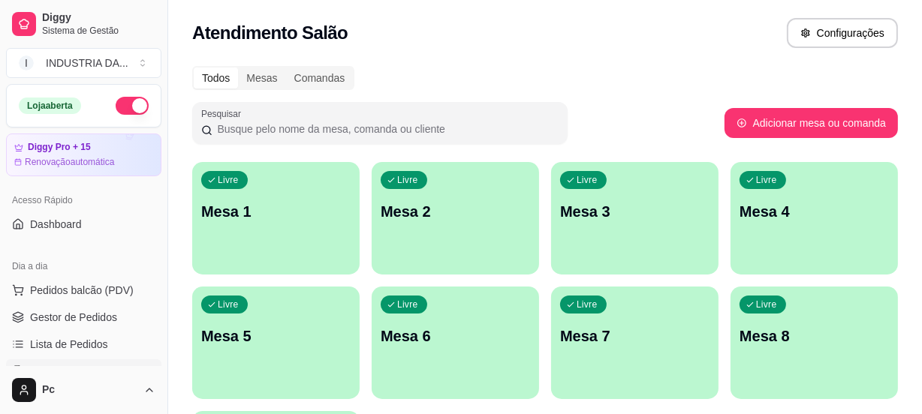
click at [290, 305] on div "Livre Mesa 5" at bounding box center [275, 334] width 167 height 95
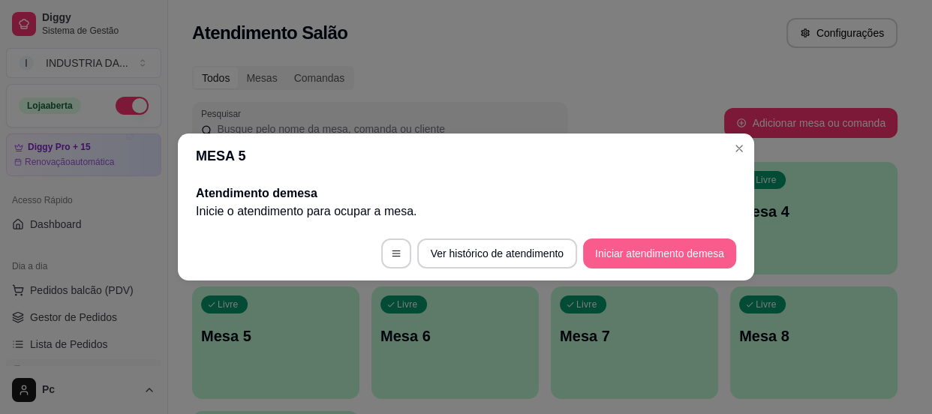
click at [671, 258] on button "Iniciar atendimento de mesa" at bounding box center [659, 254] width 153 height 30
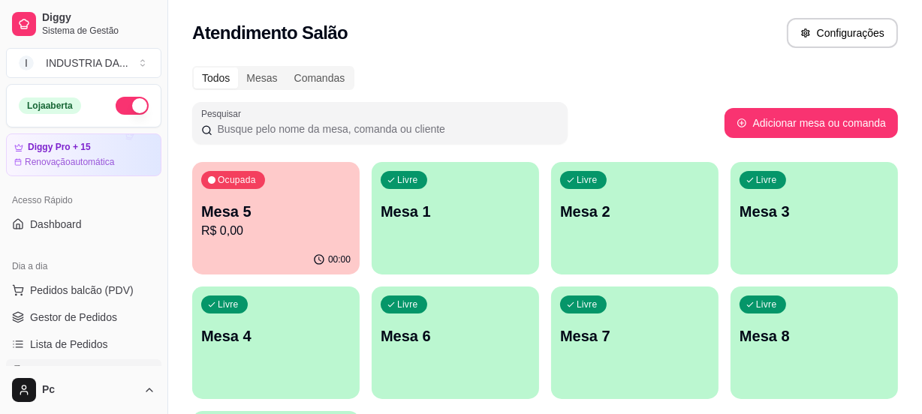
click at [464, 203] on p "Mesa 1" at bounding box center [454, 211] width 149 height 21
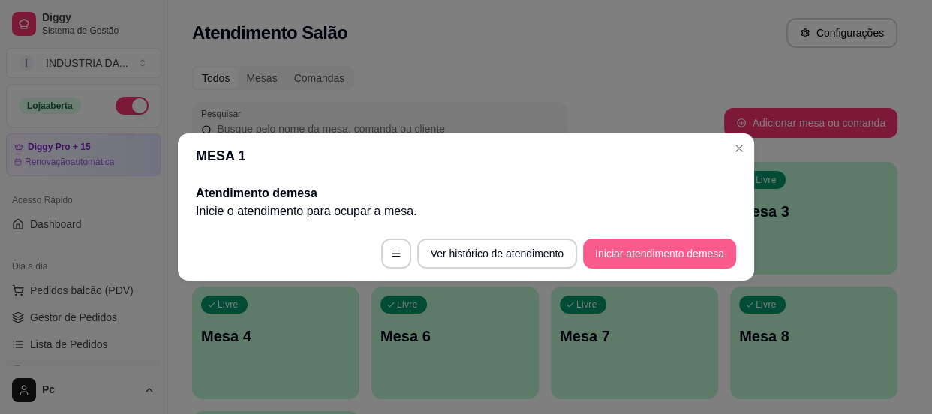
click at [652, 255] on button "Iniciar atendimento de mesa" at bounding box center [659, 254] width 153 height 30
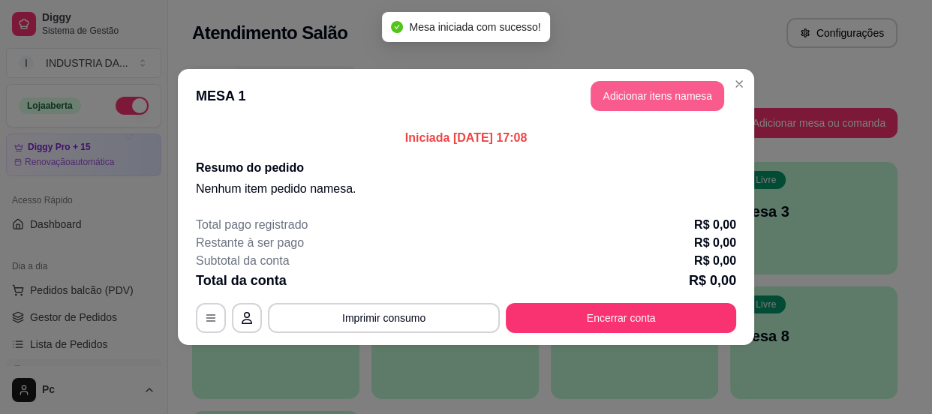
click at [625, 97] on button "Adicionar itens na mesa" at bounding box center [658, 96] width 134 height 30
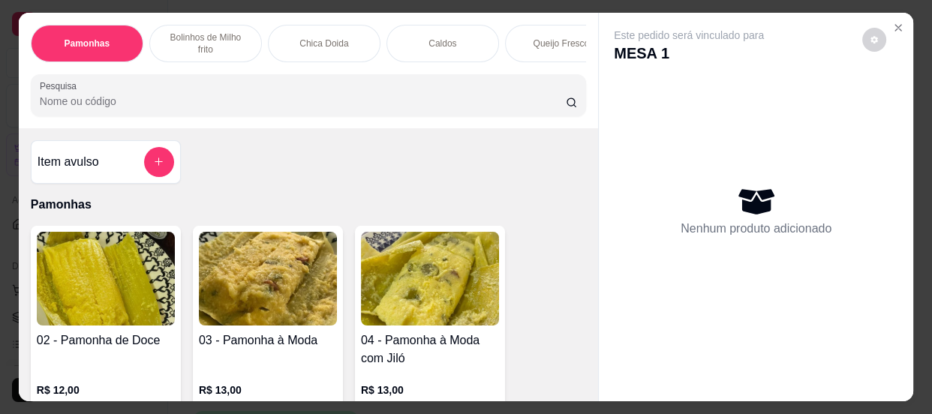
scroll to position [68, 0]
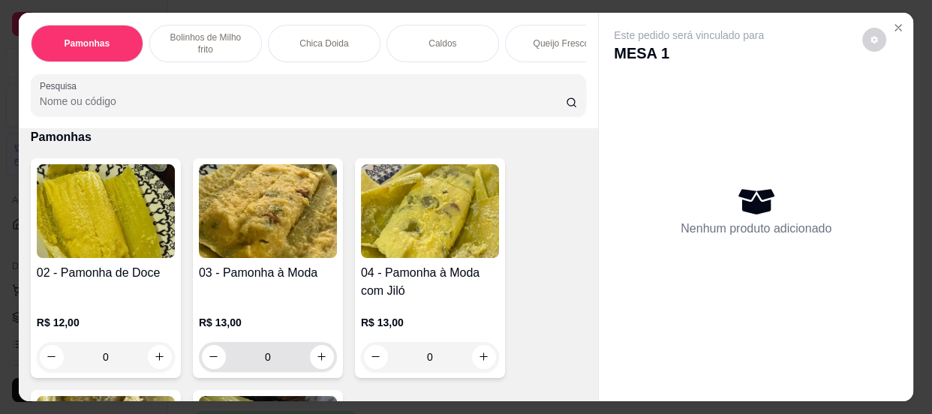
click at [278, 359] on input "0" at bounding box center [268, 357] width 84 height 30
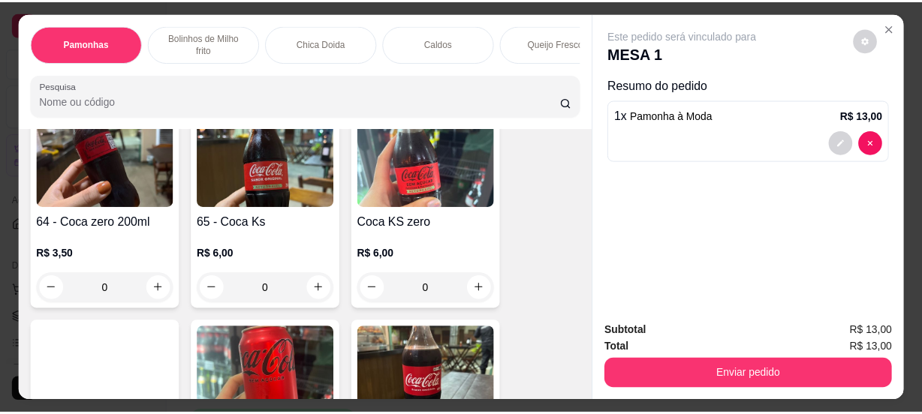
scroll to position [1842, 0]
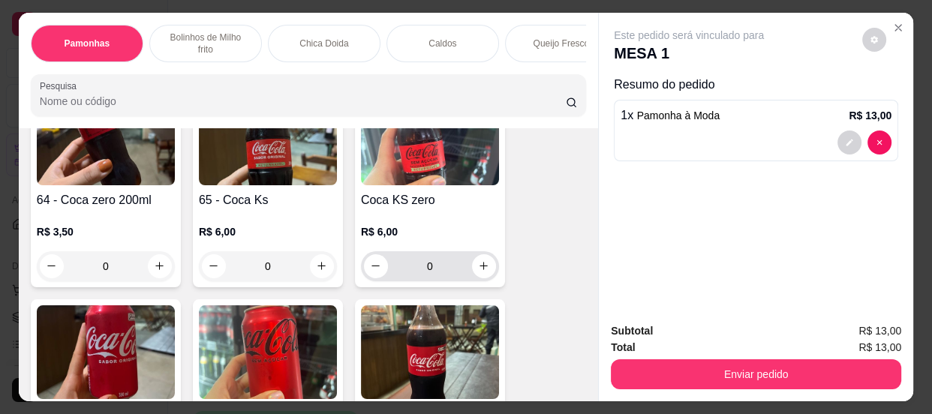
type input "1"
click at [435, 266] on input "0" at bounding box center [430, 266] width 84 height 30
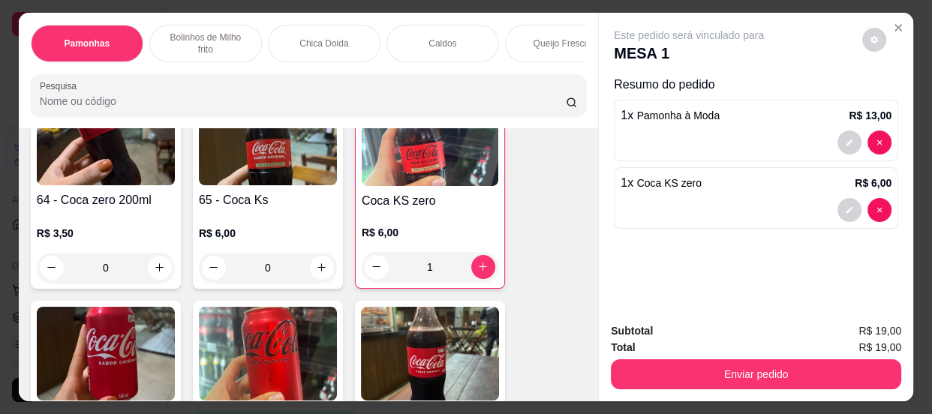
type input "1"
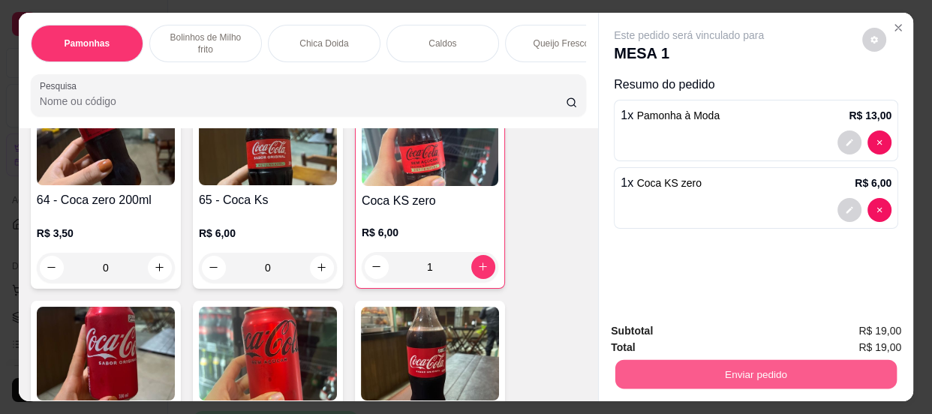
click at [735, 363] on button "Enviar pedido" at bounding box center [755, 374] width 281 height 29
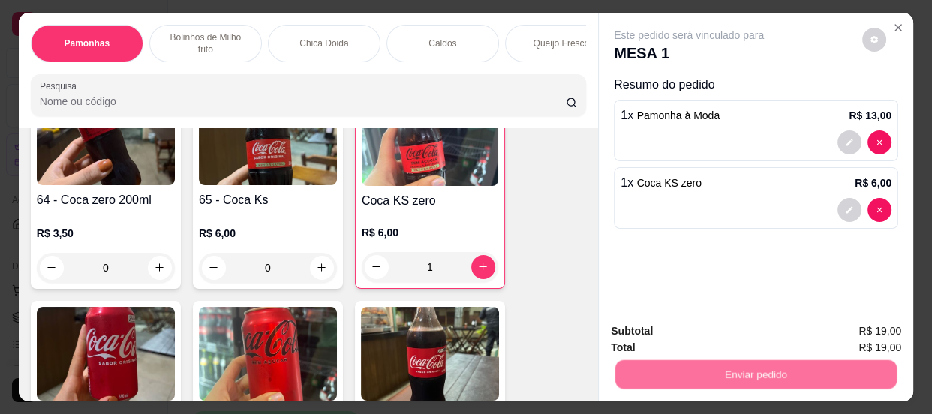
click at [717, 319] on button "Não registrar e enviar pedido" at bounding box center [707, 332] width 156 height 29
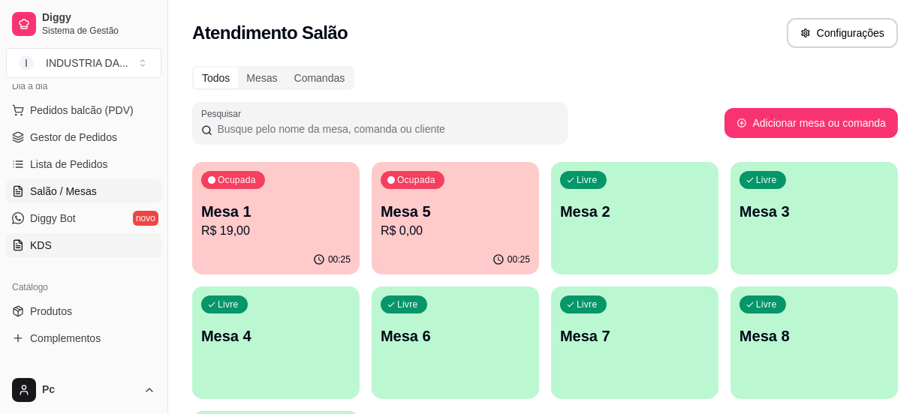
scroll to position [272, 0]
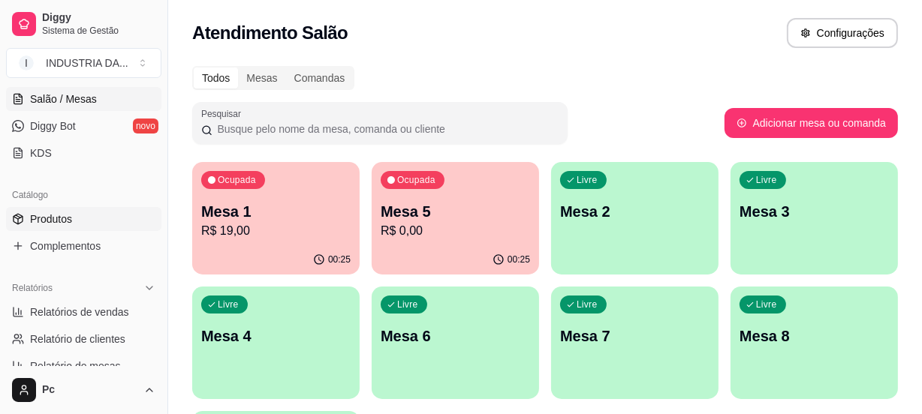
click at [60, 218] on span "Produtos" at bounding box center [51, 219] width 42 height 15
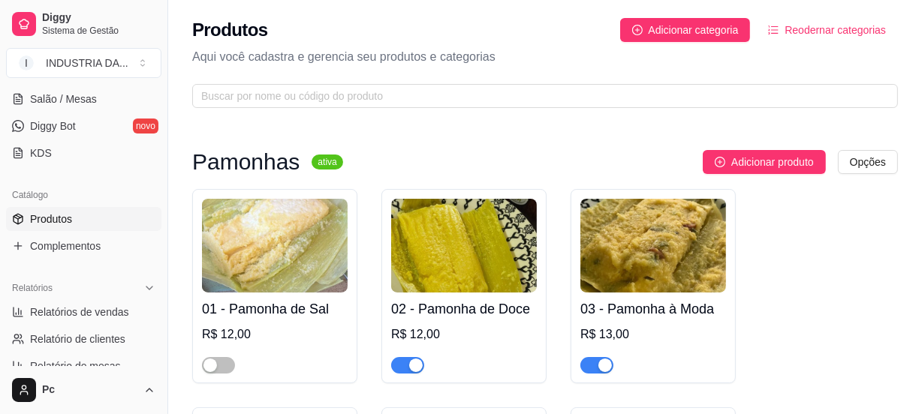
click at [404, 364] on span "button" at bounding box center [407, 365] width 33 height 17
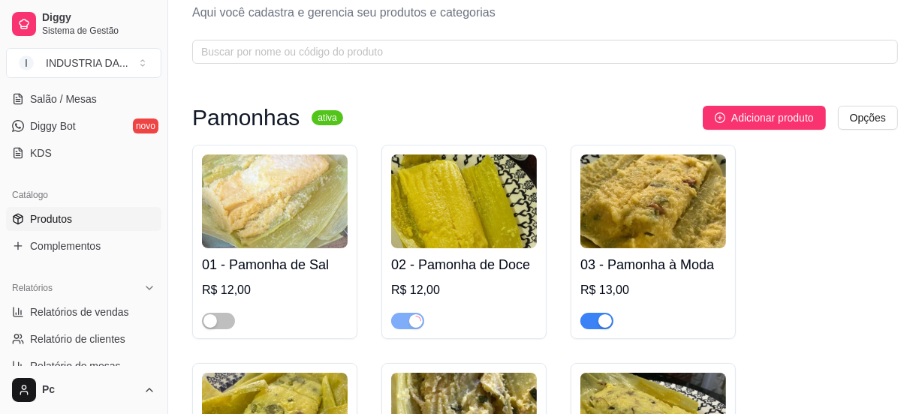
scroll to position [68, 0]
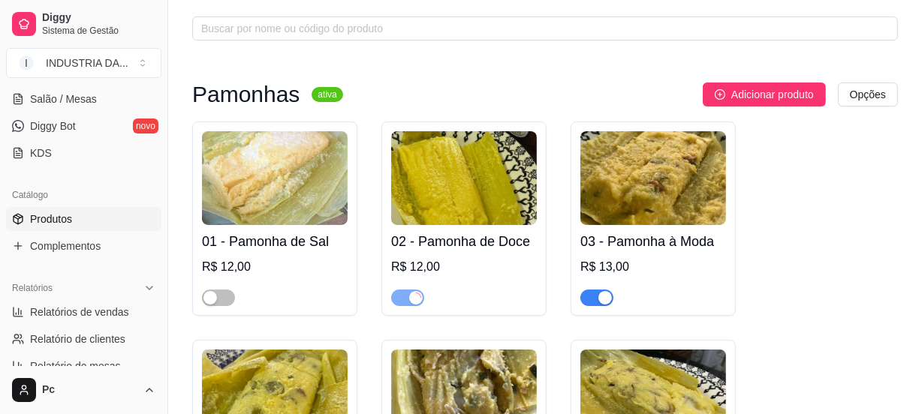
click at [600, 291] on div "button" at bounding box center [605, 298] width 14 height 14
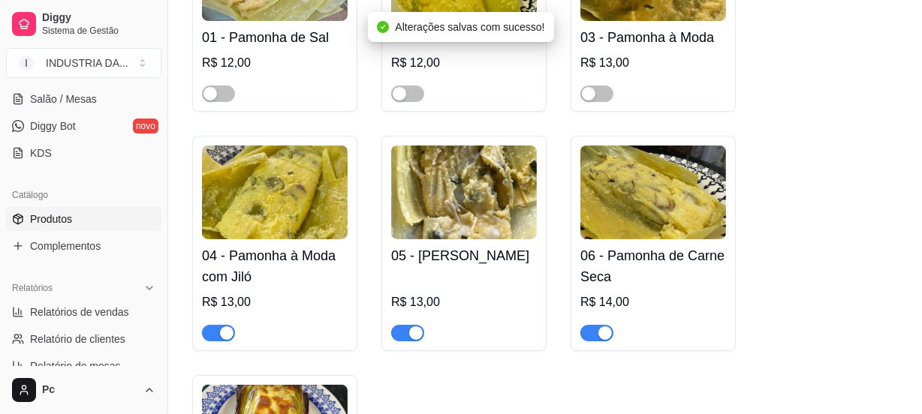
scroll to position [272, 0]
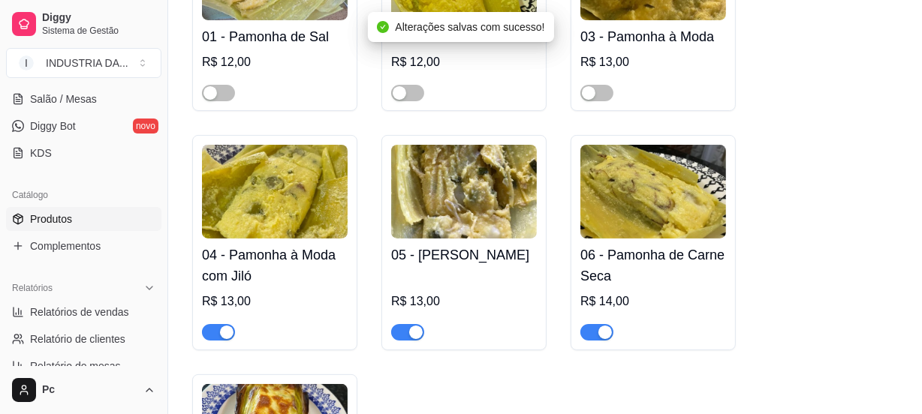
click at [221, 329] on div "button" at bounding box center [227, 333] width 14 height 14
click at [410, 334] on div "button" at bounding box center [416, 333] width 14 height 14
click at [598, 333] on div "button" at bounding box center [605, 333] width 14 height 14
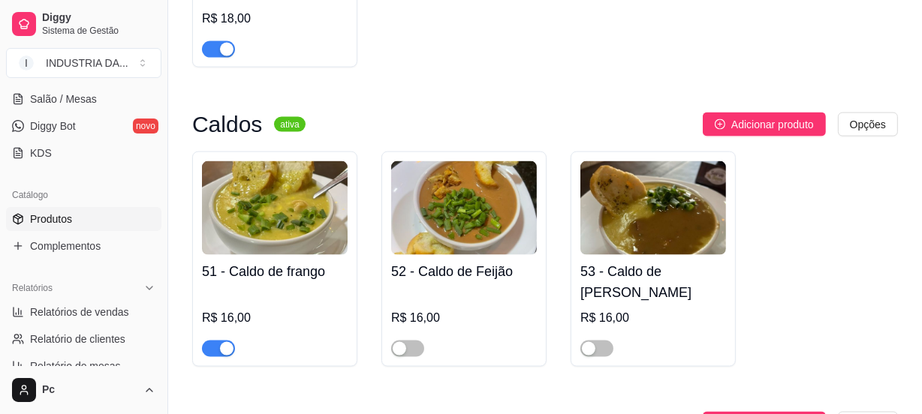
scroll to position [1910, 0]
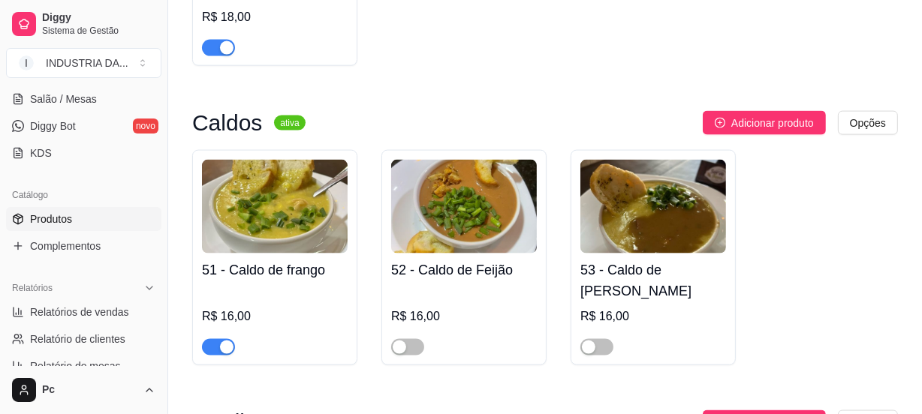
click at [222, 339] on span "button" at bounding box center [218, 347] width 33 height 17
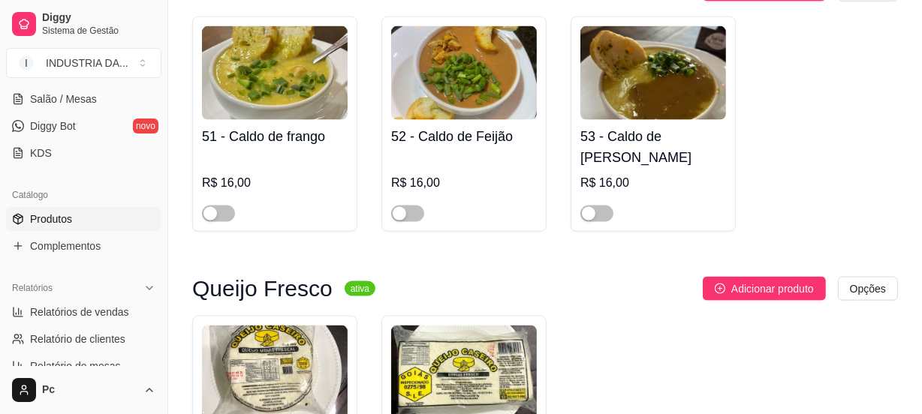
scroll to position [1978, 0]
